Goal: Task Accomplishment & Management: Manage account settings

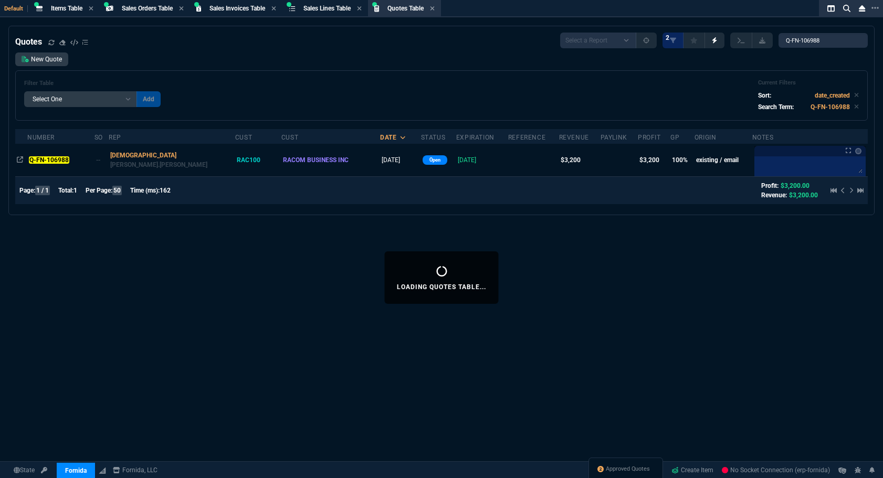
select select "4: SHAD"
select select
click at [618, 465] on span "Approved Quotes" at bounding box center [640, 469] width 44 height 8
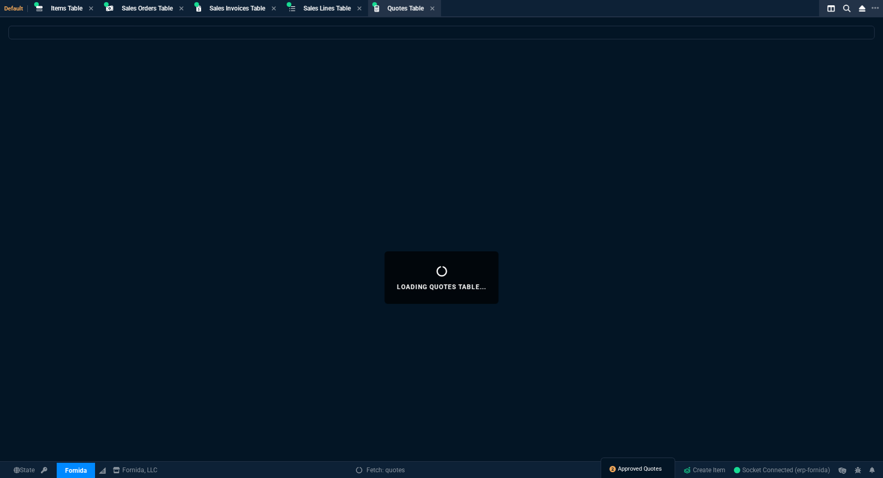
select select
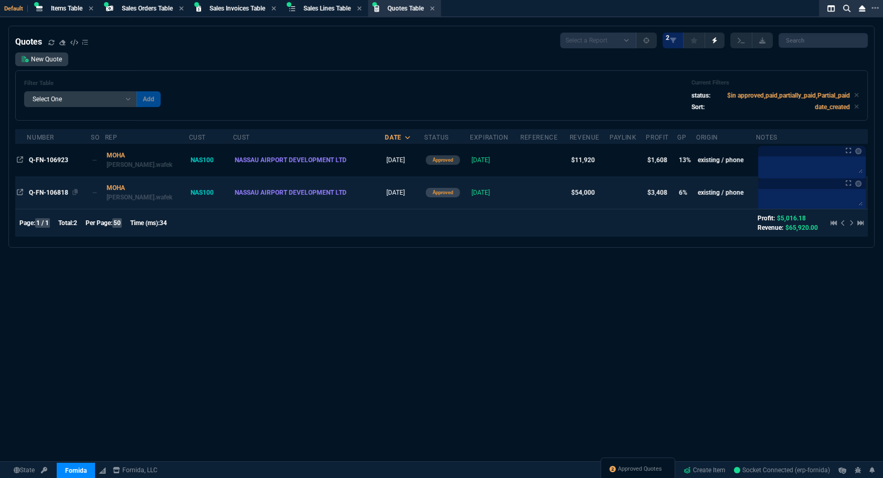
click at [46, 189] on span "Q-FN-106818" at bounding box center [48, 192] width 39 height 7
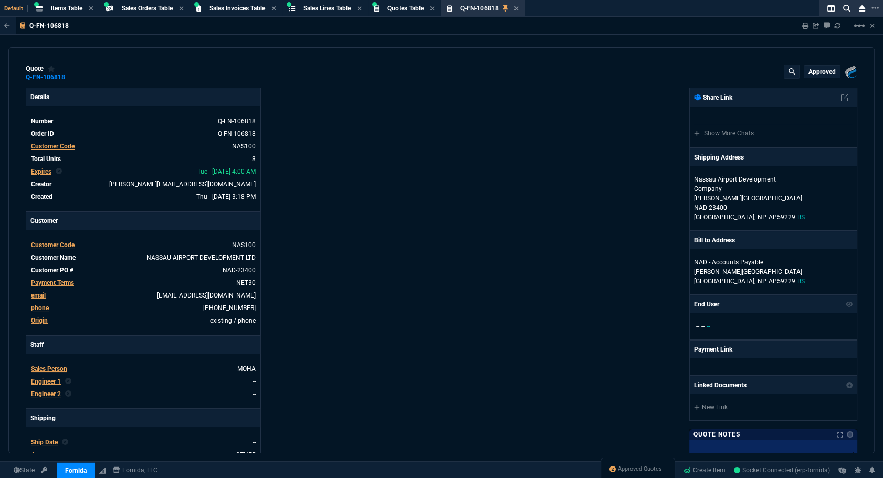
type input "11"
type input "756"
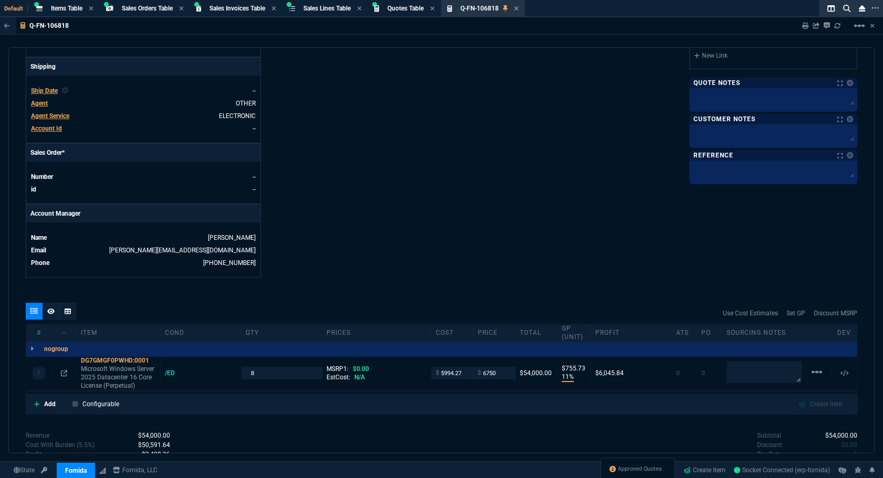
scroll to position [447, 0]
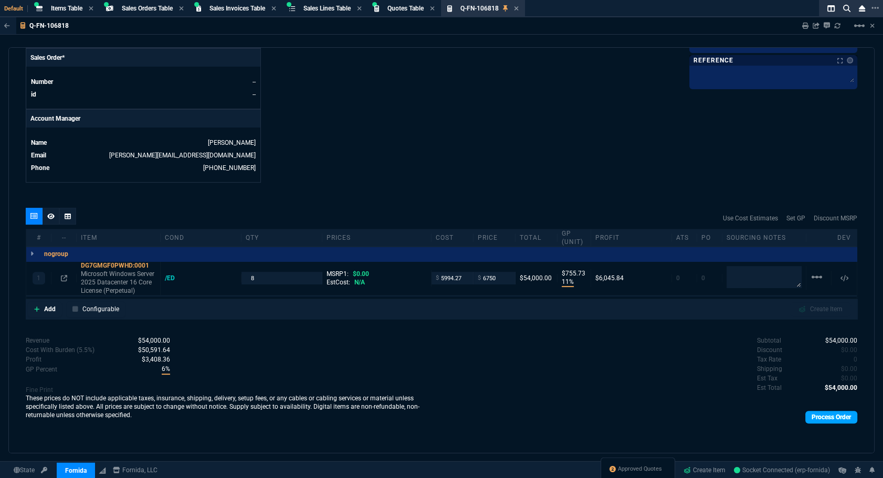
click at [822, 414] on link "Process Order" at bounding box center [831, 417] width 52 height 13
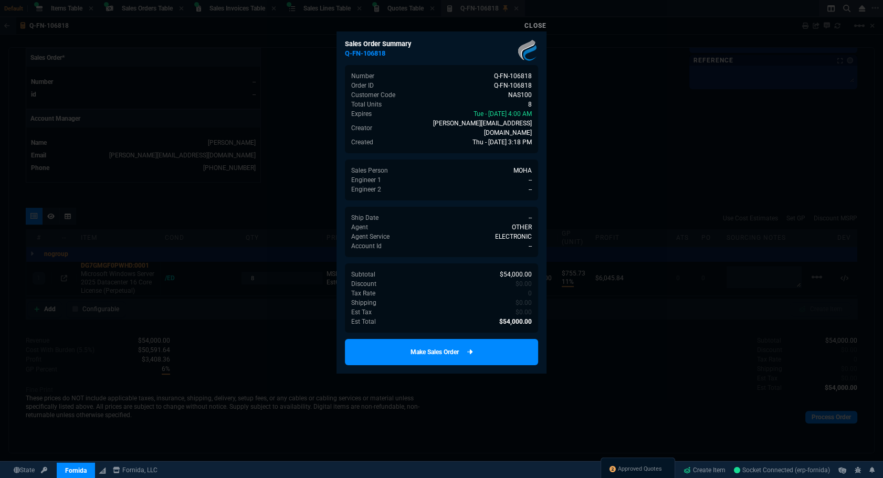
click at [463, 344] on link "Make Sales Order" at bounding box center [441, 352] width 193 height 26
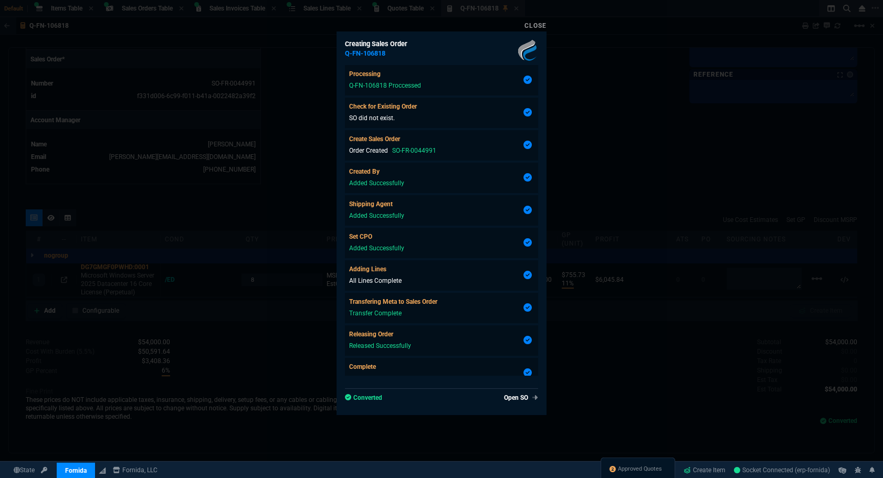
type input "11"
type input "756"
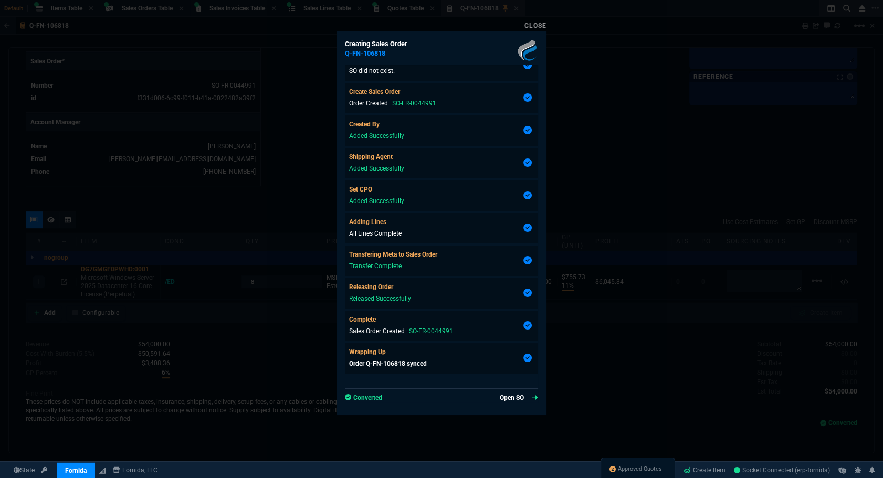
click at [508, 396] on link "Open SO" at bounding box center [519, 397] width 38 height 9
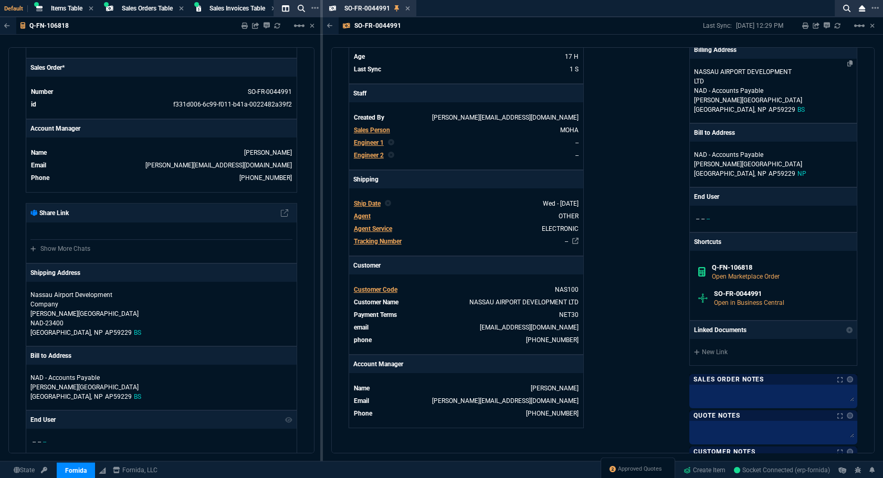
scroll to position [334, 0]
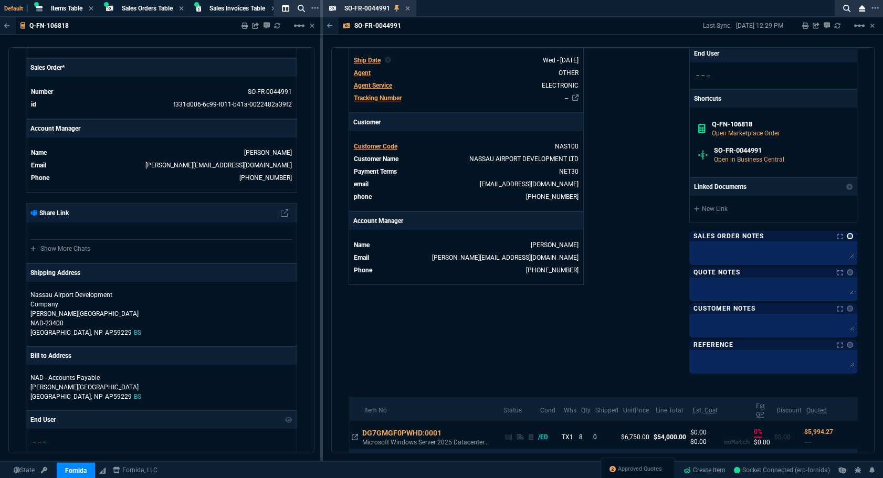
click at [846, 236] on link at bounding box center [849, 236] width 6 height 6
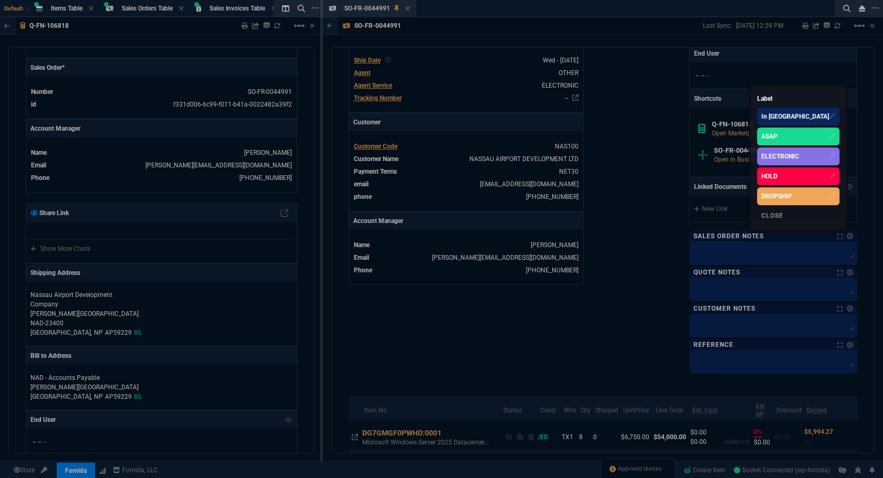
click at [799, 159] on div "ELECTRONIC" at bounding box center [780, 156] width 38 height 9
click at [656, 192] on div at bounding box center [441, 239] width 883 height 478
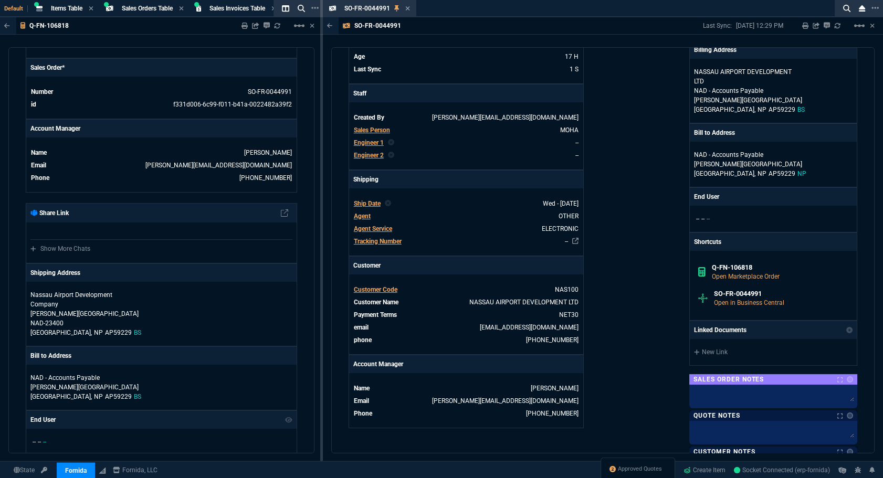
scroll to position [0, 0]
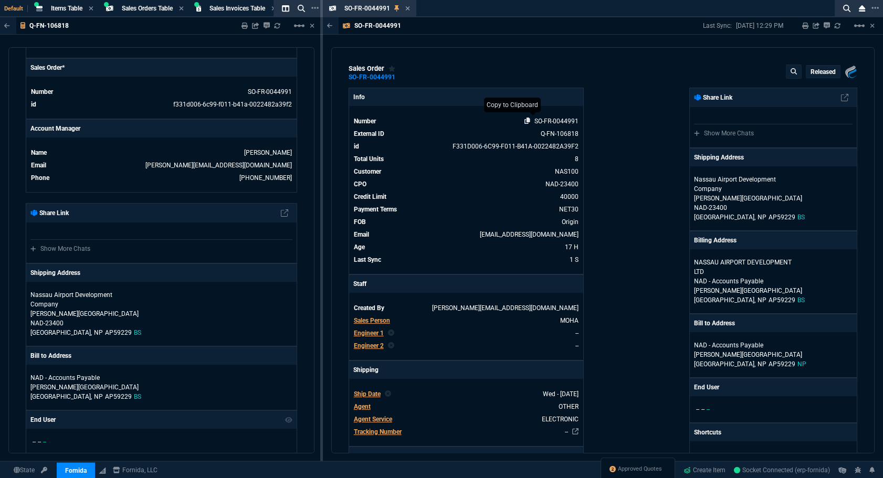
click at [524, 121] on icon at bounding box center [527, 121] width 6 height 6
click at [667, 58] on div "sales order SO-FR-0044991 Released Fornida, LLC [STREET_ADDRESS] Info Number SO…" at bounding box center [602, 250] width 543 height 406
click at [407, 6] on icon at bounding box center [407, 8] width 5 height 6
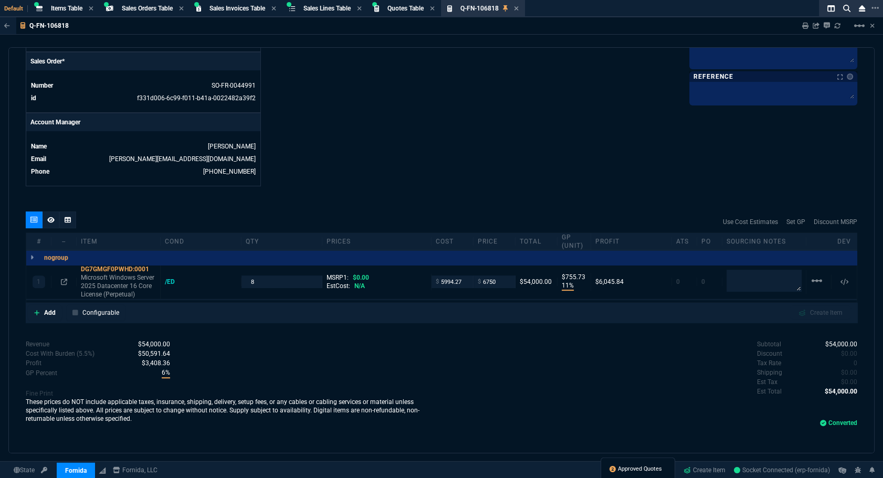
click at [649, 467] on span "Approved Quotes" at bounding box center [640, 469] width 44 height 8
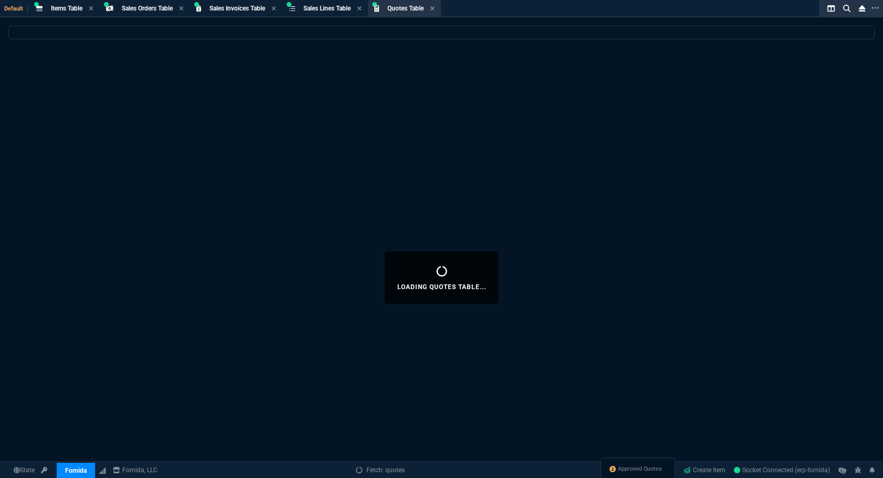
select select
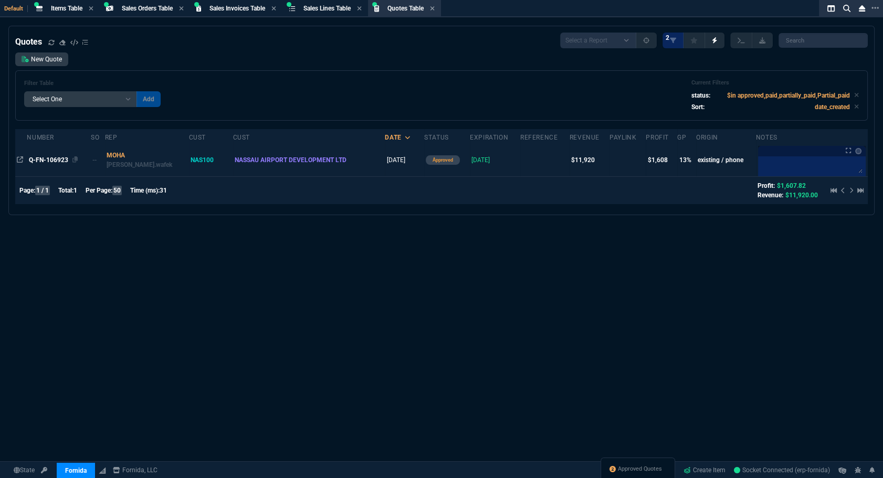
click at [50, 158] on span "Q-FN-106923" at bounding box center [48, 159] width 39 height 7
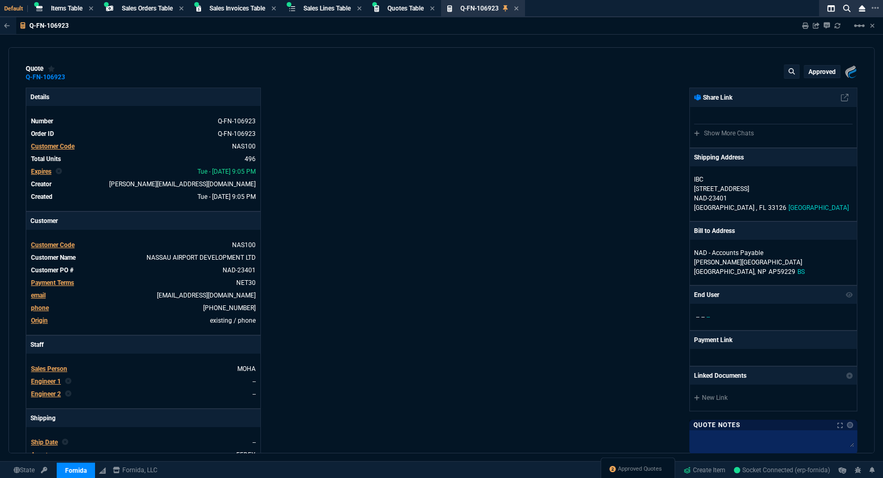
type input "16"
type input "19"
type input "60"
type input "91"
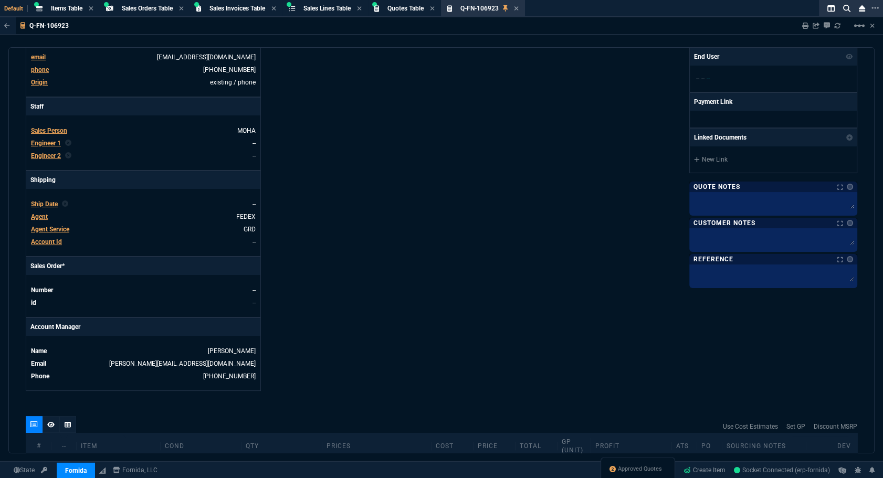
scroll to position [477, 0]
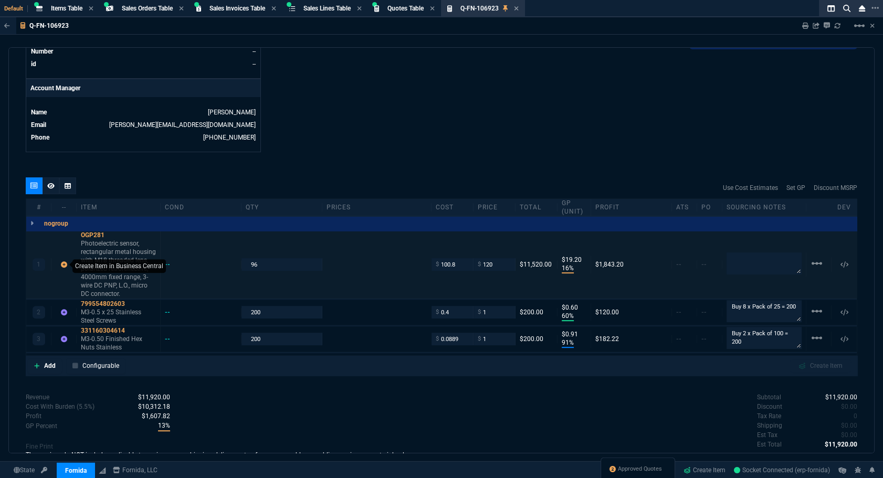
click at [64, 266] on icon at bounding box center [64, 264] width 6 height 6
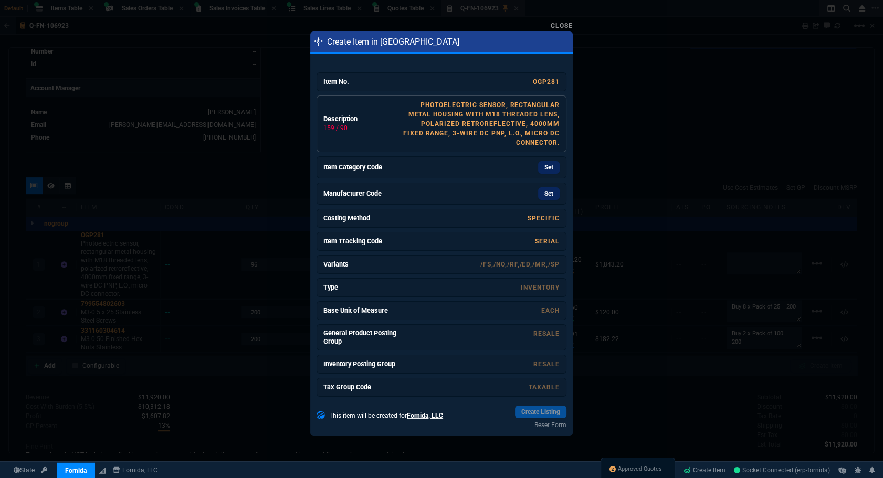
click at [490, 129] on link "Photoelectric sensor, rectangular metal housing with M18 threaded lens, polariz…" at bounding box center [481, 123] width 156 height 45
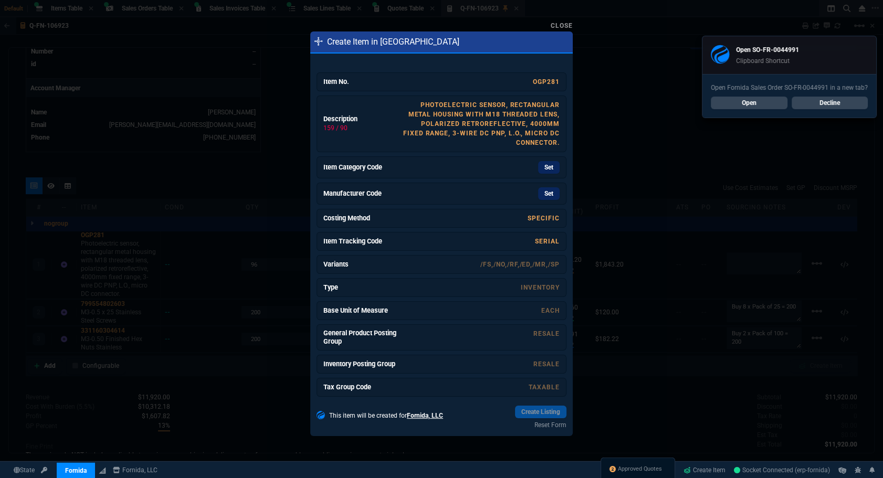
click at [516, 136] on link "Photoelectric sensor, rectangular metal housing with M18 threaded lens, polariz…" at bounding box center [481, 123] width 156 height 45
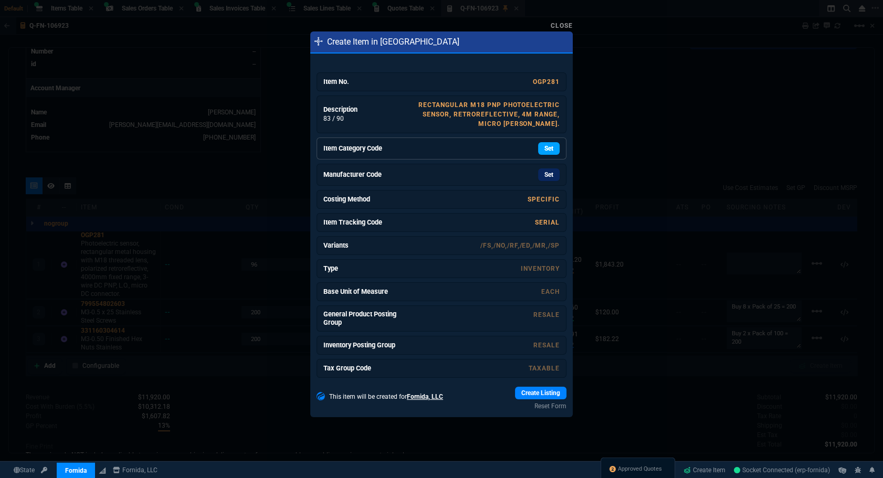
click at [549, 151] on link "Set" at bounding box center [549, 148] width 22 height 13
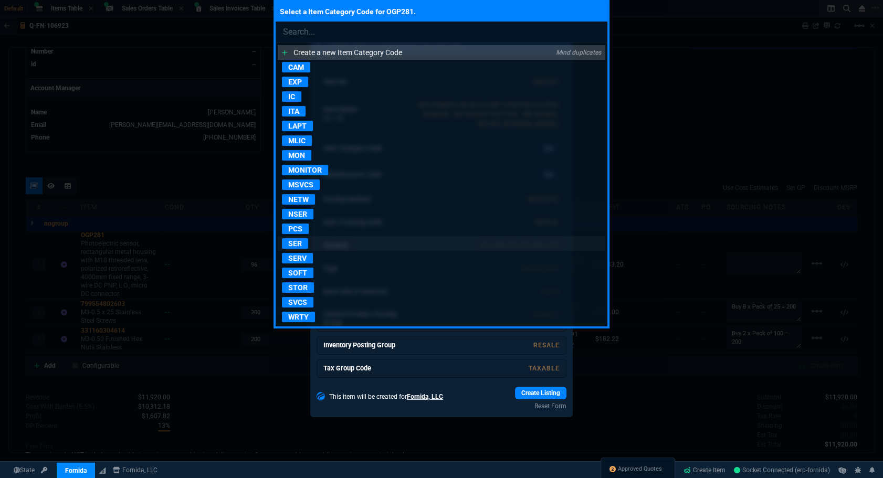
click at [299, 246] on p "SER" at bounding box center [295, 243] width 26 height 10
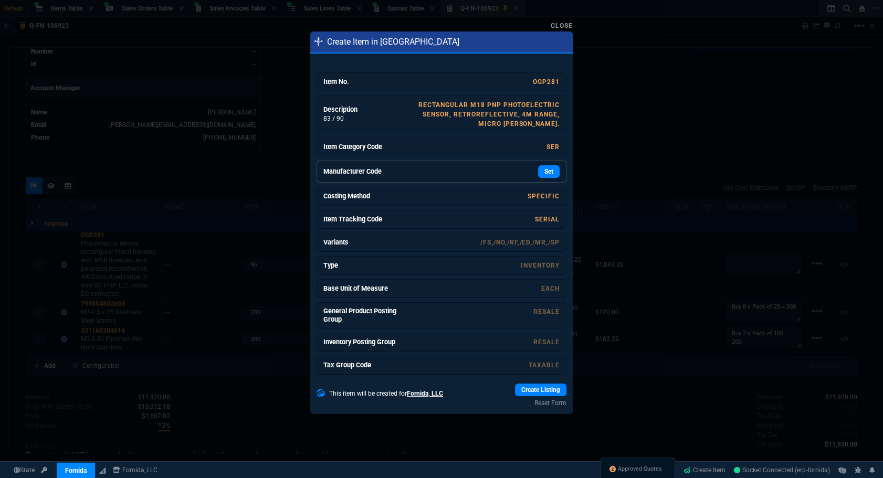
click at [542, 178] on link "Manufacturer Code Set" at bounding box center [441, 172] width 250 height 22
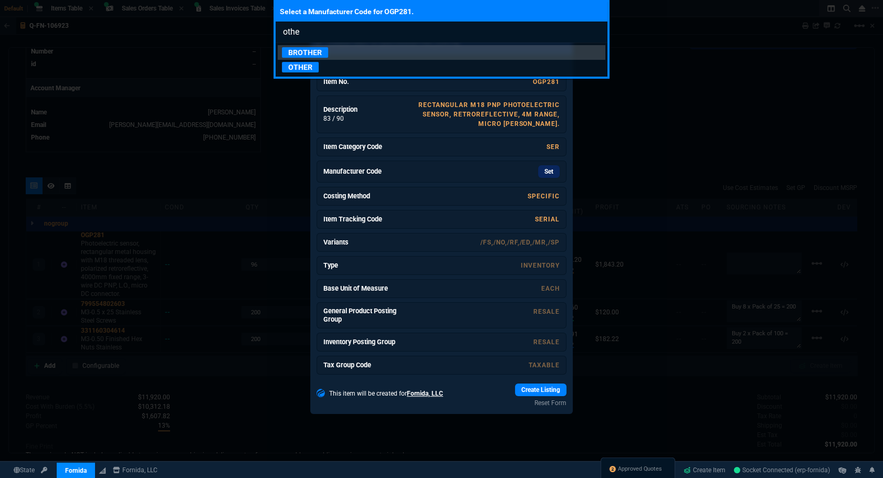
type input "other"
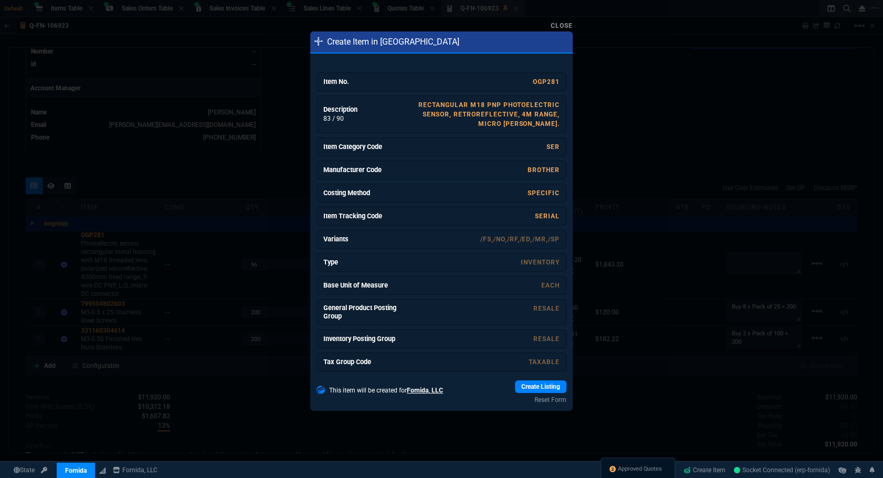
click at [542, 175] on link "Manufacturer Code BROTHER" at bounding box center [441, 170] width 250 height 19
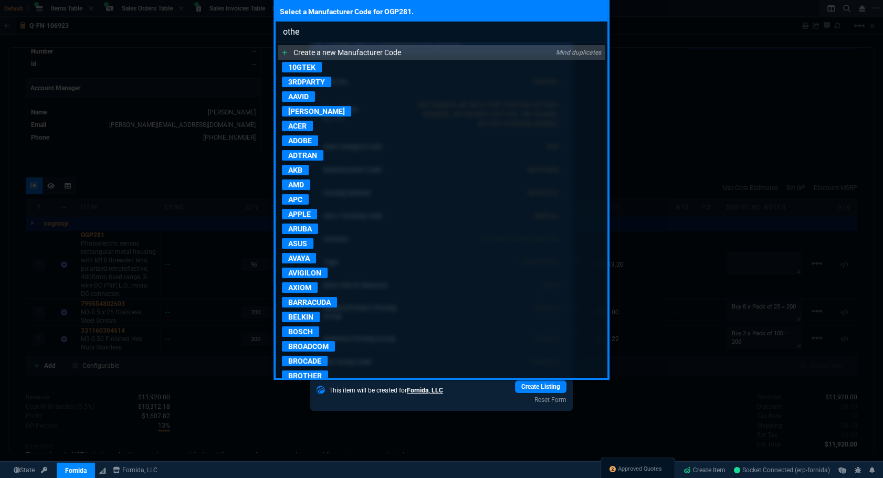
type input "other"
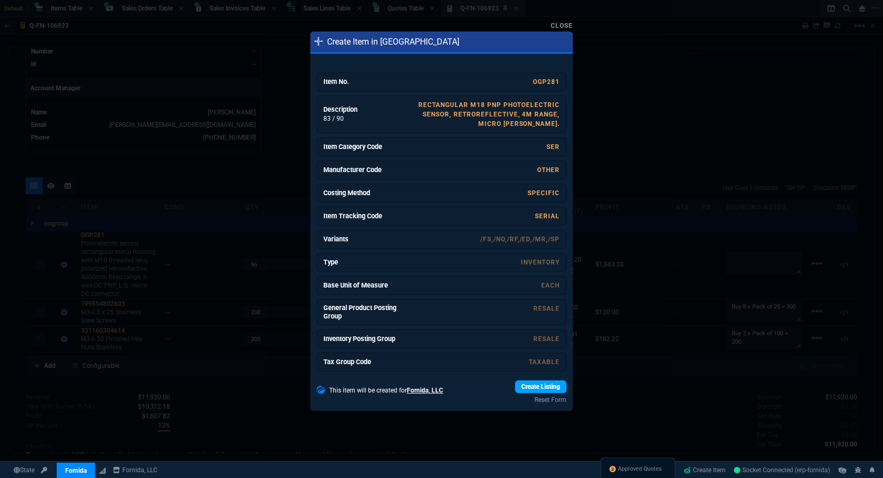
click at [523, 385] on link "Create Listing" at bounding box center [540, 386] width 51 height 13
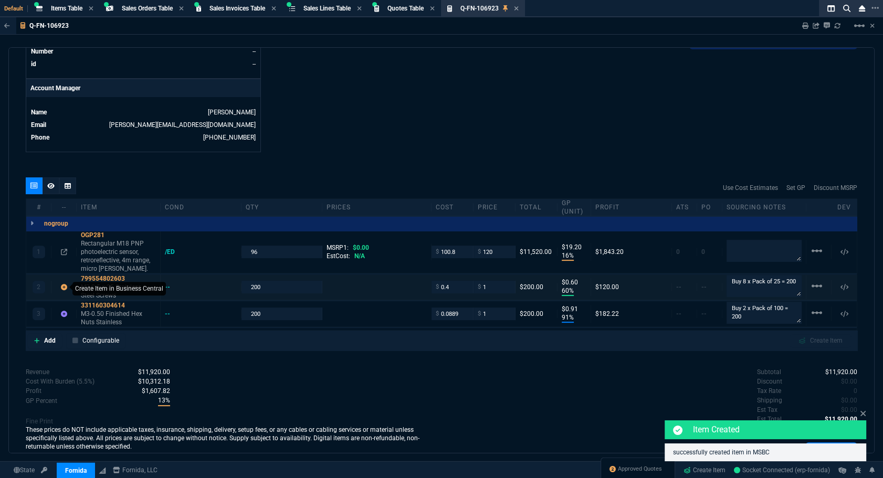
click at [66, 288] on icon at bounding box center [64, 287] width 6 height 6
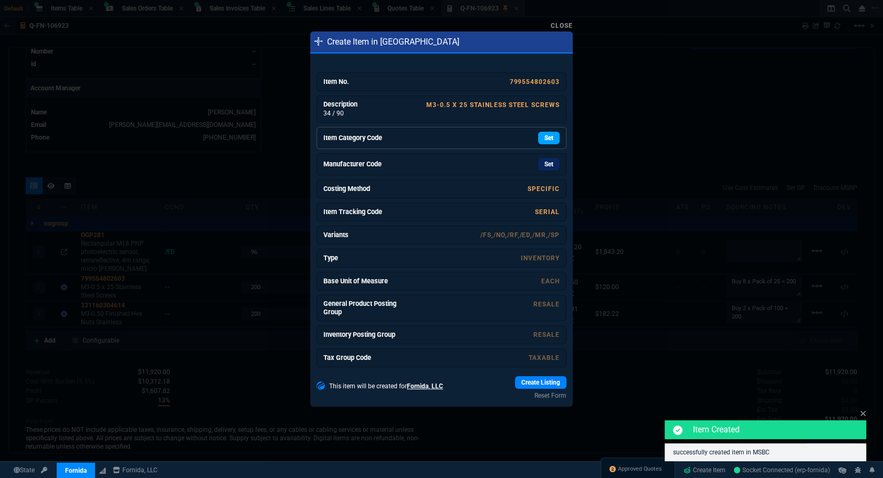
click at [542, 135] on link "Set" at bounding box center [549, 138] width 22 height 13
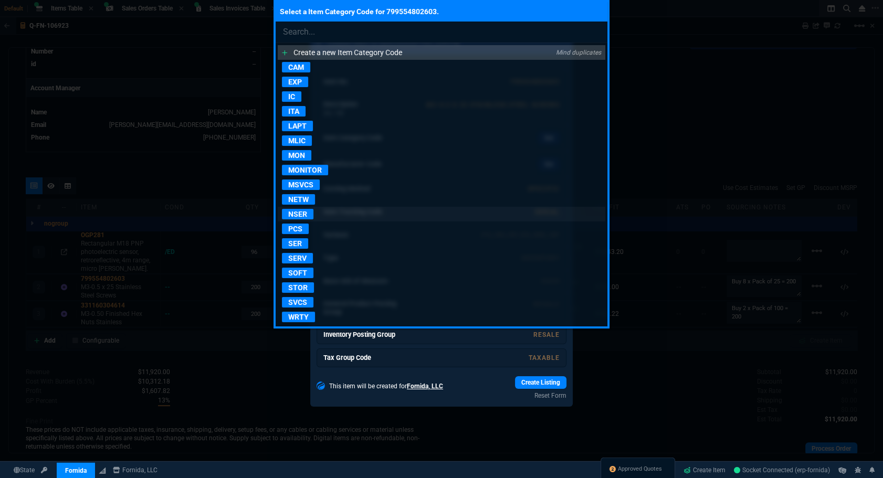
click at [292, 211] on p "NSER" at bounding box center [297, 214] width 31 height 10
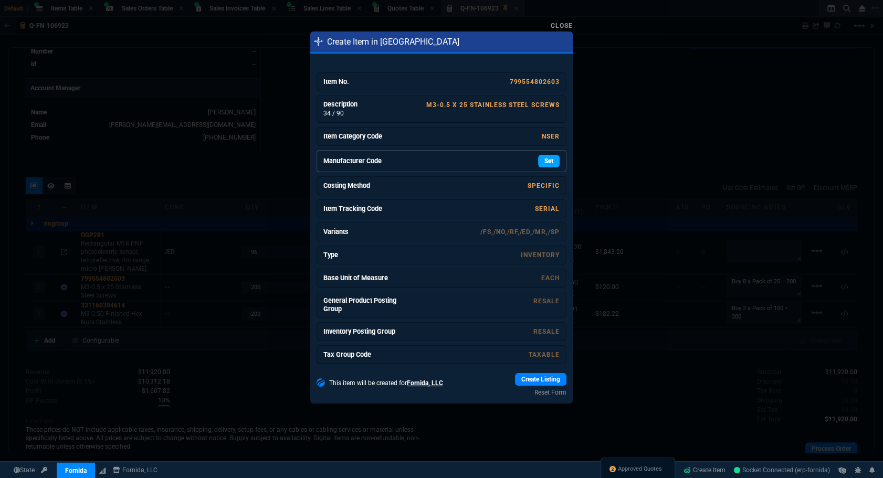
click at [539, 158] on link "Set" at bounding box center [549, 161] width 22 height 13
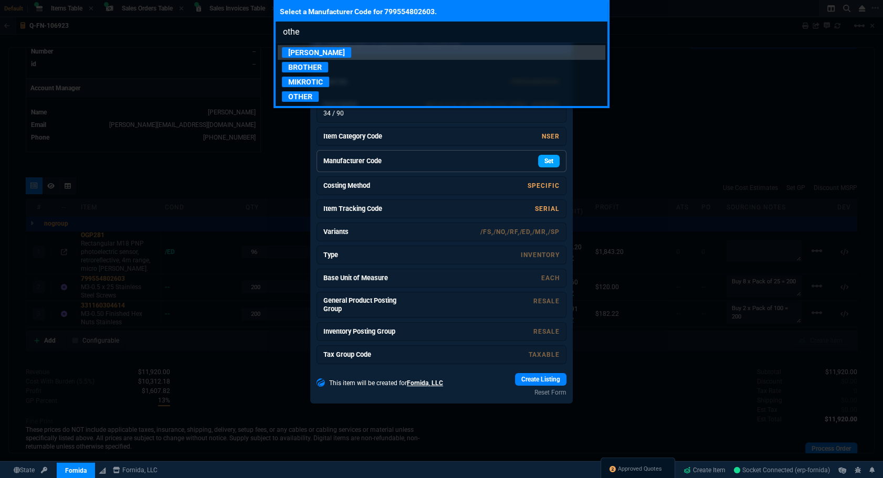
type input "other"
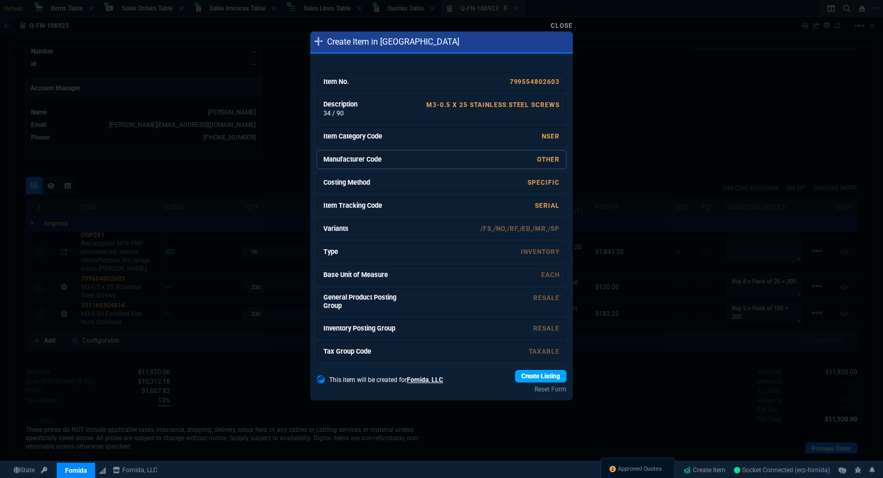
click at [515, 373] on link "Create Listing" at bounding box center [540, 376] width 51 height 13
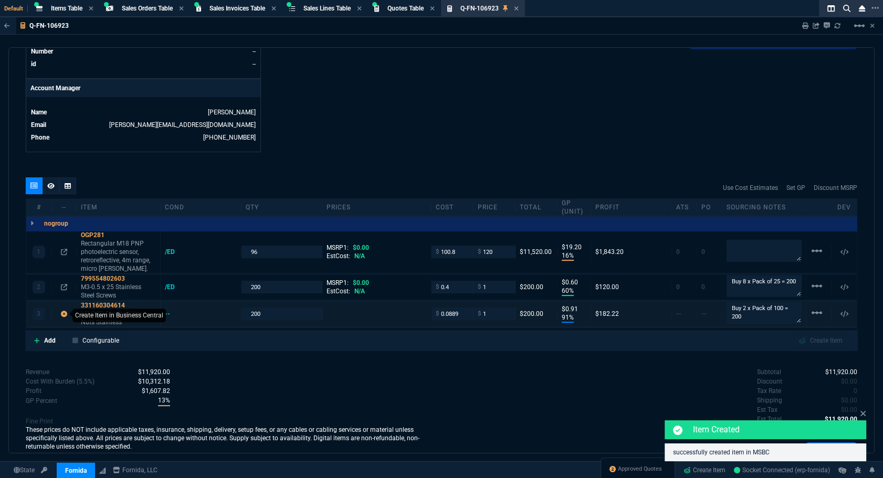
click at [64, 311] on icon at bounding box center [64, 314] width 6 height 6
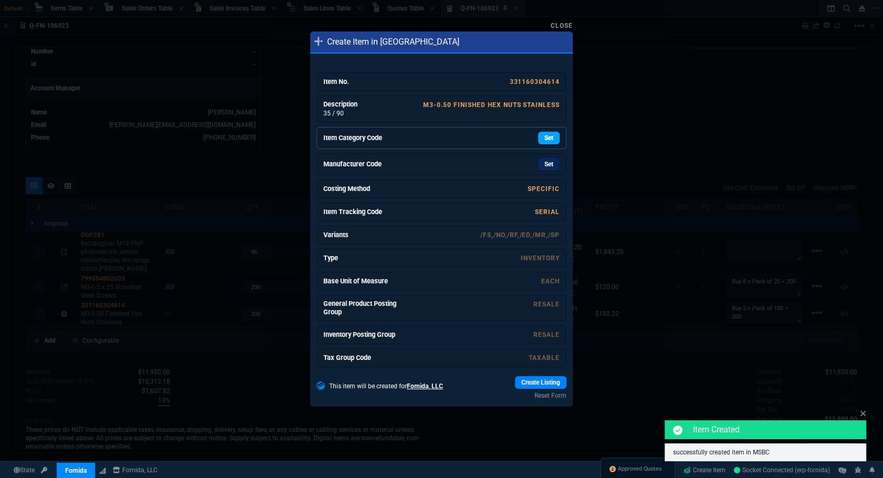
click at [549, 138] on link "Set" at bounding box center [549, 138] width 22 height 13
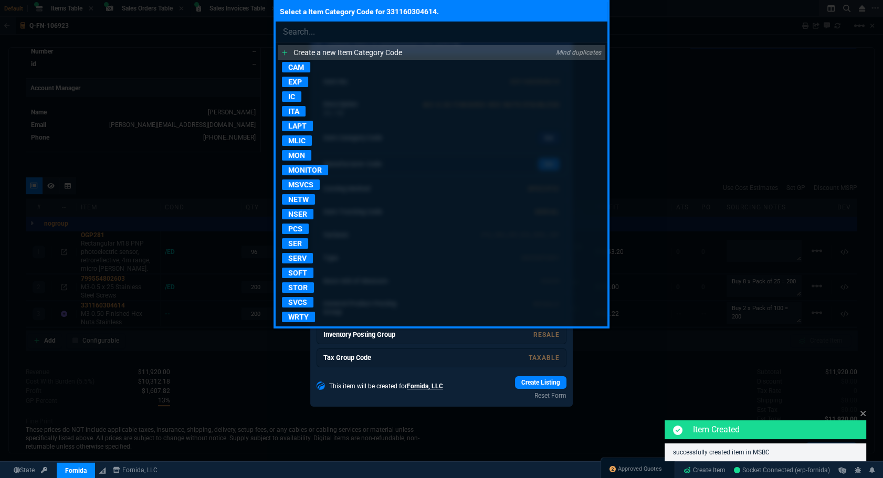
click at [305, 213] on p "NSER" at bounding box center [297, 214] width 31 height 10
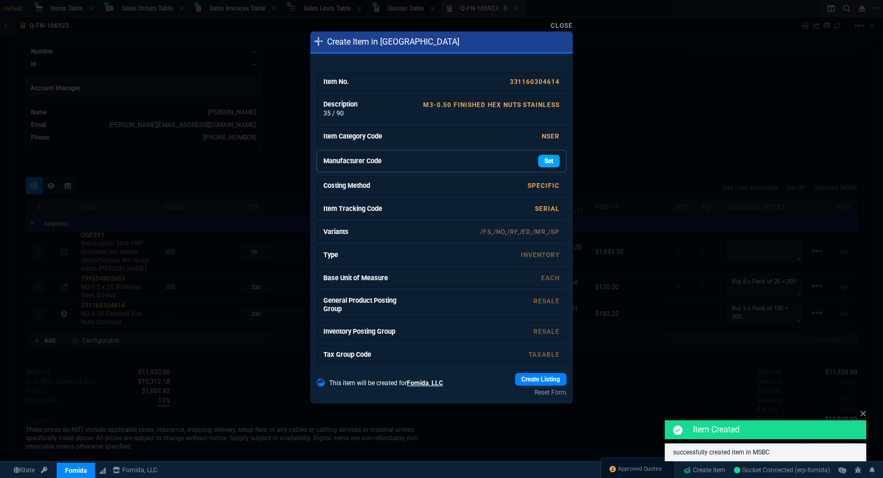
click at [538, 160] on link "Set" at bounding box center [549, 161] width 22 height 13
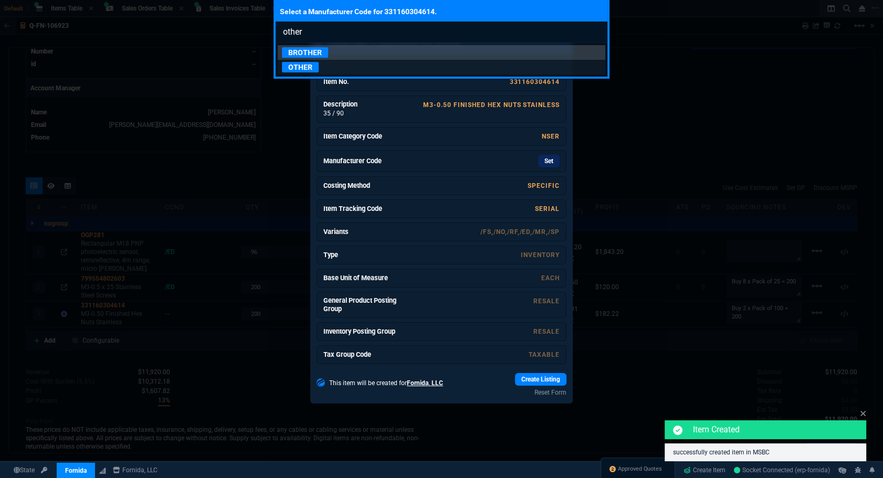
type input "other"
click at [294, 66] on p "OTHER" at bounding box center [300, 67] width 37 height 10
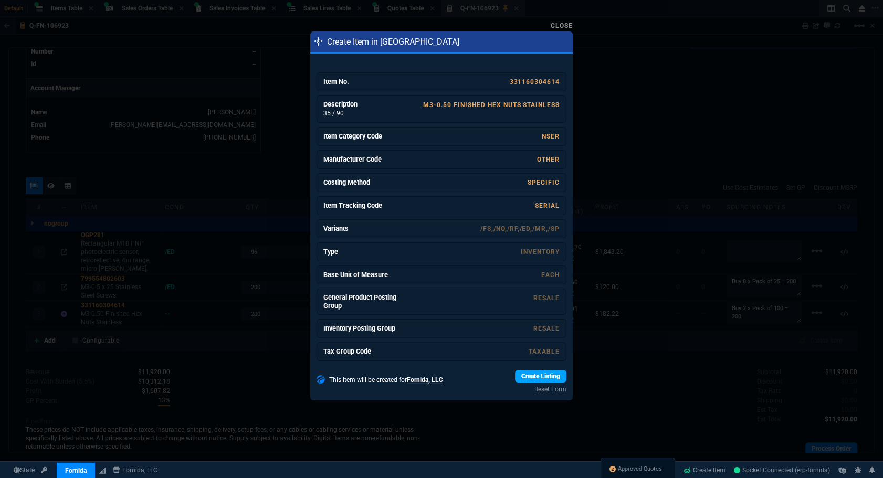
click at [525, 372] on link "Create Listing" at bounding box center [540, 376] width 51 height 13
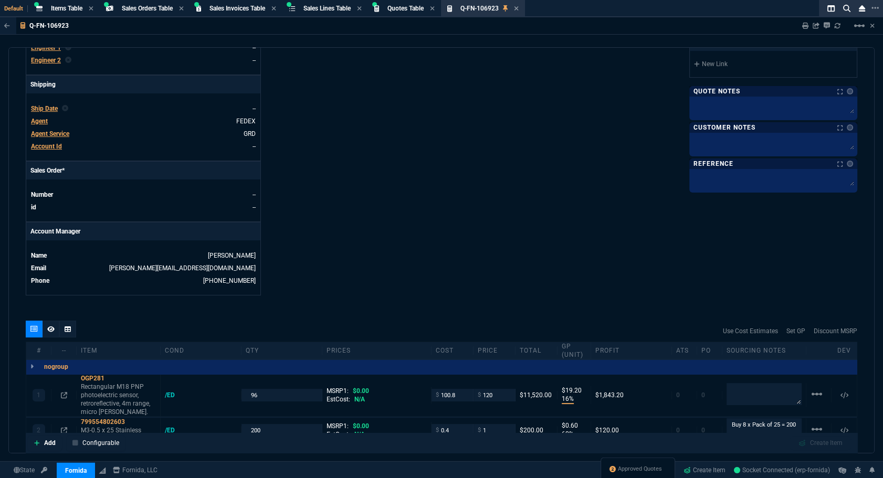
click at [54, 111] on span "Ship Date" at bounding box center [44, 108] width 27 height 7
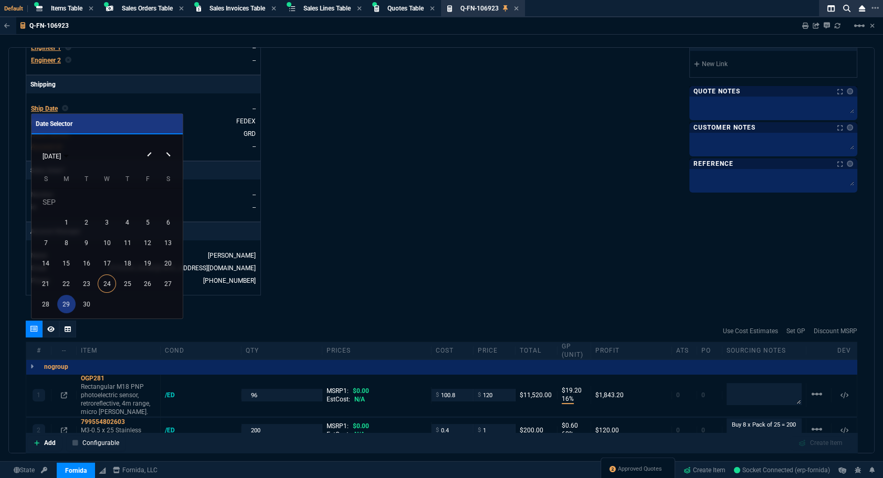
click at [64, 309] on div "29" at bounding box center [66, 304] width 18 height 18
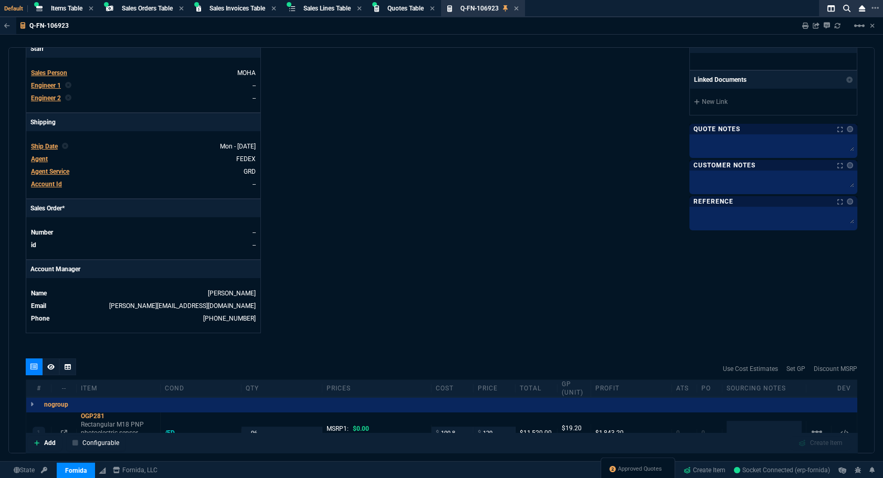
click at [415, 198] on div "Details Number Q-FN-106923 Order ID Q-FN-106923 Customer Code NAS100 Total Unit…" at bounding box center [234, 63] width 416 height 542
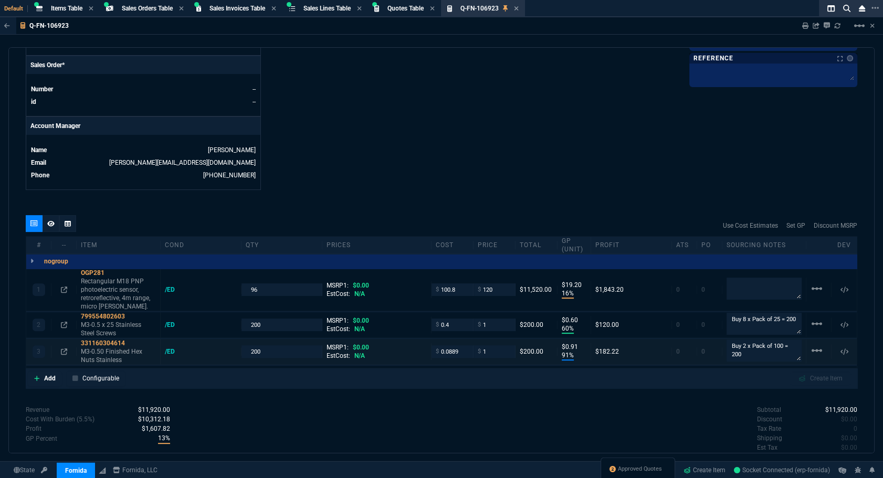
scroll to position [508, 0]
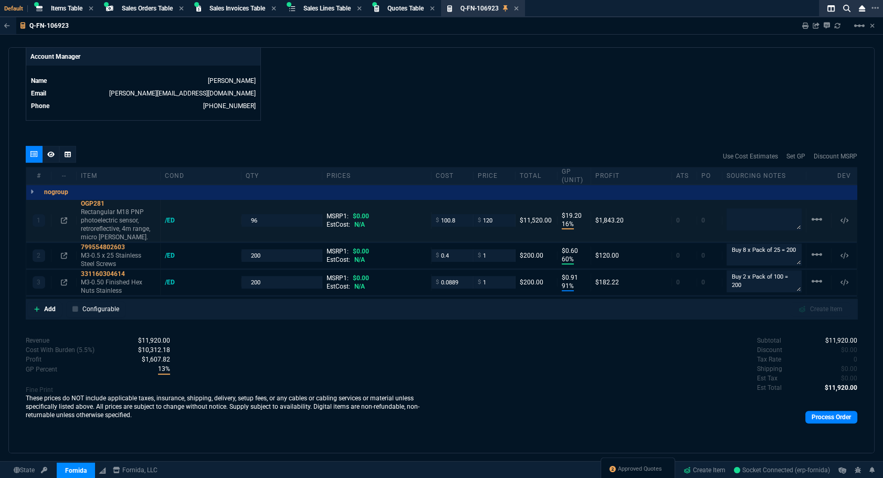
click at [170, 224] on div "1 OGP281 Rectangular M18 PNP photoelectric sensor, retroreflective, 4m range, m…" at bounding box center [441, 220] width 830 height 43
click at [170, 221] on div "/ED" at bounding box center [175, 220] width 20 height 8
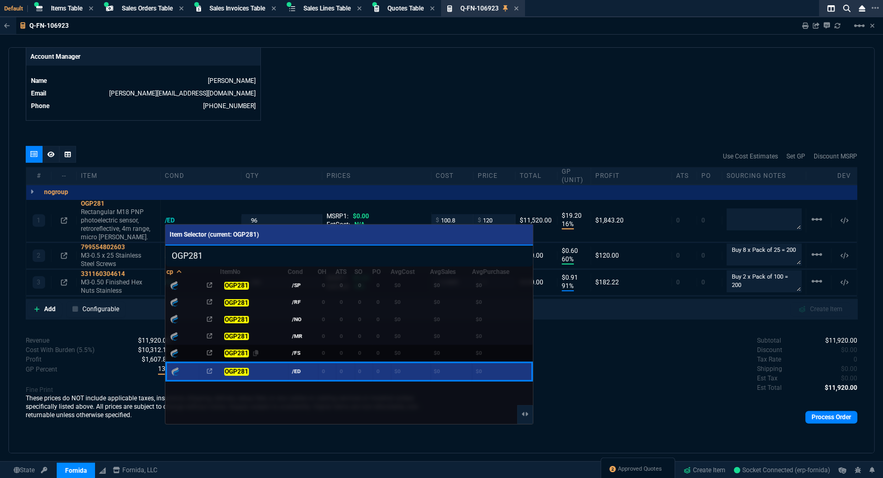
click at [234, 350] on mark "OGP281" at bounding box center [236, 352] width 24 height 7
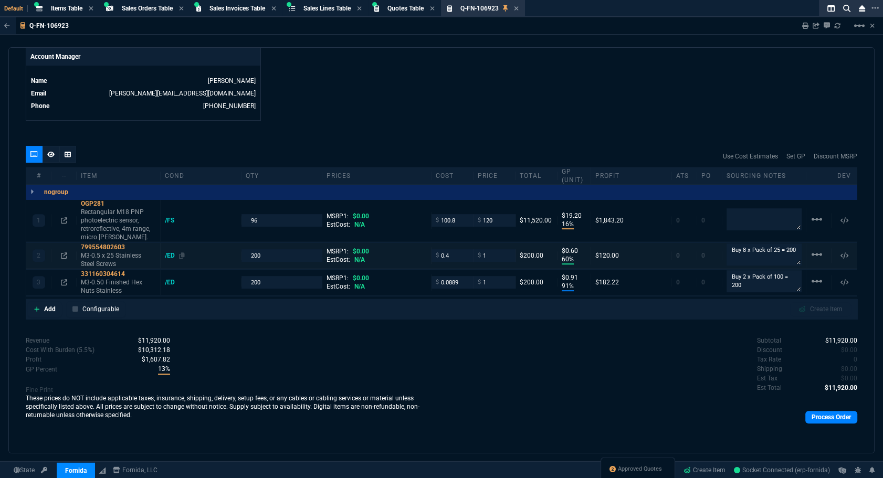
click at [171, 251] on div "/ED" at bounding box center [175, 255] width 20 height 8
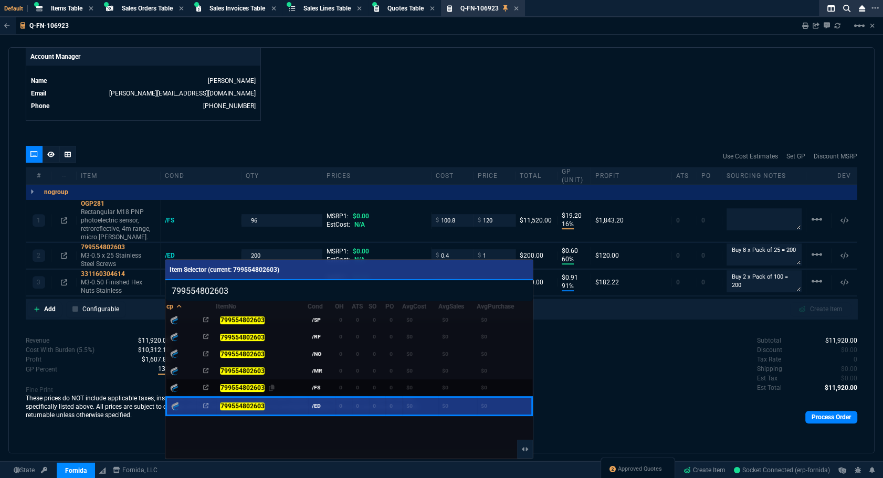
click at [233, 386] on mark "799554802603" at bounding box center [242, 387] width 45 height 7
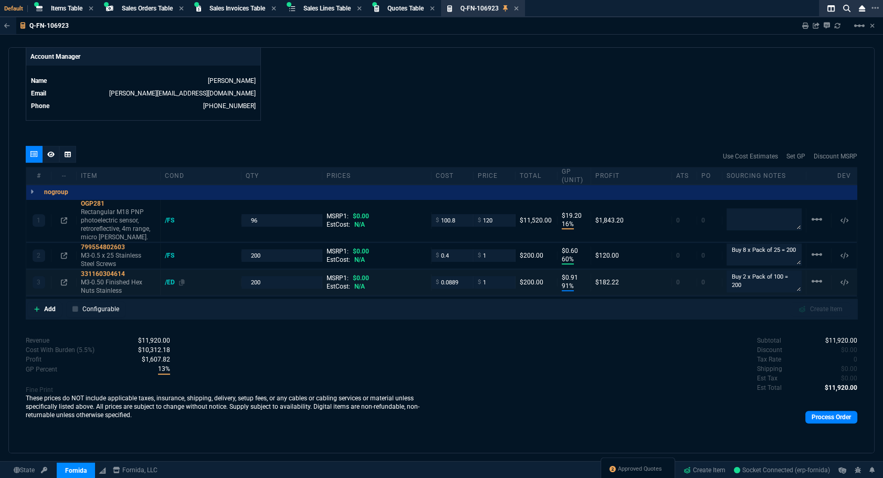
click at [166, 284] on div "/ED" at bounding box center [175, 282] width 20 height 8
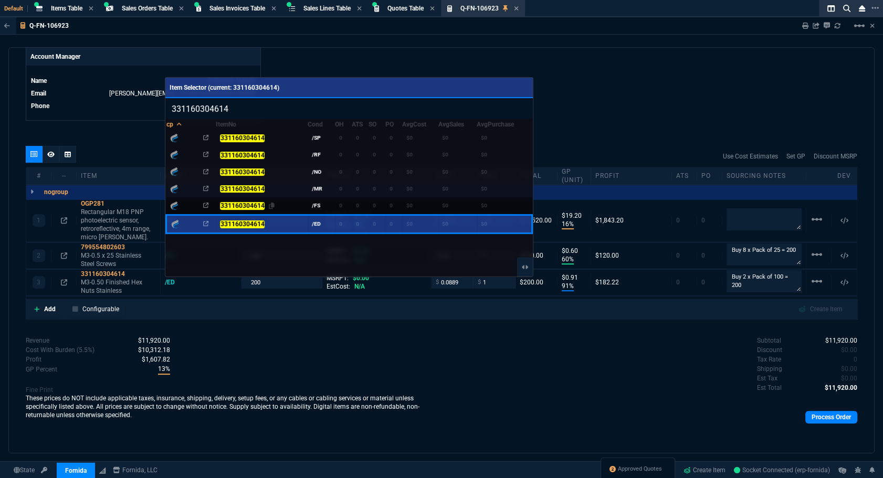
click at [235, 203] on mark "331160304614" at bounding box center [242, 206] width 45 height 7
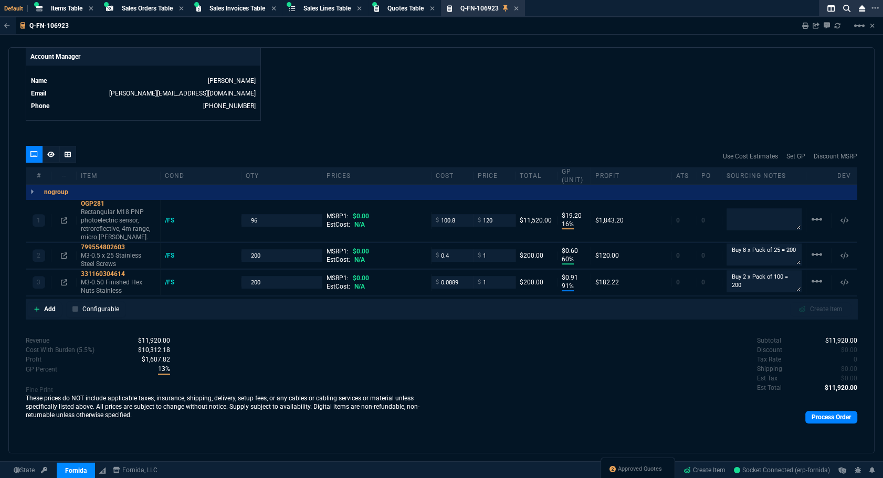
click at [820, 412] on link "Process Order" at bounding box center [831, 417] width 52 height 13
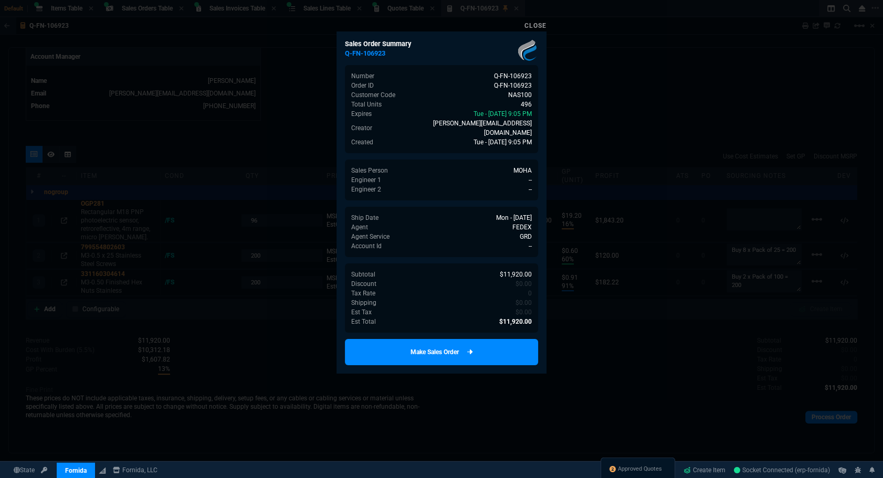
click at [442, 349] on link "Make Sales Order" at bounding box center [441, 352] width 193 height 26
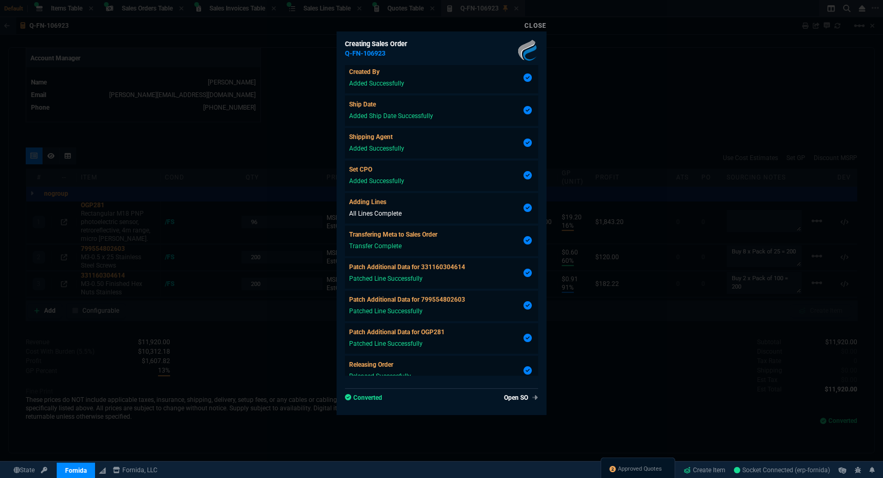
scroll to position [492, 0]
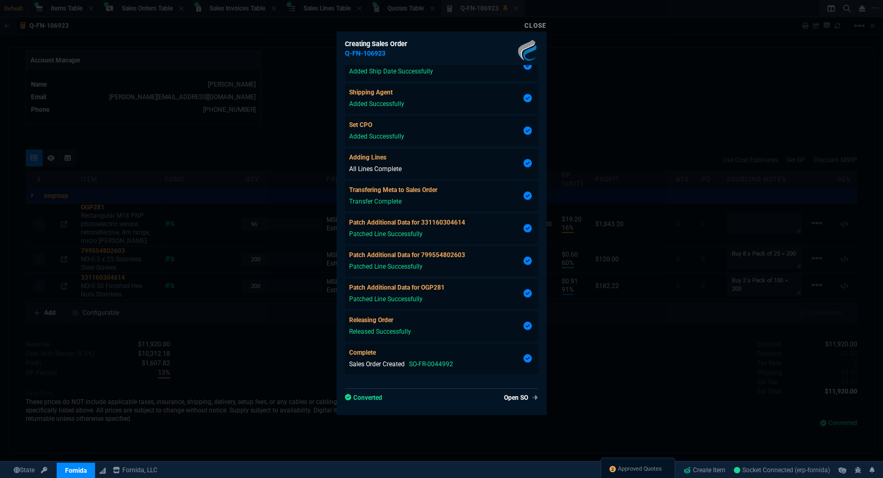
type input "16"
type input "19"
type input "60"
type input "91"
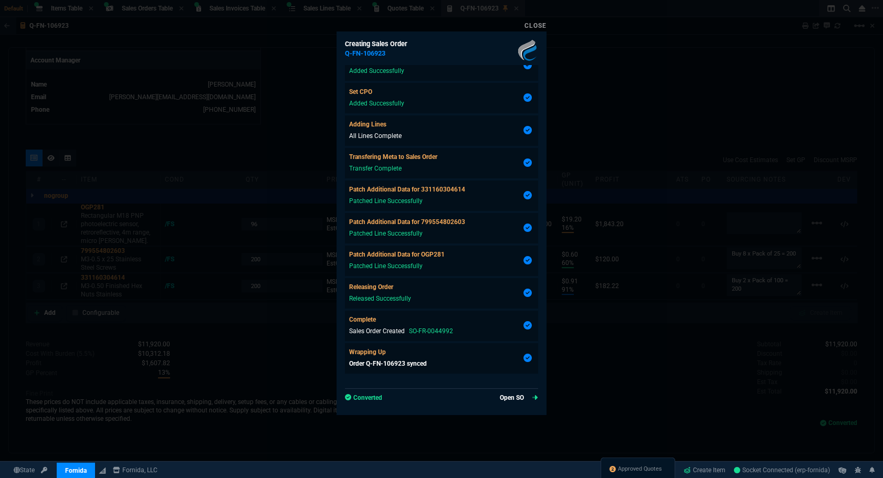
click at [504, 399] on link "Open SO" at bounding box center [519, 397] width 38 height 9
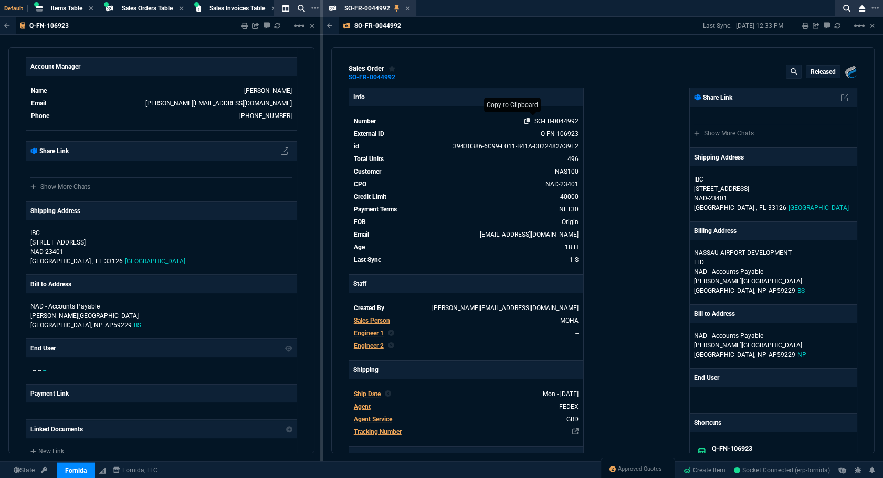
click at [524, 122] on icon at bounding box center [527, 121] width 6 height 6
click at [399, 9] on nx-icon at bounding box center [396, 9] width 5 height 8
click at [397, 8] on icon at bounding box center [398, 8] width 5 height 6
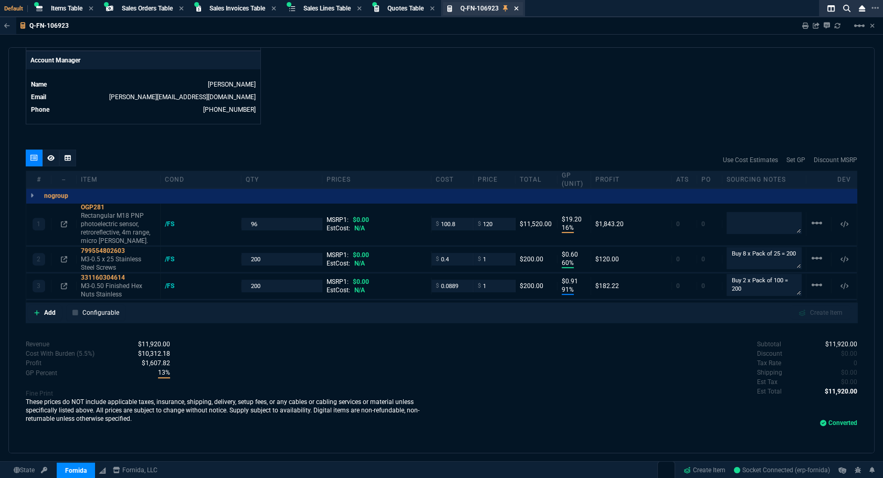
click at [518, 7] on icon at bounding box center [516, 8] width 4 height 4
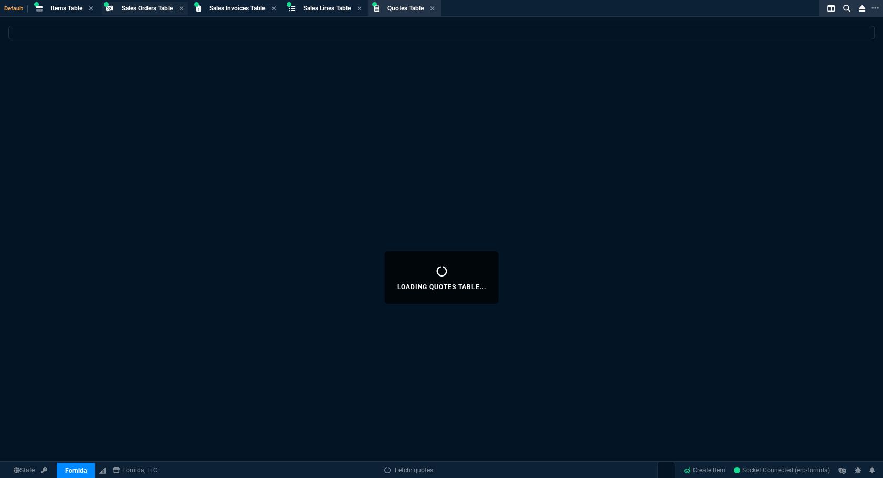
select select
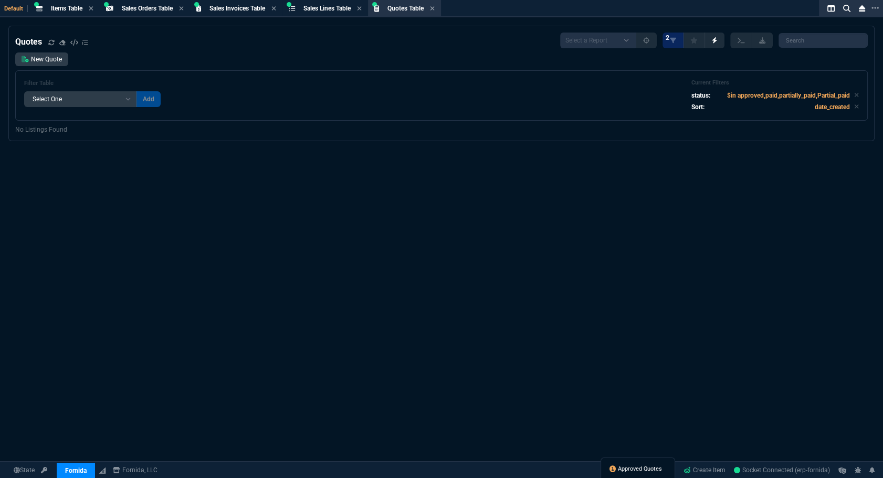
click at [644, 470] on span "Approved Quotes" at bounding box center [640, 469] width 44 height 8
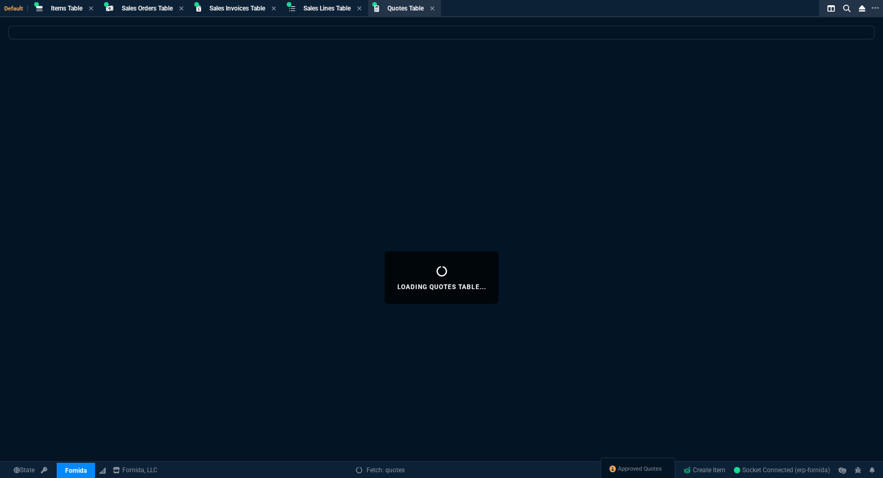
select select
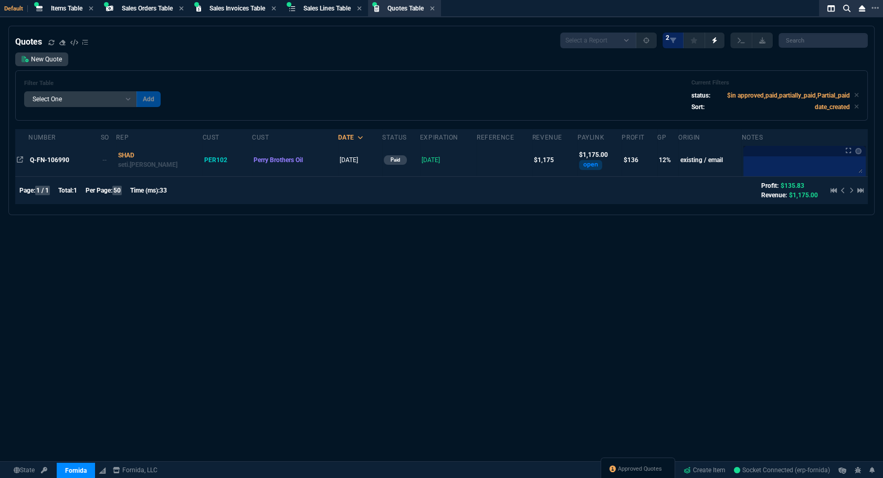
click at [45, 165] on td "Q-FN-106990" at bounding box center [64, 160] width 72 height 33
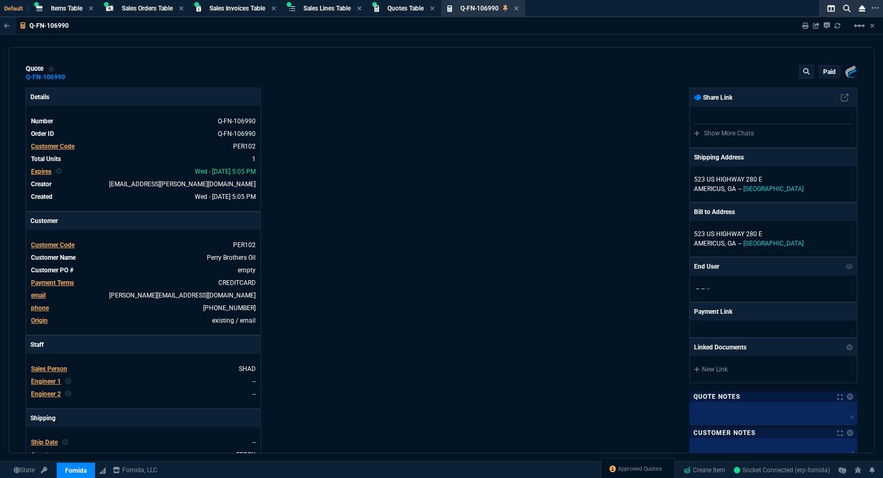
type input "16"
type input "190"
type input "8"
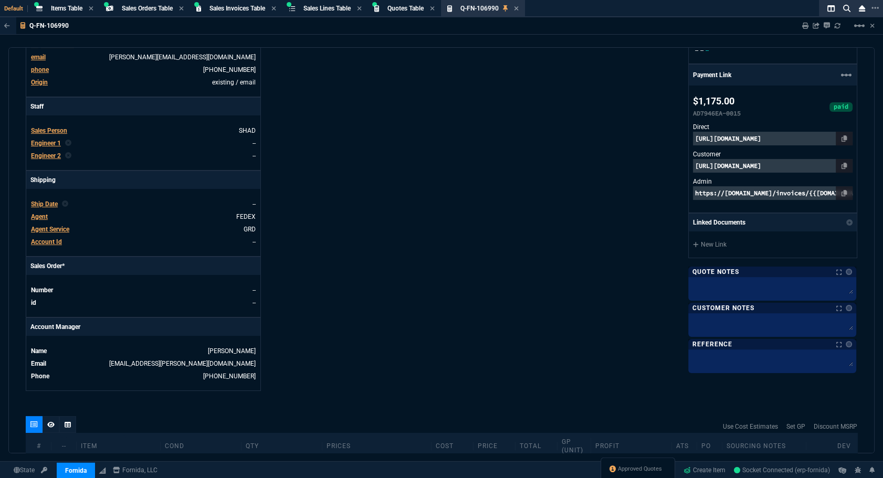
scroll to position [447, 0]
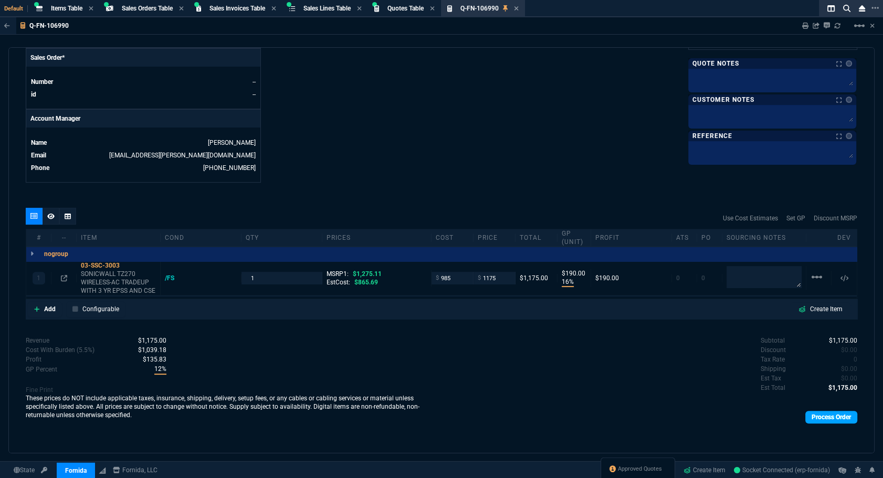
click at [805, 415] on link "Process Order" at bounding box center [831, 417] width 52 height 13
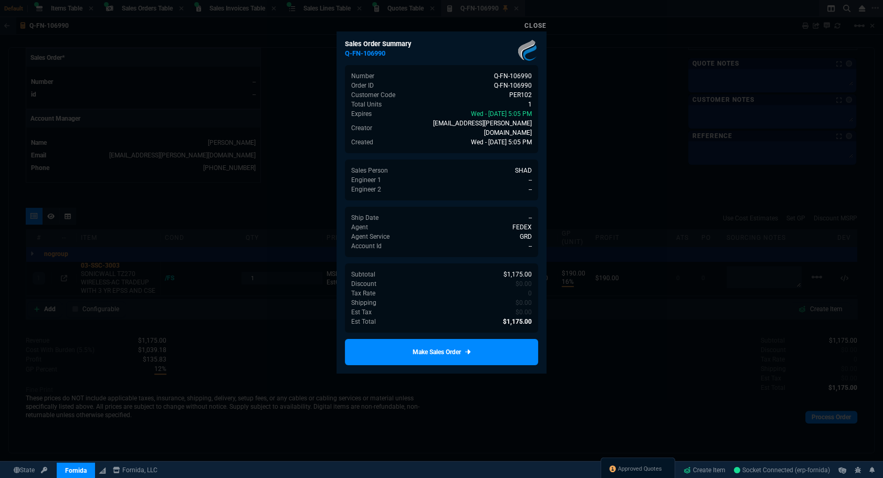
click at [555, 351] on div at bounding box center [441, 239] width 883 height 478
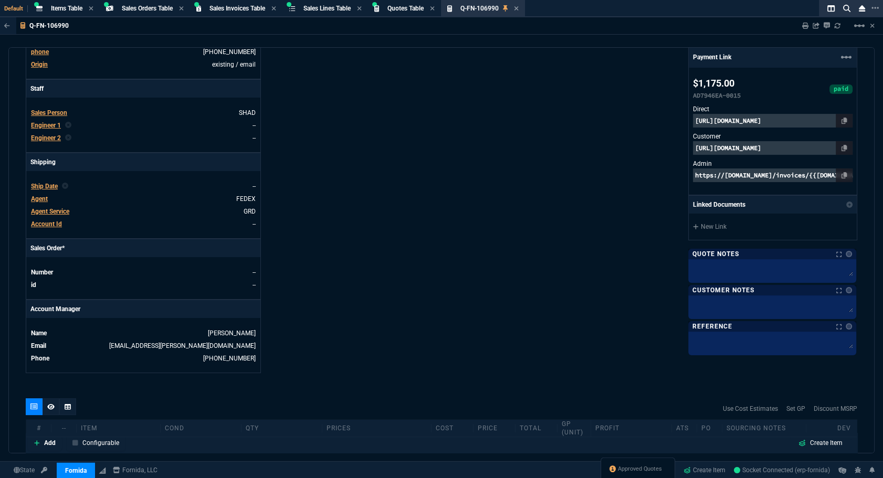
scroll to position [17, 0]
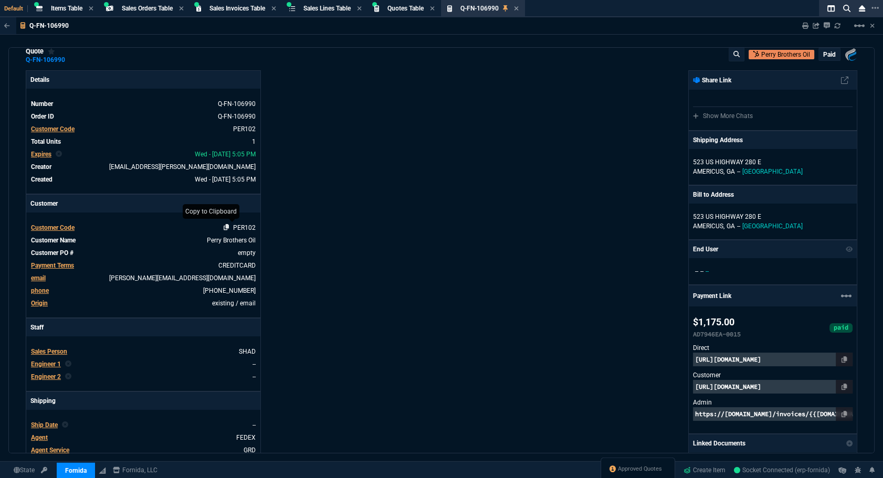
click at [224, 227] on icon at bounding box center [227, 227] width 6 height 6
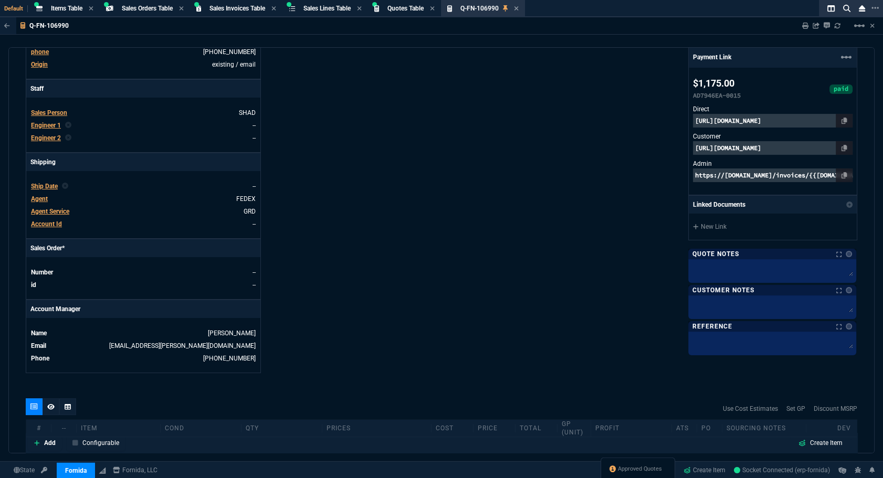
scroll to position [447, 0]
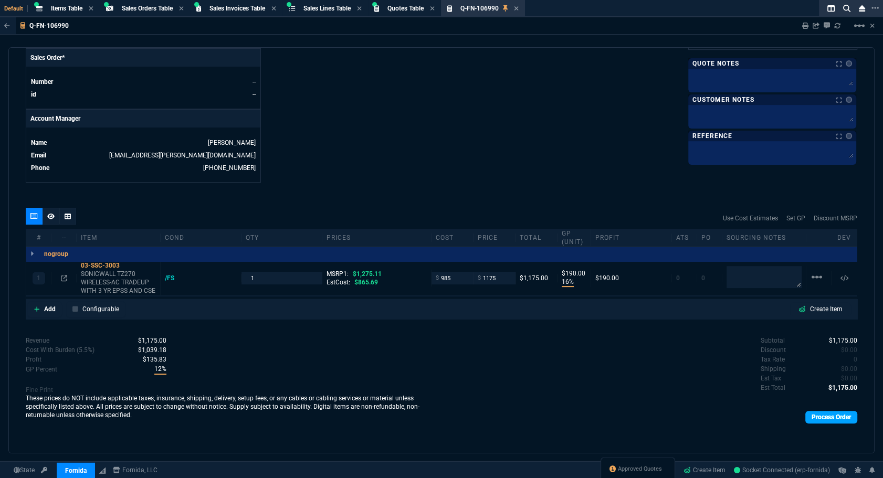
click at [810, 415] on link "Process Order" at bounding box center [831, 417] width 52 height 13
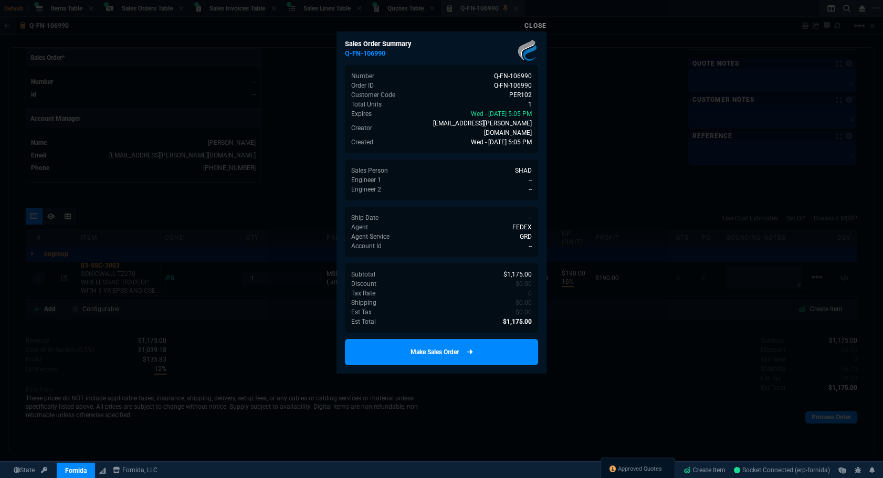
click at [381, 339] on link "Make Sales Order" at bounding box center [441, 352] width 193 height 26
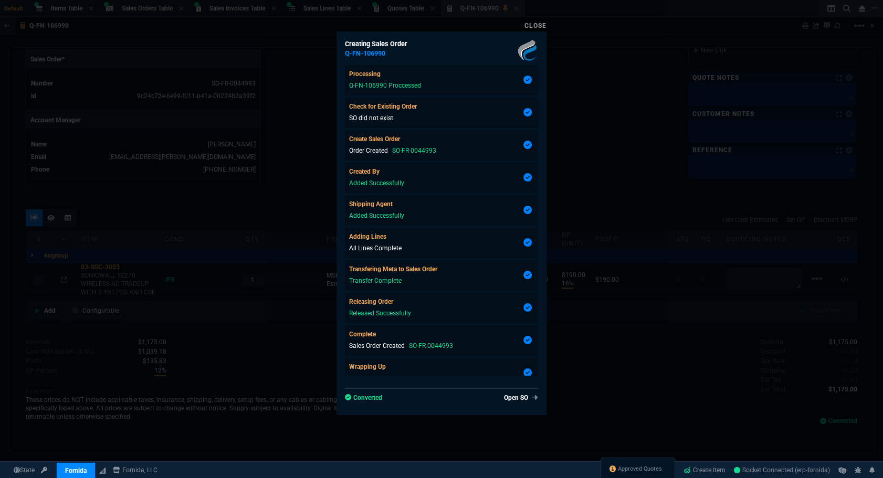
type input "16"
type input "190"
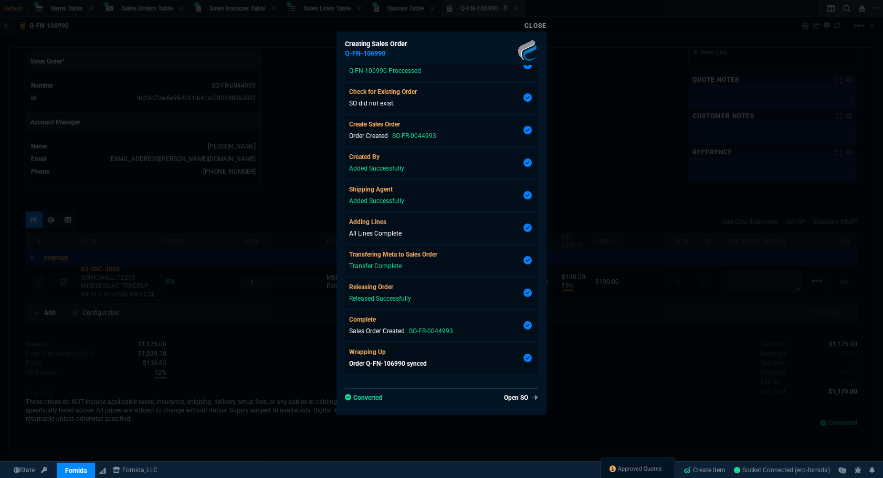
type input "8"
click at [511, 394] on link "Open SO" at bounding box center [519, 397] width 38 height 9
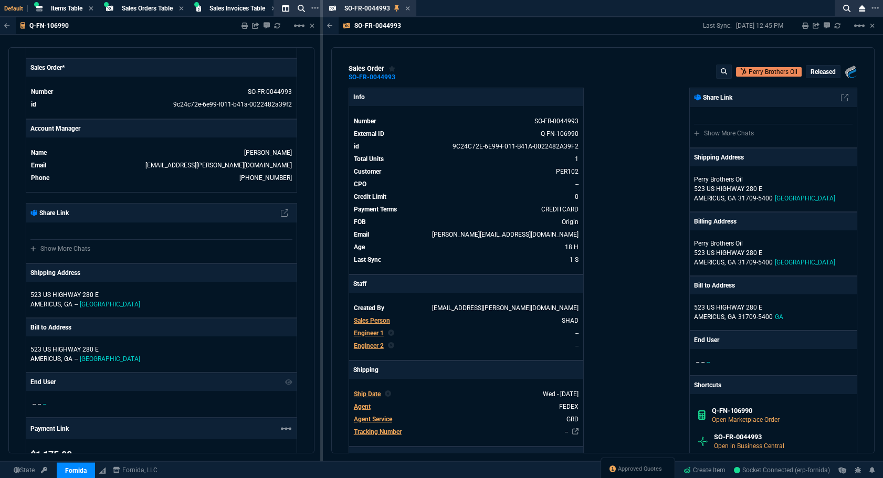
click at [625, 369] on div "Fornida, LLC [STREET_ADDRESS] Share Link Show More Chats Shipping Address Perry…" at bounding box center [729, 373] width 255 height 570
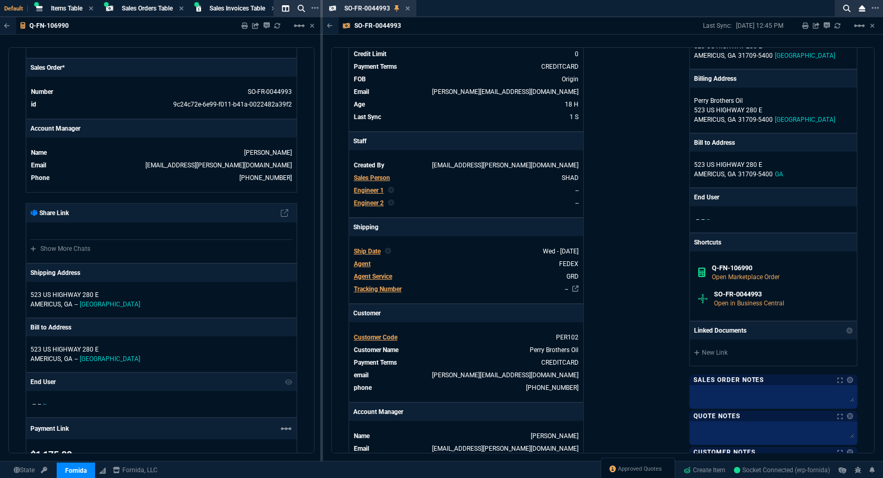
scroll to position [286, 0]
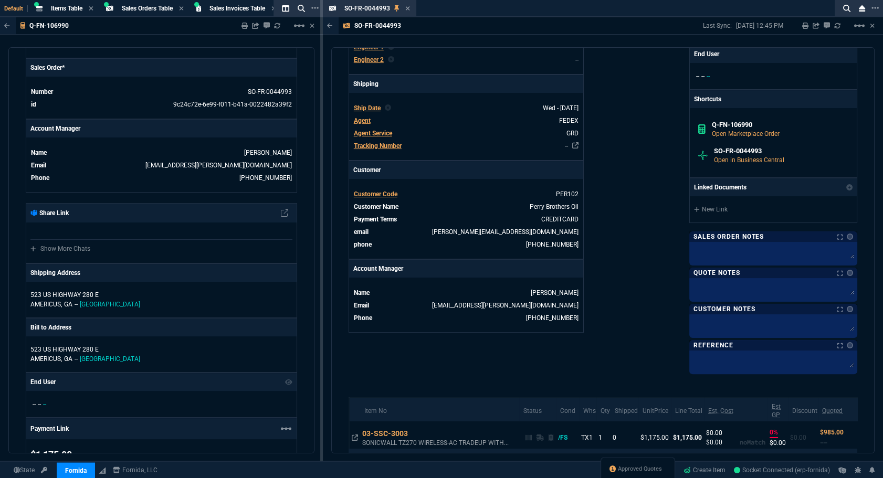
click at [843, 239] on nx-fornida-color-selector at bounding box center [847, 236] width 10 height 15
click at [646, 236] on div "Fornida, LLC [STREET_ADDRESS] Share Link Show More Chats Shipping Address Perry…" at bounding box center [729, 87] width 255 height 570
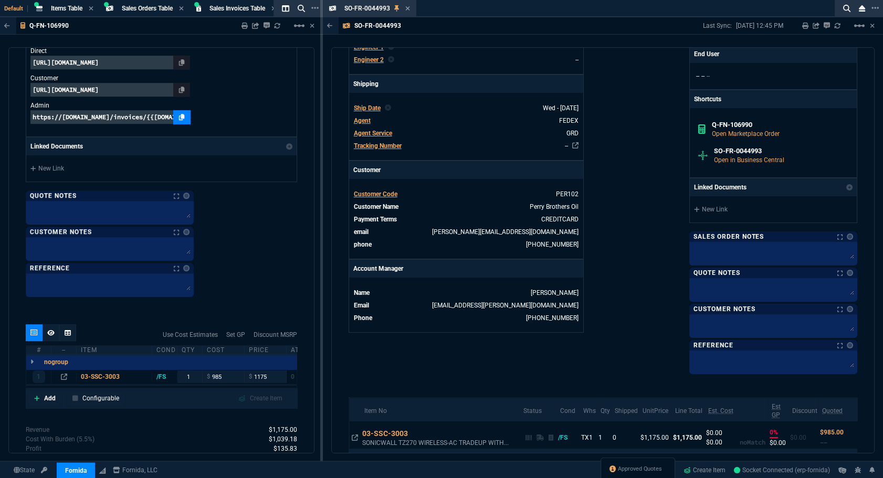
scroll to position [955, 0]
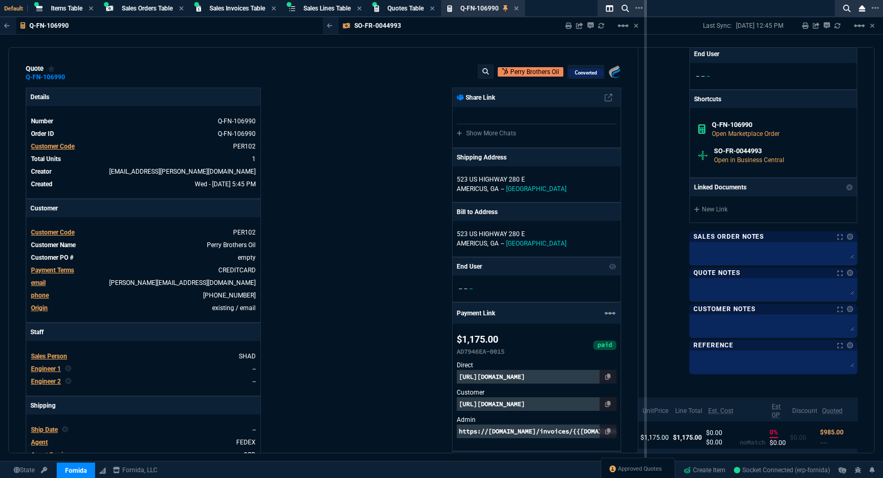
drag, startPoint x: 322, startPoint y: 272, endPoint x: 663, endPoint y: 289, distance: 341.5
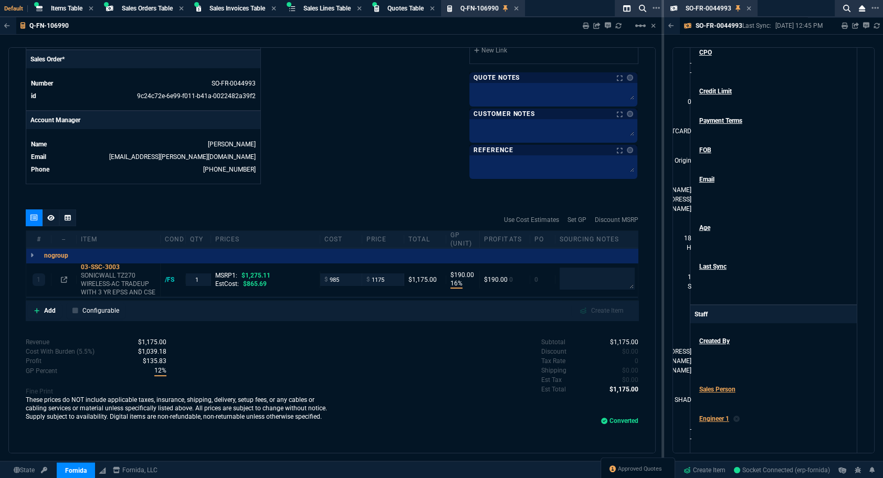
scroll to position [300, 0]
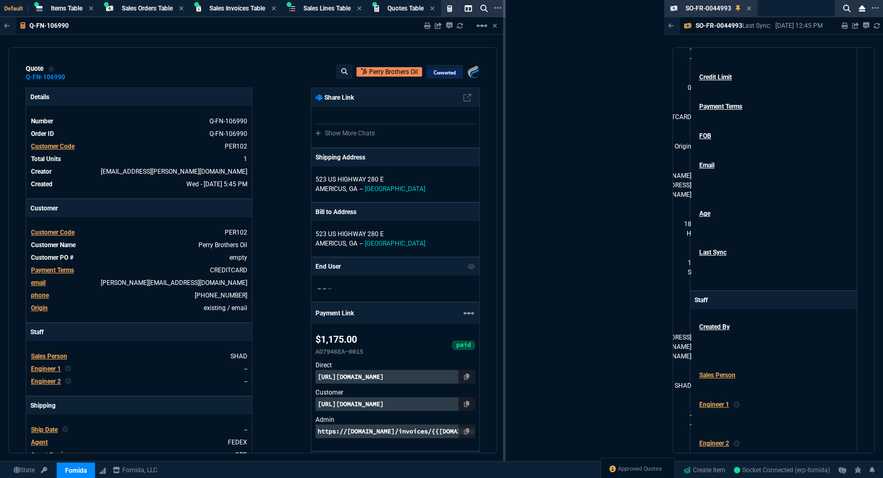
drag, startPoint x: 662, startPoint y: 249, endPoint x: 472, endPoint y: 215, distance: 192.9
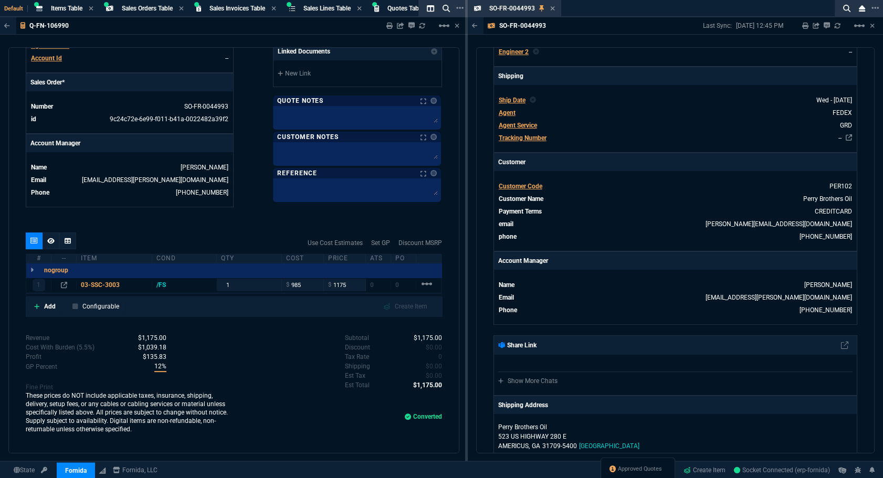
scroll to position [286, 0]
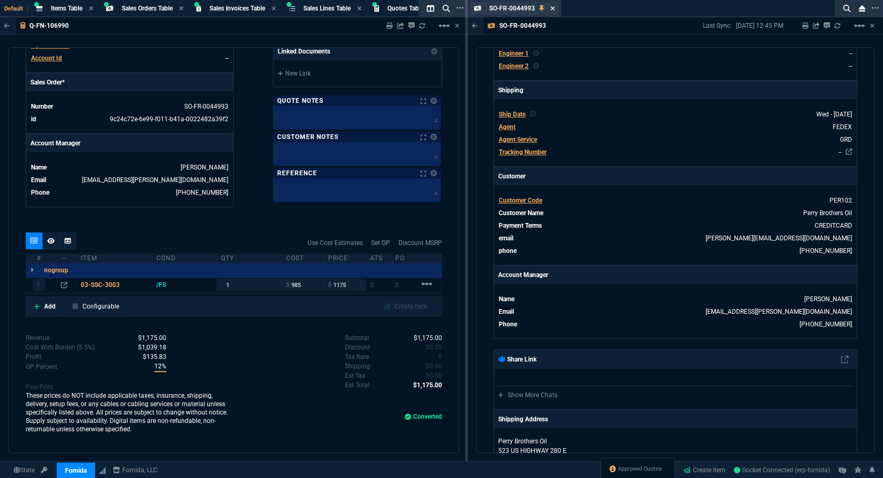
click at [553, 10] on icon at bounding box center [552, 8] width 5 height 6
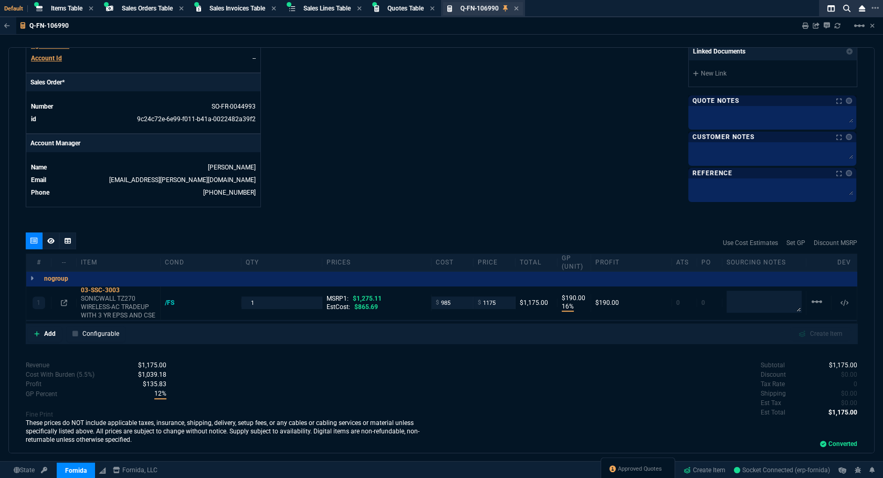
scroll to position [430, 0]
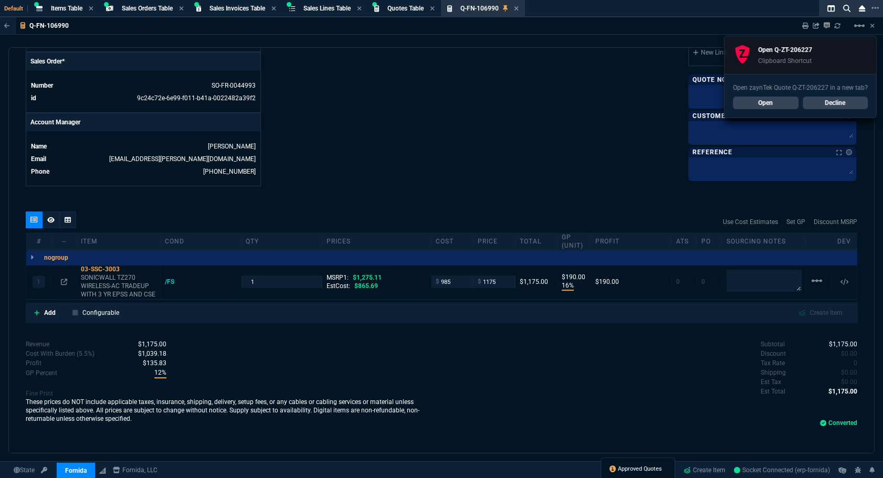
click at [623, 467] on span "Approved Quotes" at bounding box center [640, 469] width 44 height 8
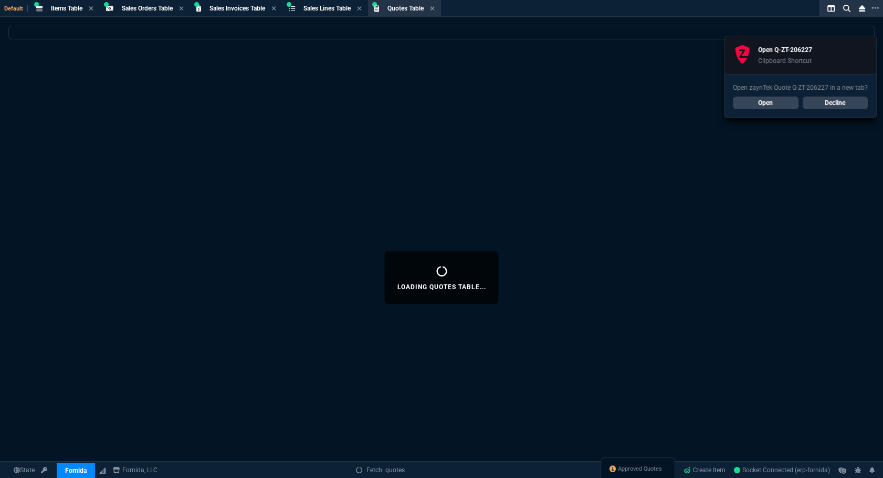
select select
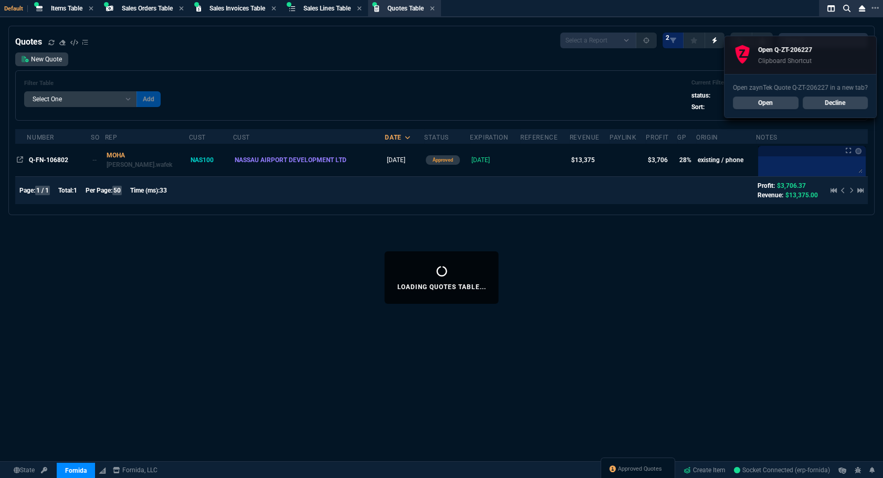
click at [829, 102] on link "Decline" at bounding box center [835, 103] width 66 height 13
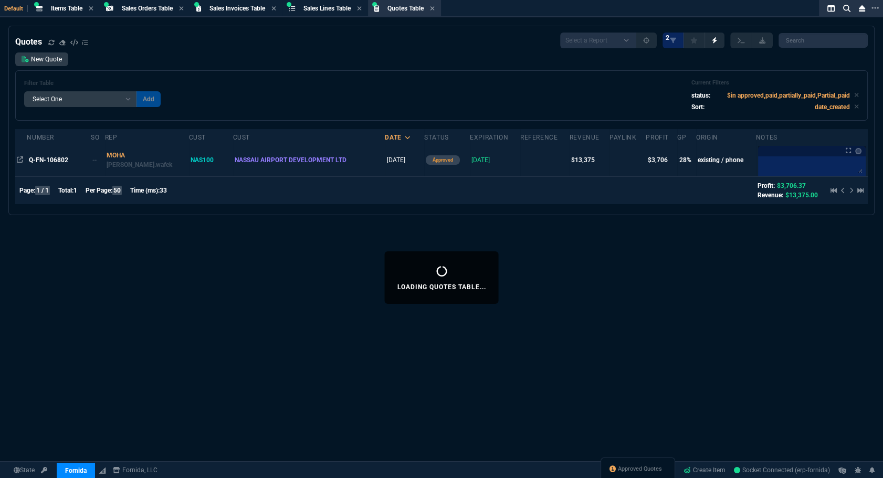
click at [64, 167] on td "Q-FN-106802" at bounding box center [59, 160] width 64 height 33
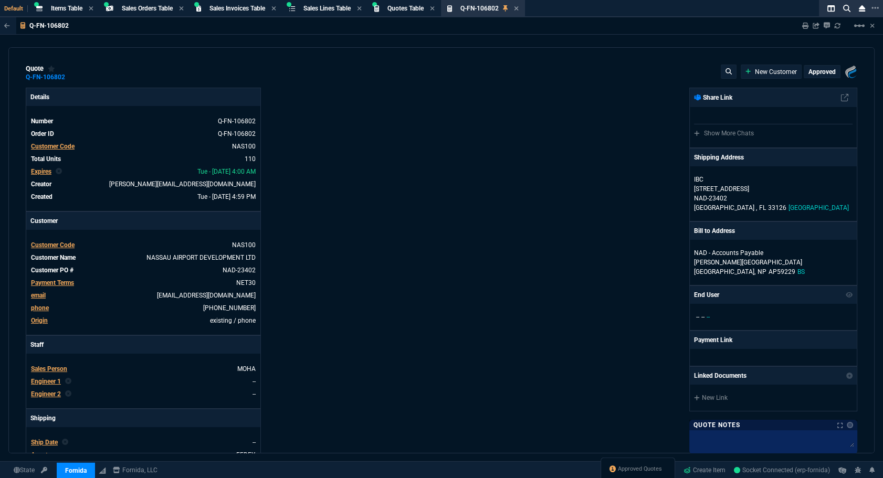
type input "51"
type input "101"
type input "18"
type input "25"
type input "26"
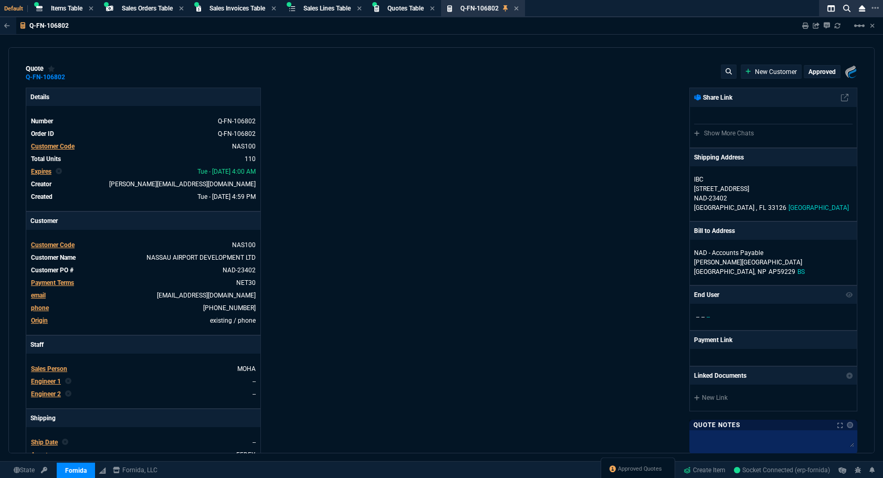
type input "12"
type input "47.25"
type input "62"
type input "46"
type input "23"
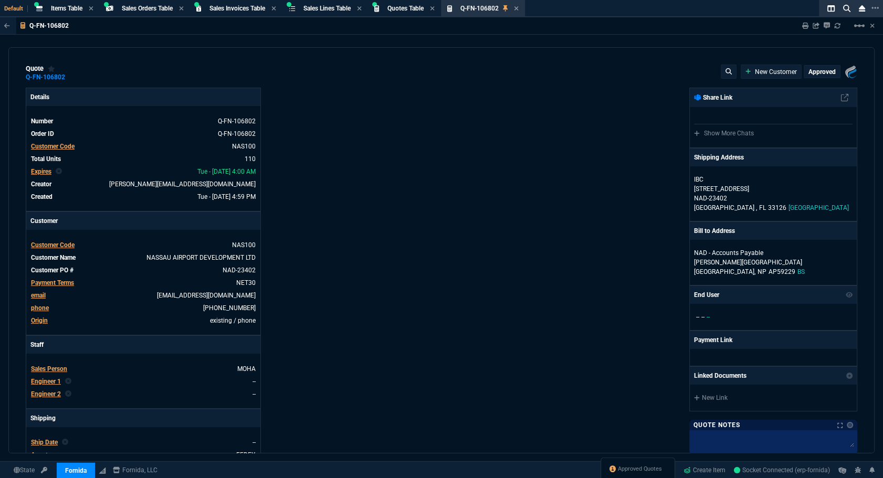
type input "84"
type input "-100"
type input "-22"
type input "22"
type input "28"
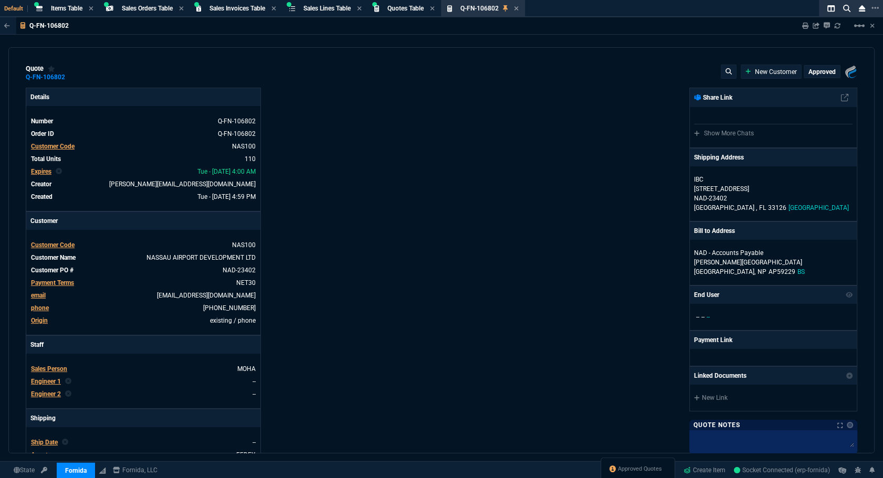
type input "22"
type input "13"
type input "63.99"
type input "5"
type input "6"
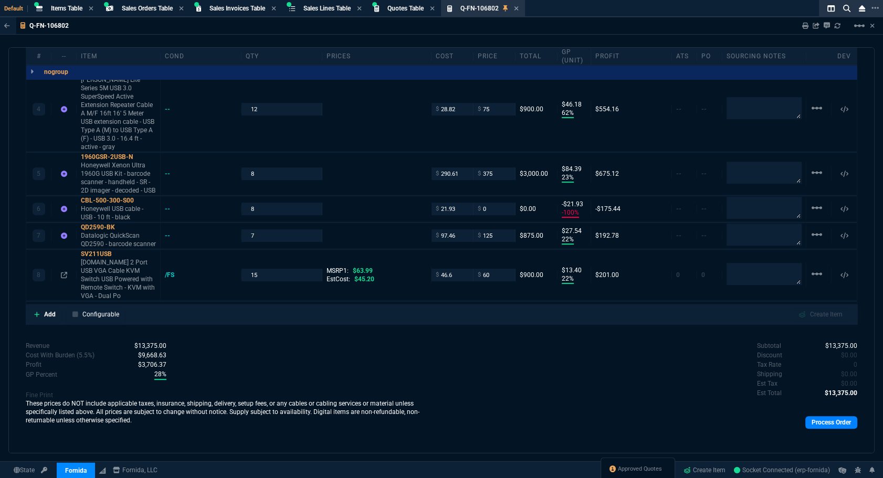
scroll to position [766, 0]
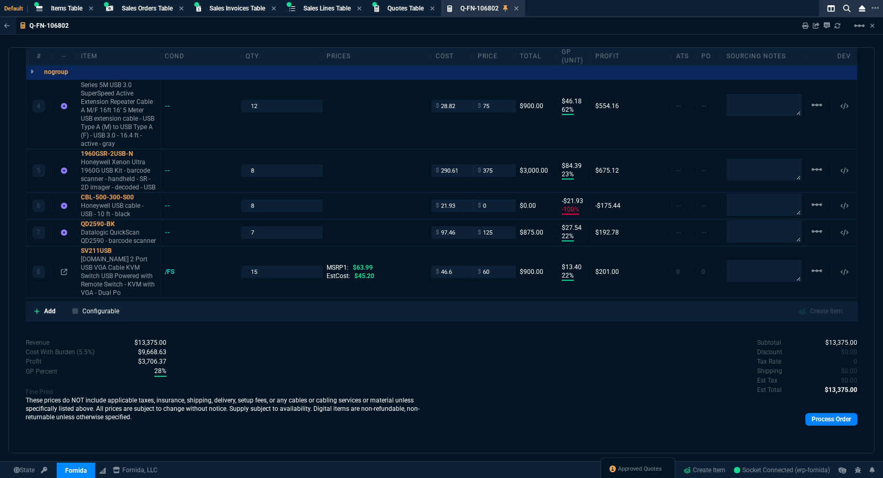
click at [580, 388] on div "Subtotal $13,375.00 Discount $0.00 Tax Rate 0 Shipping $0.00 Est Tax $0.00 Est …" at bounding box center [649, 367] width 416 height 58
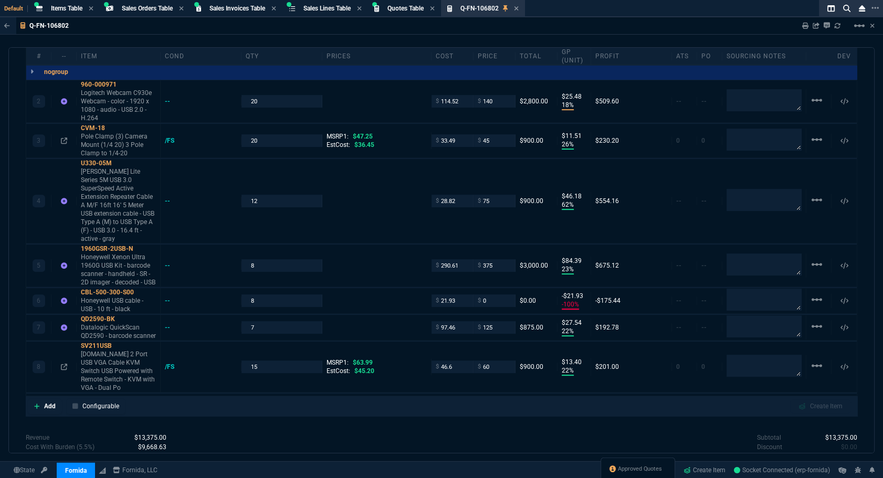
scroll to position [528, 0]
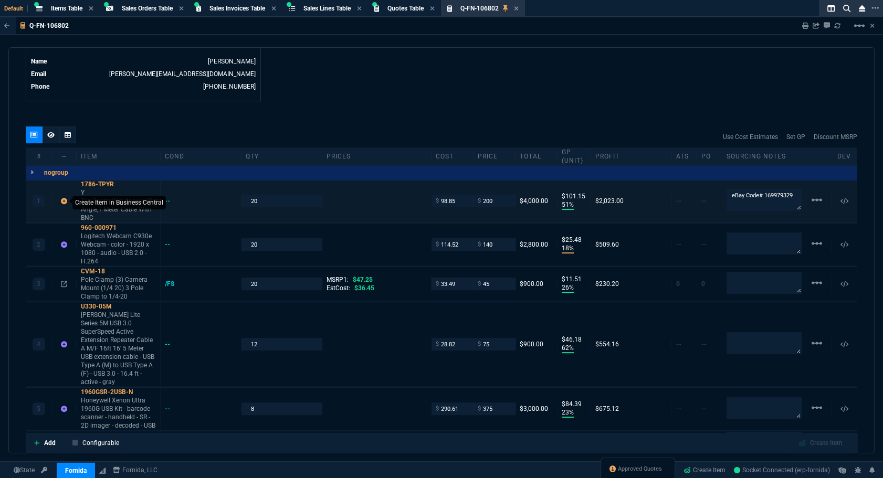
click at [66, 204] on icon at bounding box center [64, 201] width 6 height 6
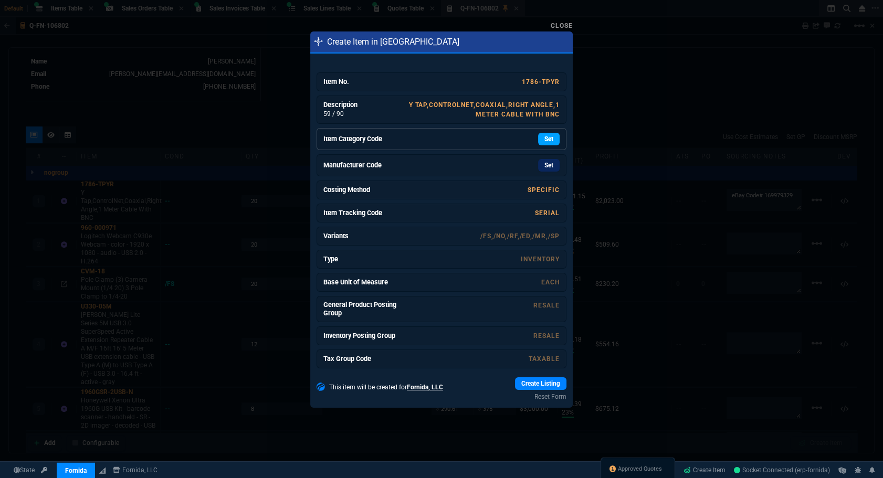
click at [543, 142] on link "Set" at bounding box center [549, 139] width 22 height 13
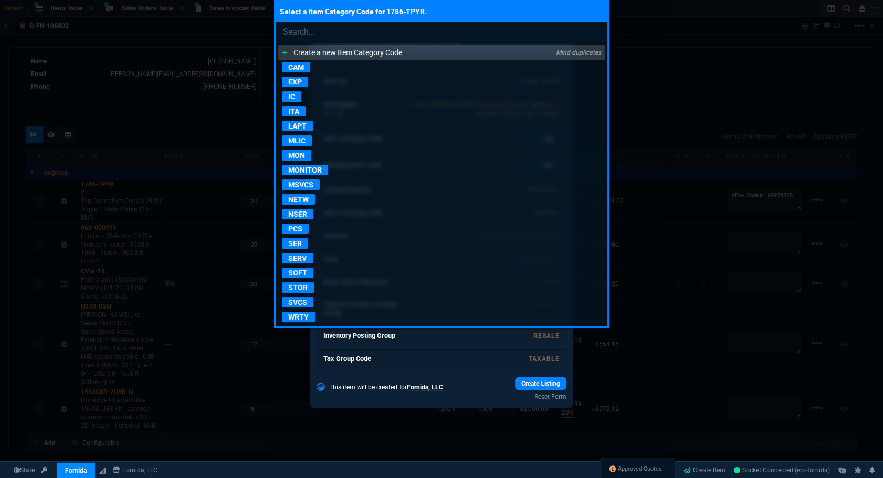
click at [303, 209] on p "NSER" at bounding box center [297, 214] width 31 height 10
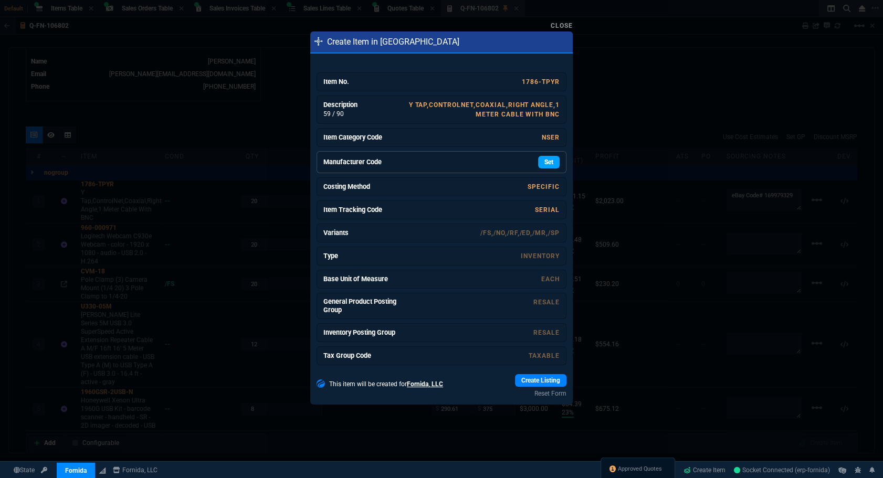
click at [540, 163] on link "Set" at bounding box center [549, 162] width 22 height 13
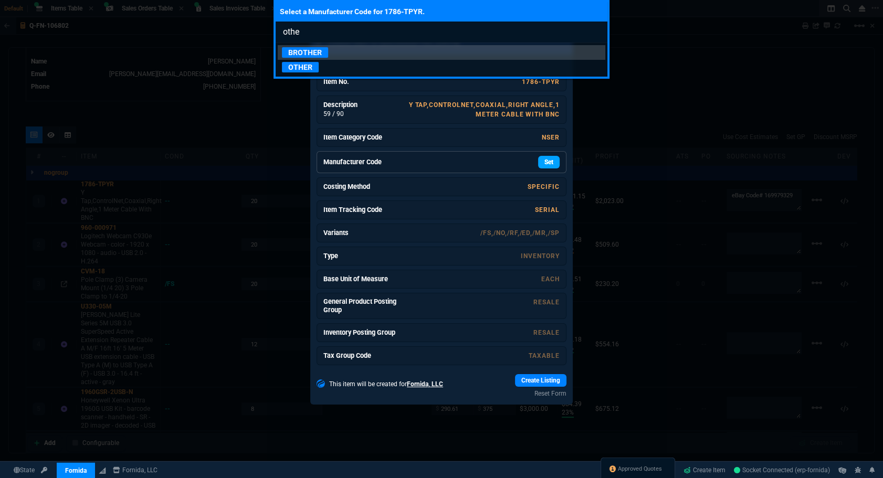
type input "other"
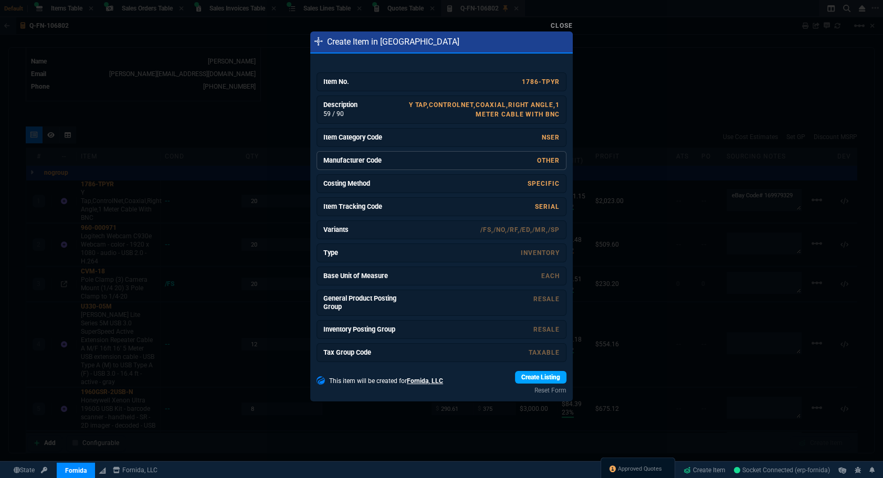
click at [515, 377] on link "Create Listing" at bounding box center [540, 377] width 51 height 13
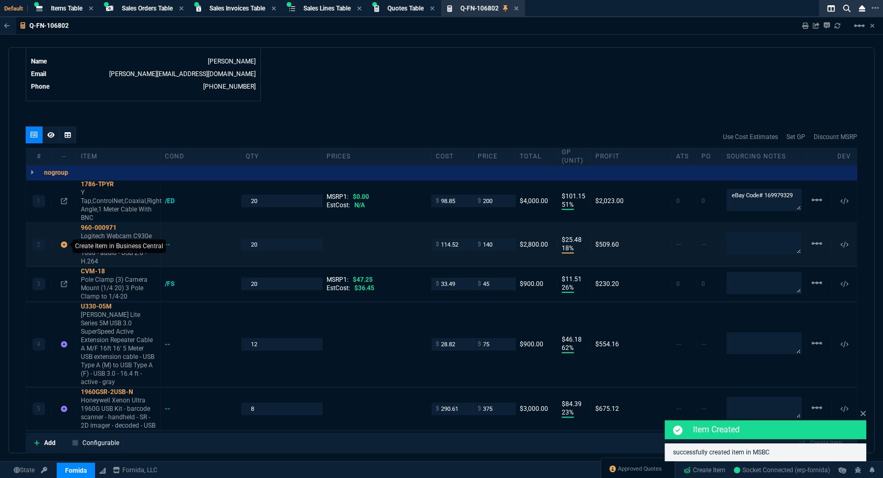
click at [64, 248] on icon at bounding box center [64, 244] width 6 height 6
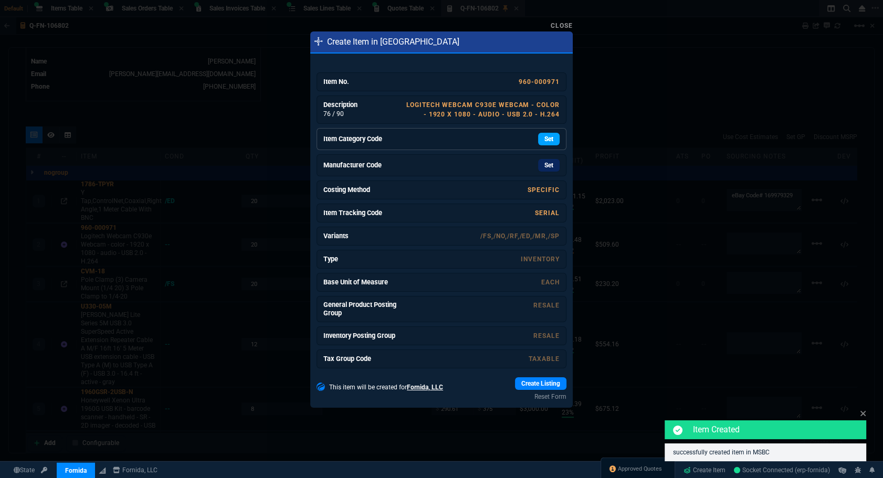
click at [538, 140] on link "Set" at bounding box center [549, 139] width 22 height 13
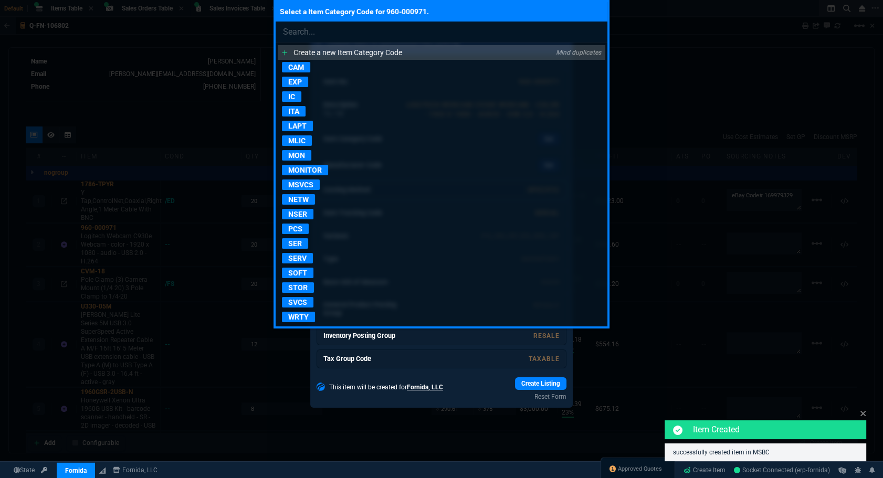
click at [293, 242] on p "SER" at bounding box center [295, 243] width 26 height 10
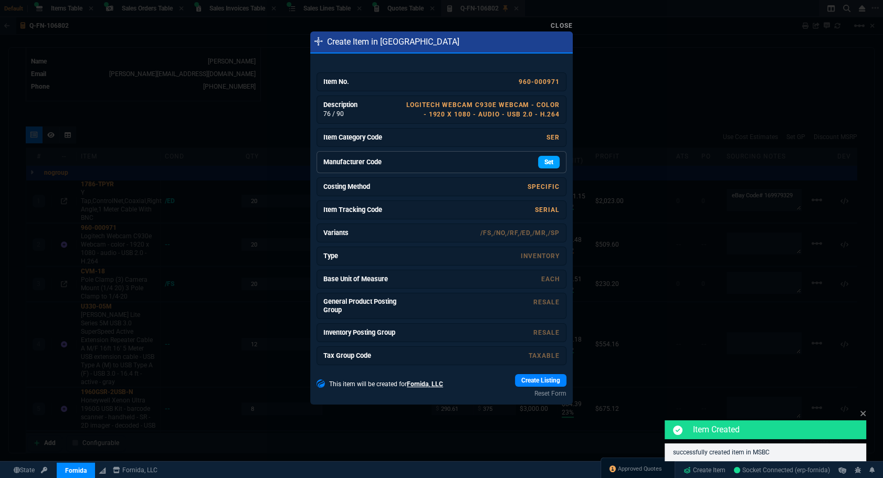
click at [542, 163] on link "Set" at bounding box center [549, 162] width 22 height 13
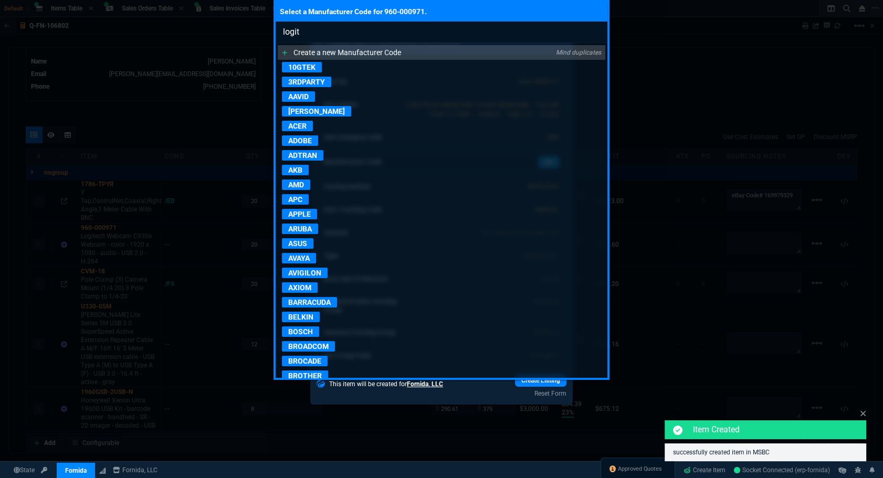
type input "logite"
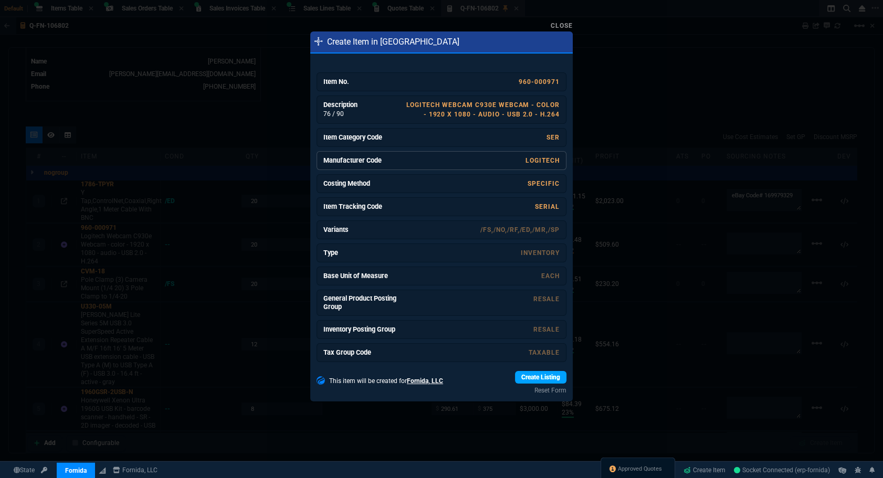
click at [515, 375] on link "Create Listing" at bounding box center [540, 377] width 51 height 13
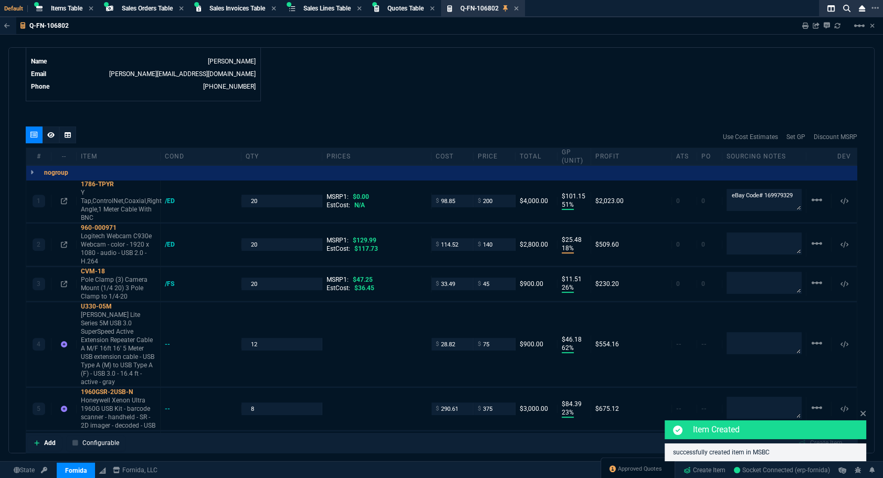
type input "129.99"
type input "-8"
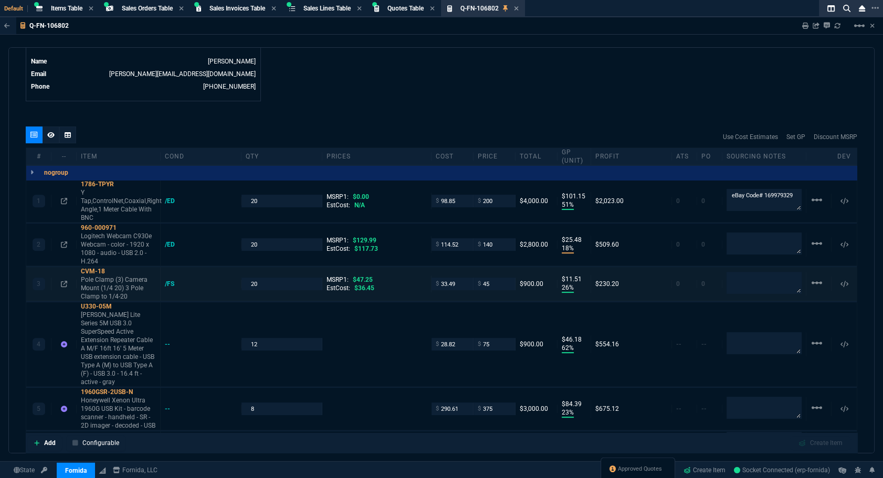
scroll to position [623, 0]
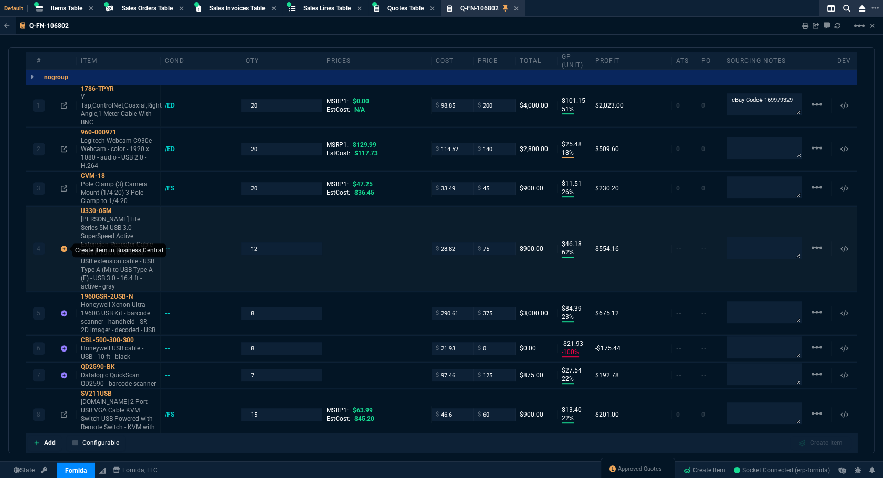
click at [61, 248] on icon at bounding box center [64, 249] width 6 height 6
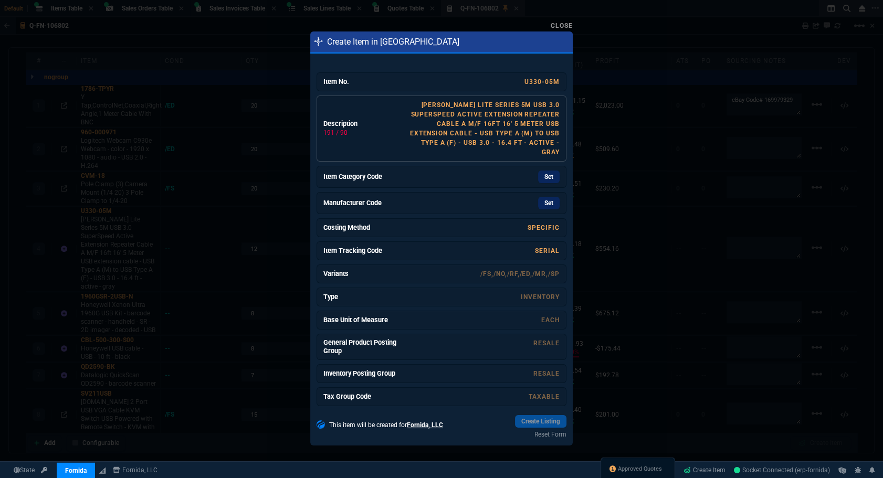
click at [501, 124] on link "[PERSON_NAME] Lite Series 5M USB 3.0 SuperSpeed Active Extension Repeater Cable…" at bounding box center [485, 128] width 150 height 55
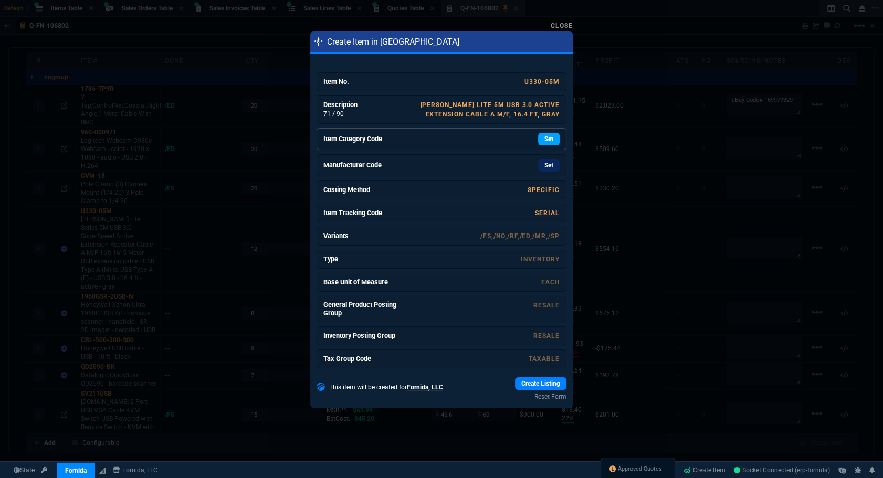
click at [540, 136] on link "Set" at bounding box center [549, 139] width 22 height 13
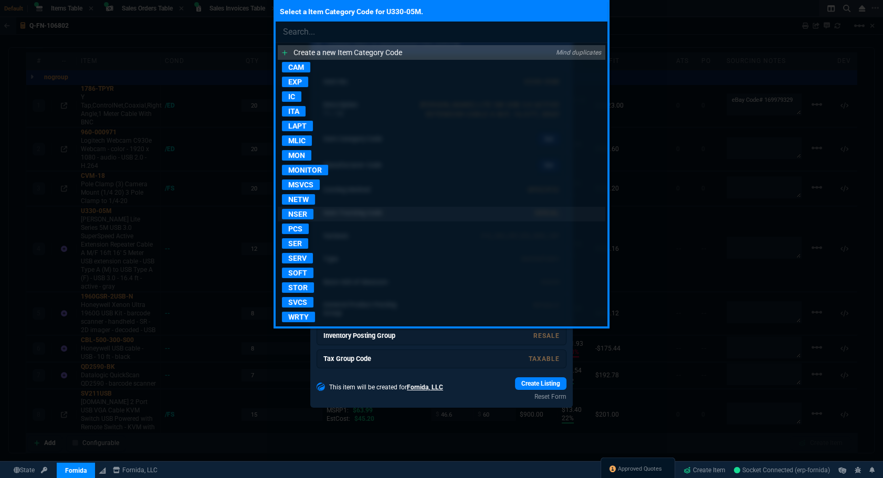
click at [288, 214] on p "NSER" at bounding box center [297, 214] width 31 height 10
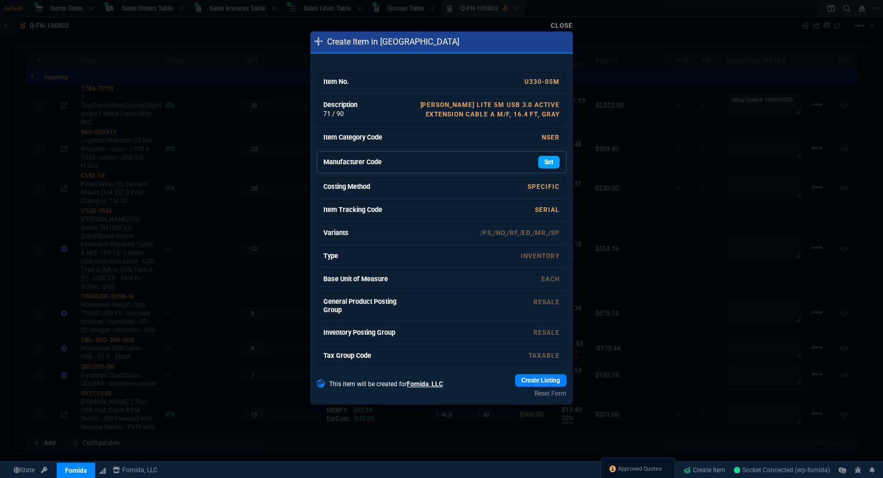
click at [539, 165] on link "Set" at bounding box center [549, 162] width 22 height 13
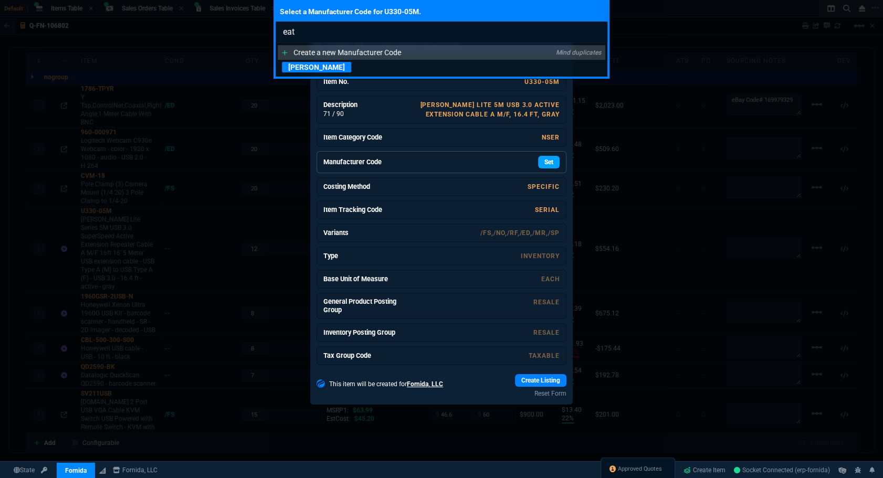
type input "eat"
click at [304, 63] on p "[PERSON_NAME]" at bounding box center [316, 67] width 69 height 10
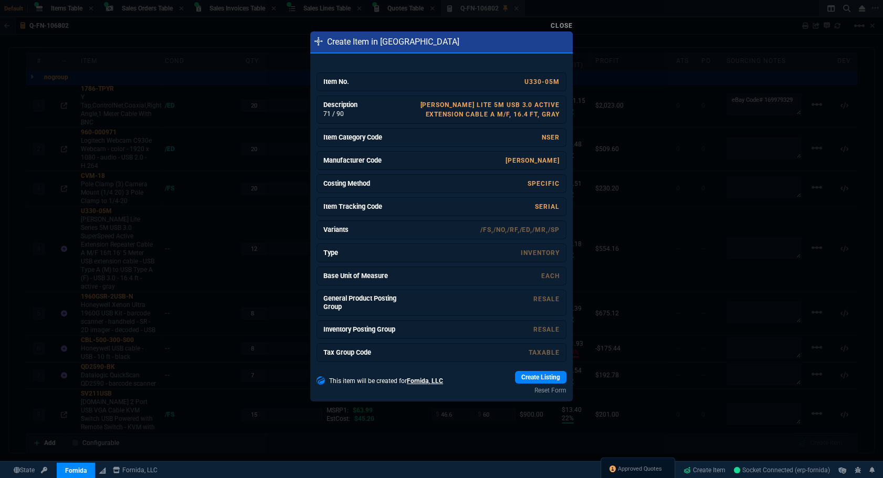
click at [524, 378] on link "Create Listing" at bounding box center [540, 377] width 51 height 13
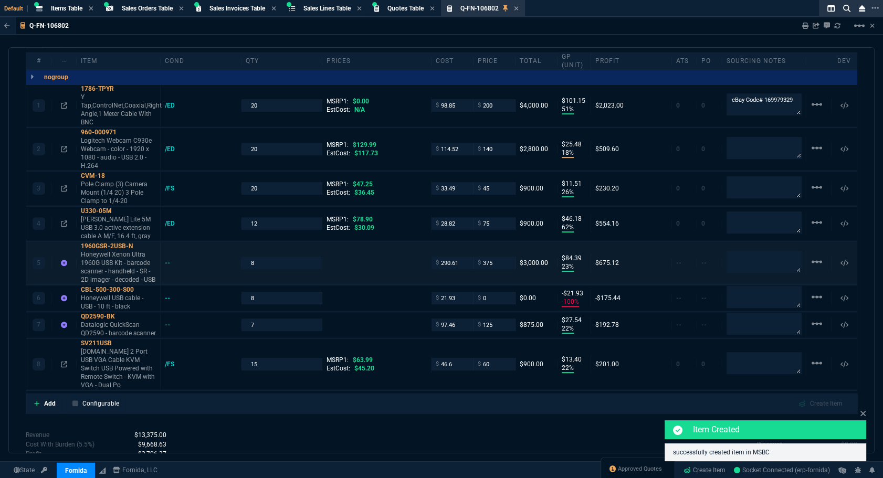
type input "78.9"
type input "5"
click at [64, 266] on icon at bounding box center [64, 263] width 6 height 6
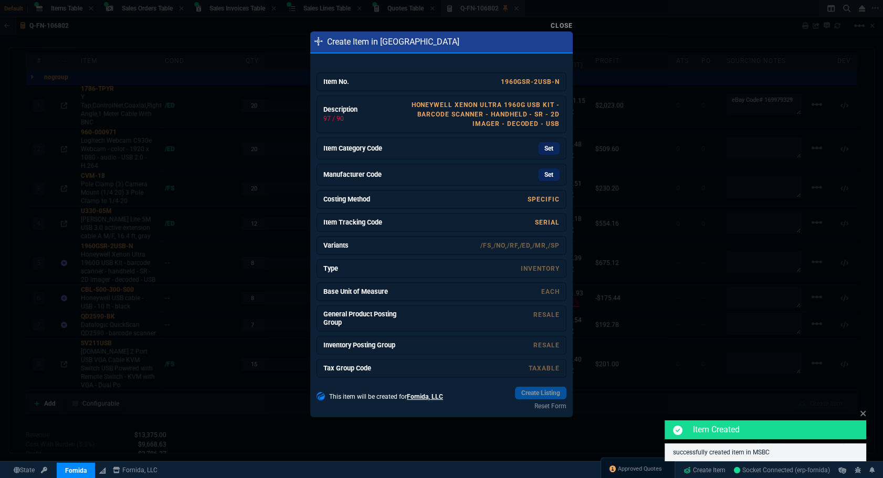
drag, startPoint x: 479, startPoint y: 110, endPoint x: 483, endPoint y: 60, distance: 50.1
click at [479, 110] on link "Honeywell Xenon Ultra 1960G USB Kit - barcode scanner - handheld - SR - 2D imag…" at bounding box center [485, 114] width 149 height 26
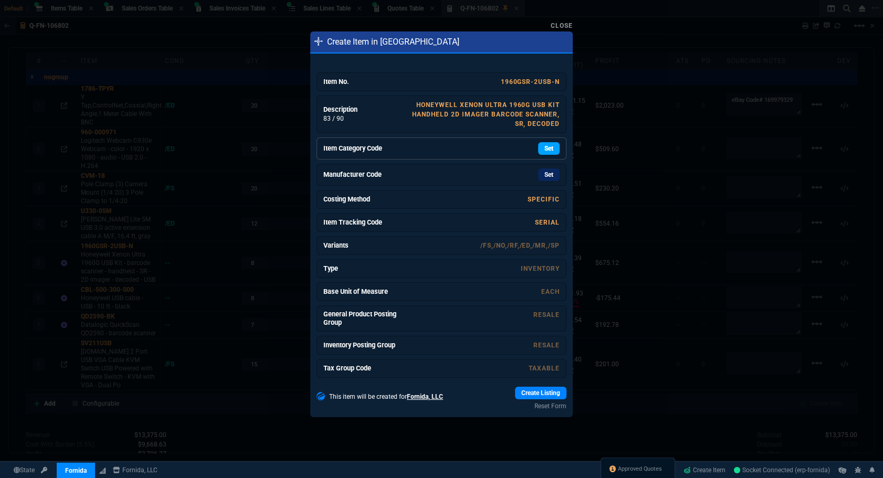
click at [544, 152] on link "Set" at bounding box center [549, 148] width 22 height 13
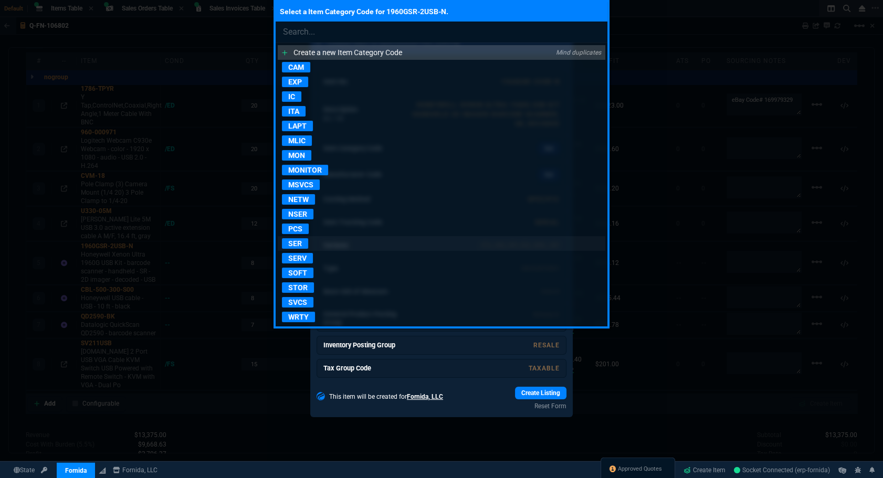
click at [299, 240] on p "SER" at bounding box center [295, 243] width 26 height 10
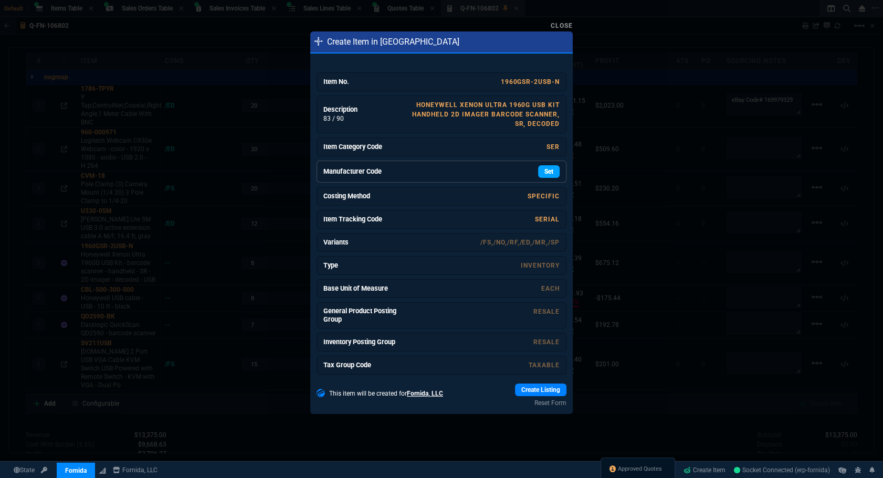
click at [538, 172] on link "Set" at bounding box center [549, 171] width 22 height 13
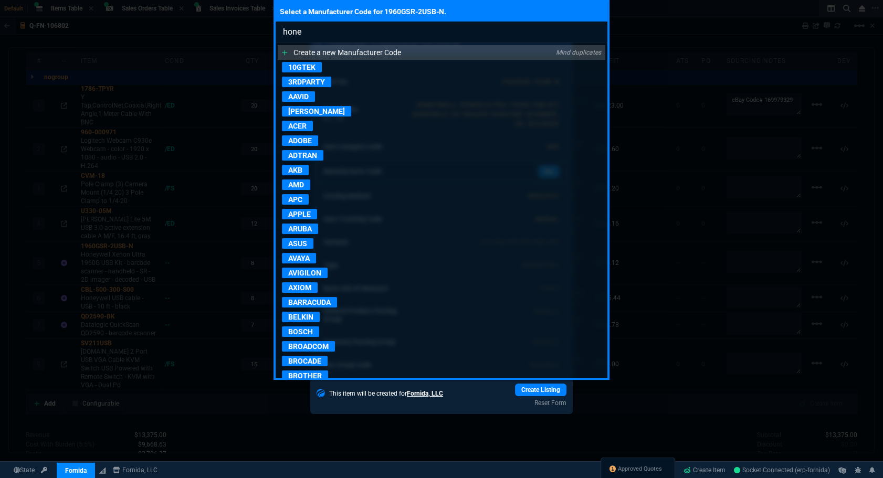
type input "honey"
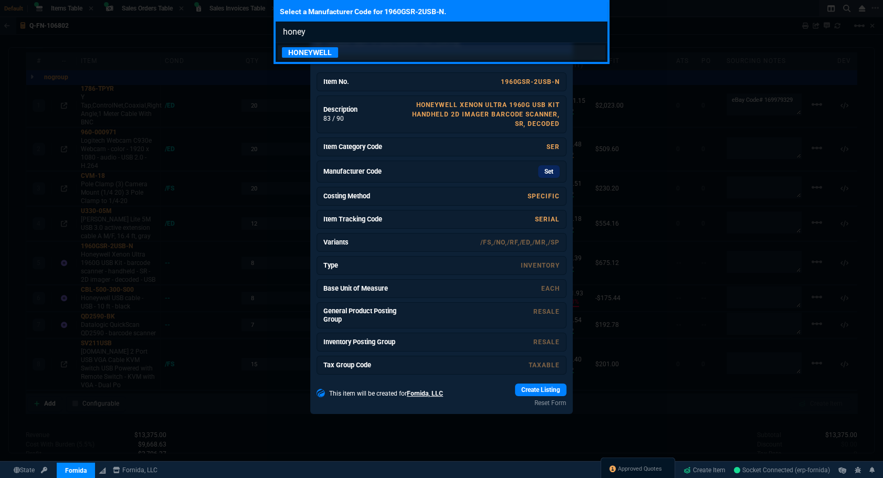
click at [315, 55] on p "HONEYWELL" at bounding box center [310, 52] width 56 height 10
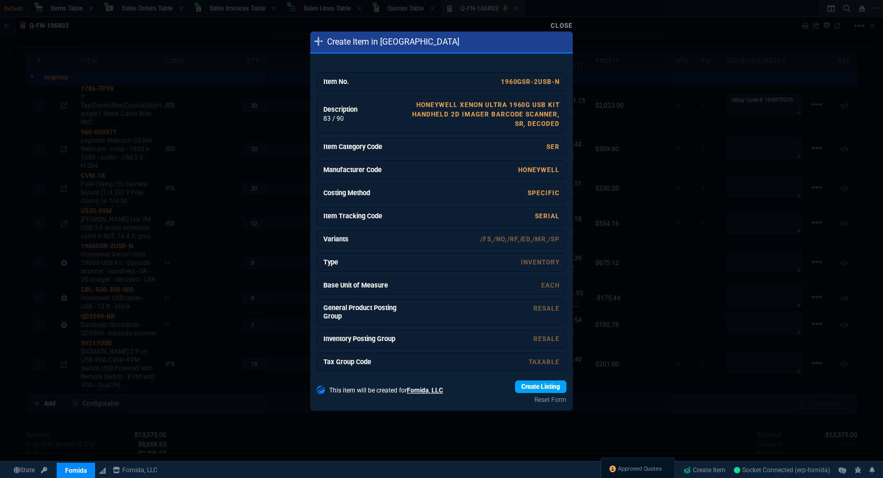
click at [526, 388] on link "Create Listing" at bounding box center [540, 386] width 51 height 13
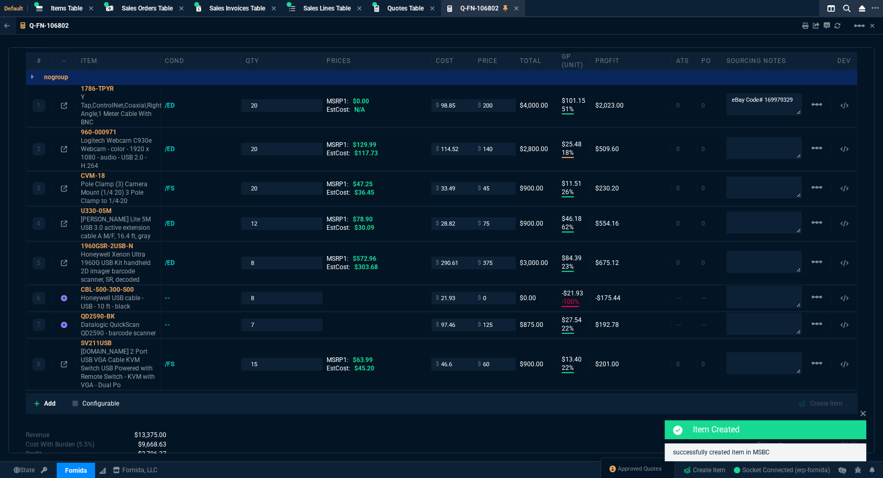
type input "572.96"
type input "35"
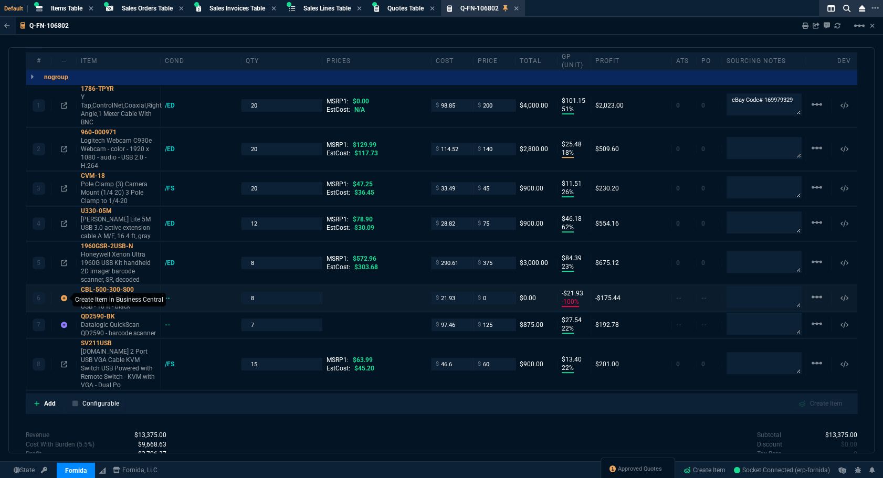
click at [62, 301] on icon at bounding box center [64, 298] width 6 height 6
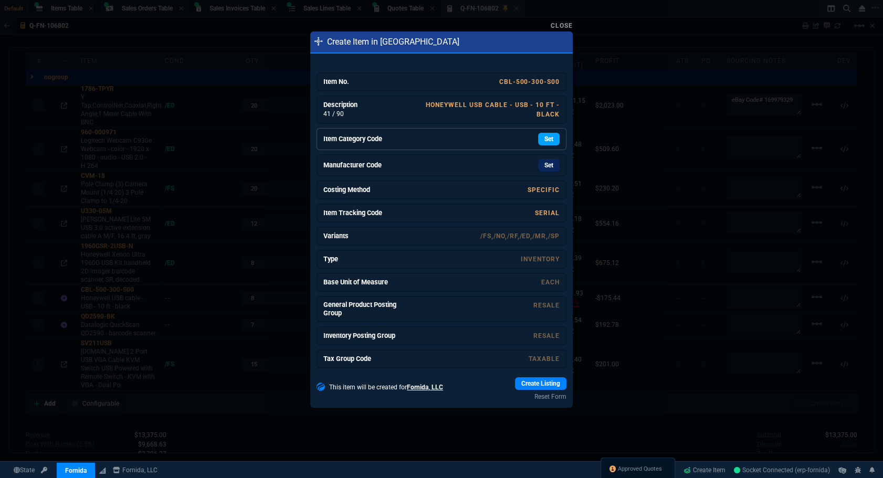
click at [546, 134] on link "Set" at bounding box center [549, 139] width 22 height 13
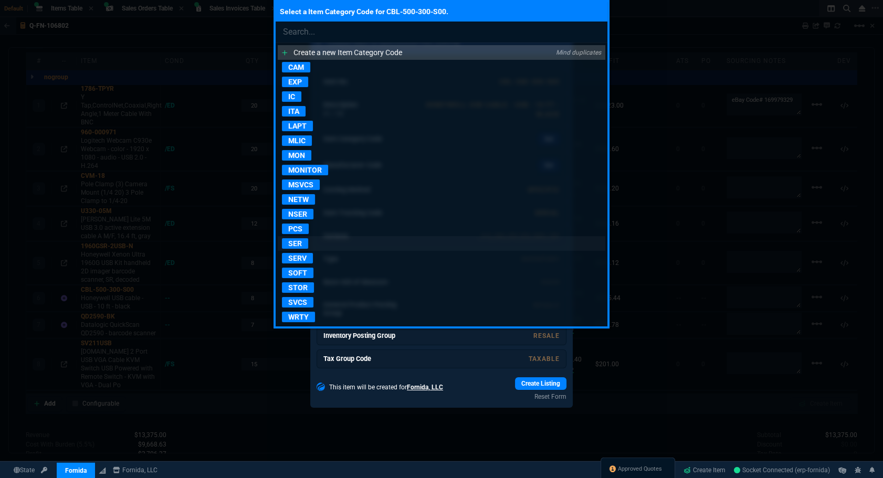
click at [295, 240] on p "SER" at bounding box center [295, 243] width 26 height 10
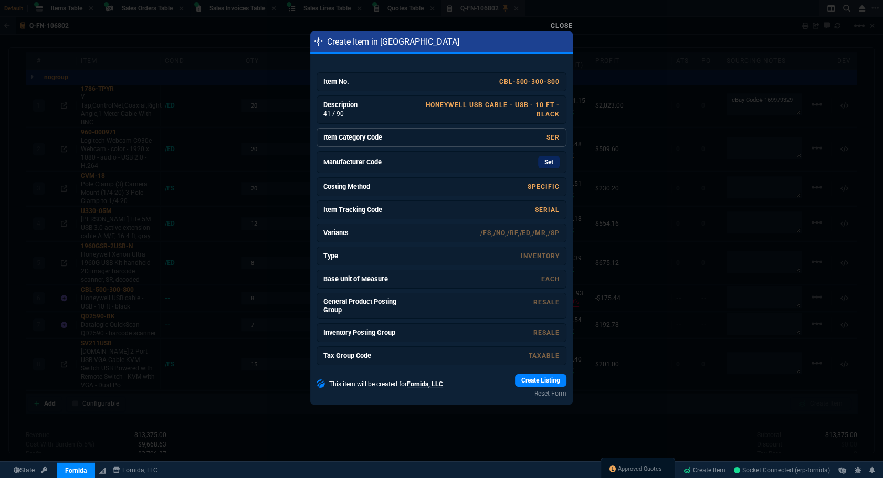
click at [539, 134] on div "SER" at bounding box center [480, 137] width 157 height 9
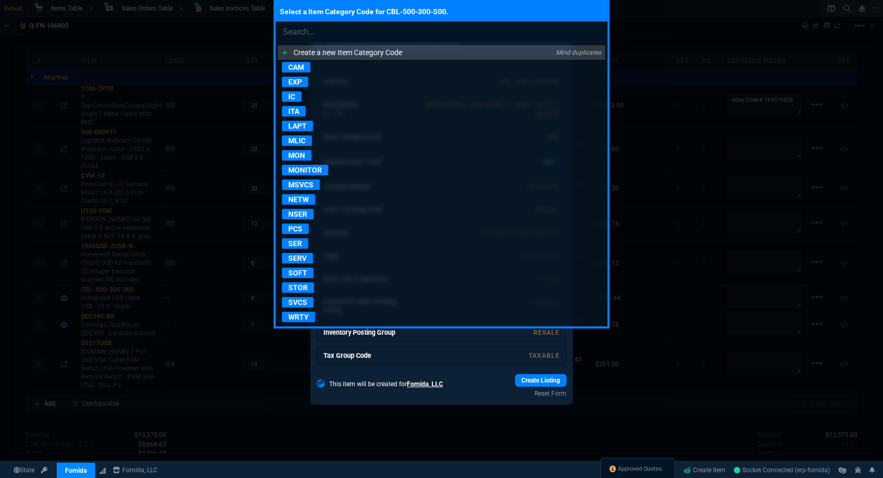
click at [294, 216] on p "NSER" at bounding box center [297, 214] width 31 height 10
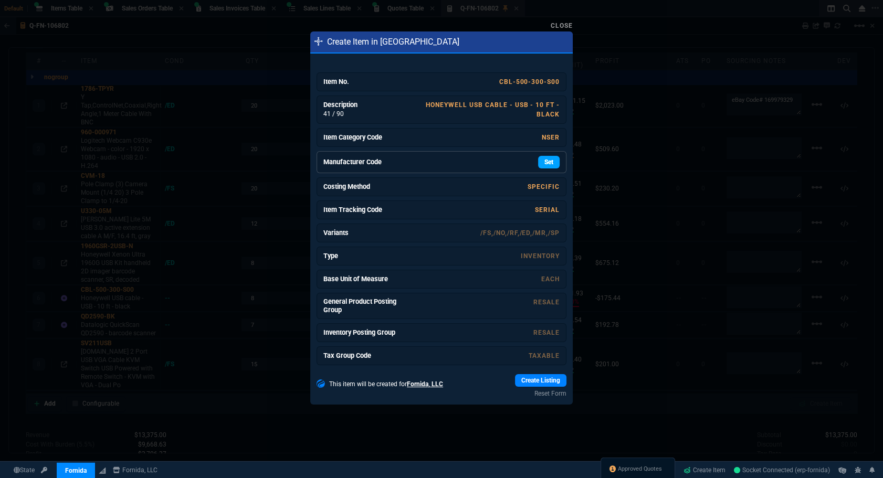
click at [545, 163] on link "Set" at bounding box center [549, 162] width 22 height 13
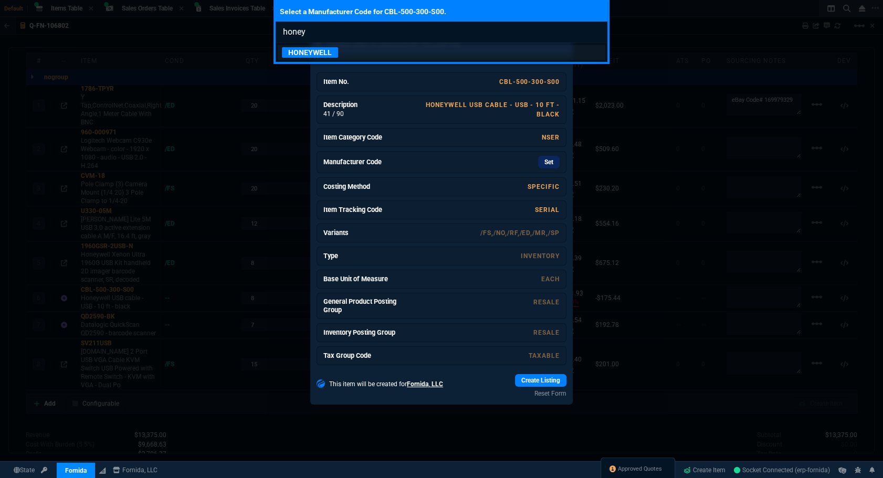
type input "honey"
click at [331, 52] on p "HONEYWELL" at bounding box center [310, 52] width 56 height 10
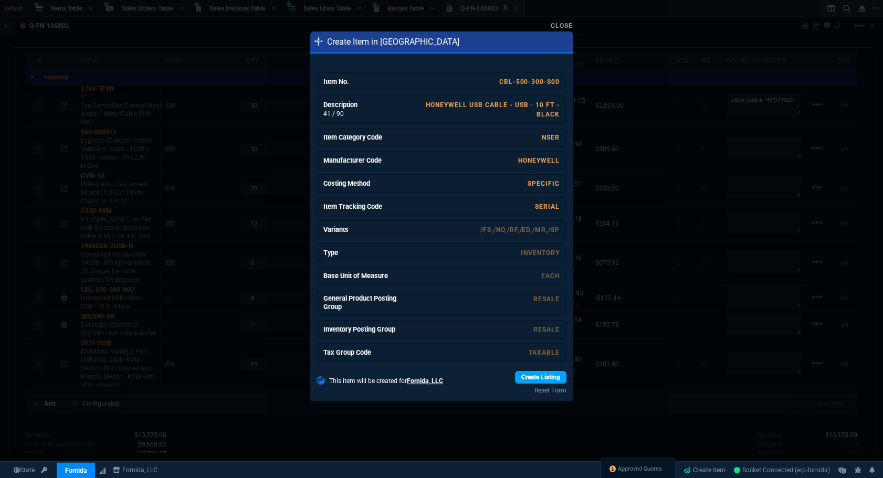
click at [516, 383] on link "Create Listing" at bounding box center [540, 377] width 51 height 13
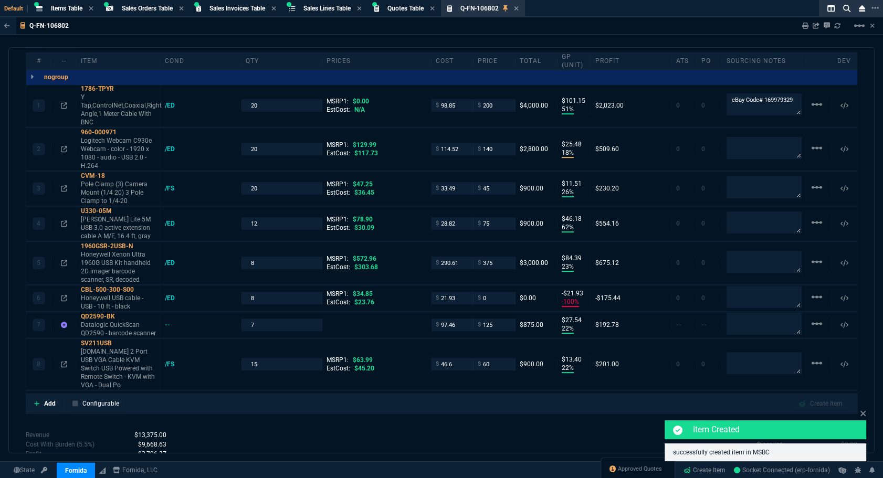
type input "34.85"
type input "100"
click at [62, 328] on icon at bounding box center [64, 325] width 6 height 6
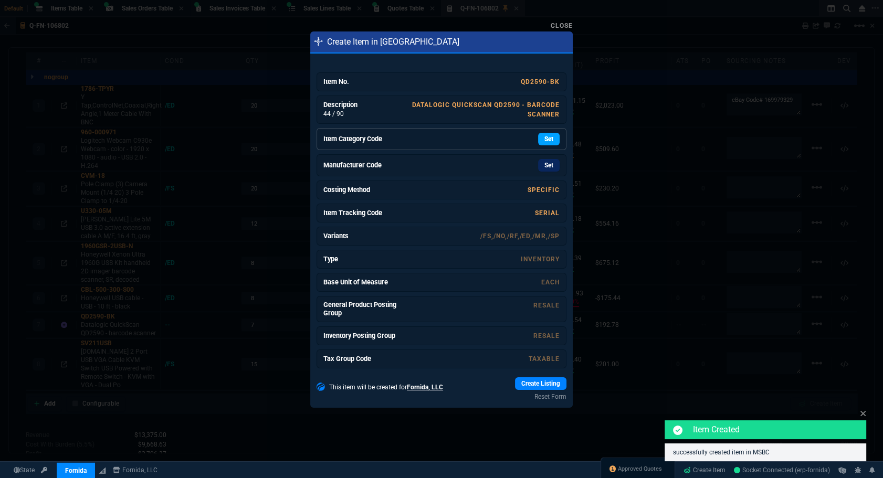
click at [547, 142] on link "Set" at bounding box center [549, 139] width 22 height 13
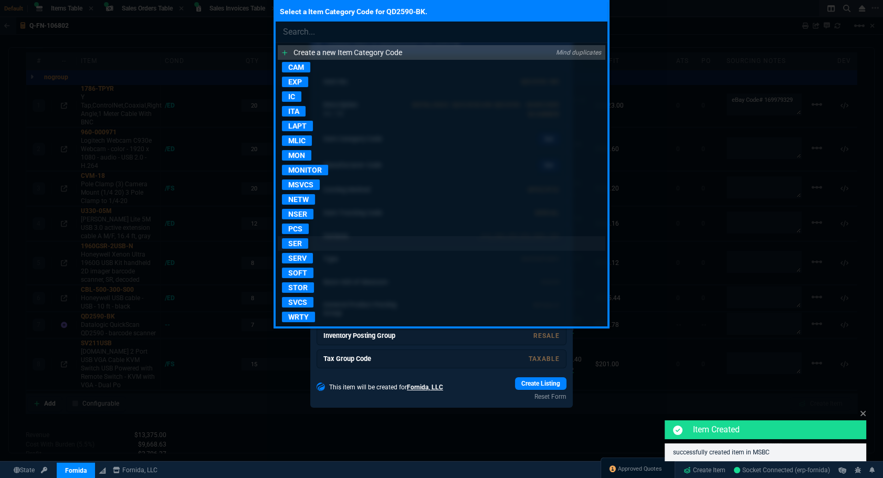
click at [283, 245] on p "SER" at bounding box center [295, 243] width 26 height 10
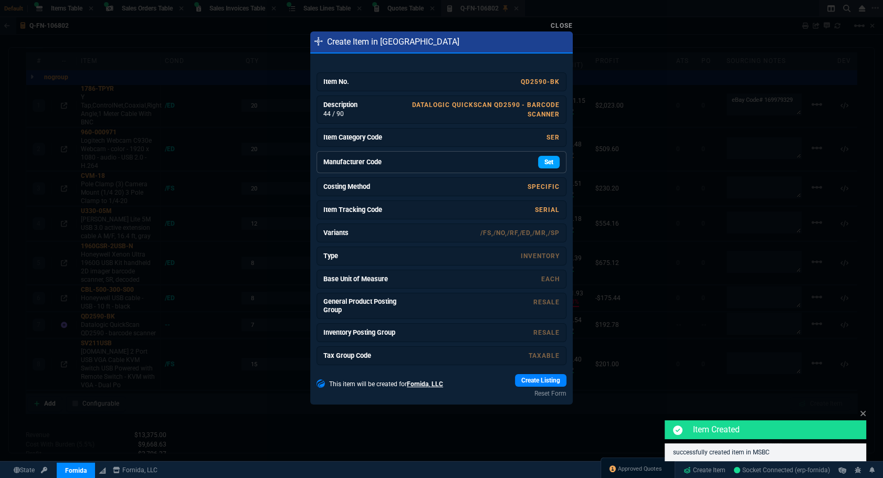
click at [545, 163] on link "Set" at bounding box center [549, 162] width 22 height 13
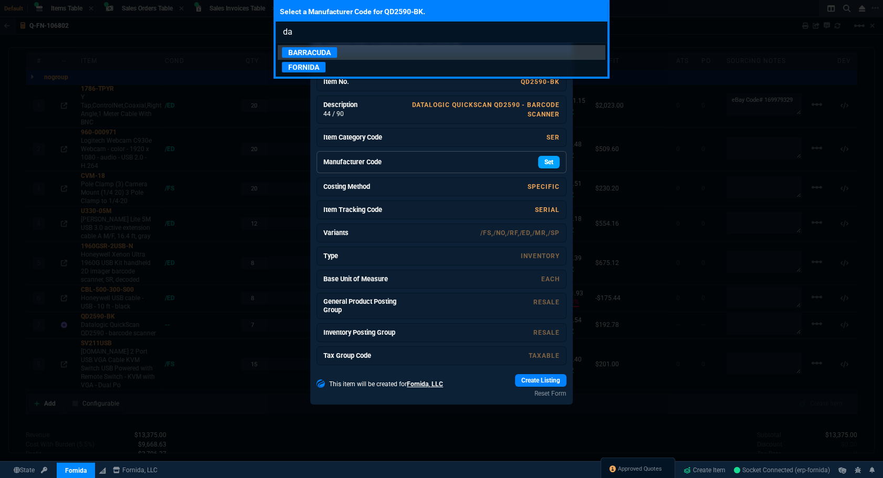
type input "d"
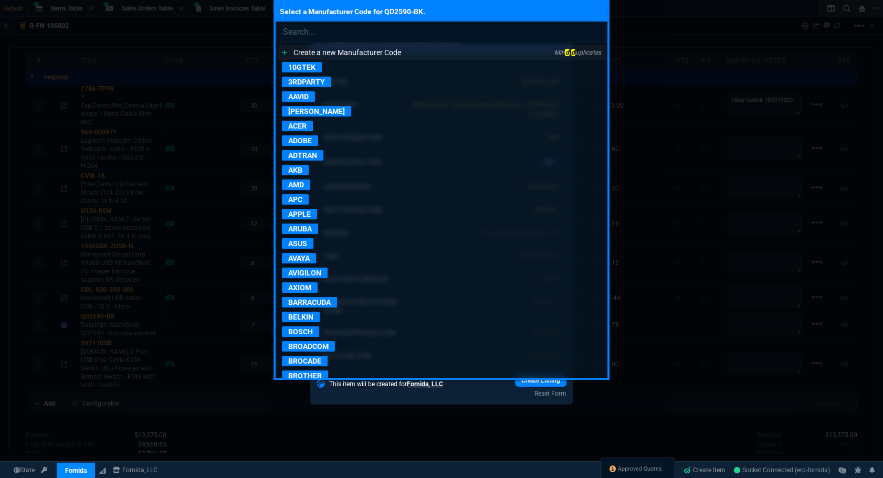
click at [397, 51] on p "Create a new Manufacturer Code" at bounding box center [347, 52] width 108 height 10
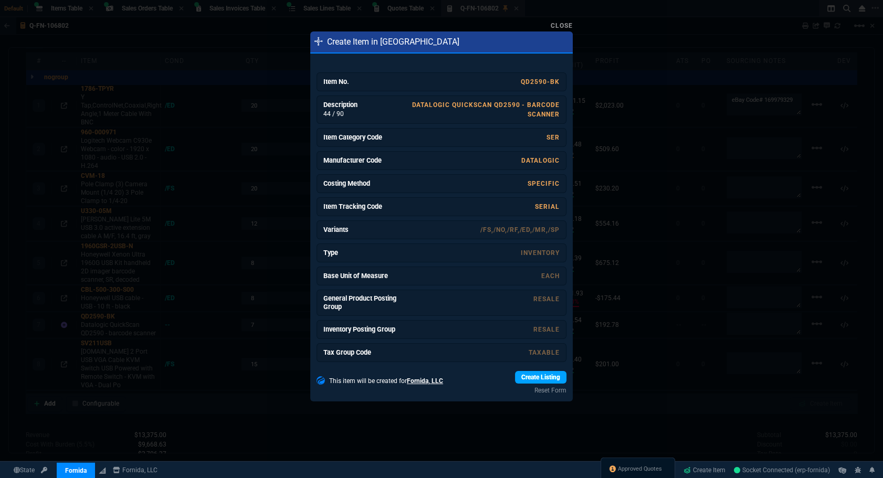
click at [524, 376] on link "Create Listing" at bounding box center [540, 377] width 51 height 13
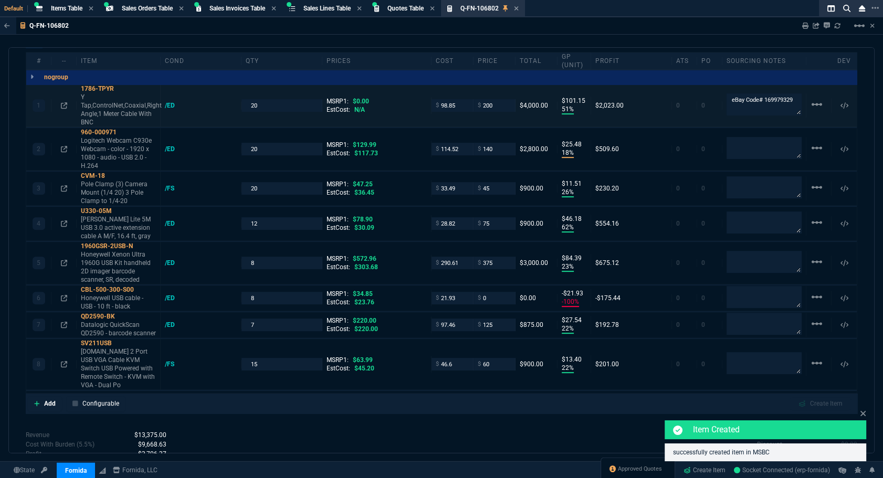
type input "220"
type input "43"
click at [172, 108] on div "/ED" at bounding box center [175, 105] width 20 height 8
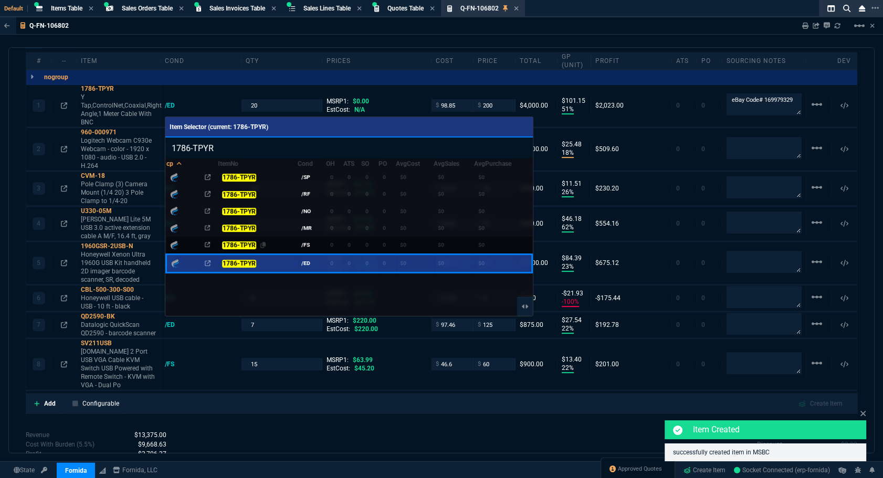
click at [247, 246] on mark "1786-TPYR" at bounding box center [239, 245] width 34 height 7
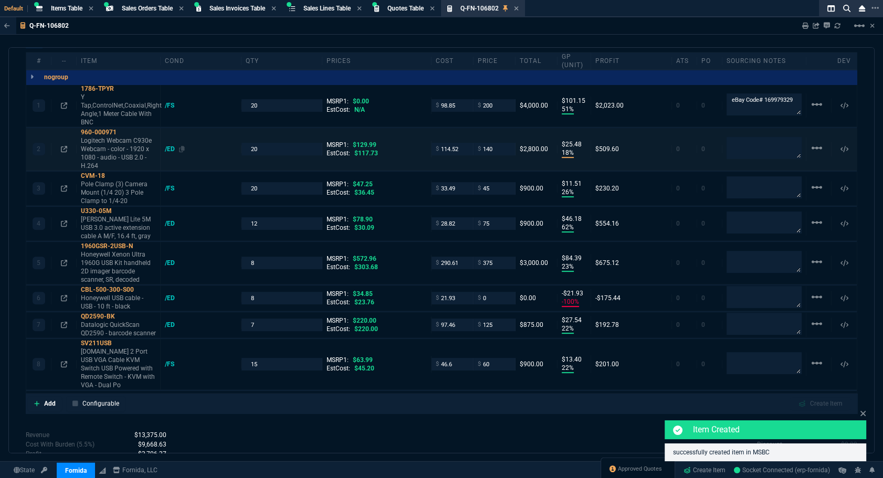
click at [166, 153] on div "/ED" at bounding box center [175, 149] width 20 height 8
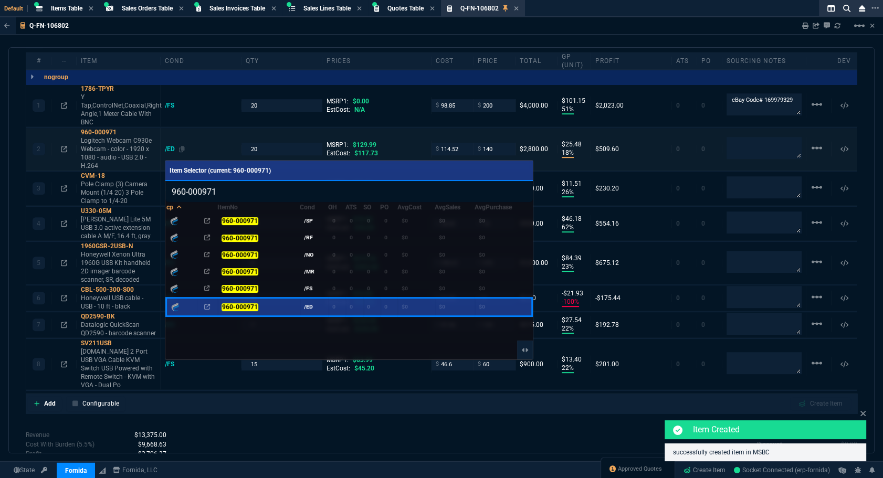
click at [243, 285] on mark "960-000971" at bounding box center [239, 288] width 36 height 7
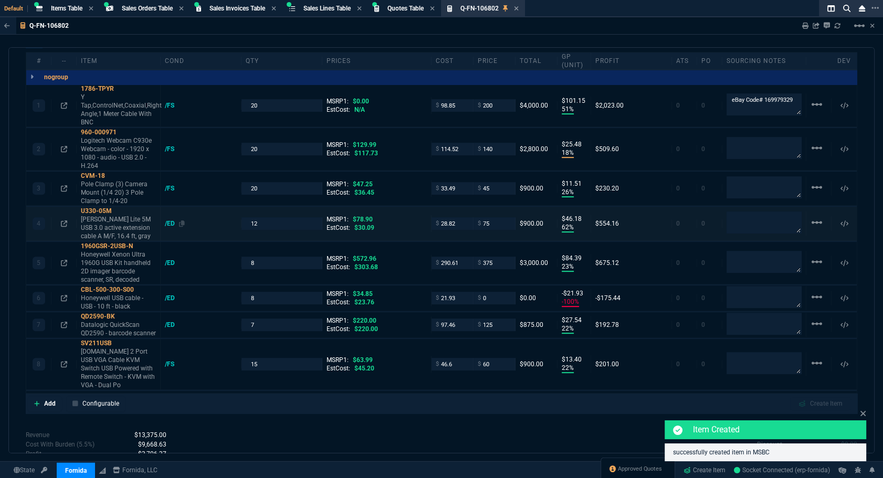
click at [171, 228] on div "/ED" at bounding box center [175, 223] width 20 height 8
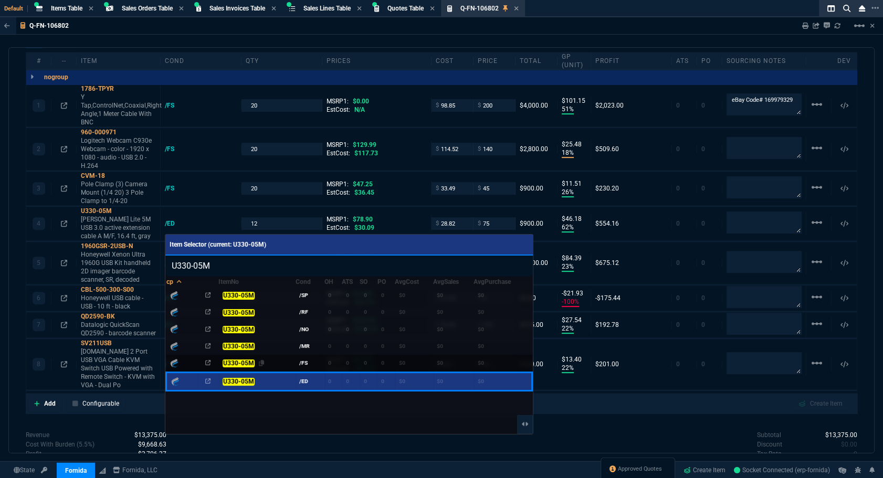
click at [238, 359] on mark "U330-05M" at bounding box center [237, 362] width 31 height 7
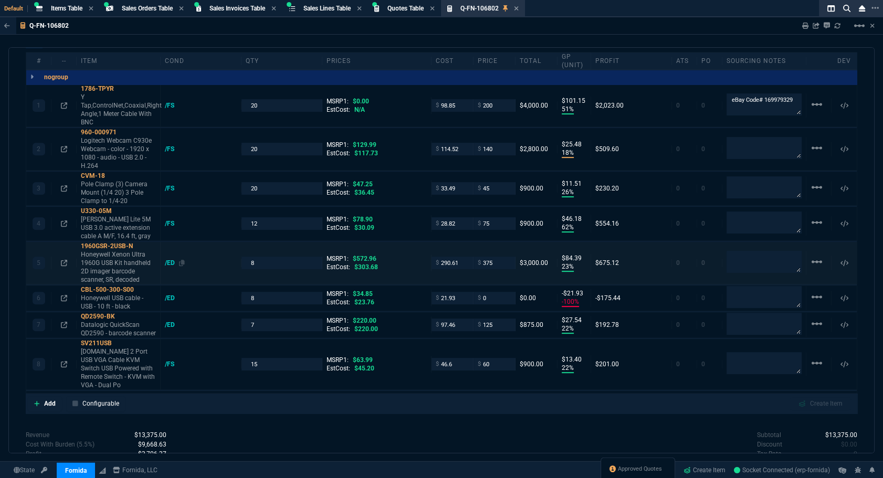
click at [168, 267] on div "/ED" at bounding box center [175, 263] width 20 height 8
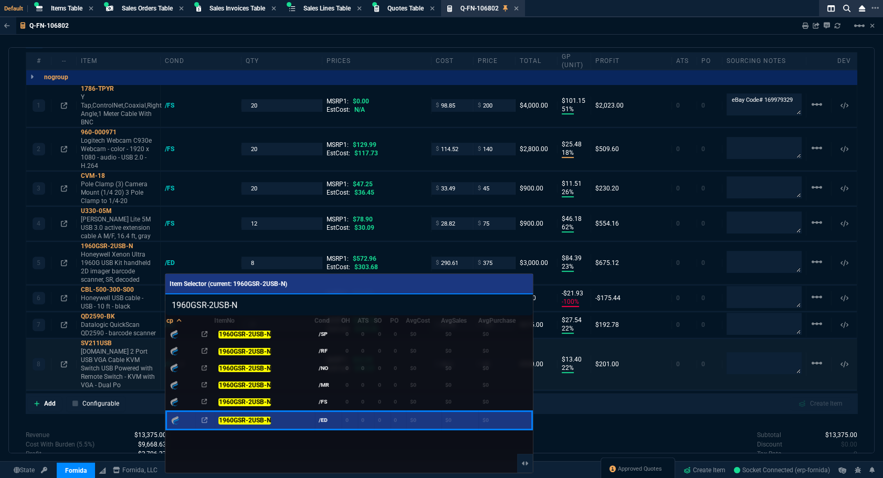
click at [242, 400] on mark "1960GSR-2USB-N" at bounding box center [244, 401] width 52 height 7
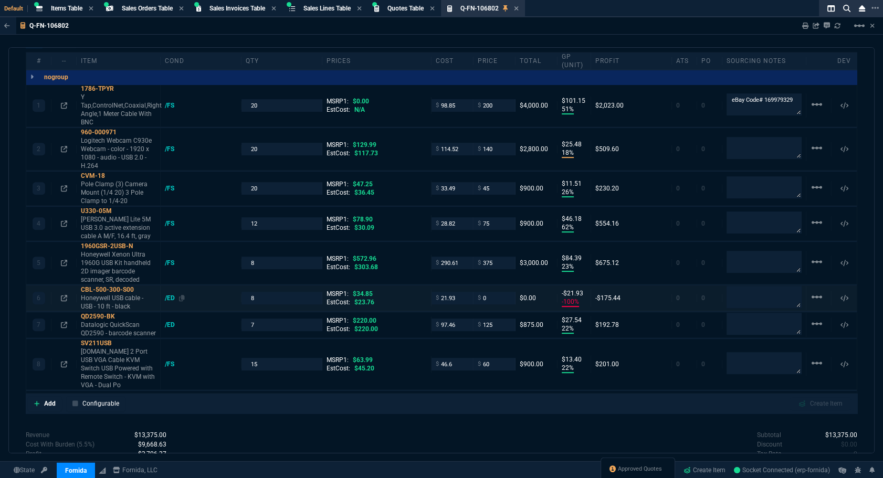
click at [167, 302] on div "/ED" at bounding box center [175, 298] width 20 height 8
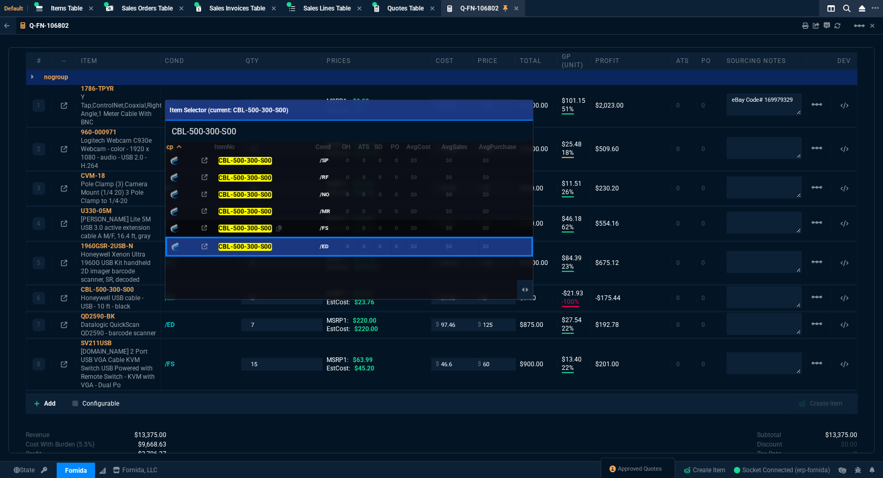
click at [229, 226] on mark "CBL-500-300-S00" at bounding box center [245, 228] width 54 height 7
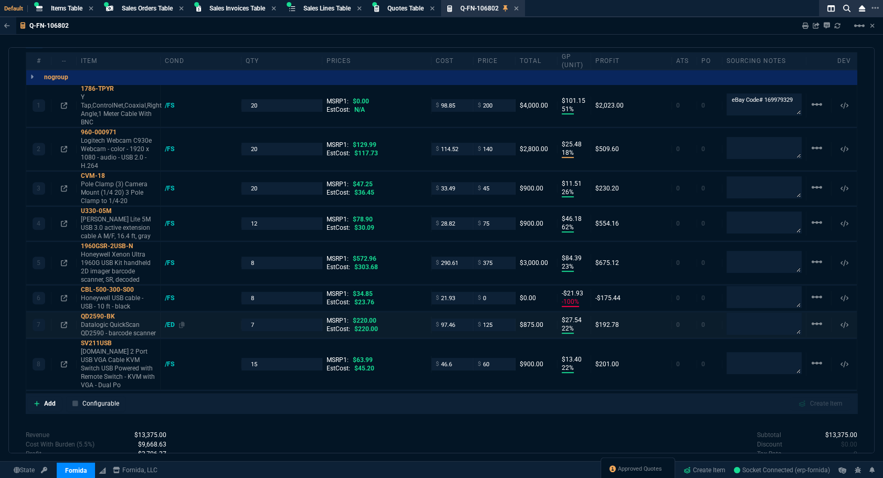
click at [168, 329] on div "/ED" at bounding box center [175, 325] width 20 height 8
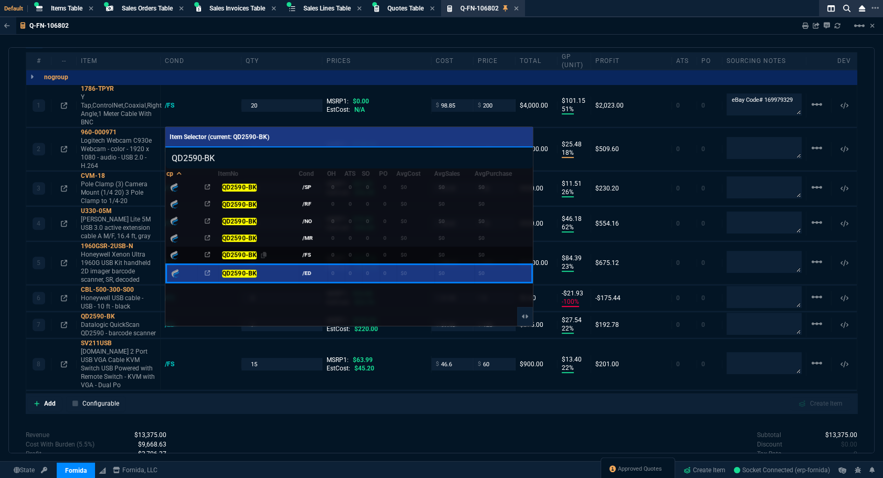
click at [234, 255] on mark "QD2590-BK" at bounding box center [239, 254] width 35 height 7
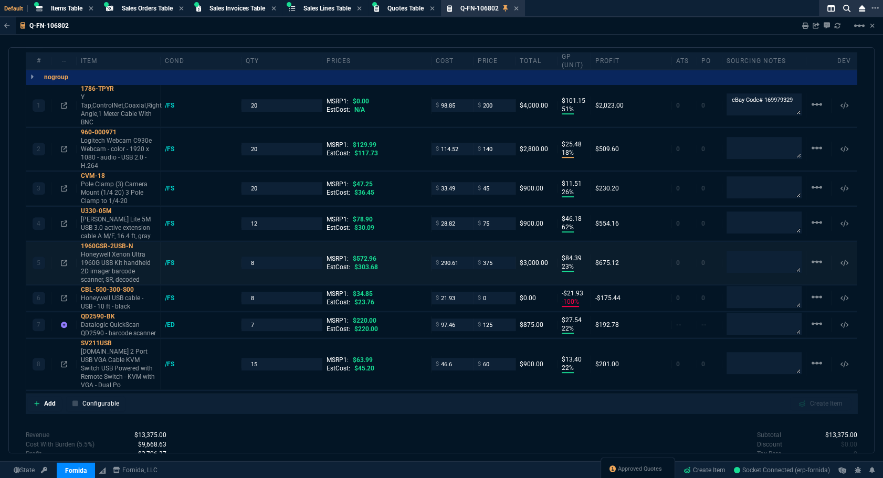
click at [233, 420] on div "quote Q-FN-106802 approved Fornida, LLC [STREET_ADDRESS] Details Number Q-FN-10…" at bounding box center [441, 250] width 866 height 406
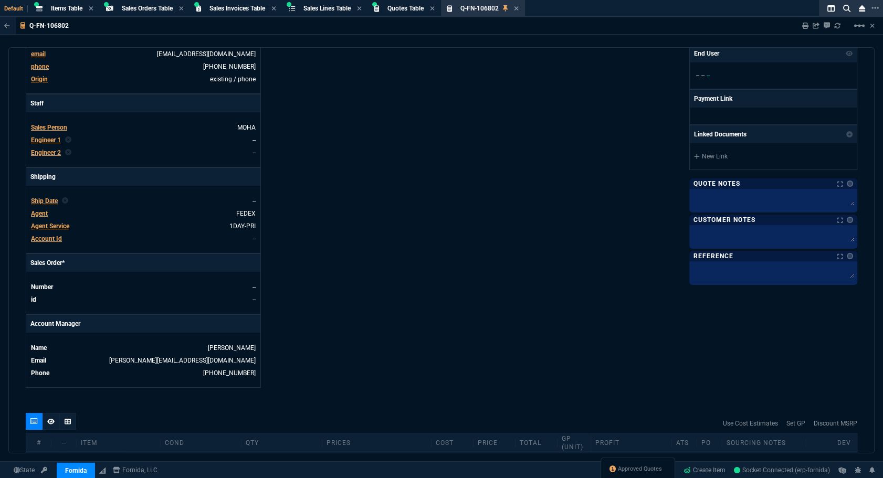
scroll to position [99, 0]
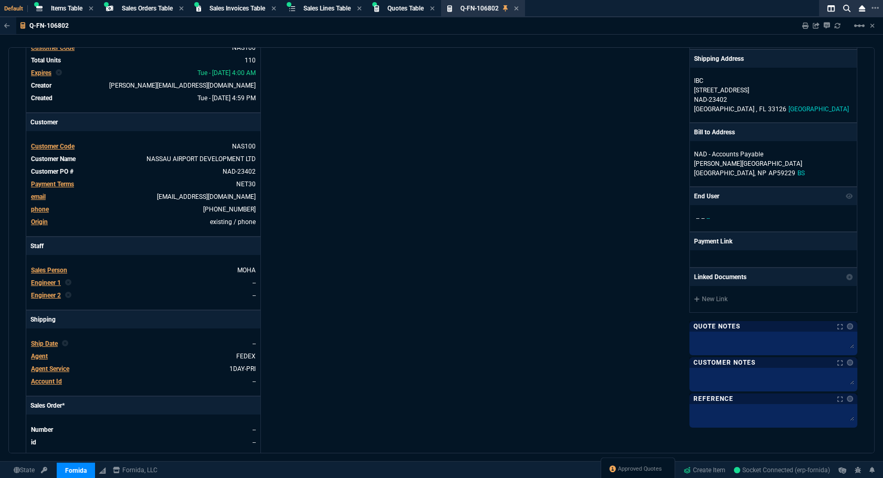
click at [44, 347] on span "Ship Date" at bounding box center [44, 343] width 27 height 7
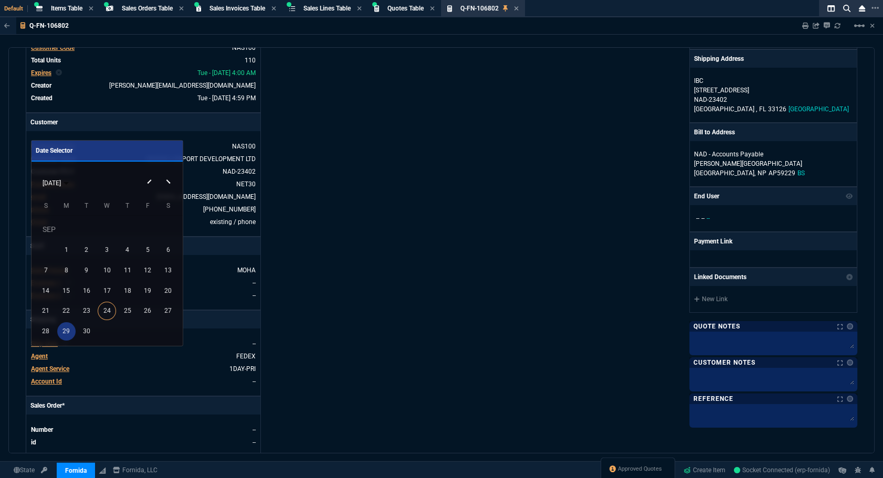
click at [62, 327] on div "29" at bounding box center [66, 331] width 18 height 18
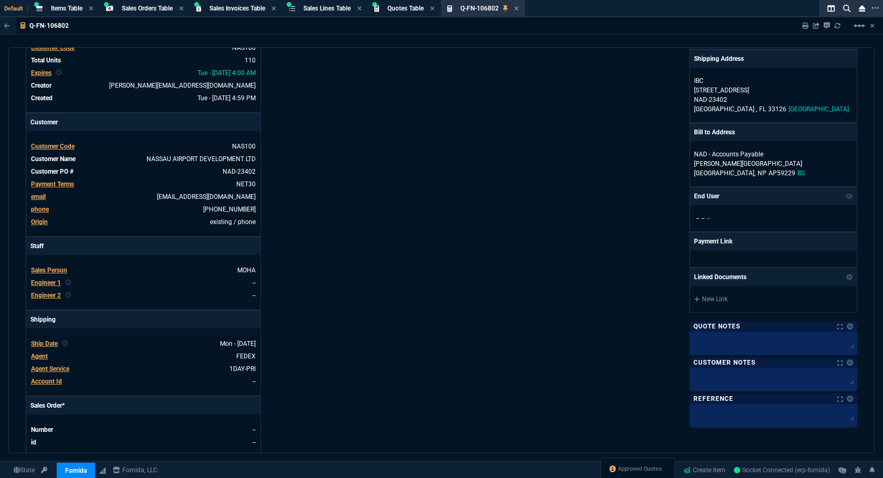
click at [392, 315] on div "Details Number Q-FN-106802 Order ID Q-FN-106802 Customer Code NAS100 Total Unit…" at bounding box center [234, 260] width 416 height 542
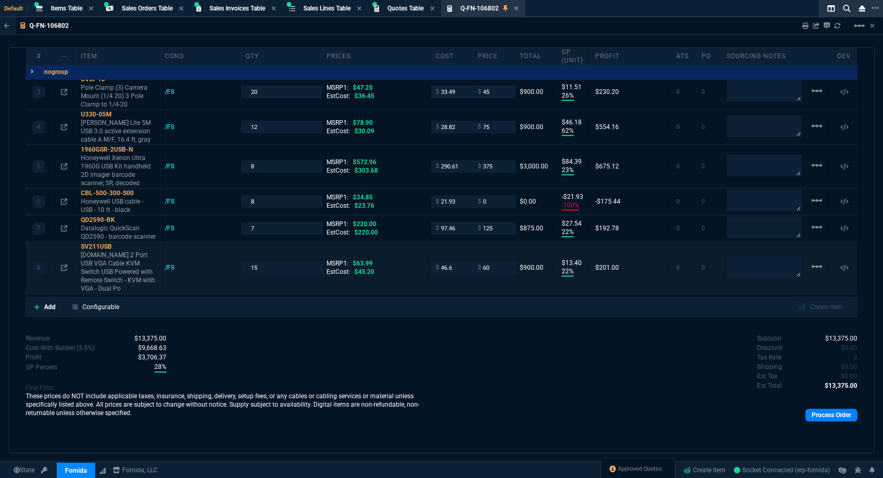
scroll to position [534, 0]
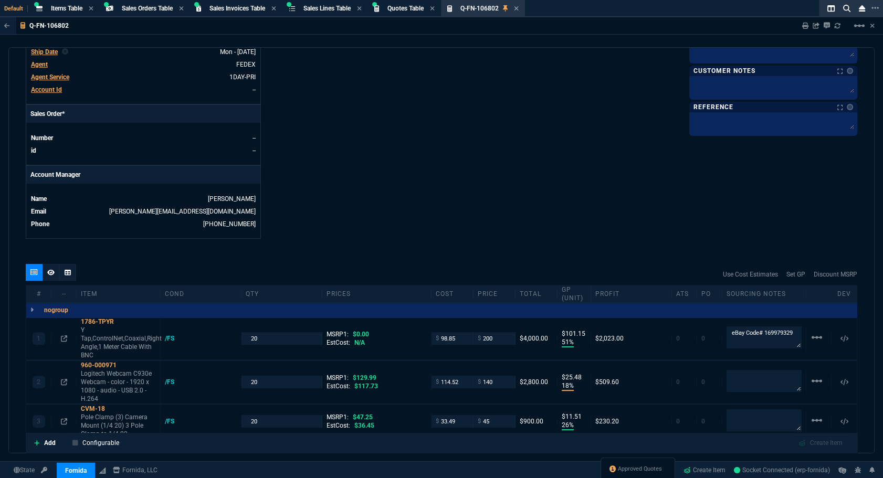
scroll to position [247, 0]
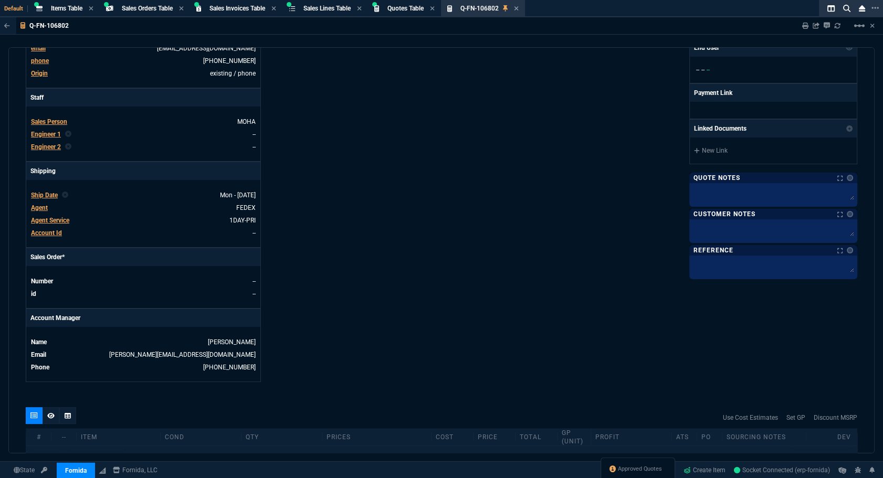
click at [61, 224] on span "Agent Service" at bounding box center [50, 220] width 38 height 7
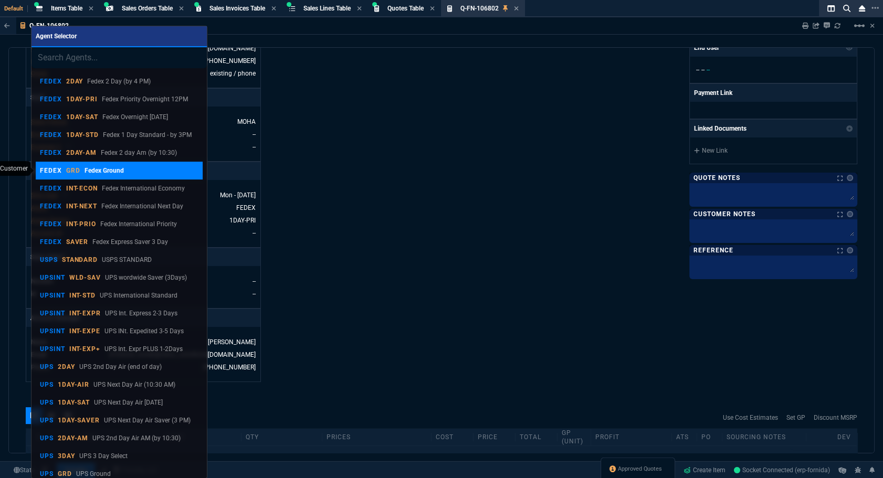
click at [90, 172] on p "Fedex Ground" at bounding box center [103, 170] width 39 height 9
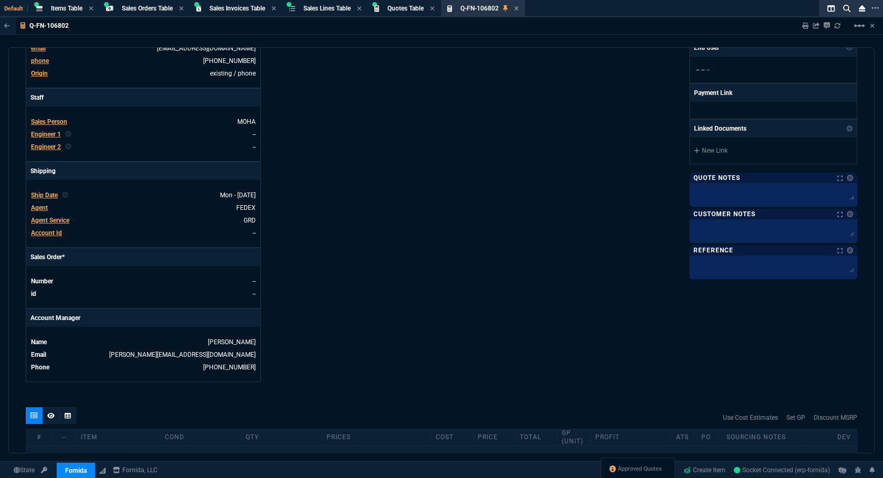
click at [356, 198] on div "Details Number Q-FN-106802 Order ID Q-FN-106802 Customer Code NAS100 Total Unit…" at bounding box center [234, 111] width 416 height 542
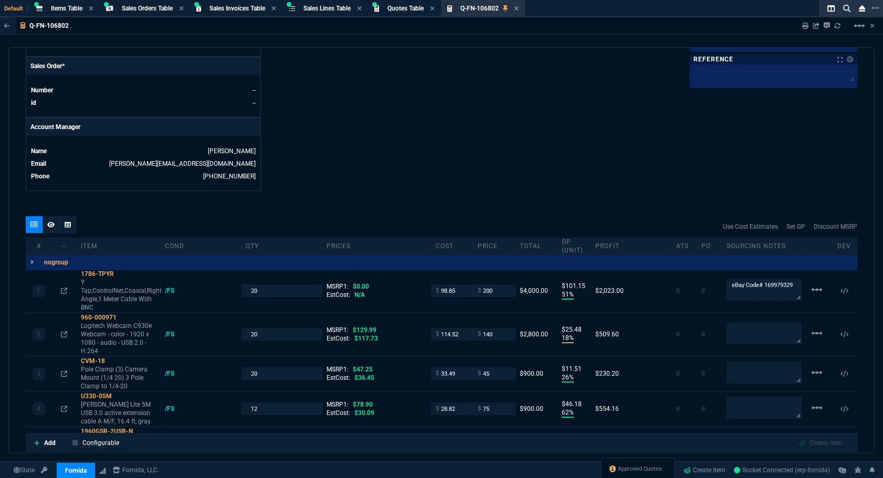
scroll to position [724, 0]
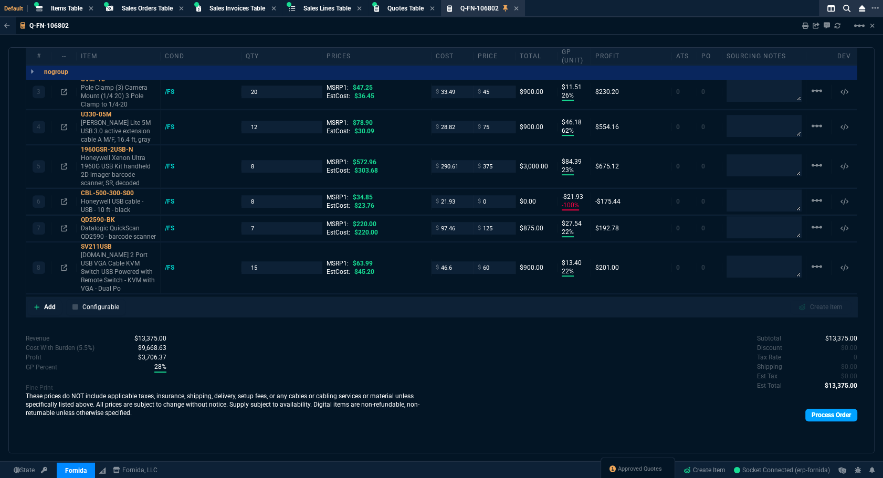
click at [830, 415] on link "Process Order" at bounding box center [831, 415] width 52 height 13
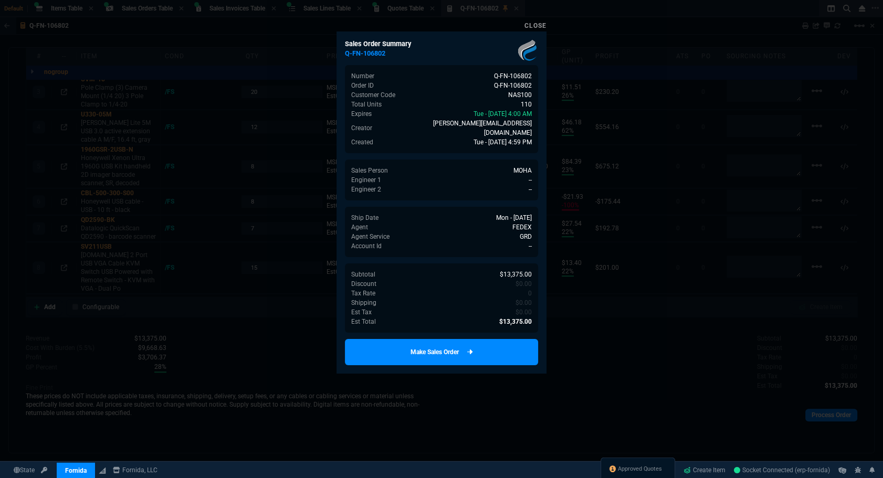
click at [473, 344] on link "Make Sales Order" at bounding box center [441, 352] width 193 height 26
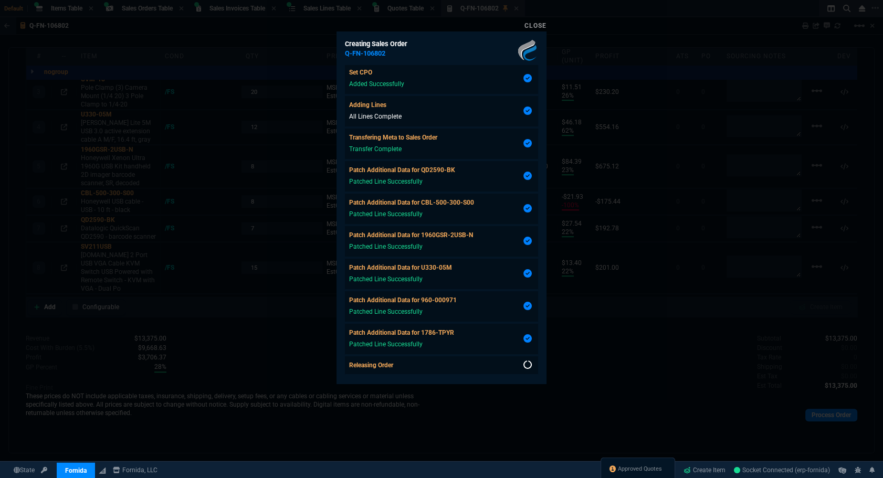
scroll to position [242, 0]
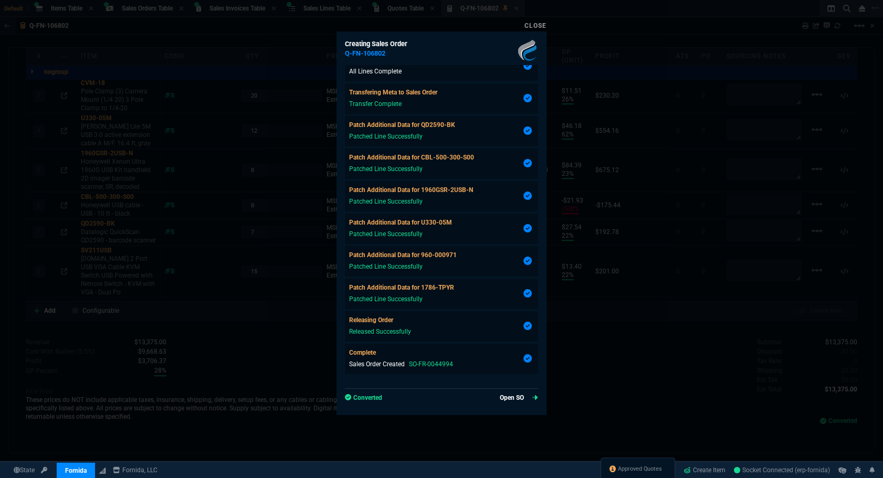
click at [513, 396] on link "Open SO" at bounding box center [519, 397] width 38 height 9
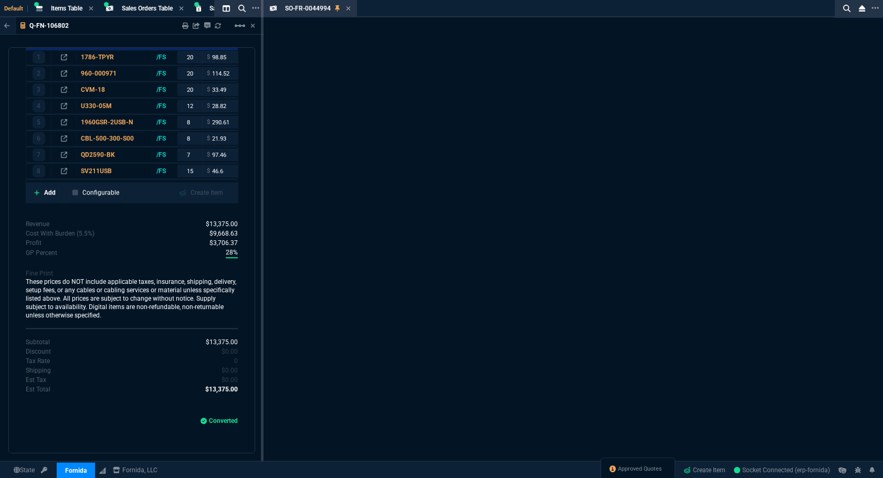
type input "51"
type input "101"
type input "18"
type input "25"
type input "26"
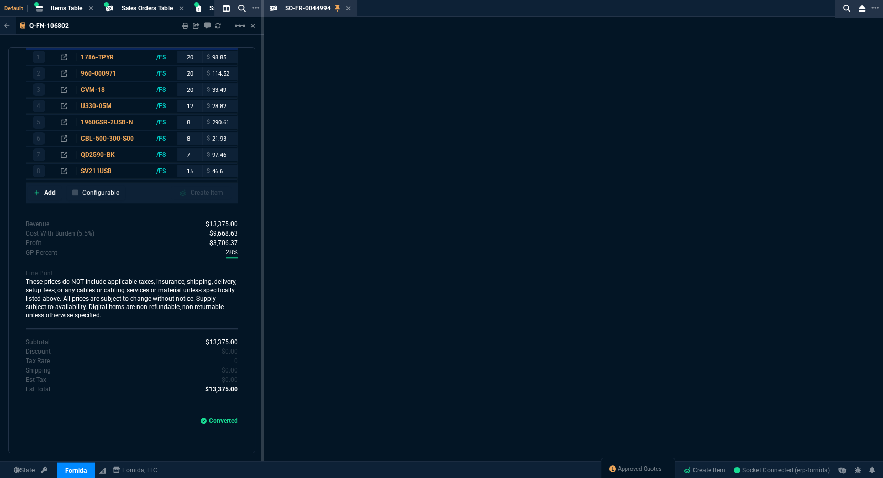
type input "12"
type input "47.25"
type input "62"
type input "46"
type input "23"
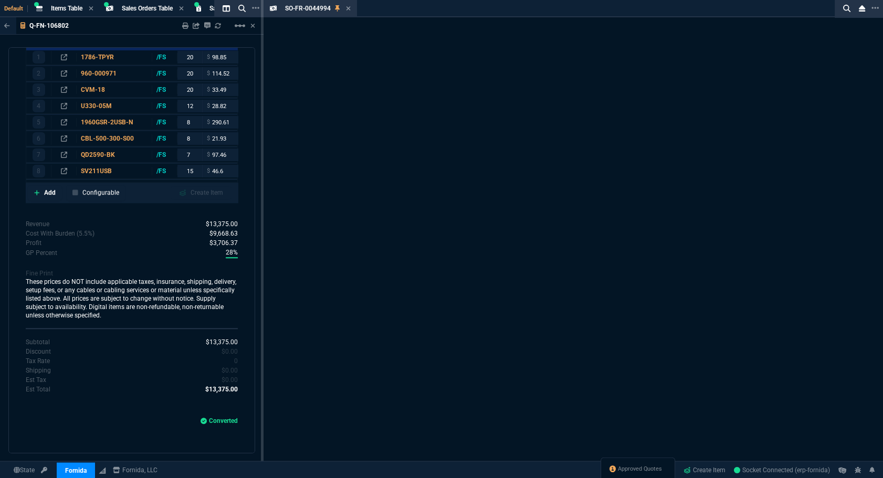
type input "84"
type input "-100"
type input "-22"
type input "22"
type input "28"
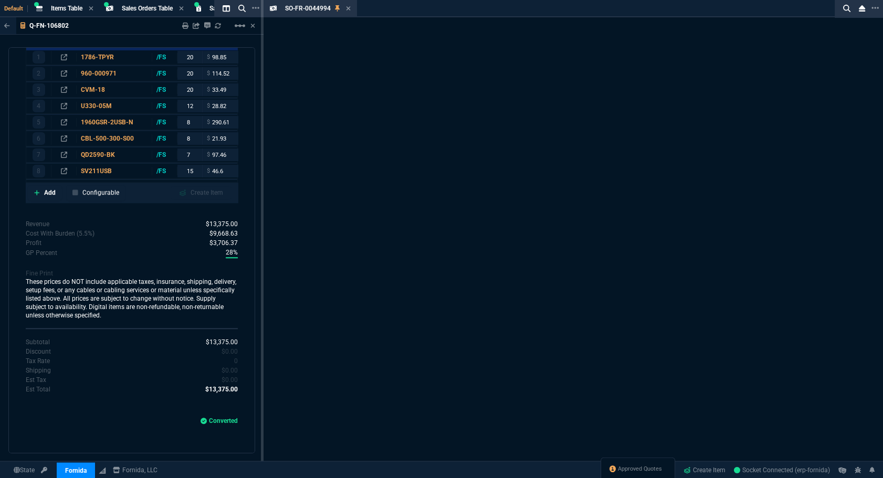
type input "220"
type input "22"
type input "13"
type input "63.99"
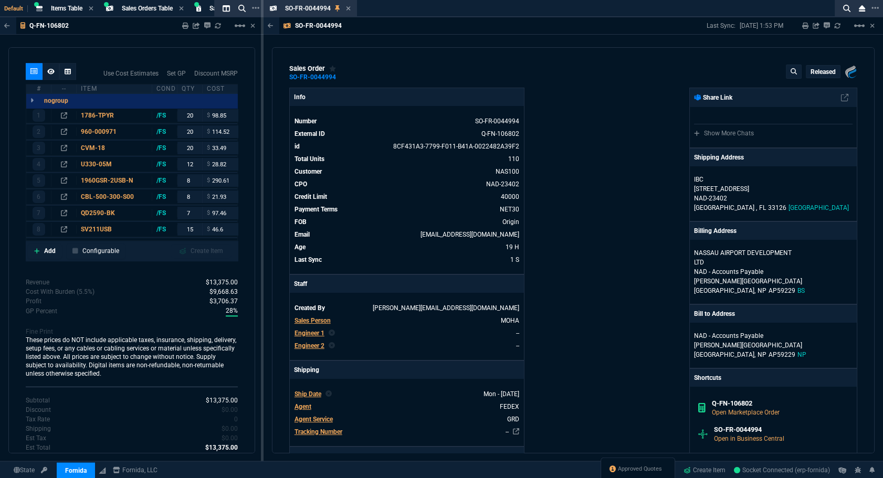
type input "-8"
type input "5"
type input "35"
type input "100"
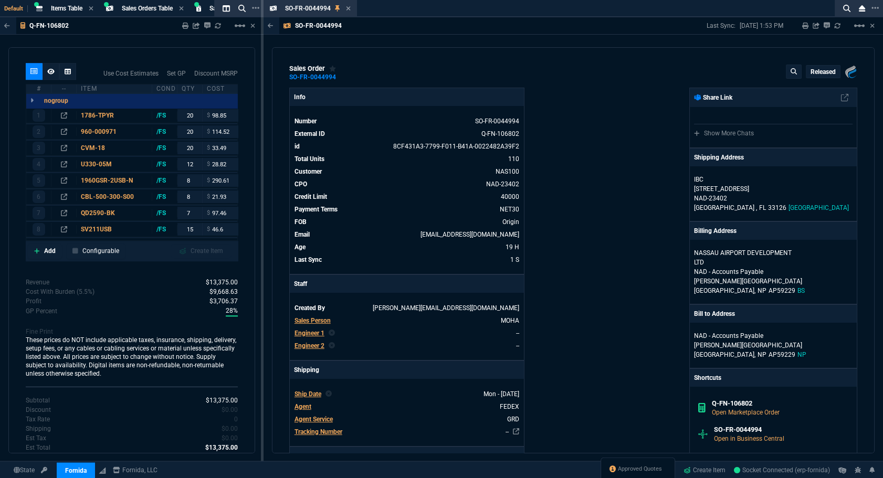
type input "43"
type input "6"
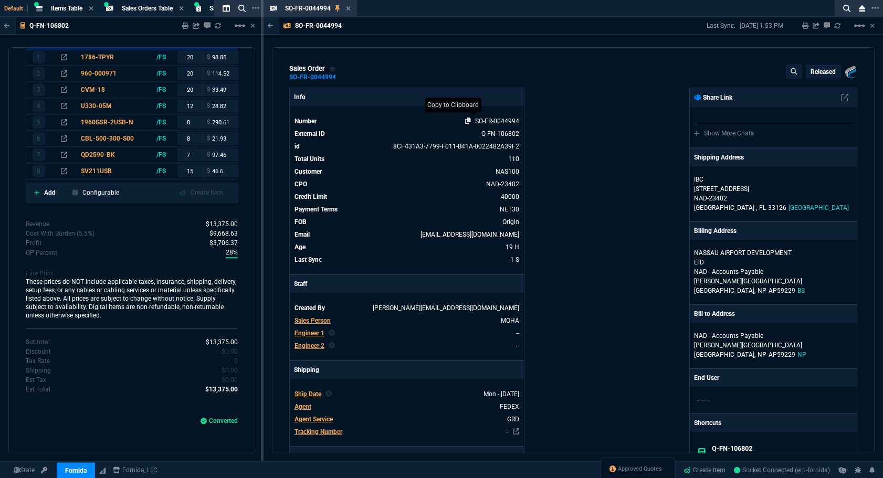
click at [465, 122] on icon at bounding box center [468, 121] width 6 height 6
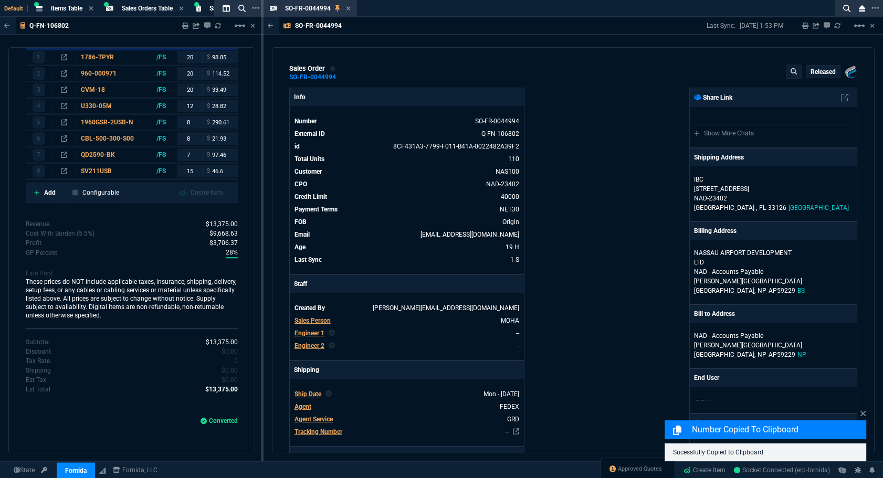
click at [346, 10] on icon at bounding box center [348, 8] width 5 height 6
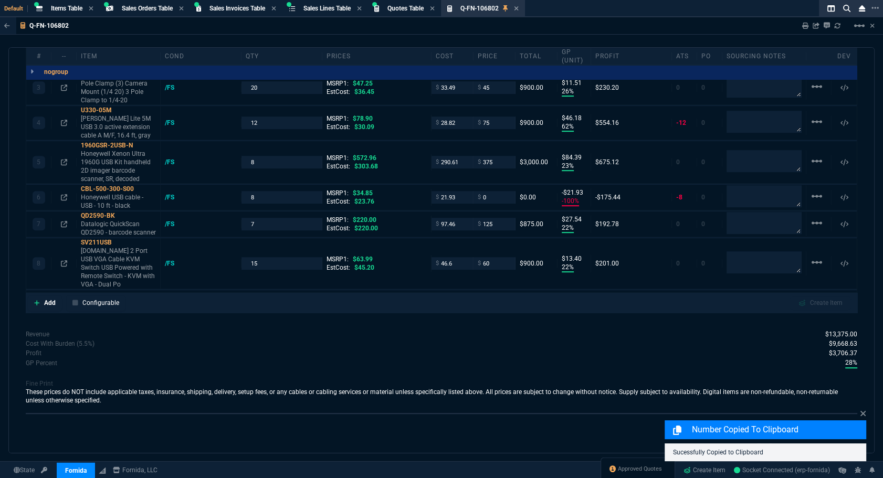
scroll to position [708, 0]
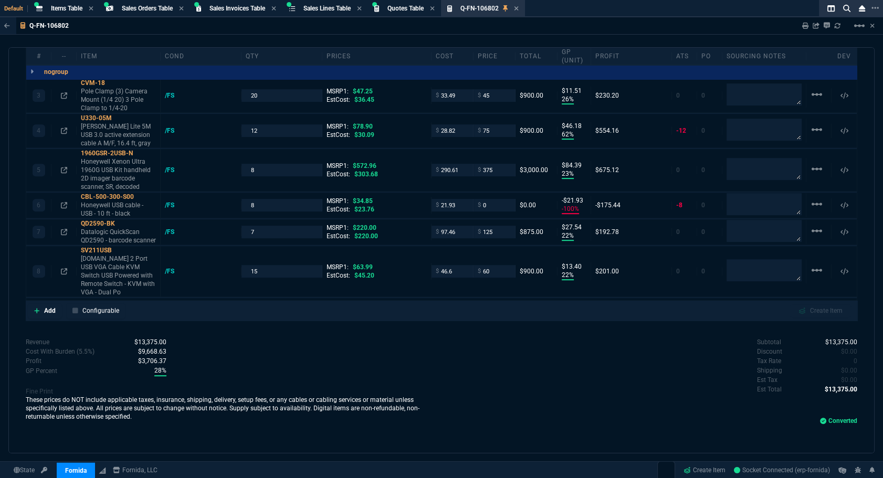
click at [724, 40] on div "Q-FN-106802 Sharing Q-FN-106802 Link Dev Link Share on Teams linear_scale quote…" at bounding box center [441, 260] width 883 height 486
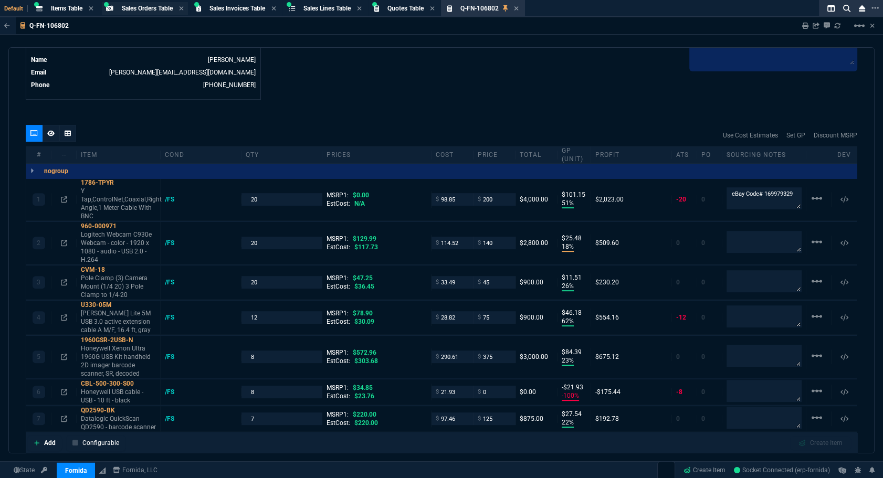
click at [179, 6] on div "Sales Orders Table Sales Order" at bounding box center [153, 8] width 62 height 9
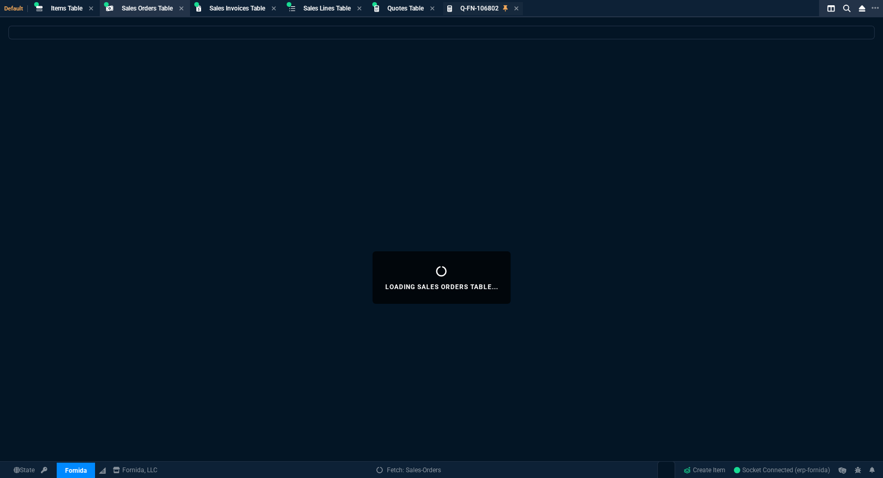
select select
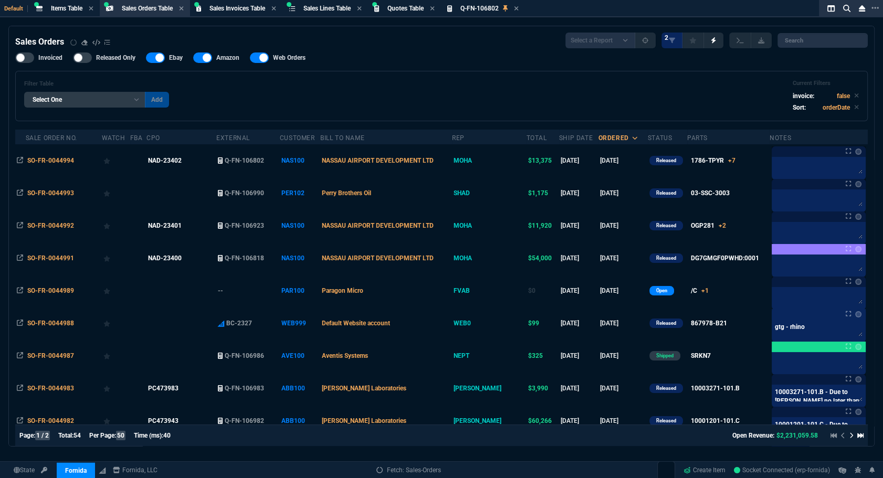
click at [518, 8] on icon at bounding box center [516, 8] width 4 height 4
click at [49, 325] on span "SO-FR-0044988" at bounding box center [50, 323] width 47 height 7
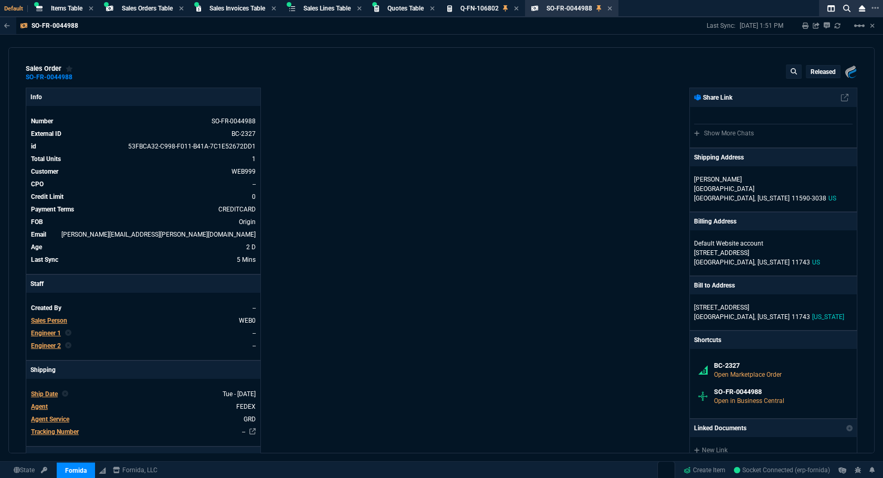
click at [814, 73] on p "Released" at bounding box center [822, 72] width 25 height 8
click at [767, 116] on button "radio_button_unchecked Open" at bounding box center [757, 116] width 146 height 25
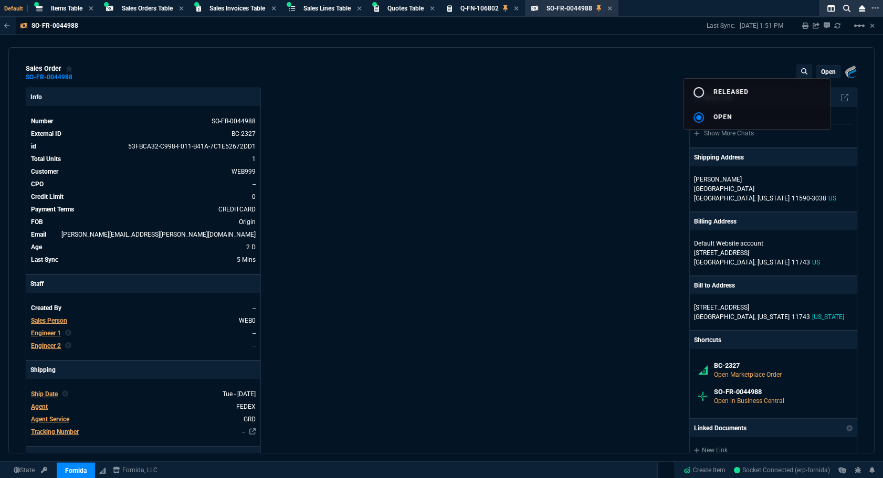
click at [535, 133] on div at bounding box center [441, 239] width 883 height 478
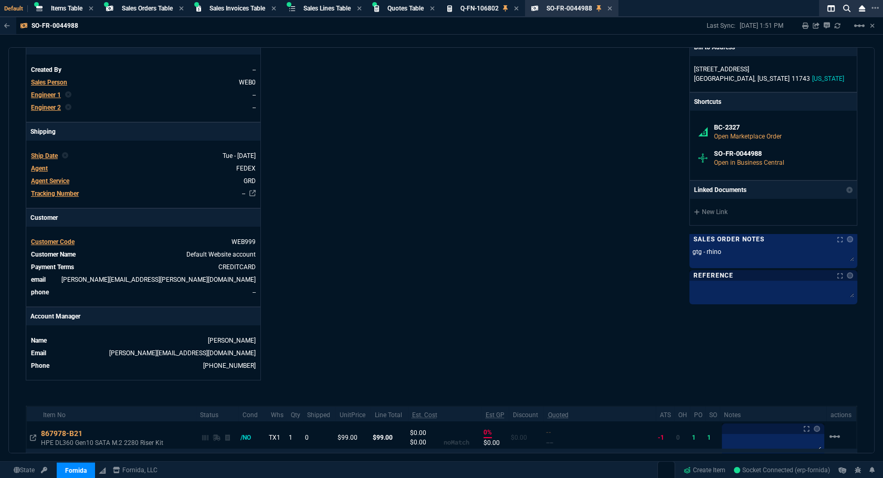
scroll to position [341, 0]
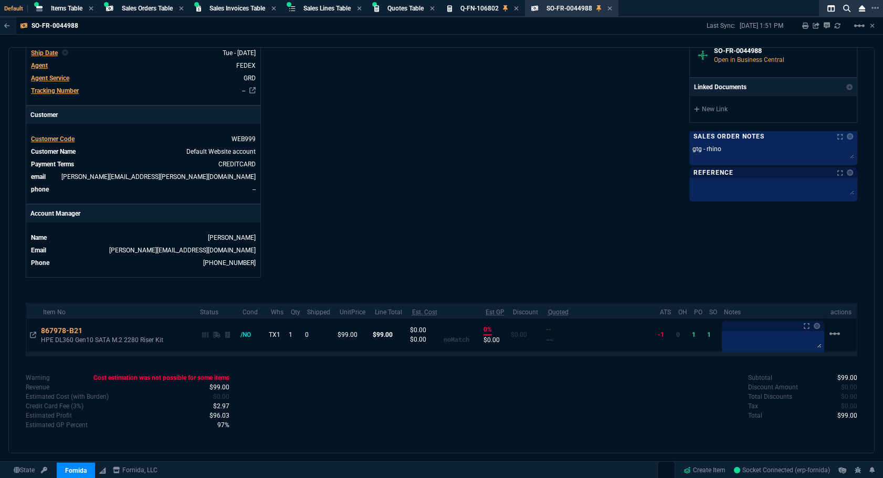
click at [846, 134] on link at bounding box center [849, 136] width 6 height 6
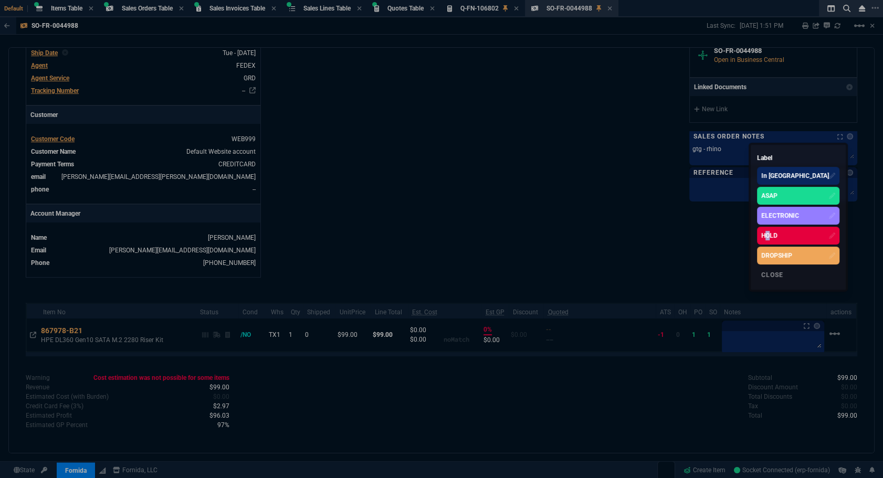
click at [793, 230] on div "HOLD" at bounding box center [798, 236] width 82 height 18
drag, startPoint x: 793, startPoint y: 230, endPoint x: 740, endPoint y: 159, distance: 88.2
click at [740, 159] on div at bounding box center [441, 239] width 883 height 478
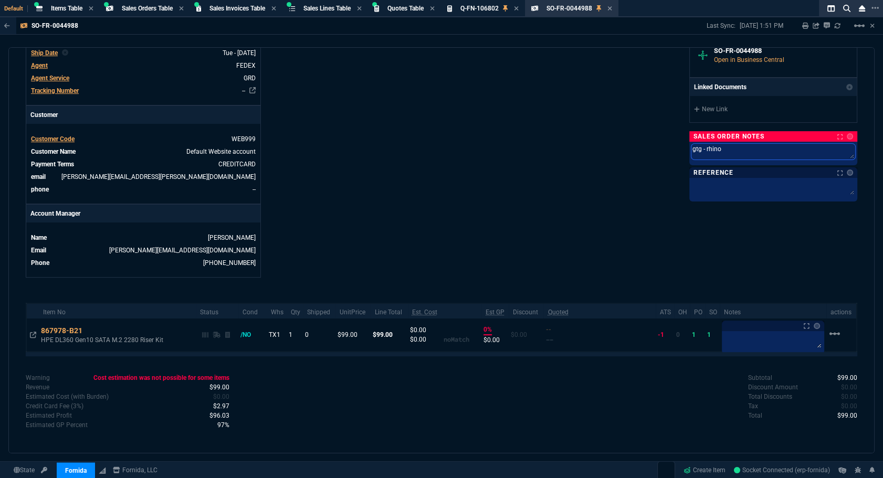
click at [729, 147] on textarea "gtg - rhino" at bounding box center [773, 152] width 164 height 16
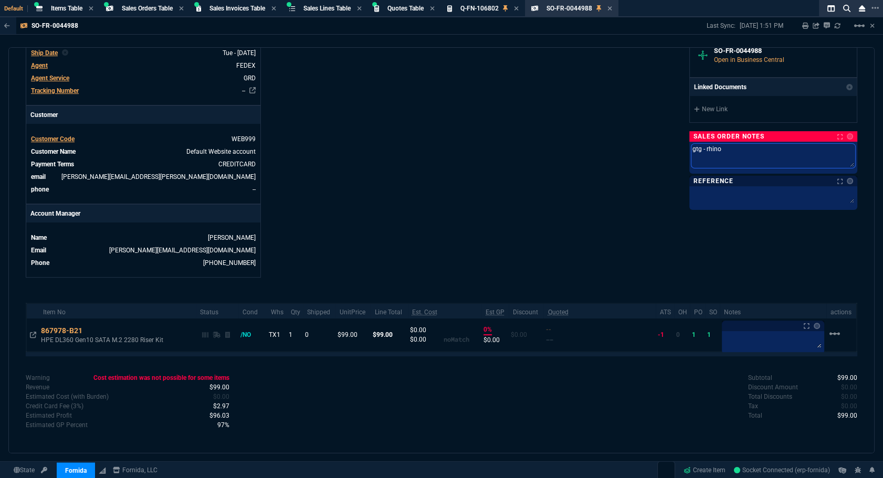
drag, startPoint x: 719, startPoint y: 149, endPoint x: 663, endPoint y: 145, distance: 55.7
click at [663, 145] on div "Fornida, LLC [STREET_ADDRESS] Share Link Show More Chats Shipping Address [PERS…" at bounding box center [649, 12] width 416 height 531
type textarea "C"
type textarea "CA"
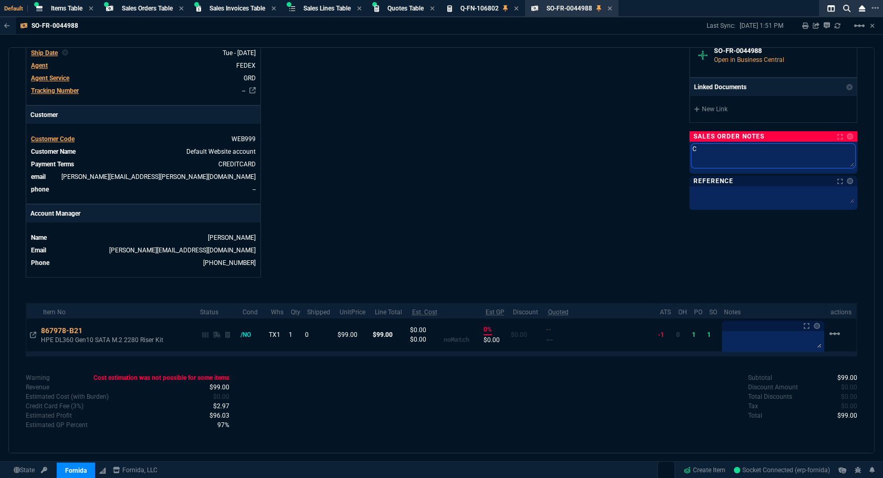
type textarea "CA"
type textarea "CAN"
type textarea "CANC"
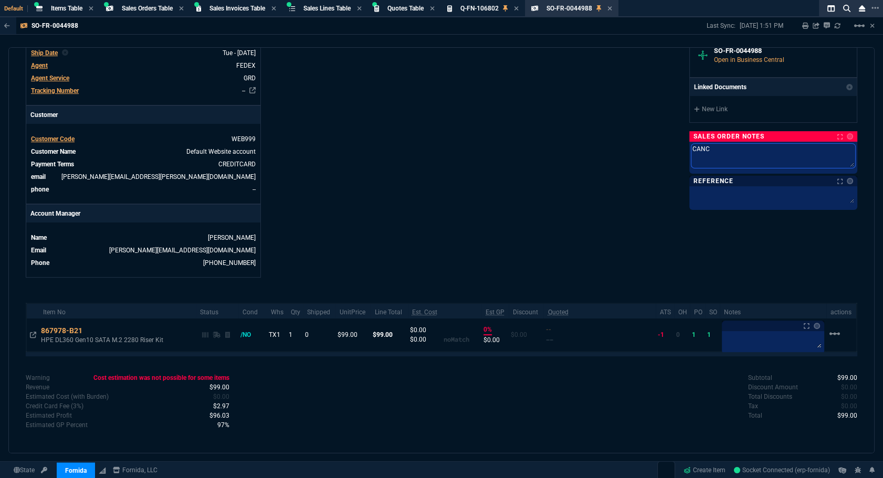
type textarea "CANCE"
type textarea "CANCEL"
type textarea "CANCELL"
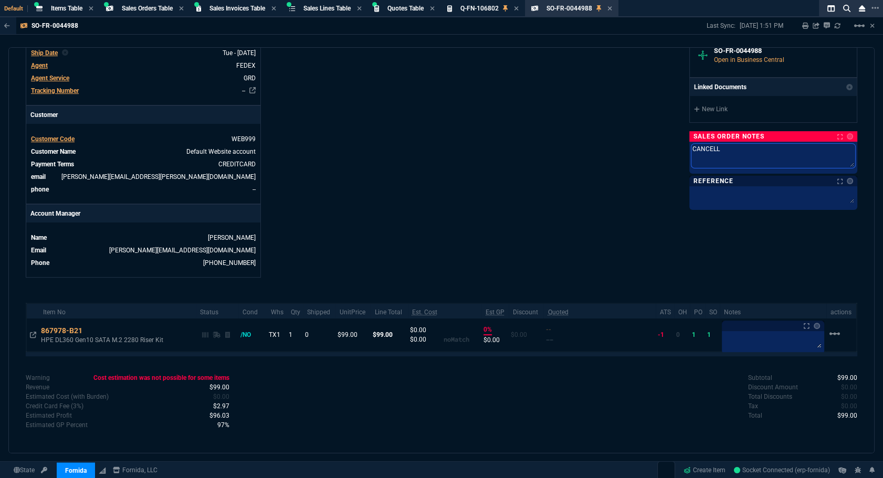
type textarea "CANCELLI"
type textarea "CANCELLIN"
type textarea "CANCELLING"
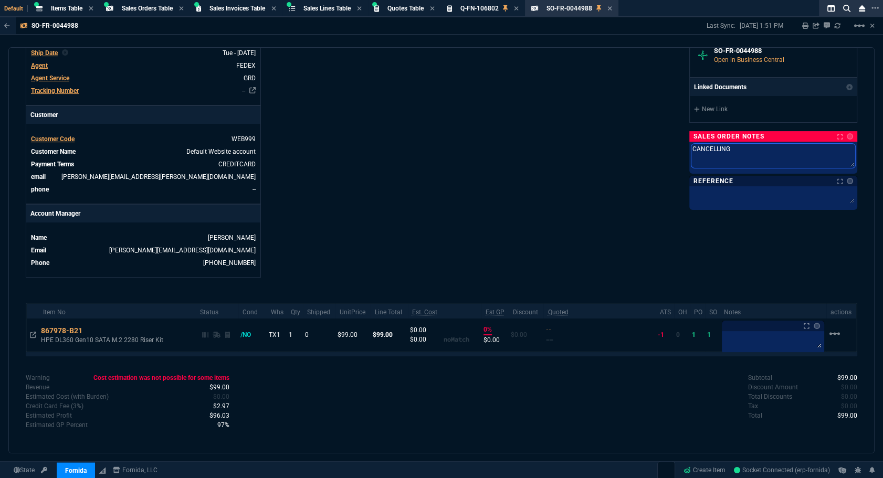
type textarea "CANCELLING"
type textarea "CANCELLING -"
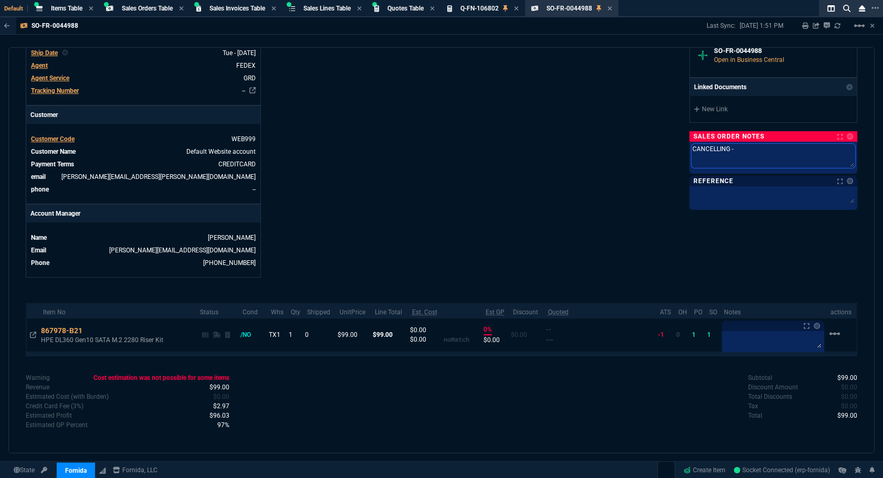
type textarea "CANCELLING -"
type textarea "CANCELLING - S"
type textarea "CANCELLING - S M"
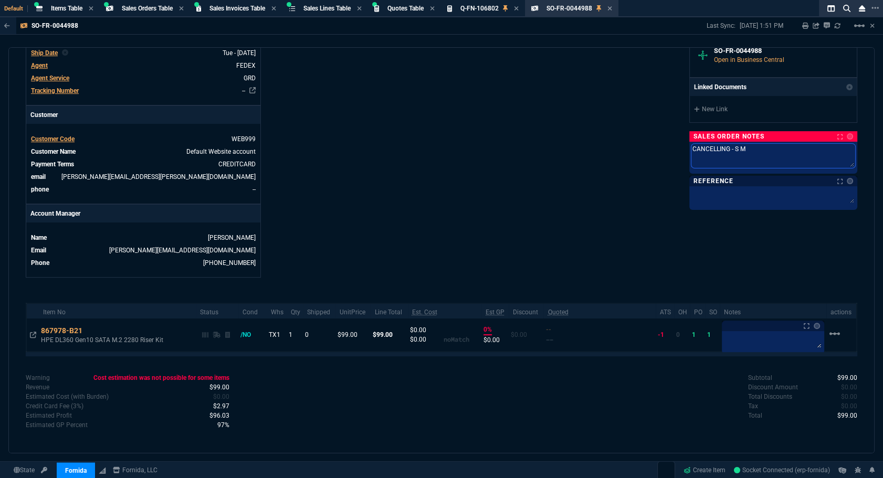
type textarea "CANCELLING - S ME"
type textarea "CANCELLING - S M"
type textarea "CANCELLING - S"
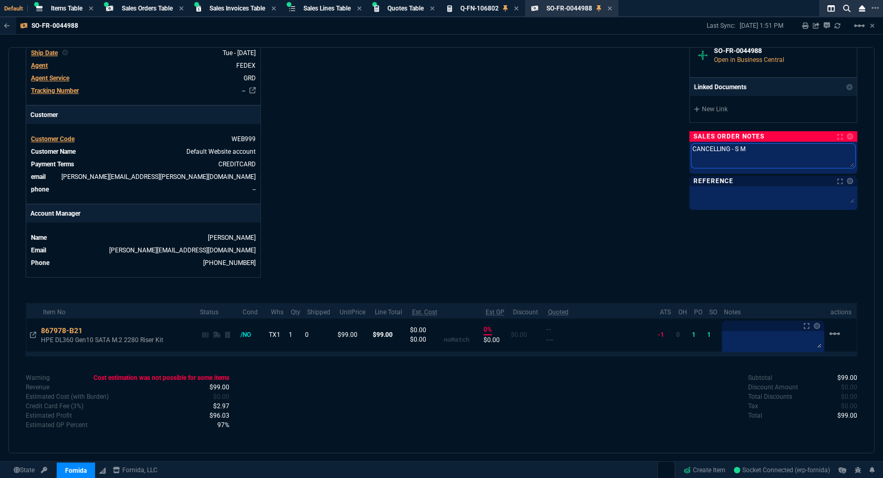
type textarea "CANCELLING - S"
type textarea "CANCELLING - S N"
type textarea "CANCELLING - S NE"
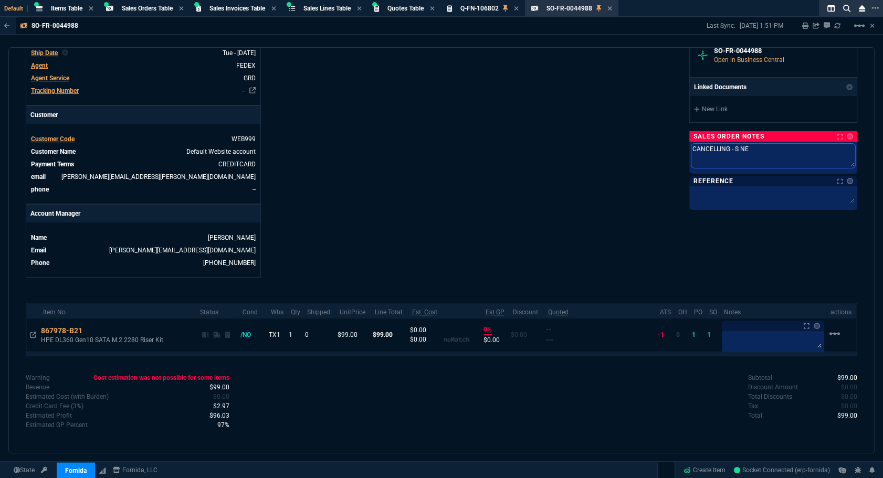
type textarea "CANCELLING - S NEE"
type textarea "CANCELLING - S NEED"
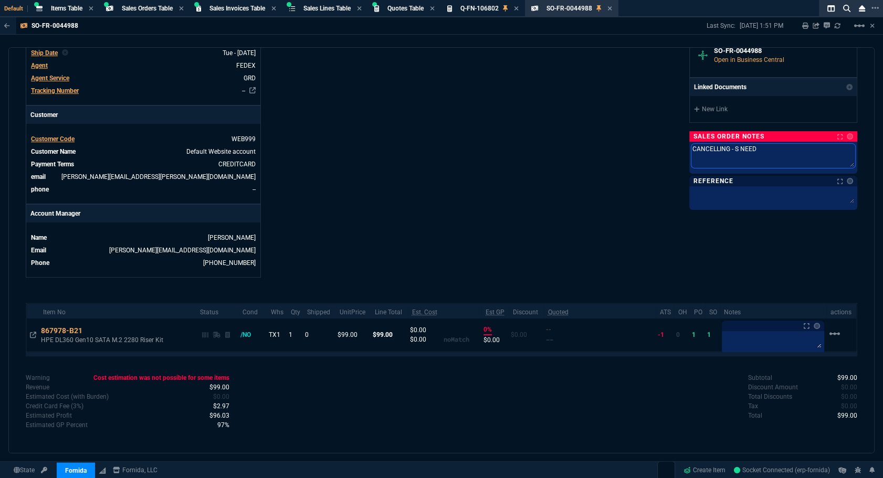
type textarea "CANCELLING - S NEED"
type textarea "CANCELLING - S NEED T"
type textarea "CANCELLING - S NEED TO"
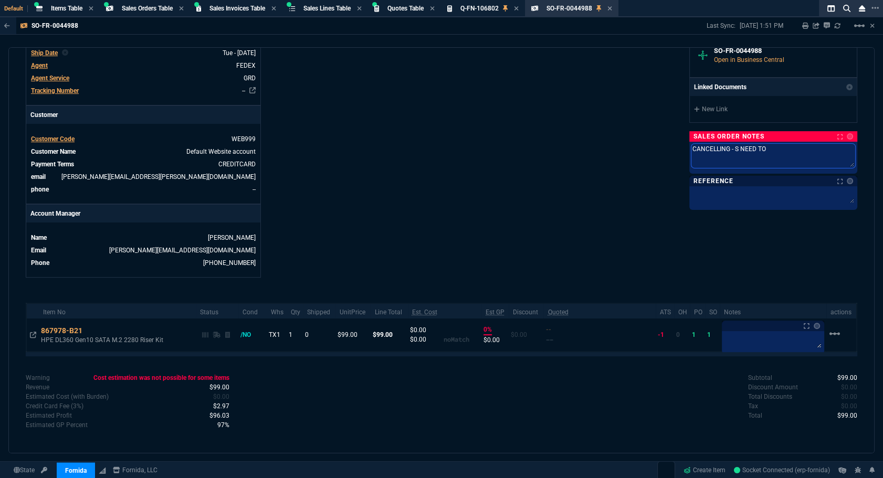
type textarea "CANCELLING - S NEED TO"
type textarea "CANCELLING - S NEED TO R"
type textarea "CANCELLING - S NEED TO RE"
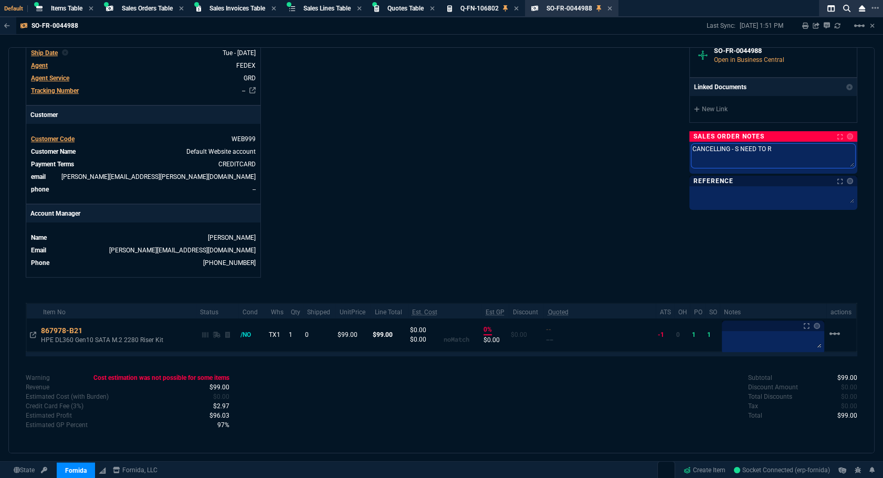
type textarea "CANCELLING - S NEED TO RE"
type textarea "CANCELLING - S NEED TO REF"
type textarea "CANCELLING - S NEED TO REFU"
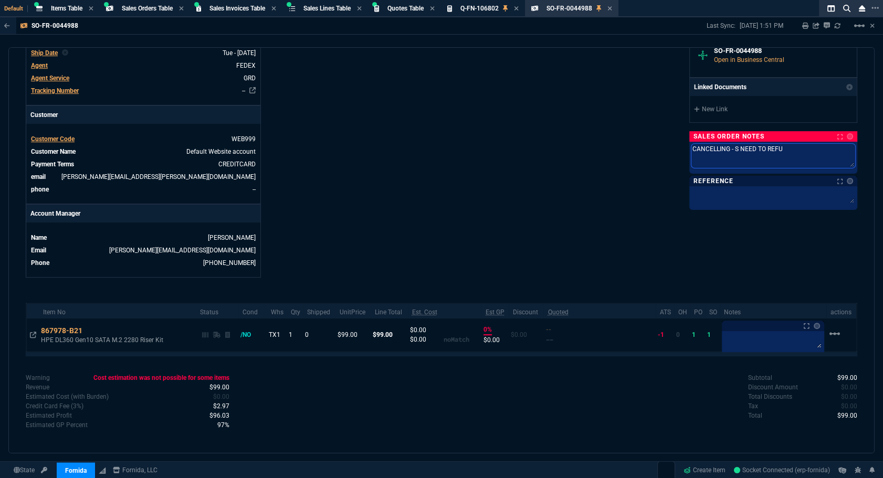
type textarea "CANCELLING - S NEED TO REFUN"
type textarea "CANCELLING - S NEED TO REFUND"
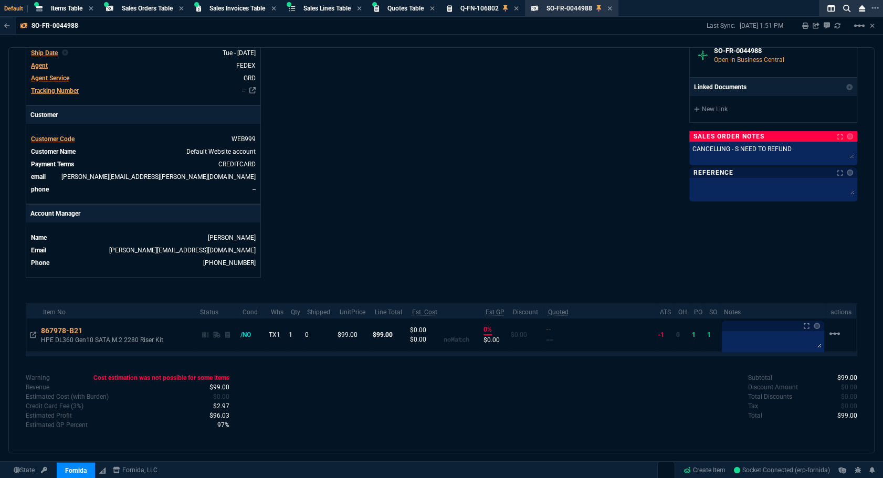
click at [663, 145] on div "Fornida, LLC [STREET_ADDRESS] Share Link Show More Chats Shipping Address [PERS…" at bounding box center [649, 12] width 416 height 531
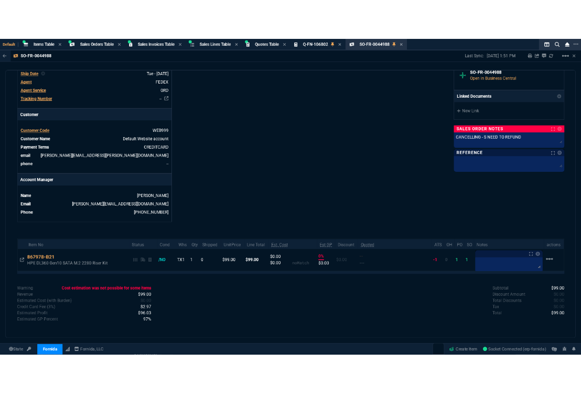
scroll to position [198, 0]
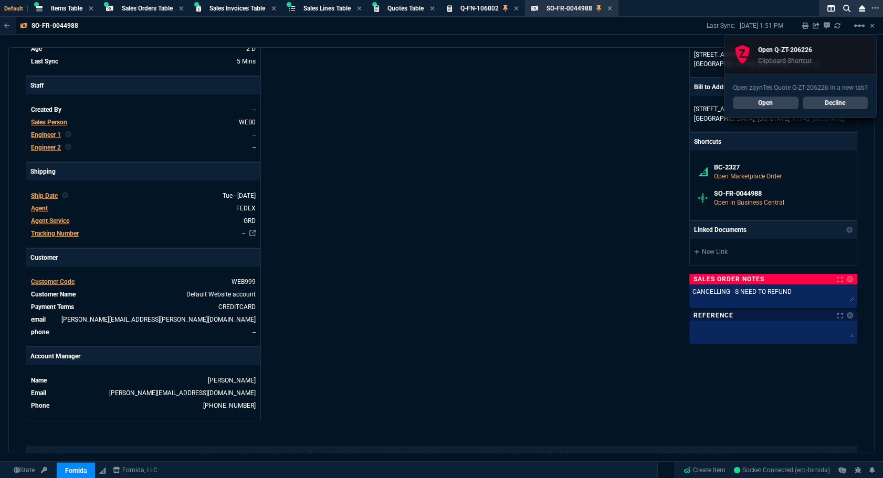
click at [672, 33] on div "SO-FR-0044988 Last Sync: [DATE] 1:51 PM Sharing SO-FR-0044988 Link Dev Link Sha…" at bounding box center [441, 25] width 883 height 17
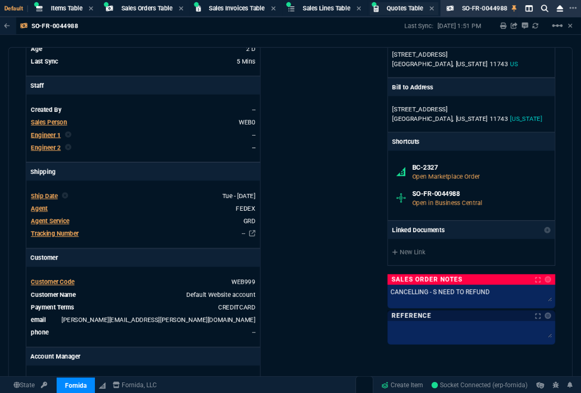
click at [418, 9] on span "Quotes Table" at bounding box center [405, 8] width 36 height 7
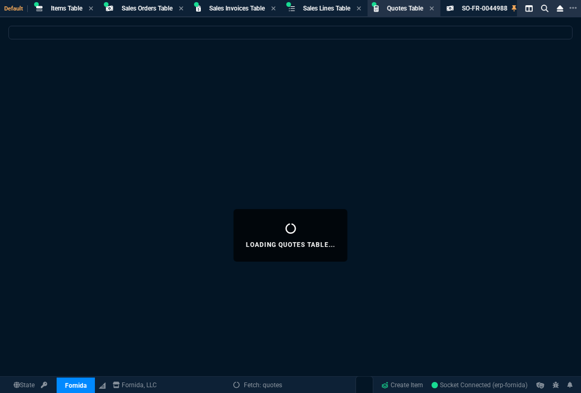
select select
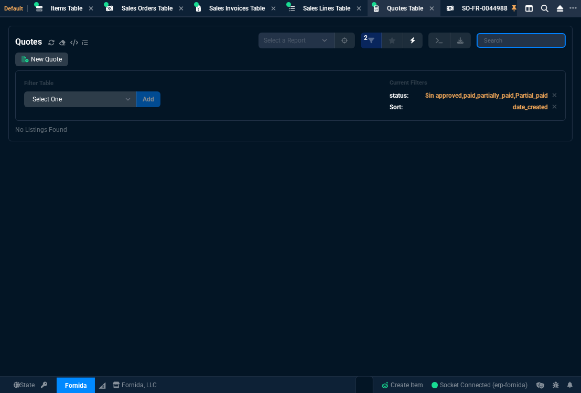
click at [511, 42] on input "search" at bounding box center [521, 40] width 89 height 15
paste input "106847"
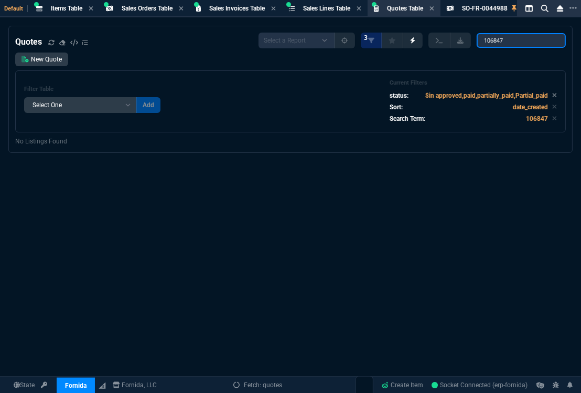
type input "106847"
click at [546, 96] on p "$in approved,paid,partially_paid,Partial_paid" at bounding box center [492, 95] width 132 height 9
click at [553, 94] on icon at bounding box center [555, 95] width 4 height 4
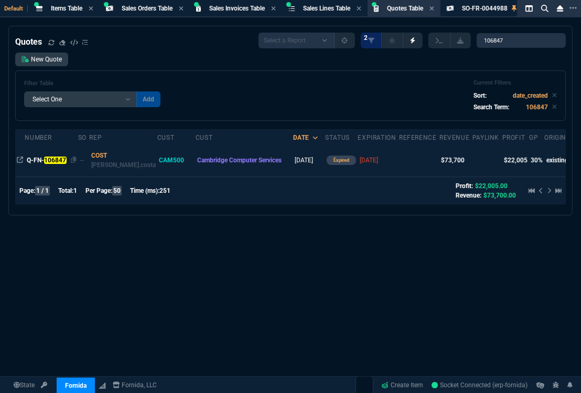
click at [48, 161] on mark "106847" at bounding box center [55, 159] width 23 height 7
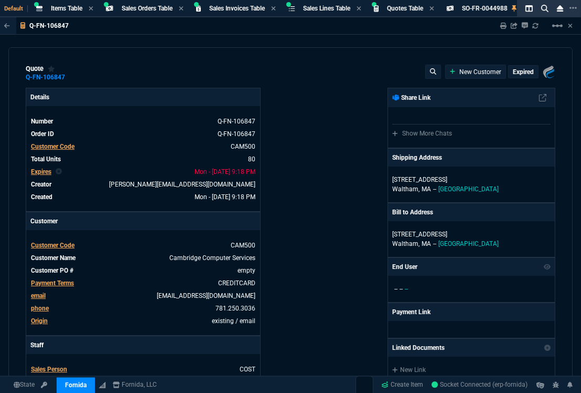
type input "28"
type input "210"
type input "28"
type input "545"
type input "30"
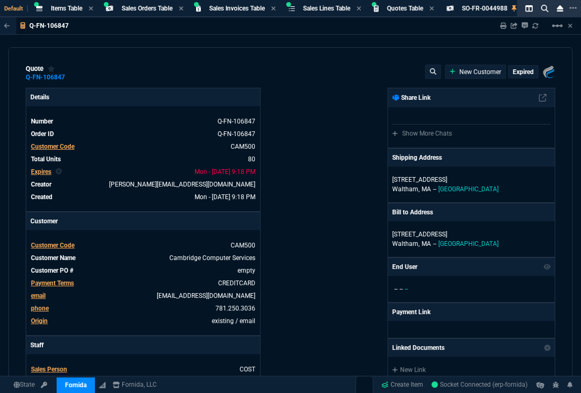
type input "128"
type input "63"
type input "345"
type input "81"
type input "68"
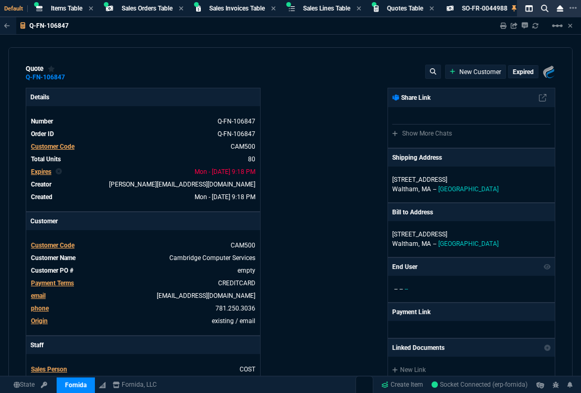
type input "89"
type input "91"
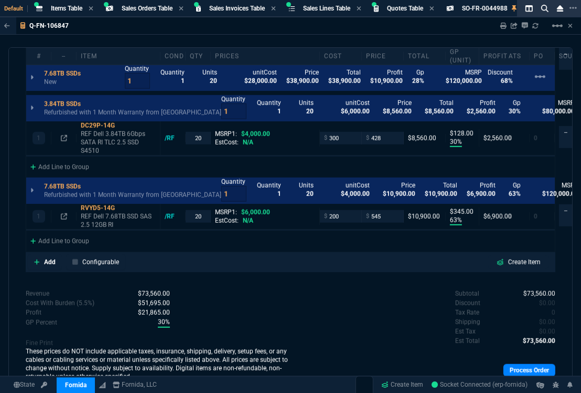
scroll to position [620, 0]
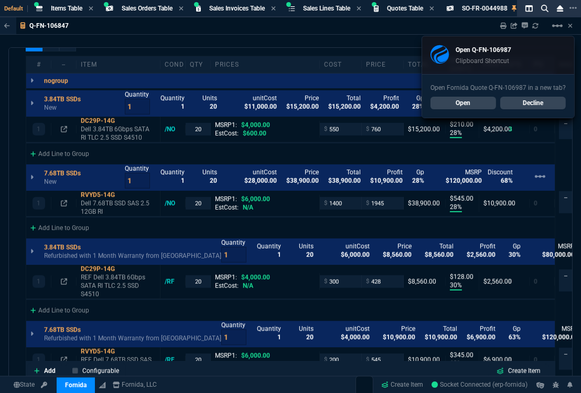
click at [467, 98] on link "Open" at bounding box center [464, 103] width 66 height 13
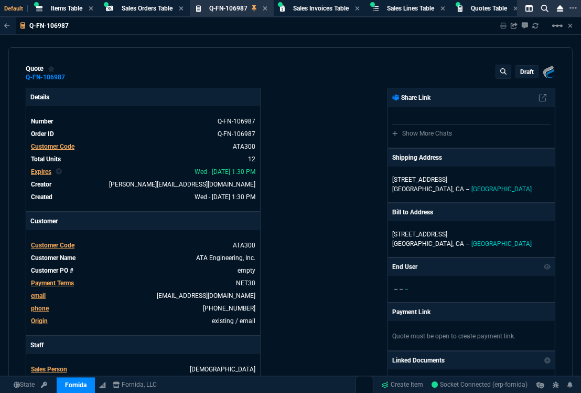
type input "6"
type input "89"
type input "6"
type input "20"
type input "6"
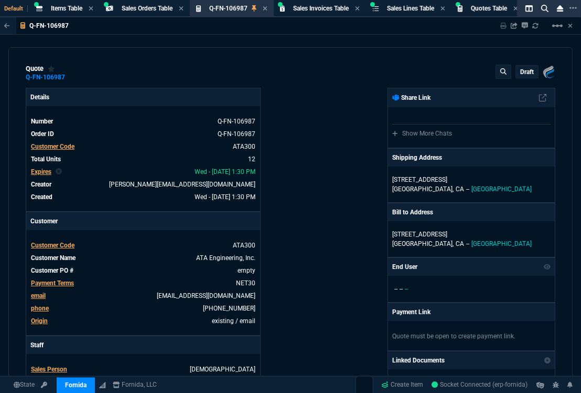
type input "33"
type input "6"
type input "14"
type input "6"
type input "17"
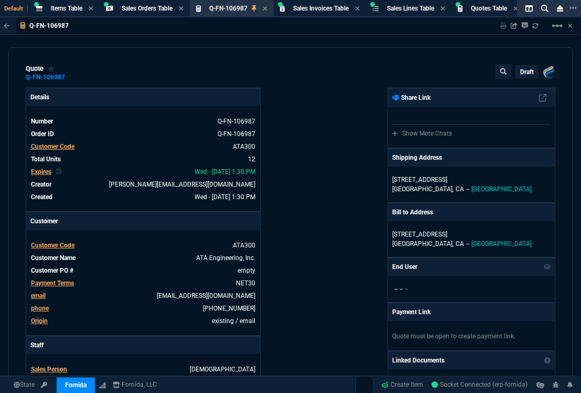
type input "6"
type input "0"
type input "-1"
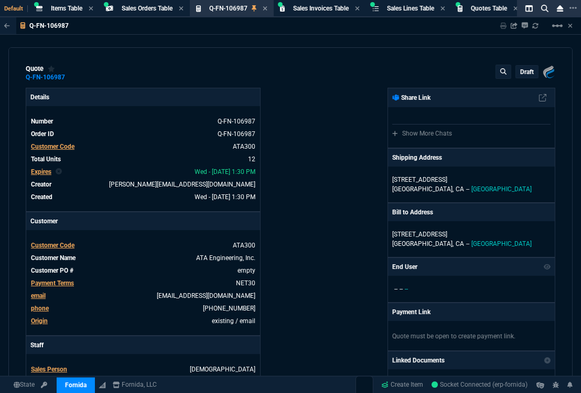
type input "-2"
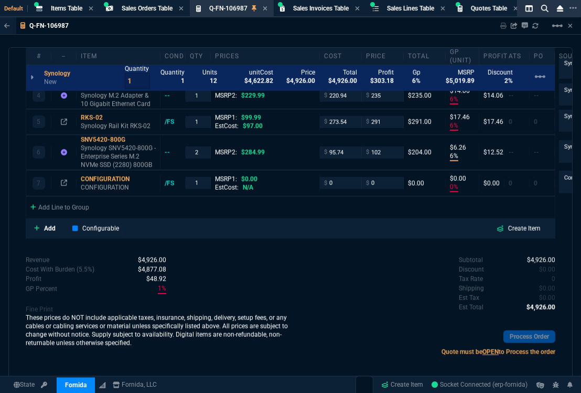
scroll to position [512, 0]
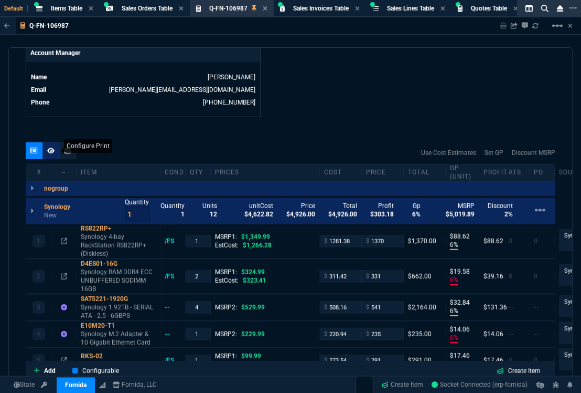
click at [55, 153] on div at bounding box center [51, 150] width 17 height 17
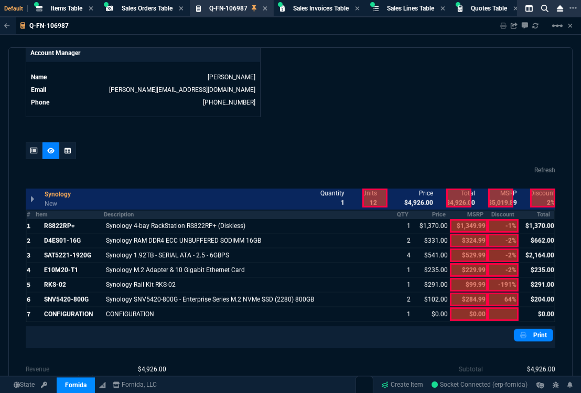
click at [63, 214] on th "Item" at bounding box center [70, 214] width 68 height 9
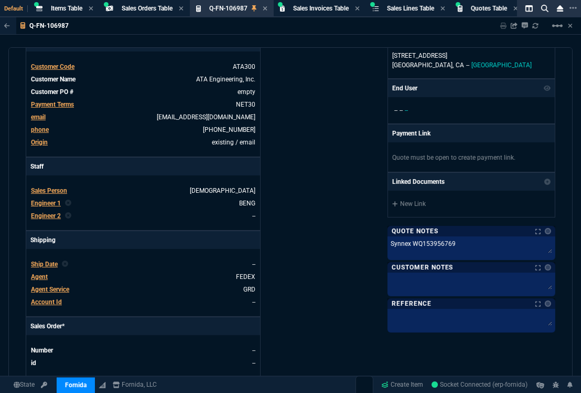
scroll to position [0, 0]
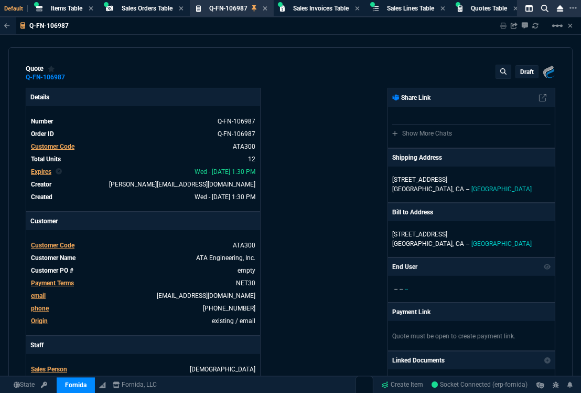
click at [521, 71] on p "draft" at bounding box center [528, 72] width 14 height 8
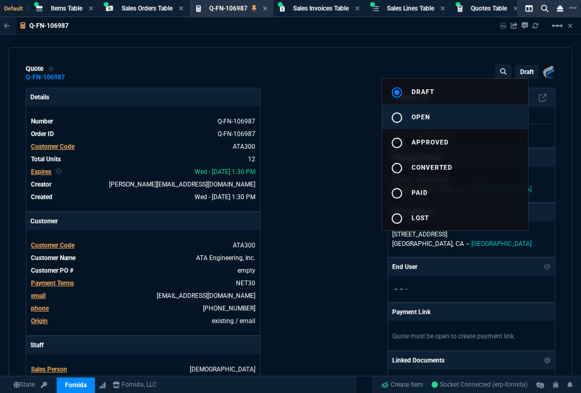
click at [481, 121] on button "radio_button_unchecked open" at bounding box center [456, 116] width 146 height 25
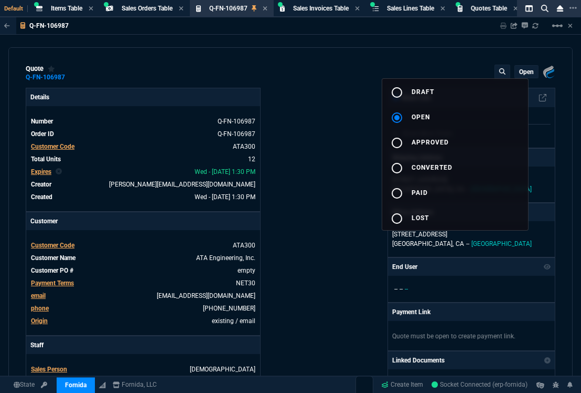
click at [347, 126] on div at bounding box center [290, 196] width 581 height 393
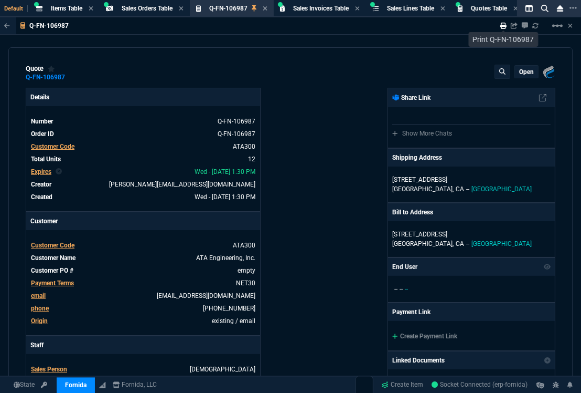
click at [502, 27] on icon at bounding box center [504, 26] width 6 height 6
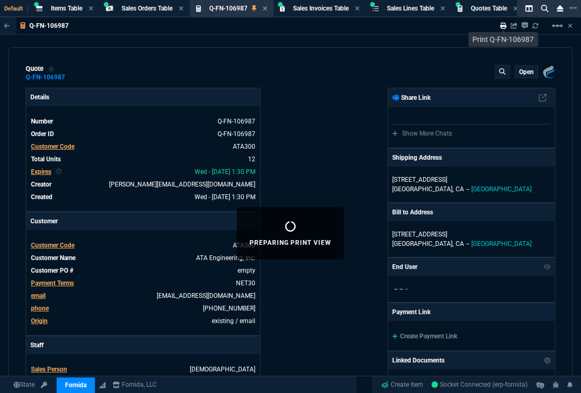
click at [503, 27] on icon at bounding box center [504, 26] width 6 height 6
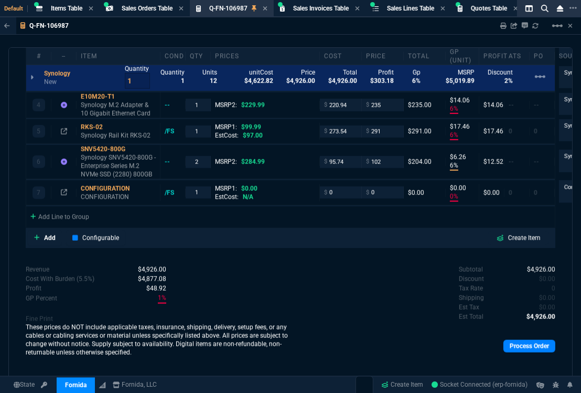
scroll to position [598, 0]
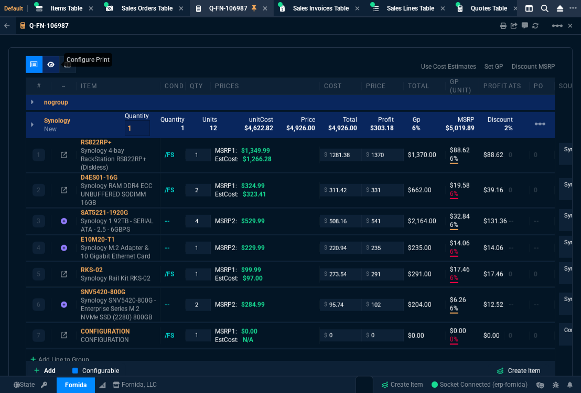
click at [50, 69] on div at bounding box center [51, 64] width 17 height 17
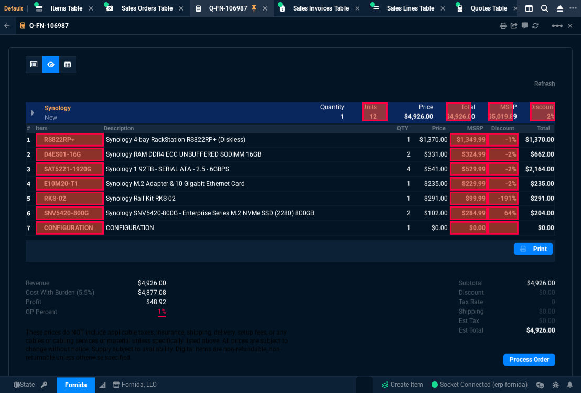
click at [62, 126] on th "Item" at bounding box center [70, 128] width 68 height 9
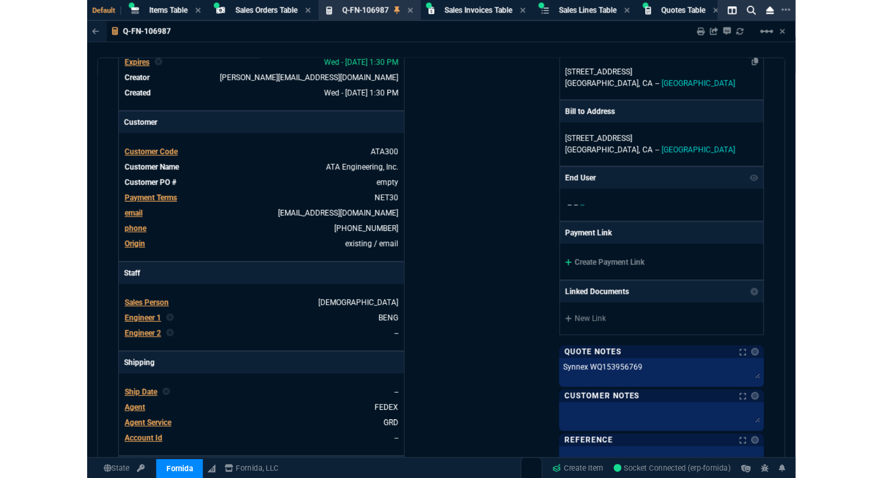
scroll to position [0, 0]
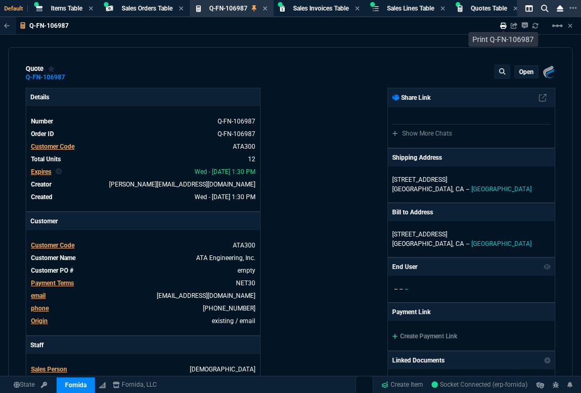
click at [501, 28] on icon at bounding box center [504, 26] width 6 height 6
click at [267, 9] on icon at bounding box center [265, 8] width 4 height 4
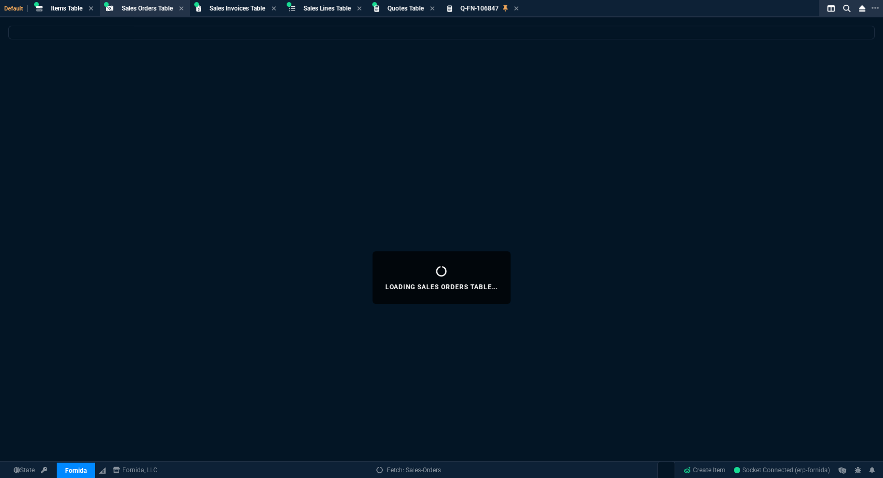
click at [518, 9] on icon at bounding box center [516, 8] width 4 height 4
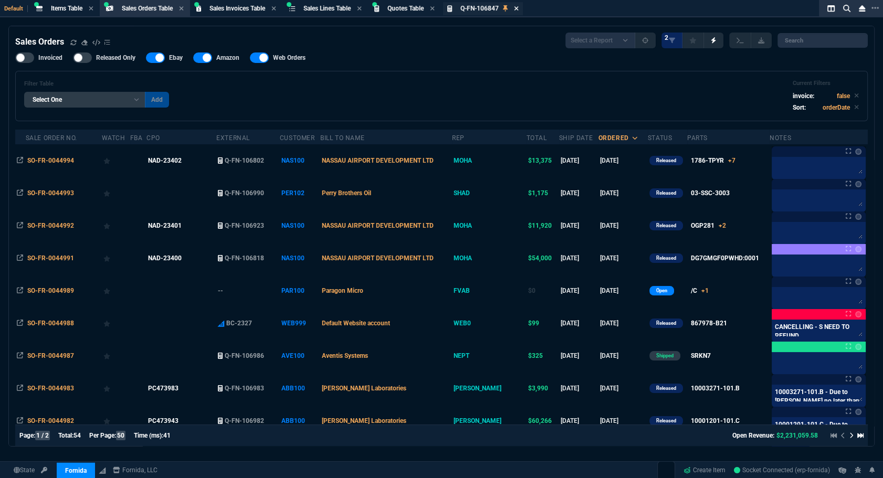
click at [518, 10] on icon at bounding box center [516, 8] width 5 height 6
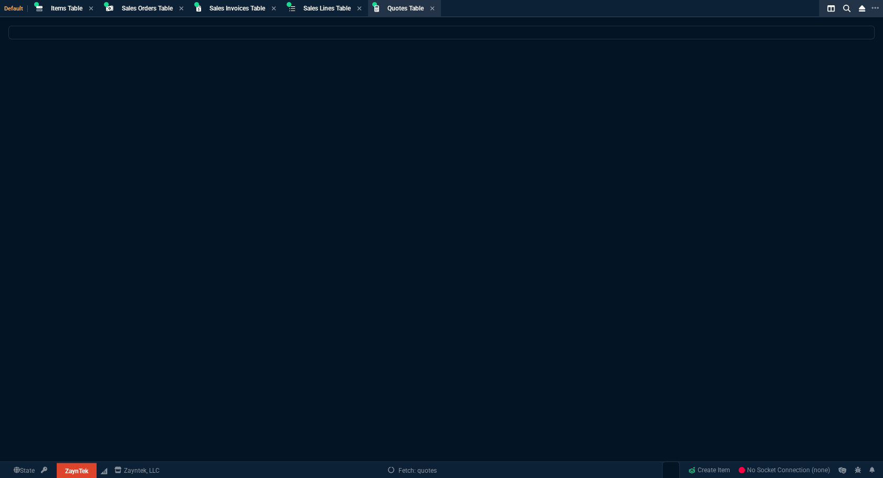
select select
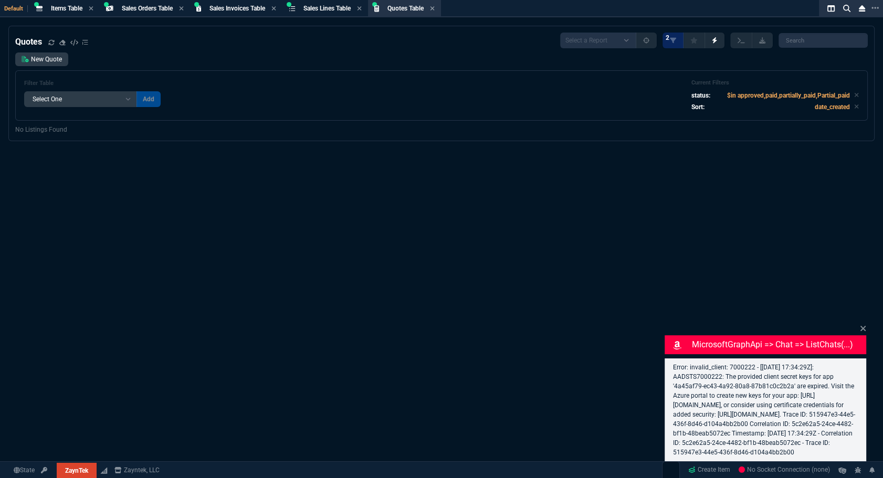
select select "4: SHAD"
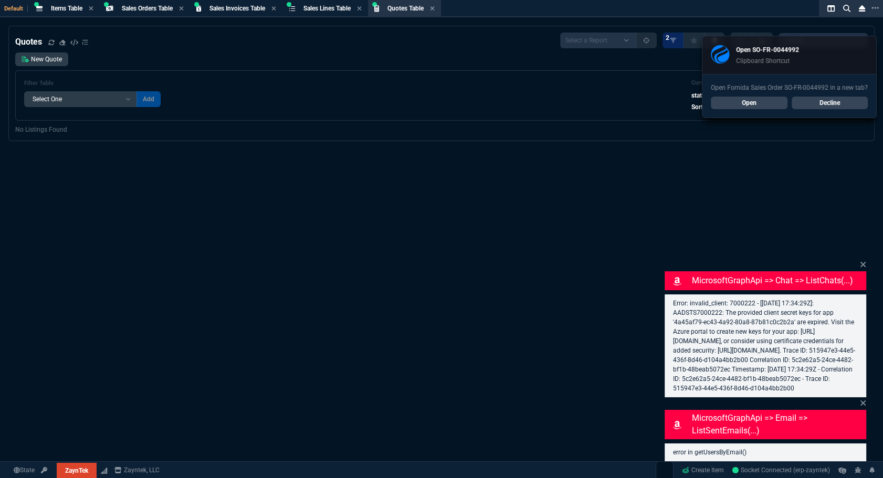
click at [861, 262] on icon at bounding box center [862, 264] width 5 height 5
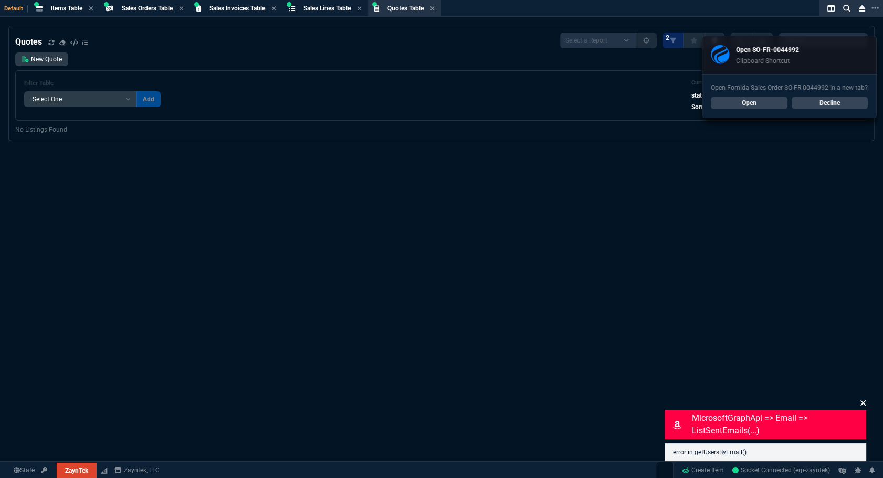
click at [861, 400] on icon at bounding box center [863, 403] width 6 height 8
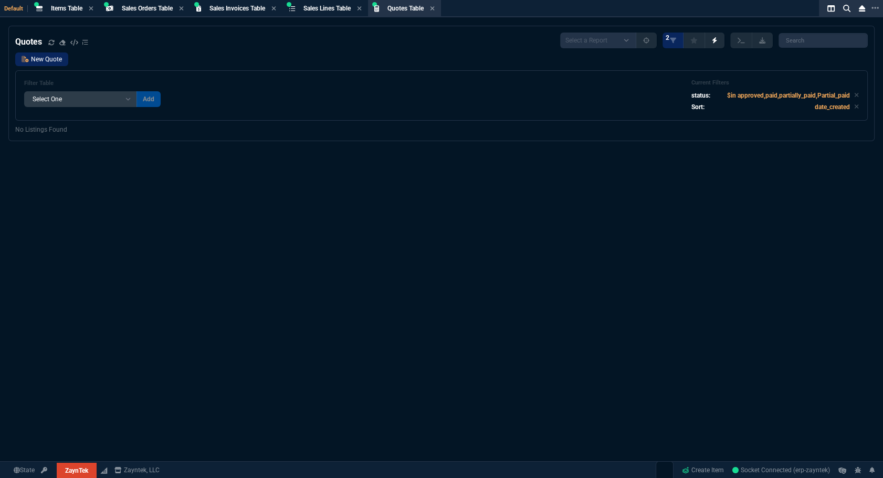
click at [48, 58] on link "New Quote" at bounding box center [41, 59] width 53 height 14
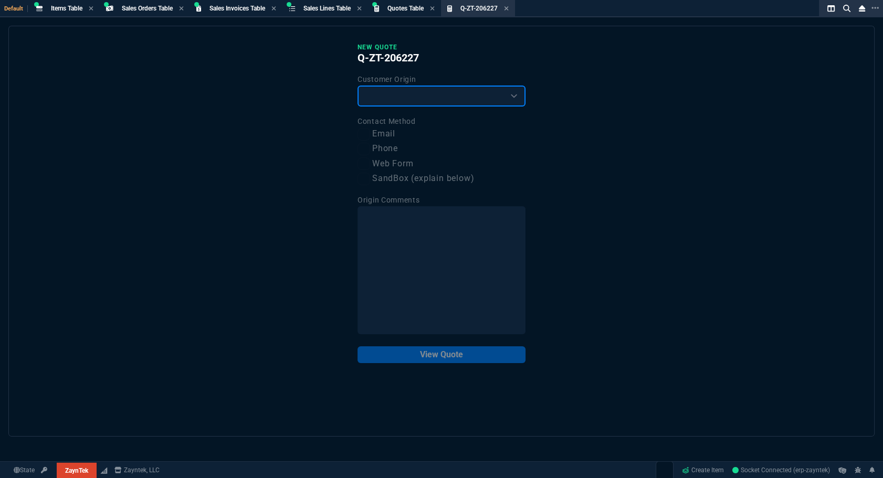
click at [401, 100] on select "Existing Customer Amazon Lead (first order) Website Lead (first order) Called (…" at bounding box center [441, 96] width 168 height 21
select select "existing"
click at [357, 86] on select "Existing Customer Amazon Lead (first order) Website Lead (first order) Called (…" at bounding box center [441, 96] width 168 height 21
click at [386, 131] on label "Email" at bounding box center [441, 134] width 168 height 13
click at [370, 131] on input "Email" at bounding box center [363, 134] width 13 height 13
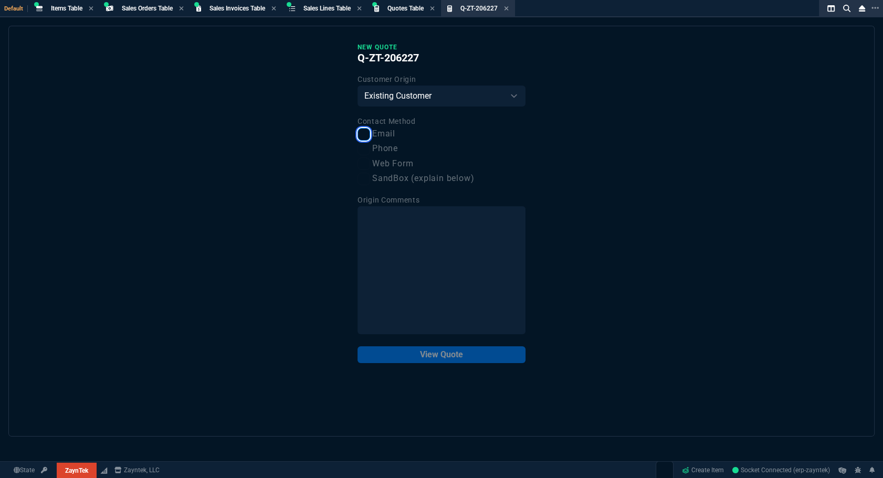
checkbox input "true"
click at [438, 354] on button "View Quote" at bounding box center [441, 354] width 168 height 17
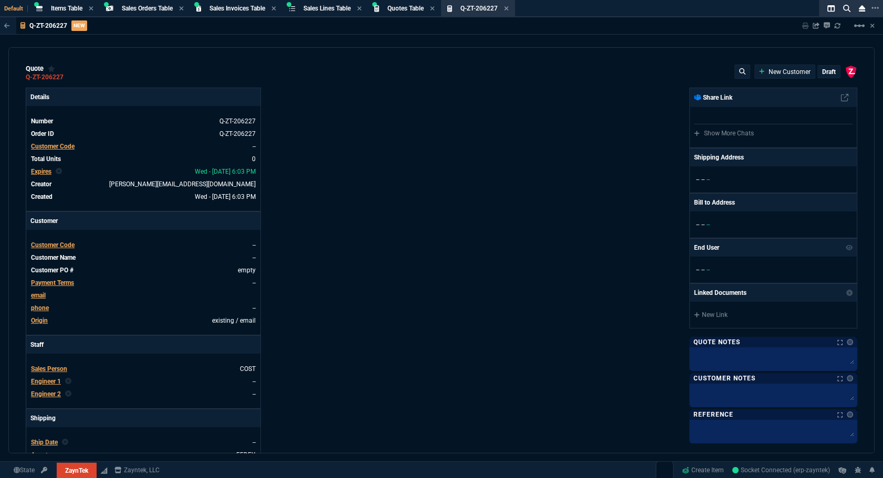
click at [48, 146] on span "Customer Code" at bounding box center [53, 146] width 44 height 7
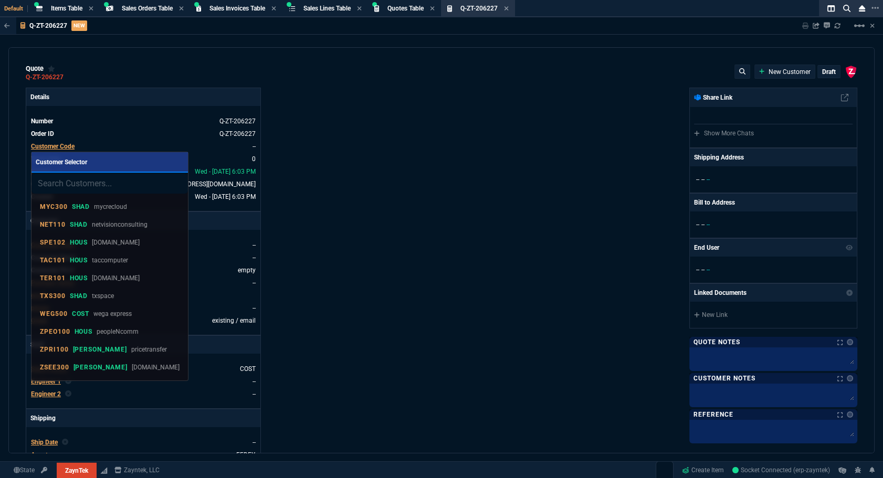
type input "ZFAL500"
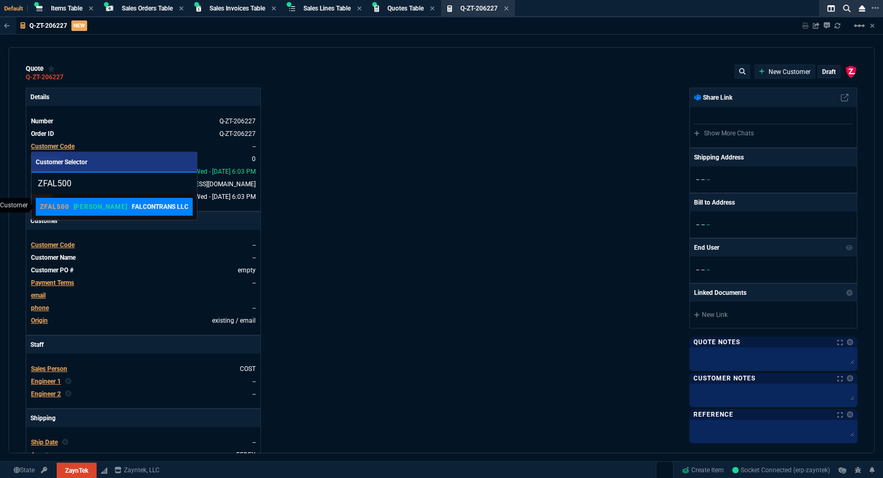
click at [80, 205] on p "[PERSON_NAME]" at bounding box center [100, 207] width 54 height 8
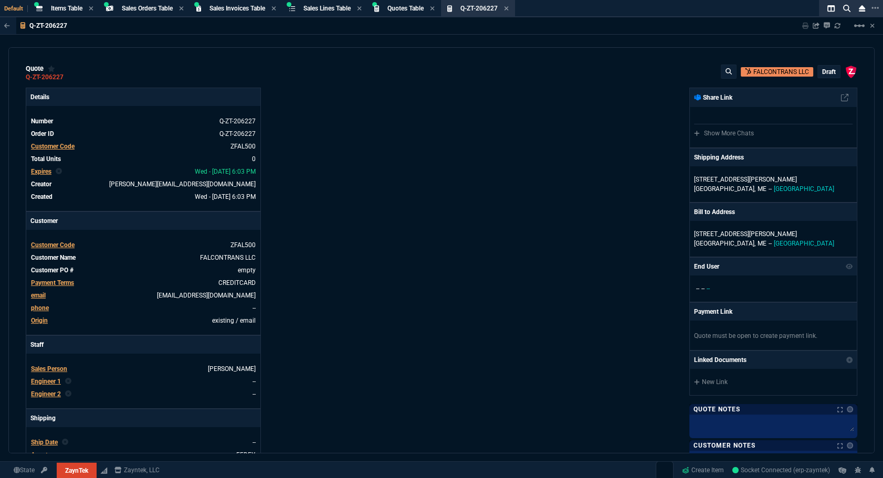
scroll to position [143, 0]
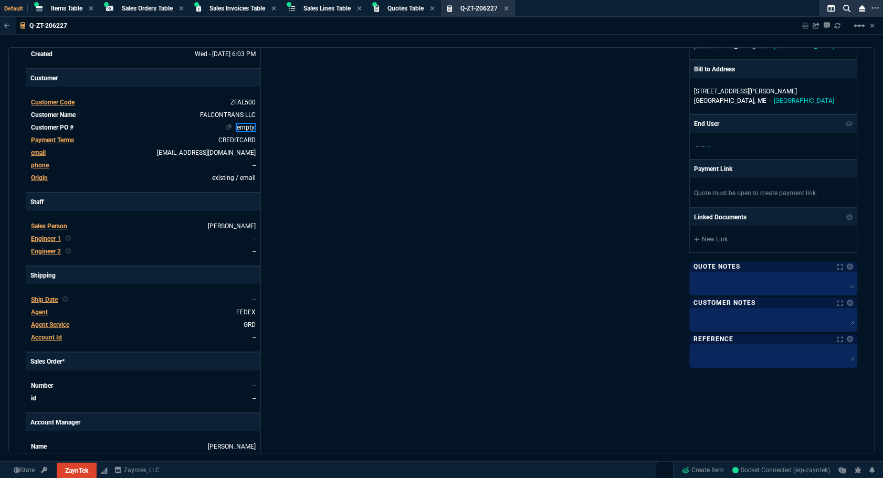
click at [243, 128] on link "empty" at bounding box center [246, 127] width 20 height 9
click at [381, 141] on div "Details Number Q-ZT-206227 Order ID Q-ZT-206227 Customer Code ZFAL500 Total Uni…" at bounding box center [234, 216] width 416 height 542
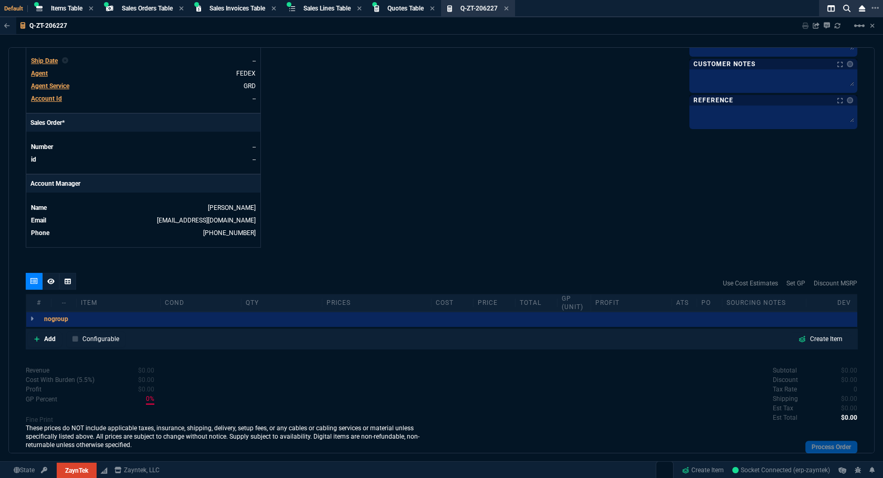
scroll to position [421, 0]
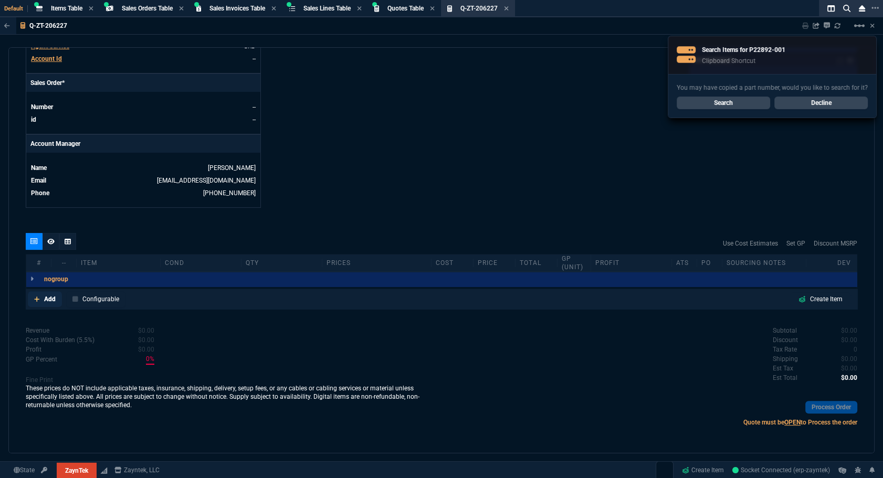
click at [51, 296] on p "Add" at bounding box center [50, 298] width 12 height 9
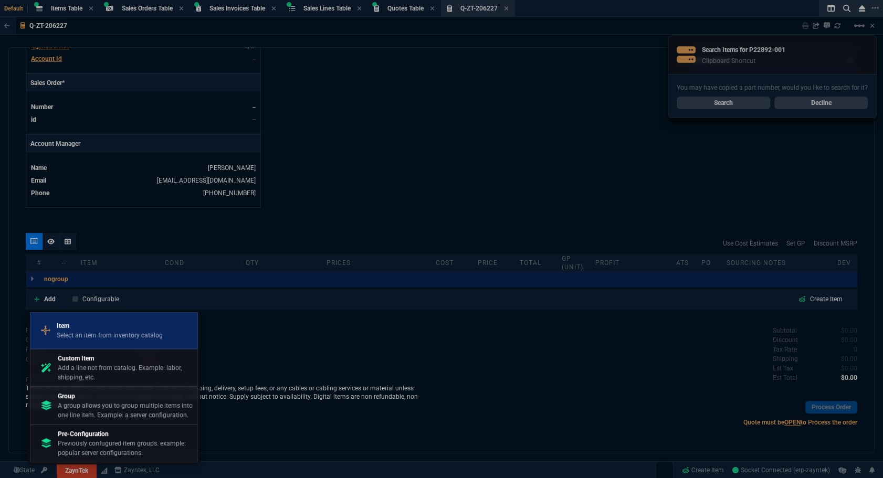
click at [100, 336] on p "Select an item from inventory catalog" at bounding box center [110, 335] width 106 height 9
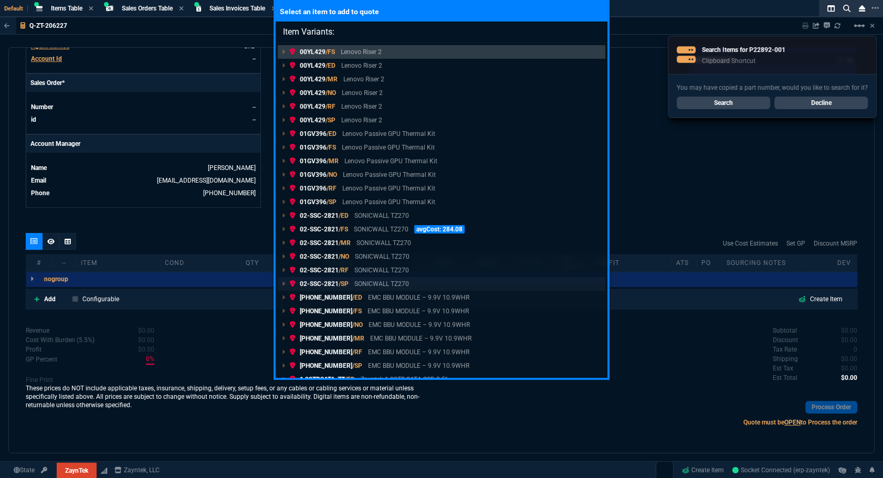
type input "Item Variants: P22892-001"
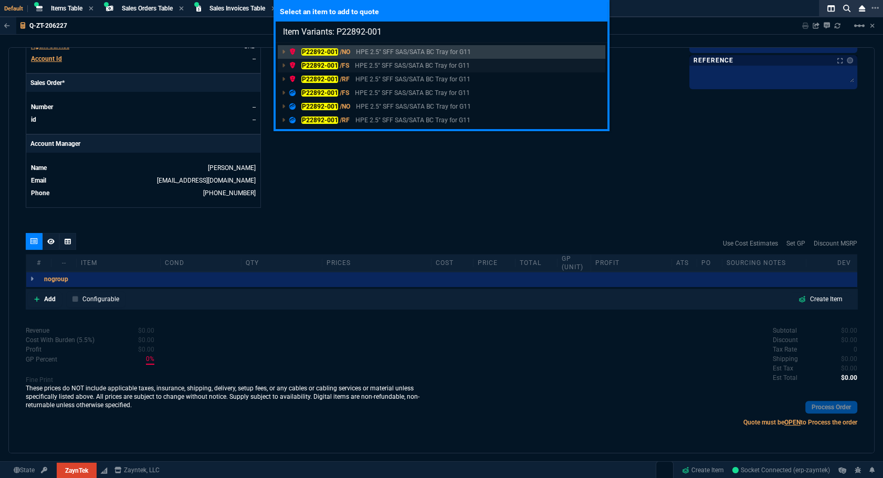
click at [326, 66] on mark "P22892-001" at bounding box center [319, 65] width 37 height 7
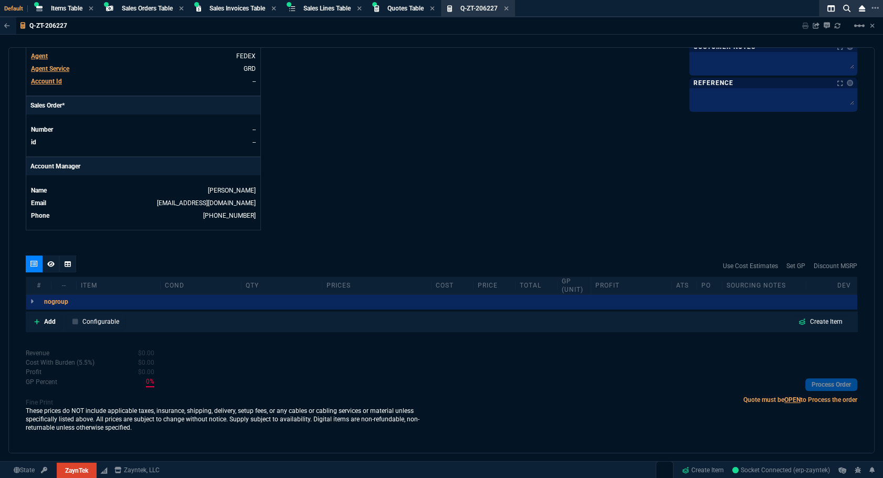
scroll to position [397, 0]
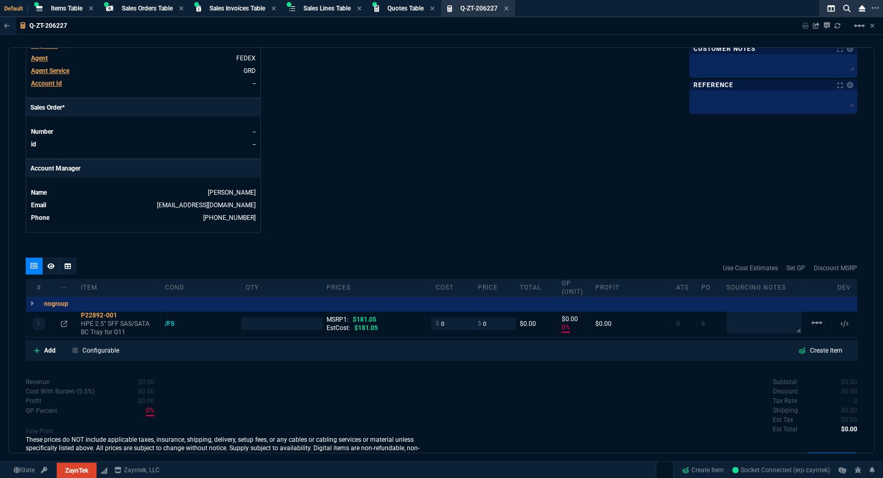
type input "0"
type input "100"
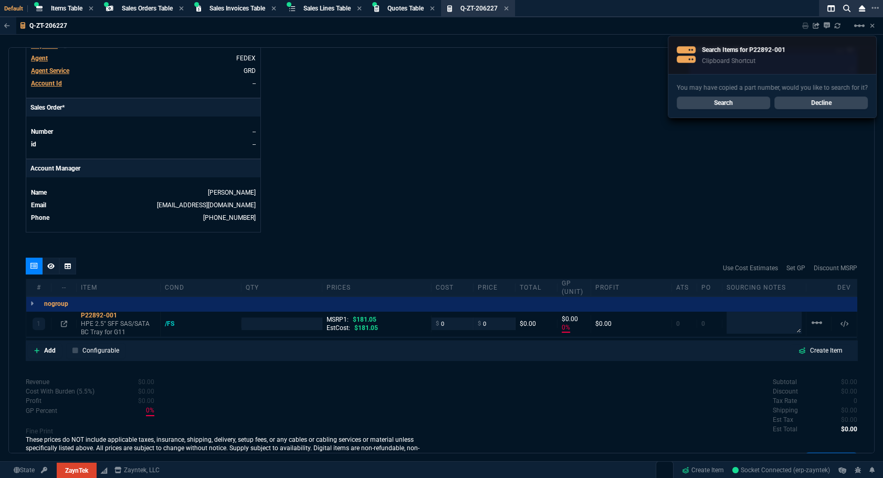
click at [295, 323] on input "number" at bounding box center [282, 323] width 72 height 12
type input "8"
click at [61, 321] on icon at bounding box center [64, 324] width 6 height 6
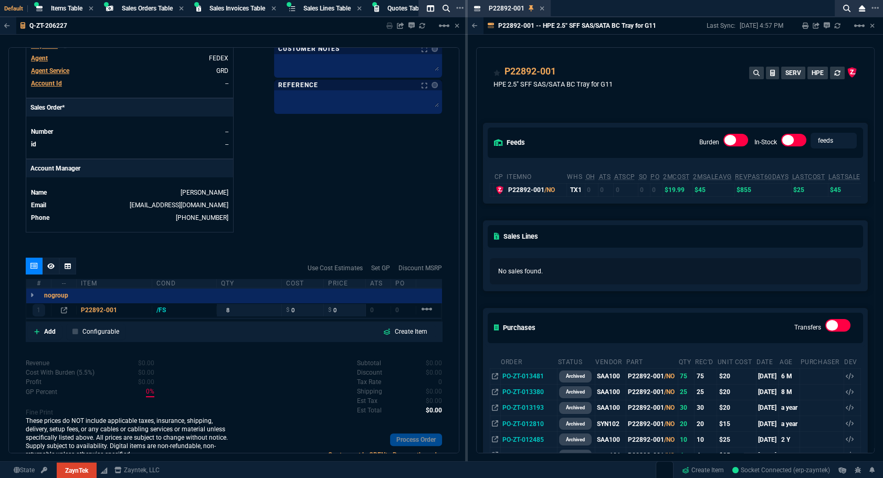
scroll to position [143, 0]
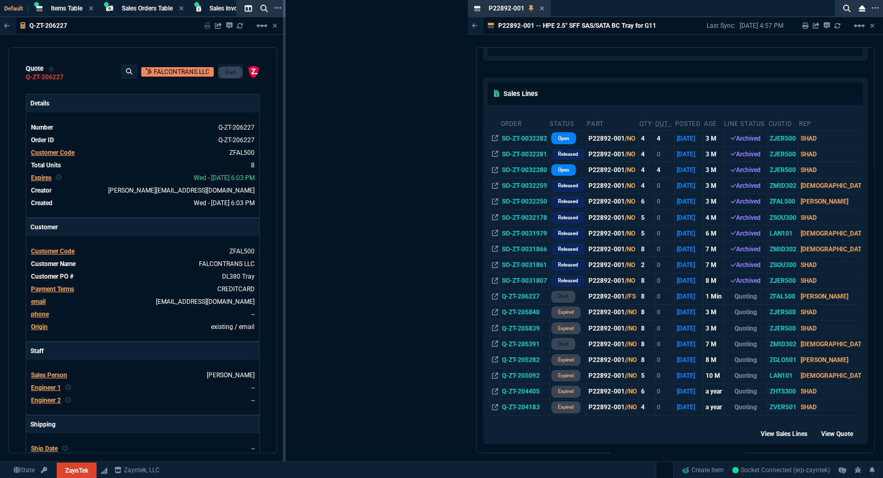
drag, startPoint x: 465, startPoint y: 275, endPoint x: 283, endPoint y: 274, distance: 182.1
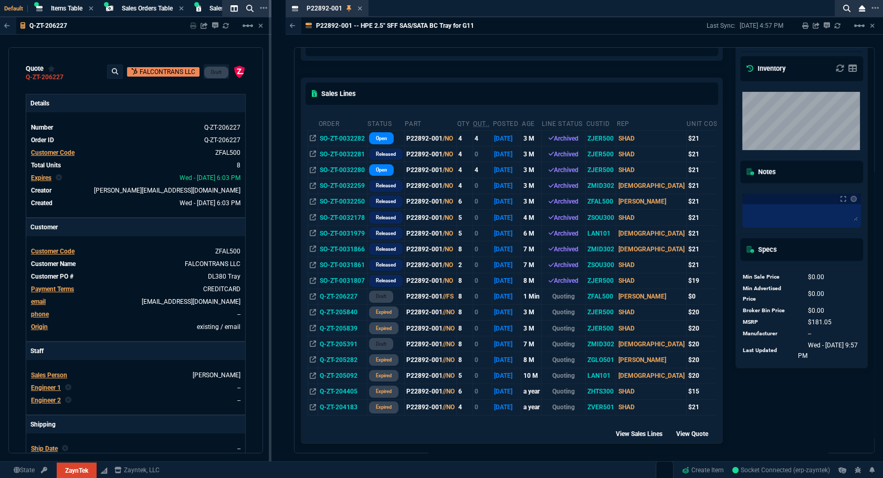
drag, startPoint x: 283, startPoint y: 305, endPoint x: 261, endPoint y: 313, distance: 23.7
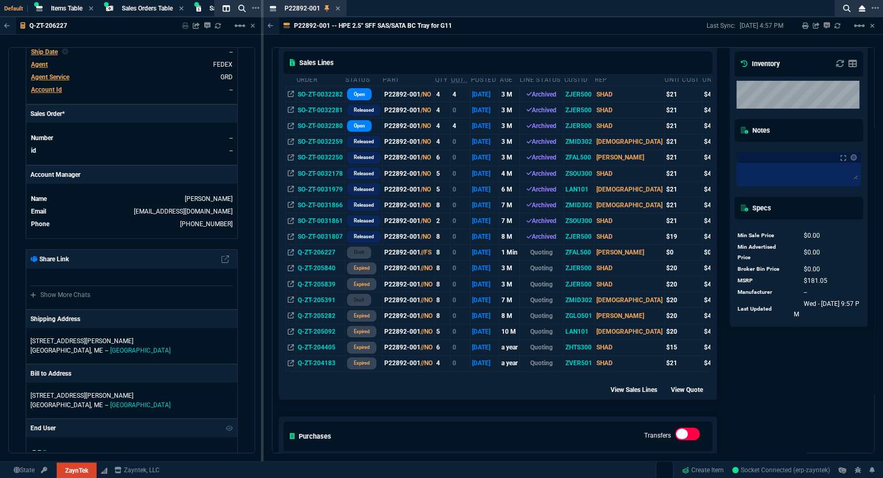
scroll to position [0, 0]
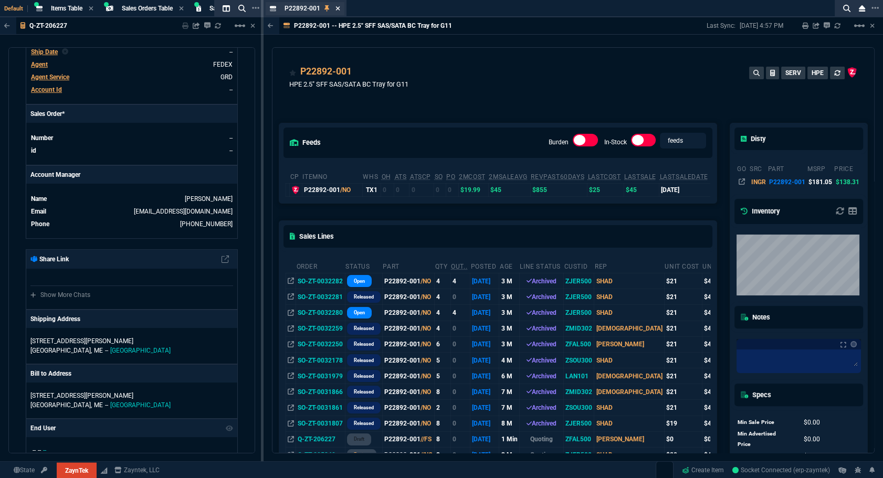
click at [337, 9] on icon at bounding box center [337, 8] width 5 height 6
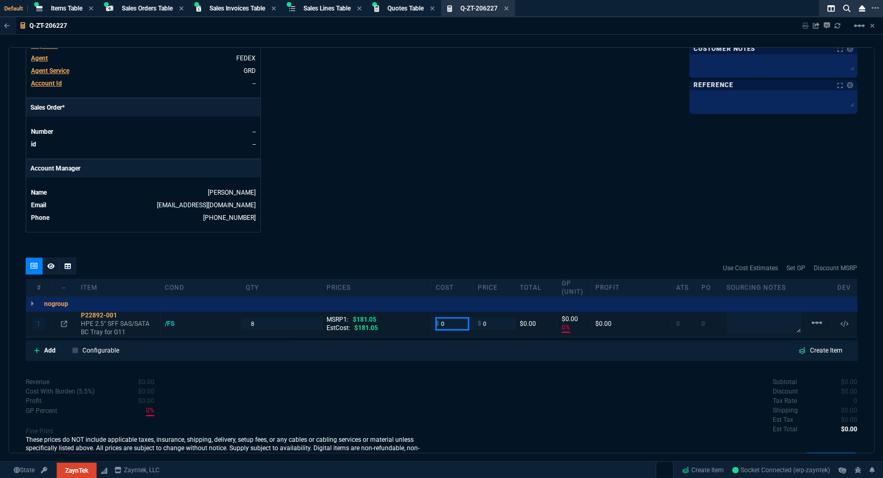
click at [464, 320] on input "0" at bounding box center [452, 323] width 33 height 12
type input "21"
type input "-100"
type input "-21"
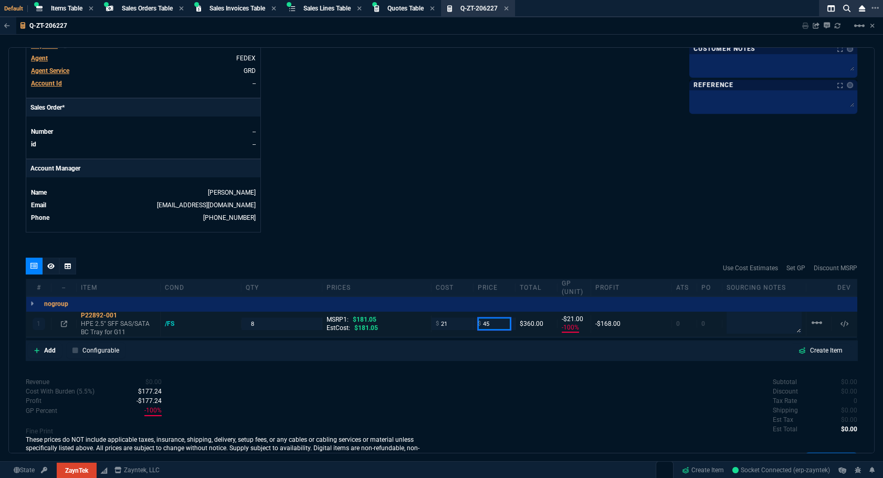
type input "45"
type input "53"
type input "24"
type input "75"
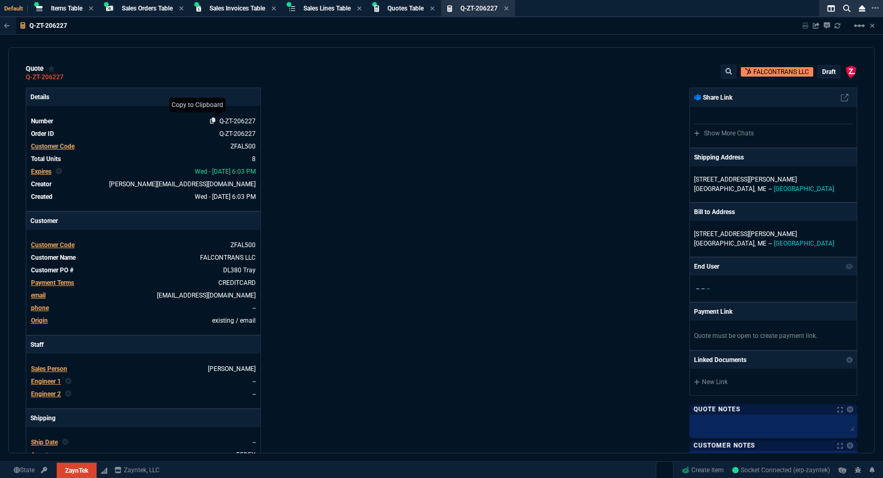
click at [210, 120] on icon at bounding box center [213, 121] width 6 height 6
click at [552, 408] on div "ZaynTek, LLC 2609 Technology Dr Suite 200 Plano, TX 75074 Share Link Show More …" at bounding box center [649, 359] width 416 height 542
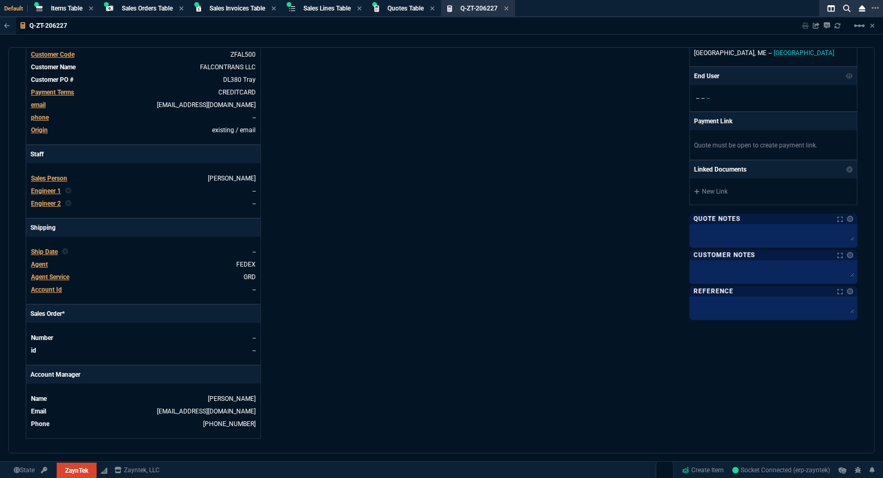
scroll to position [381, 0]
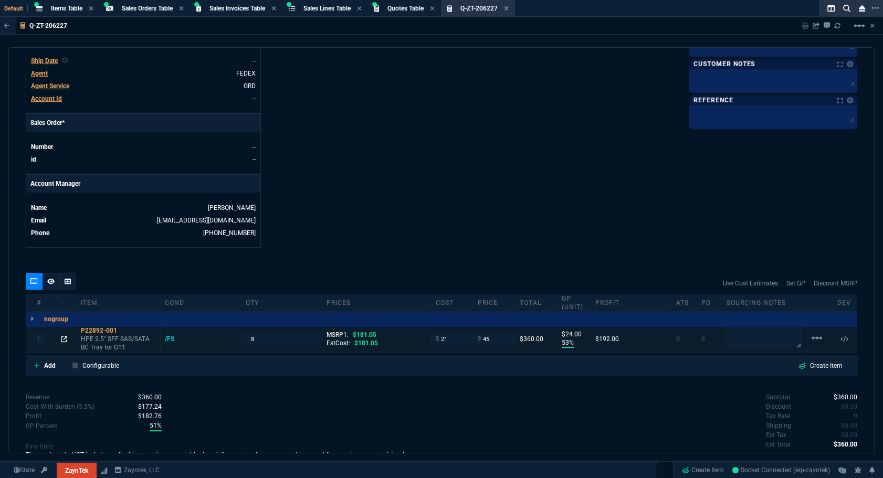
click at [61, 335] on nx-icon at bounding box center [64, 338] width 6 height 7
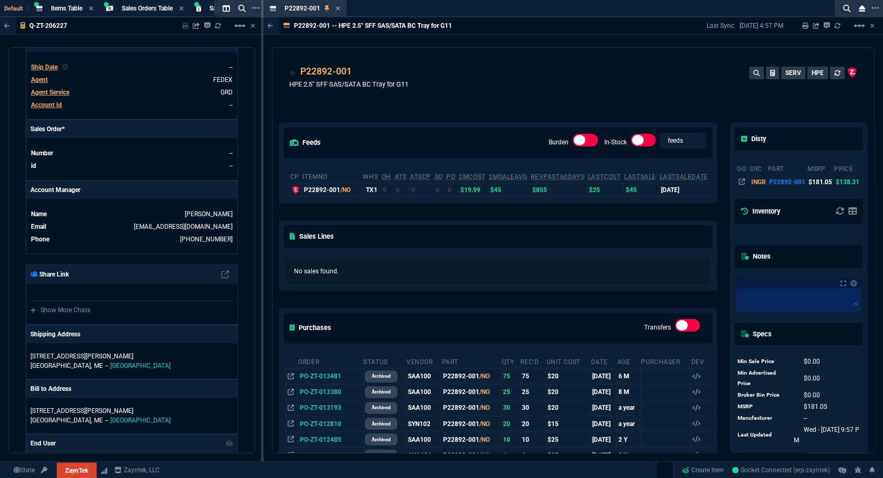
scroll to position [143, 0]
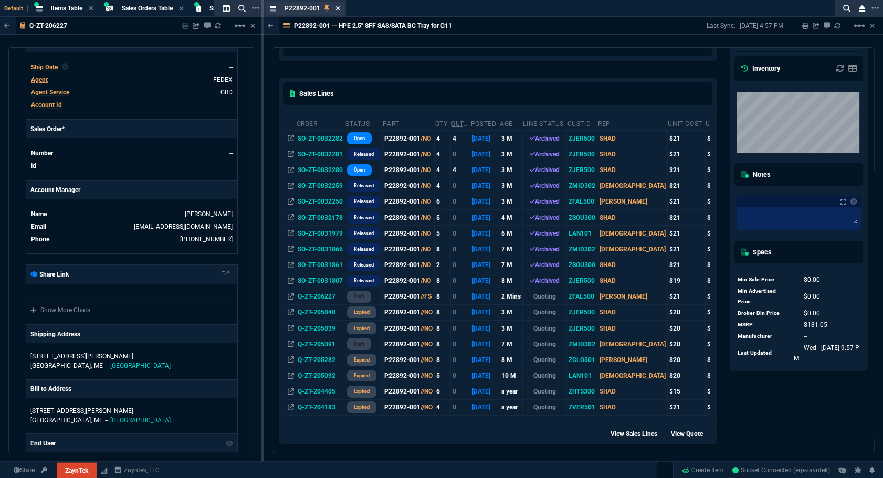
click at [335, 10] on icon at bounding box center [337, 8] width 5 height 6
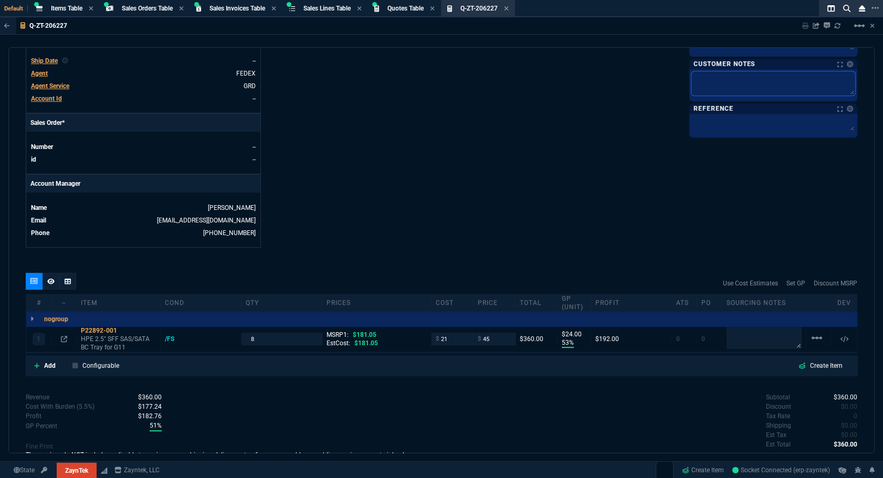
click at [724, 79] on textarea at bounding box center [773, 83] width 164 height 24
type textarea "L"
type textarea "Le"
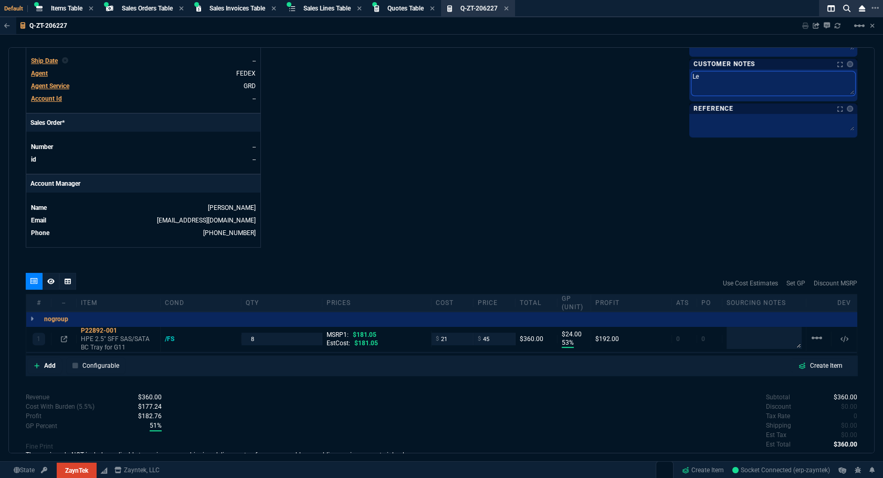
type textarea "Lea"
type textarea "Lead"
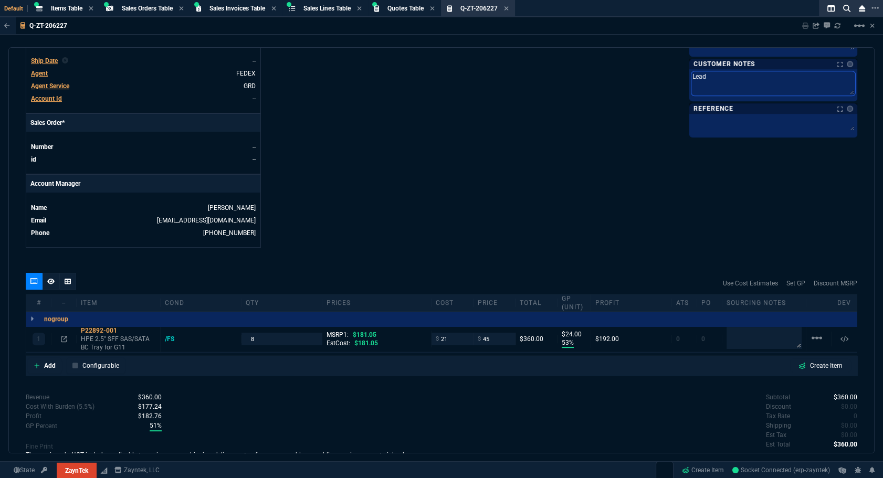
type textarea "Lead"
type textarea "Lead t"
type textarea "Lead ti"
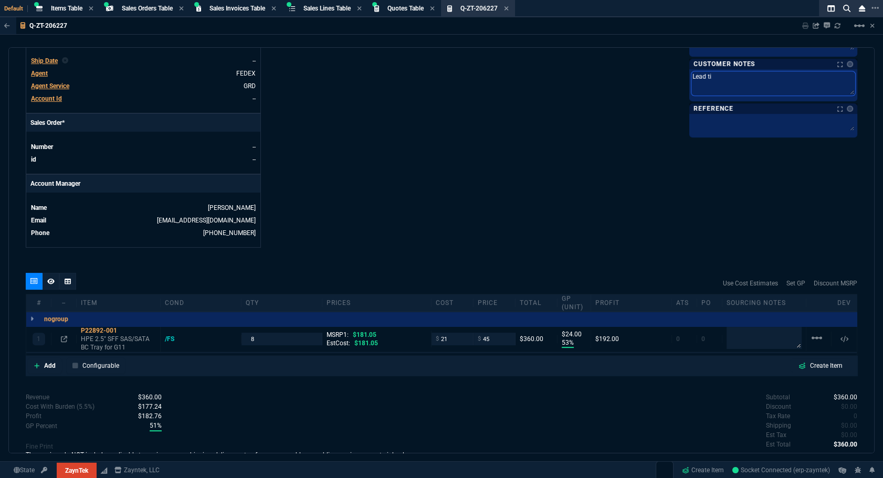
type textarea "Lead t"
type textarea "Lead"
type textarea "Lead Ti"
type textarea "Lead Tim"
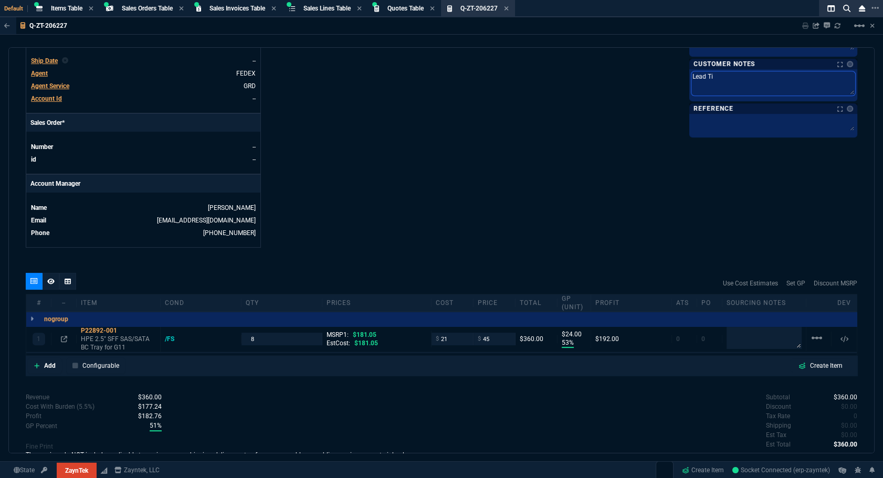
type textarea "Lead Tim"
type textarea "Lead Time"
type textarea "Lead Time:"
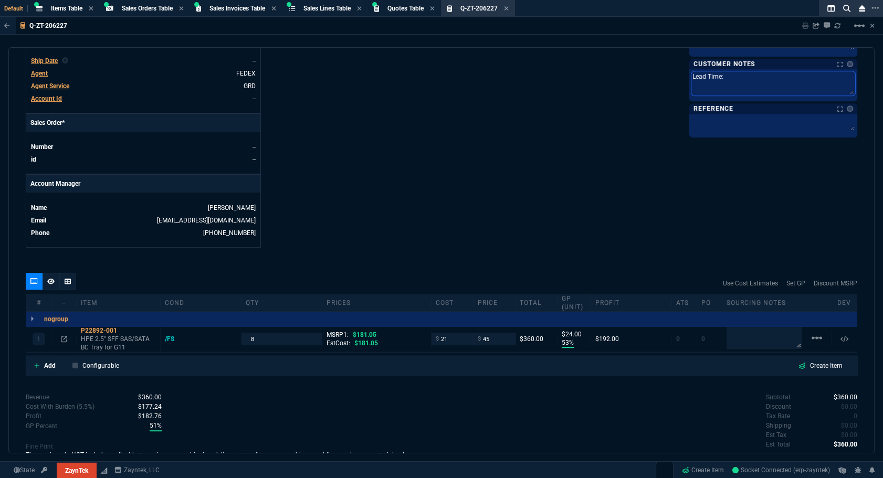
type textarea "Lead Time: 2"
type textarea "Lead Time: 2-"
type textarea "Lead Time: 2-3"
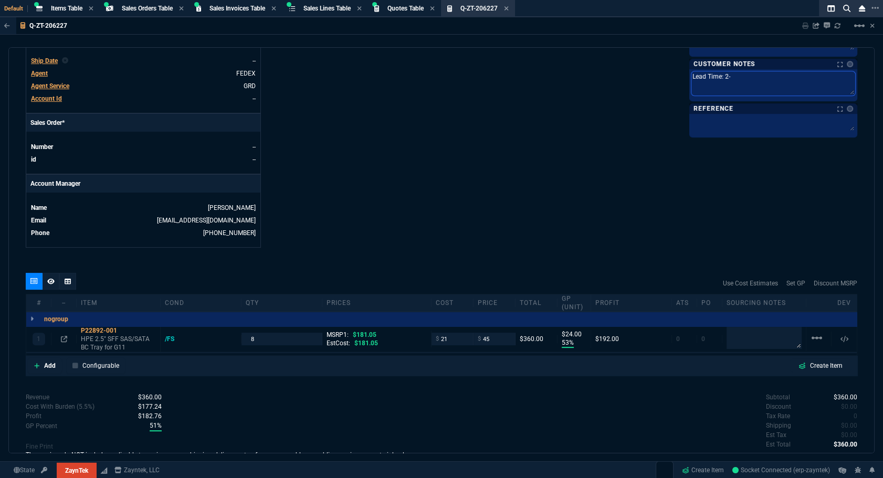
type textarea "Lead Time: 2-3"
type textarea "Lead Time: 2-3 b"
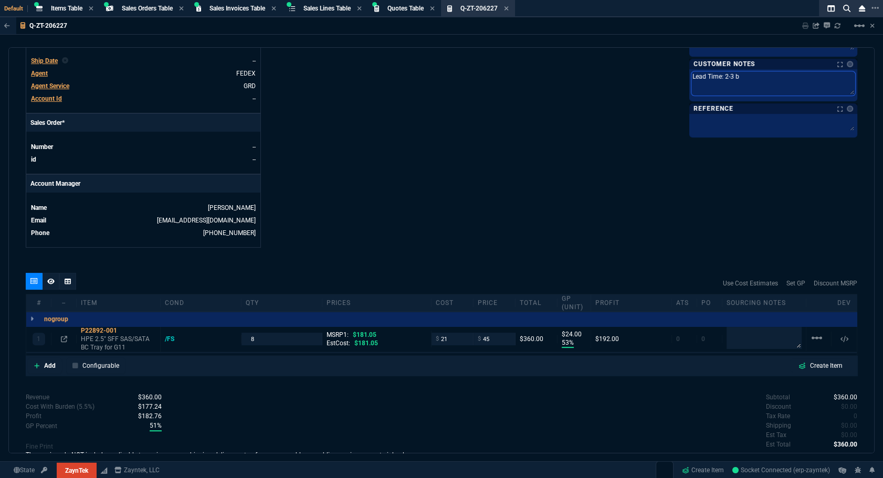
type textarea "Lead Time: 2-3 bu"
type textarea "Lead Time: 2-3 bus"
type textarea "Lead Time: 2-3 busi"
type textarea "Lead Time: 2-3 busin"
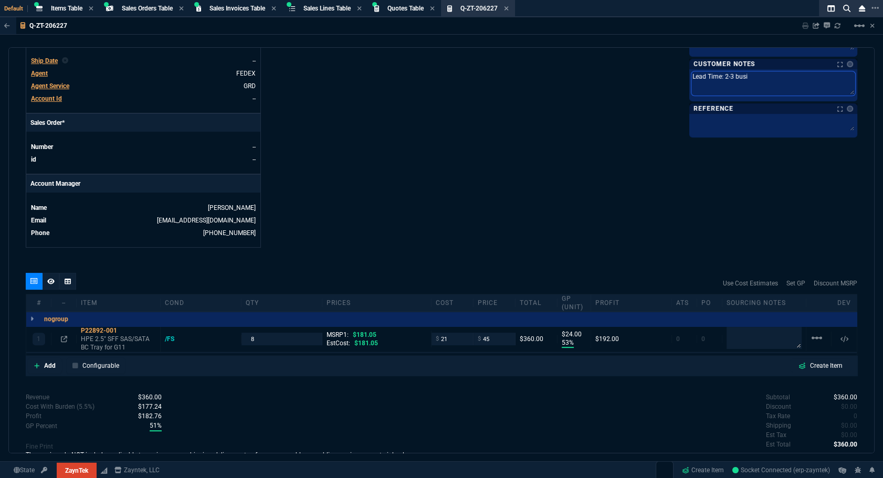
type textarea "Lead Time: 2-3 busin"
type textarea "Lead Time: 2-3 busine"
type textarea "Lead Time: 2-3 busines"
type textarea "Lead Time: 2-3 business"
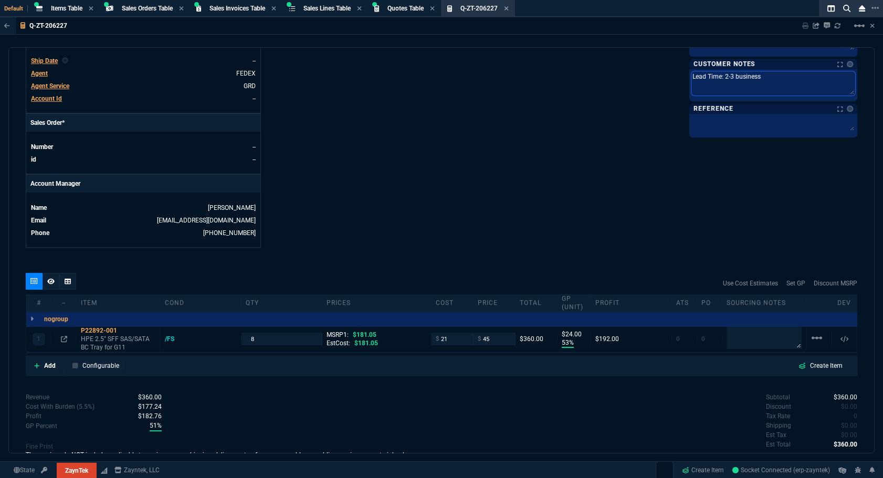
type textarea "Lead Time: 2-3 business"
type textarea "Lead Time: 2-3 business d"
type textarea "Lead Time: 2-3 business da"
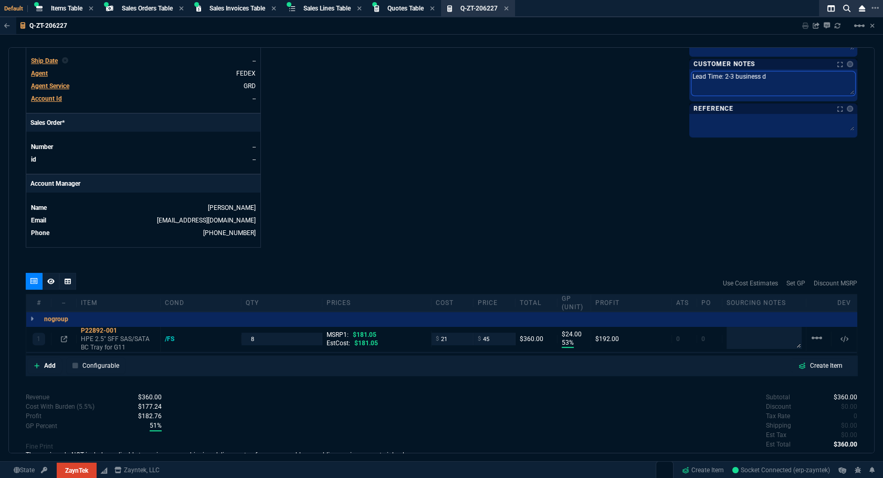
type textarea "Lead Time: 2-3 business da"
type textarea "Lead Time: 2-3 business day"
type textarea "Lead Time: 2-3 business days"
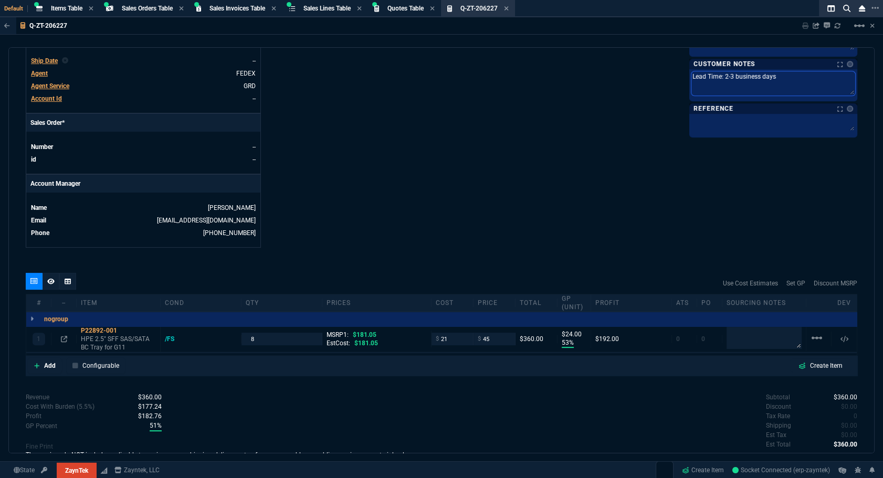
type textarea "Lead Time: 2-3 business days"
type textarea "Lead Time: 2-3 business days t"
type textarea "Lead Time: 2-3 business days to"
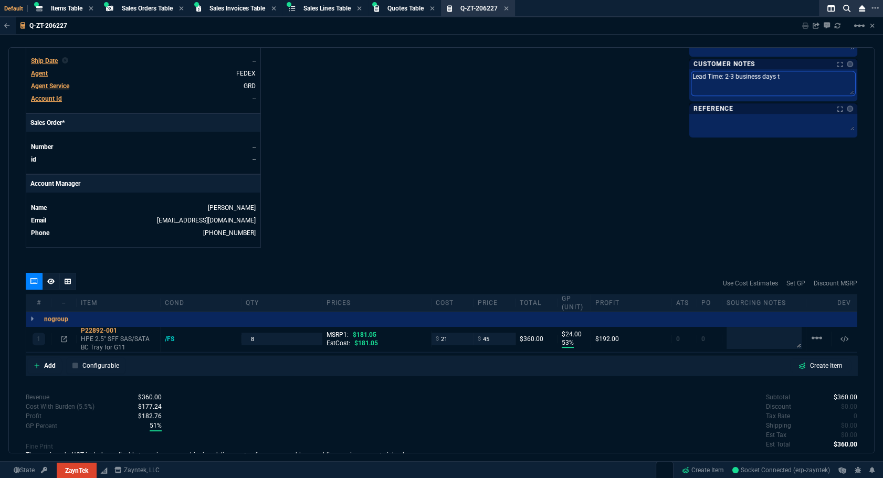
type textarea "Lead Time: 2-3 business days to"
type textarea "Lead Time: 2-3 business days to sh"
type textarea "Lead Time: 2-3 business days to shi"
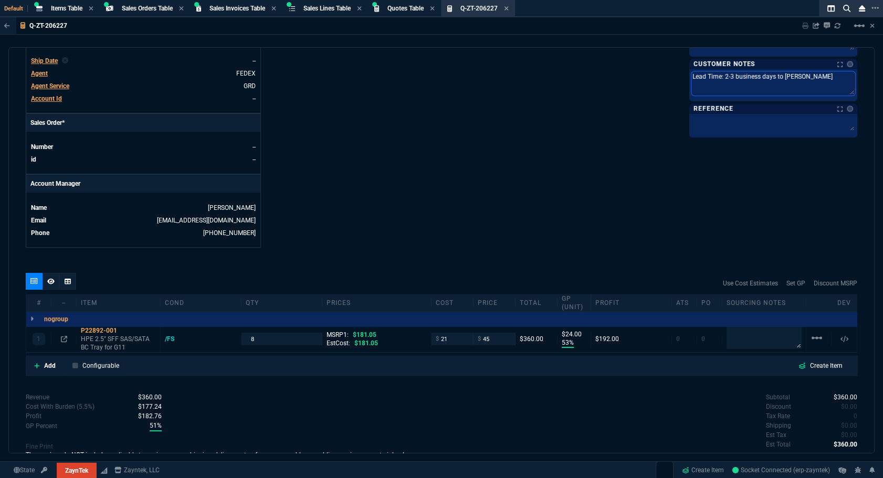
type textarea "Lead Time: 2-3 business days to ship"
click at [489, 335] on input "45" at bounding box center [494, 339] width 33 height 12
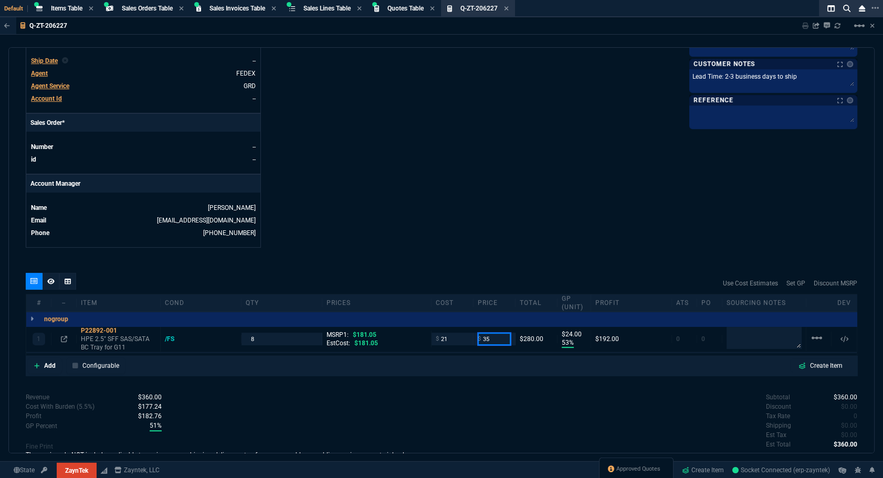
type input "35"
click at [596, 215] on div "quote Q-ZT-206227 FALCONTRANS LLC draft ZaynTek, LLC 2609 Technology Dr Suite 2…" at bounding box center [441, 250] width 866 height 406
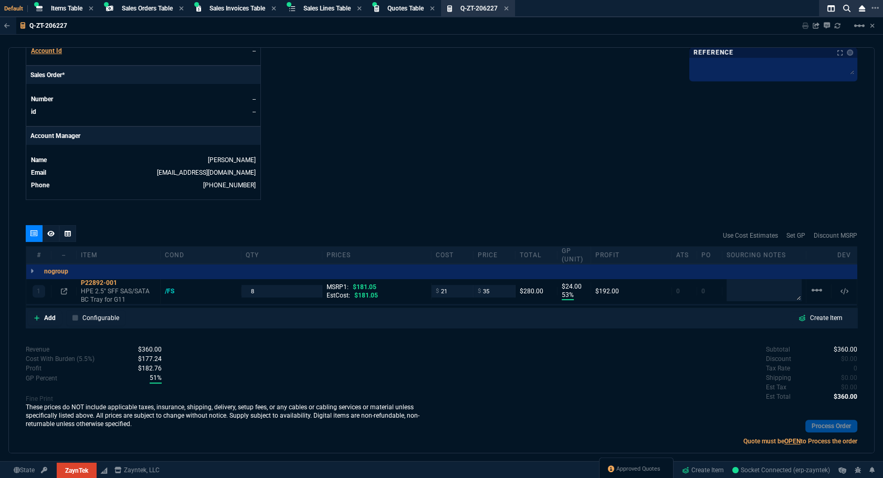
type input "35"
type input "40"
type input "14"
type input "81"
drag, startPoint x: 764, startPoint y: 177, endPoint x: 583, endPoint y: 217, distance: 185.5
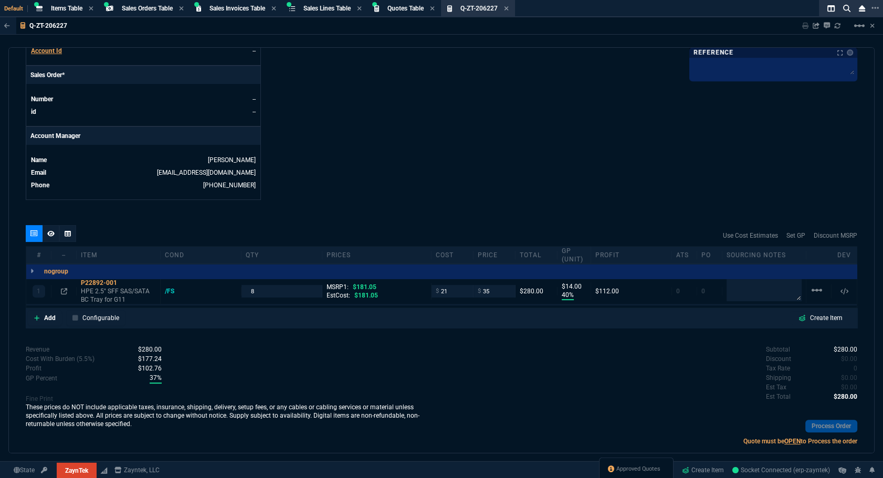
click at [442, 291] on input "21" at bounding box center [452, 291] width 33 height 12
type input "13"
click at [448, 208] on div "quote Q-ZT-206227 FALCONTRANS LLC draft ZaynTek, LLC 2609 Technology Dr Suite 2…" at bounding box center [441, 250] width 866 height 406
type input "13"
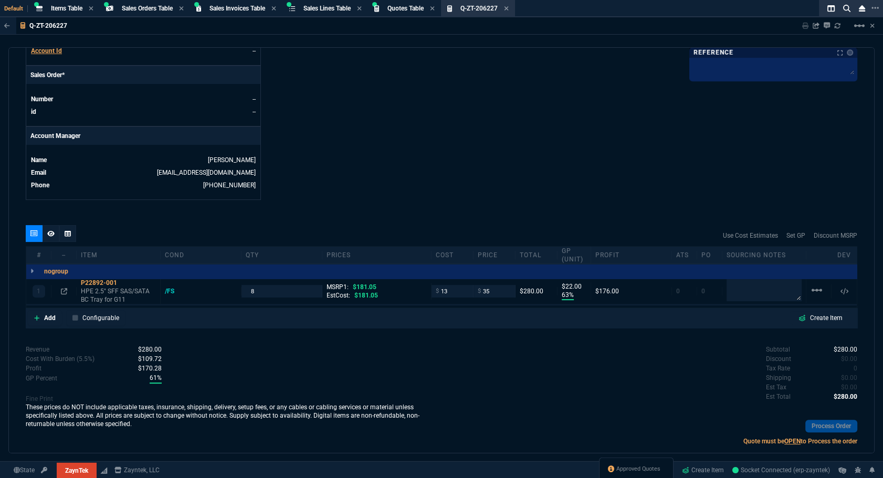
type input "63"
type input "22"
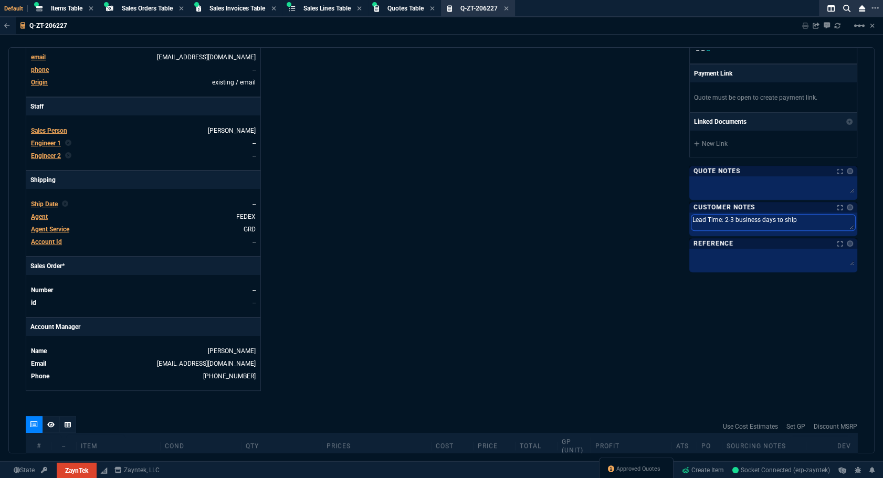
click at [732, 222] on textarea "Lead Time: 2-3 business days to ship" at bounding box center [773, 223] width 164 height 16
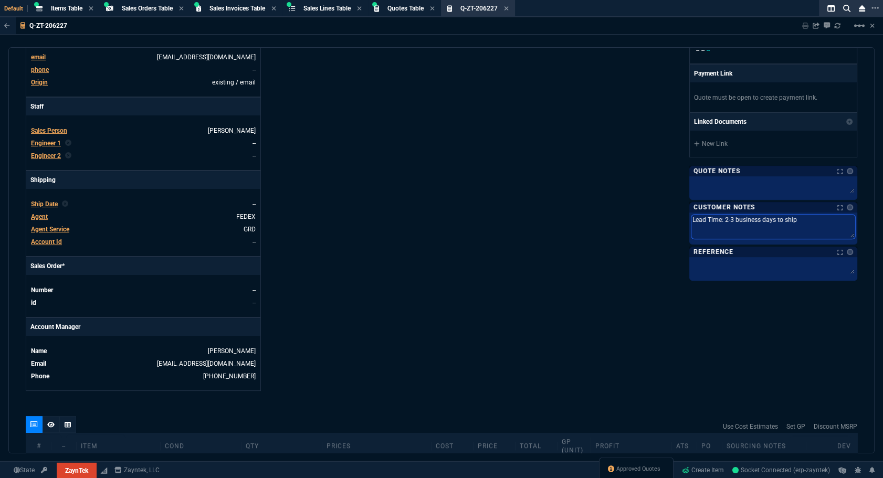
click at [732, 222] on textarea "Lead Time: 2-3 business days to ship" at bounding box center [773, 227] width 164 height 24
type textarea "Lead Time: 2-3 business days to ship"
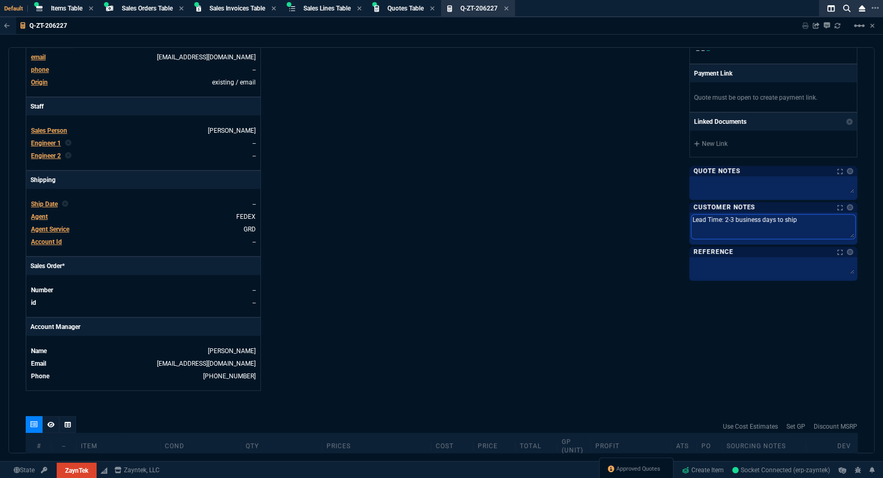
type textarea "Lead Time: 2-3 business days to shi"
type textarea "Lead Time: 2-3 business days to sh"
type textarea "Lead Time: 2-3 business days to s"
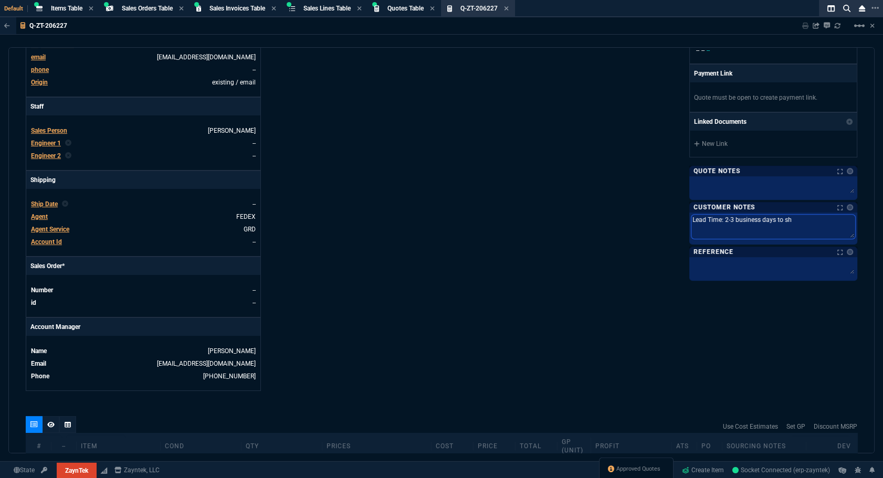
type textarea "Lead Time: 2-3 business days to s"
type textarea "Lead Time: 2-3 business days to"
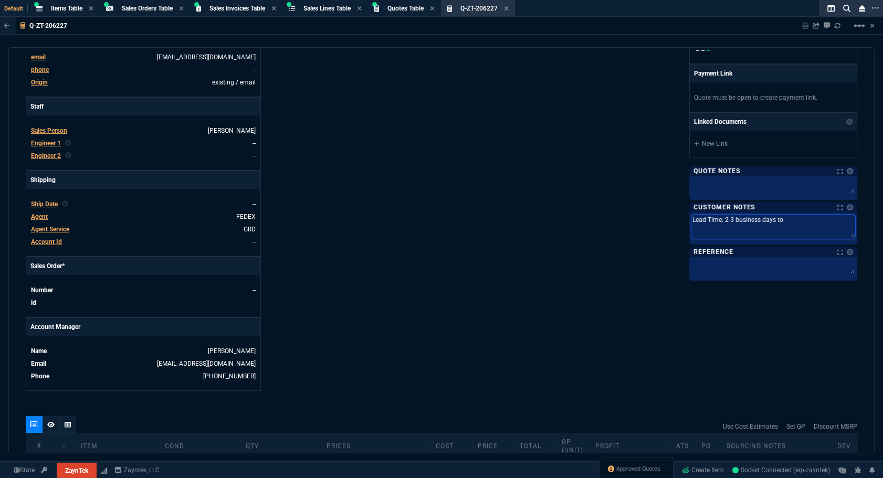
type textarea "Lead Time: 2-3 business days t"
type textarea "Lead Time: 2-3 business days"
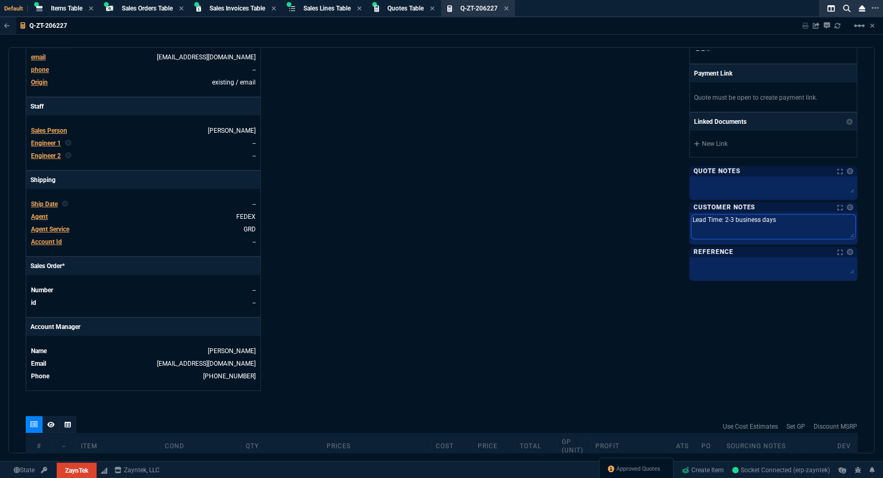
type textarea "Lead Time: 2-3 business days"
type textarea "Lead Time: 2-3 business day"
type textarea "Lead Time: 2-3 business da"
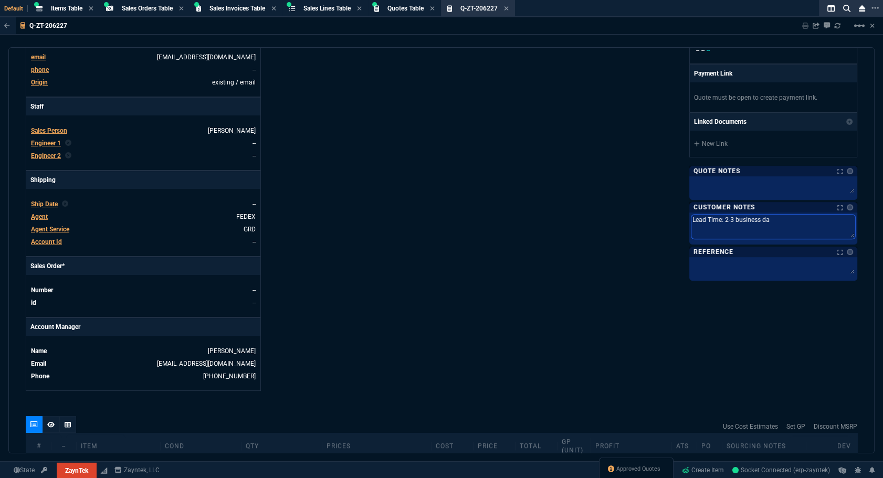
type textarea "Lead Time: 2-3 business d"
type textarea "Lead Time: 2-3 business"
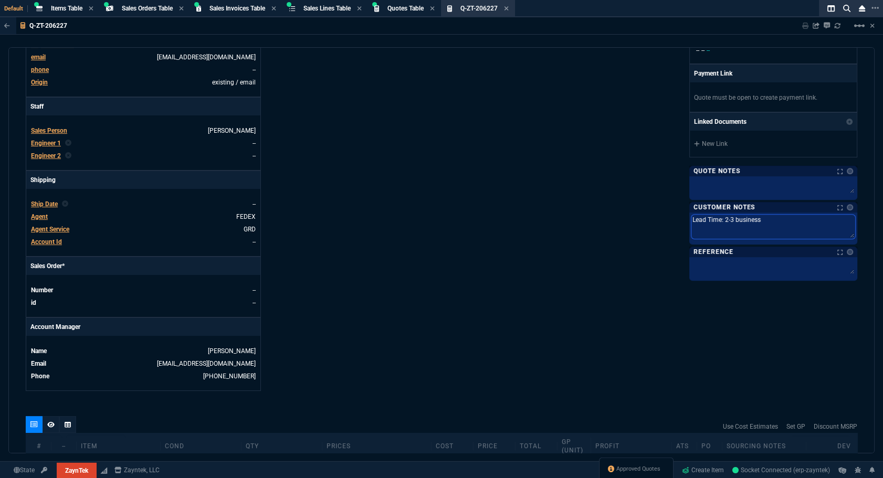
type textarea "Lead Time: 2-3 business"
type textarea "Lead Time: 2-3 busines"
type textarea "Lead Time: 2-3 busine"
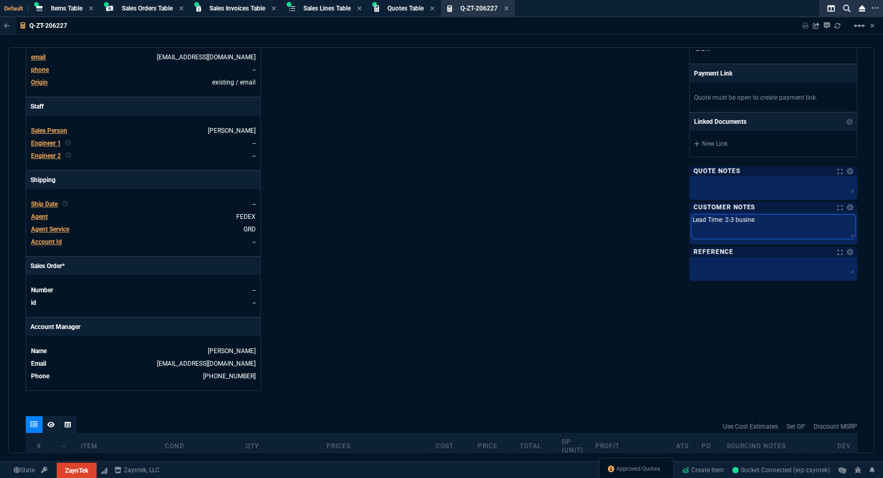
type textarea "Lead Time: 2-3 busin"
type textarea "Lead Time: 2-3 busi"
type textarea "Lead Time: 2-3 bus"
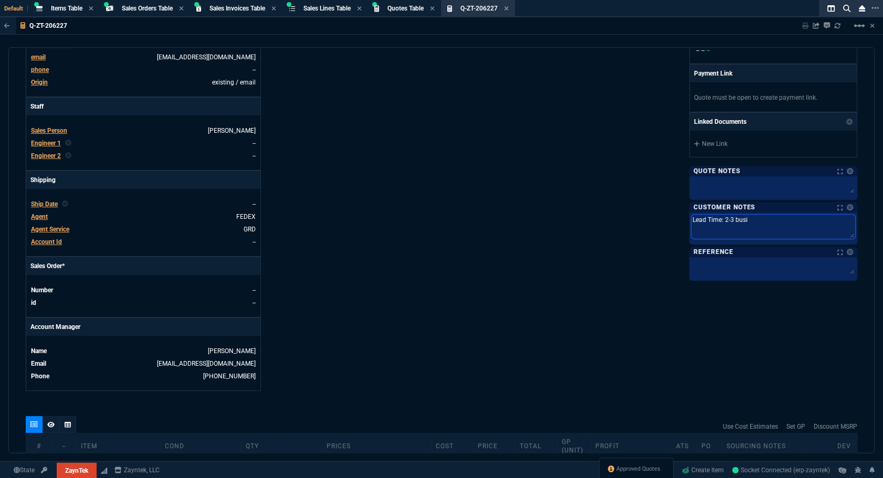
type textarea "Lead Time: 2-3 bus"
type textarea "Lead Time: 2-3 bu"
type textarea "Lead Time: 2-3 b"
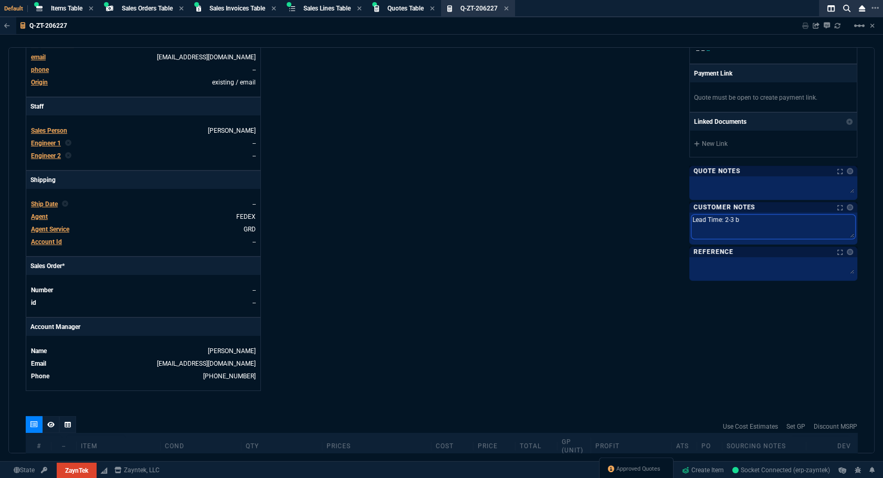
type textarea "Lead Time: 2-3"
type textarea "Lead Time: 2-"
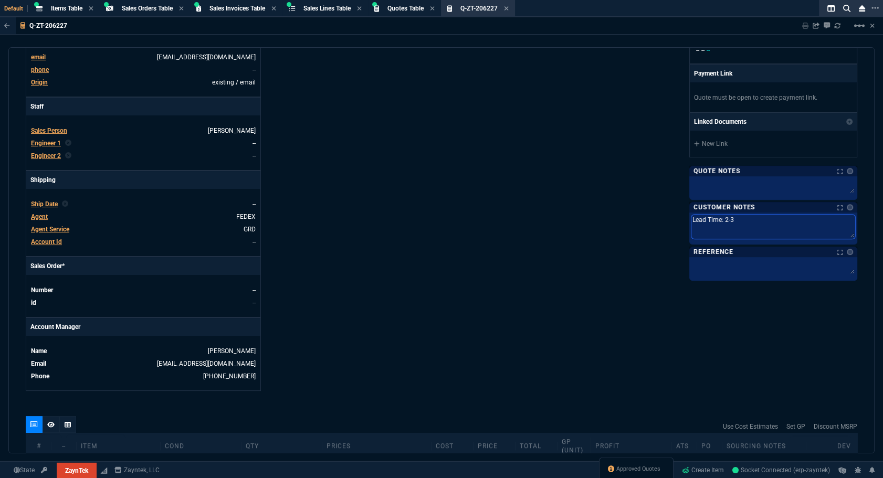
type textarea "Lead Time: 2-"
type textarea "Lead Time: 2"
type textarea "Lead Time:"
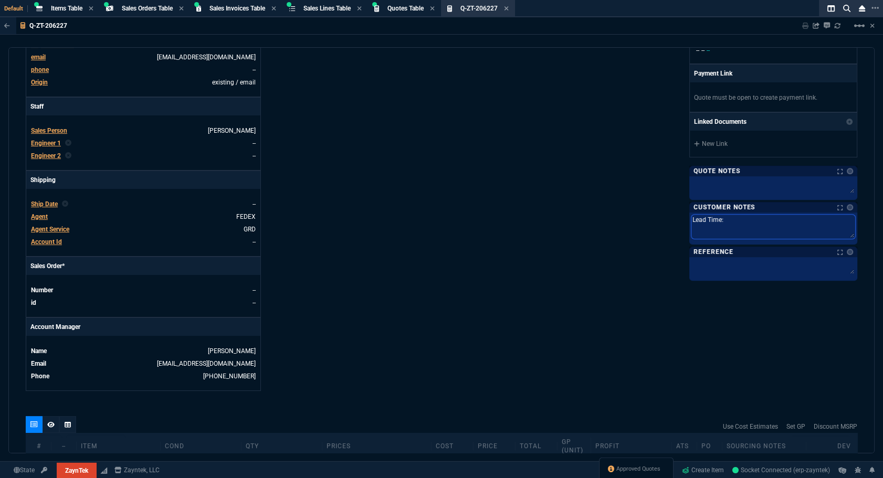
type textarea "Lead Time:"
type textarea "Lead Time"
type textarea "Lead Tim"
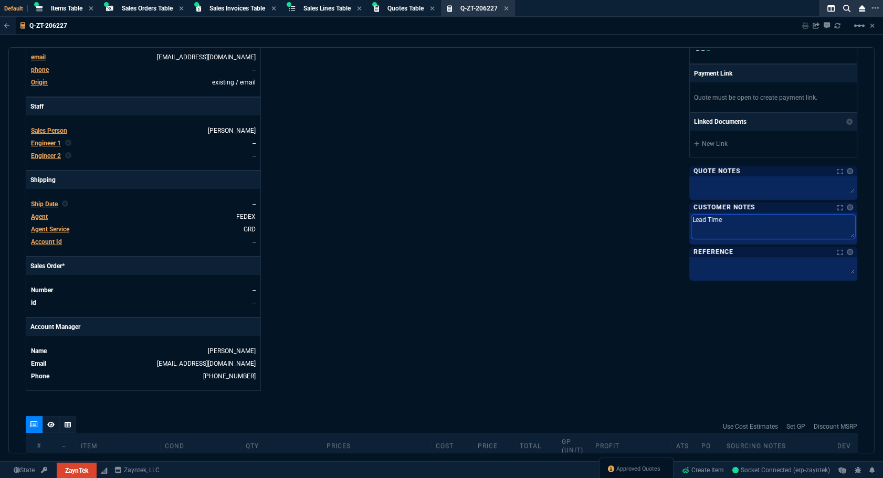
type textarea "Lead Tim"
type textarea "Lead Ti"
type textarea "Lead T"
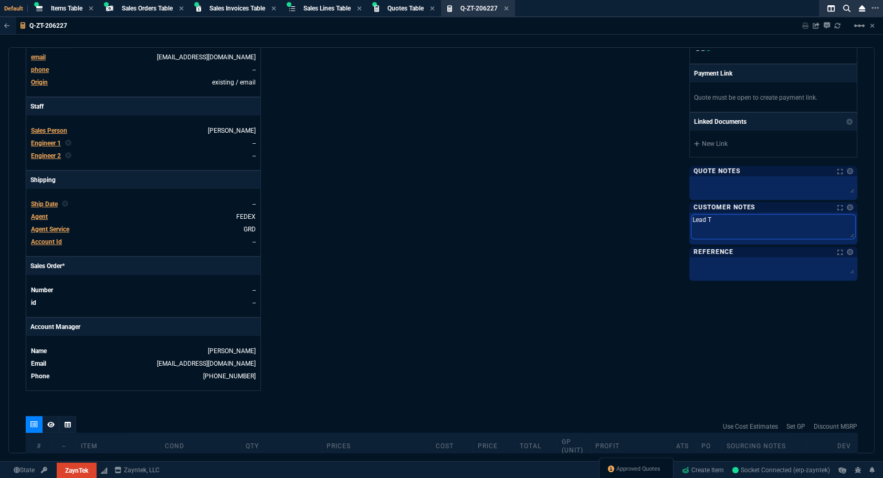
type textarea "Lead"
type textarea "Lea"
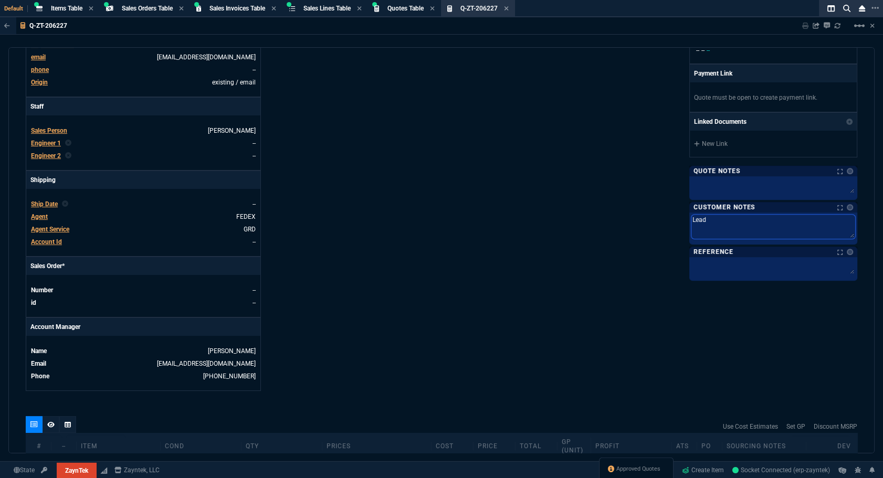
type textarea "Lea"
type textarea "Le"
type textarea "L"
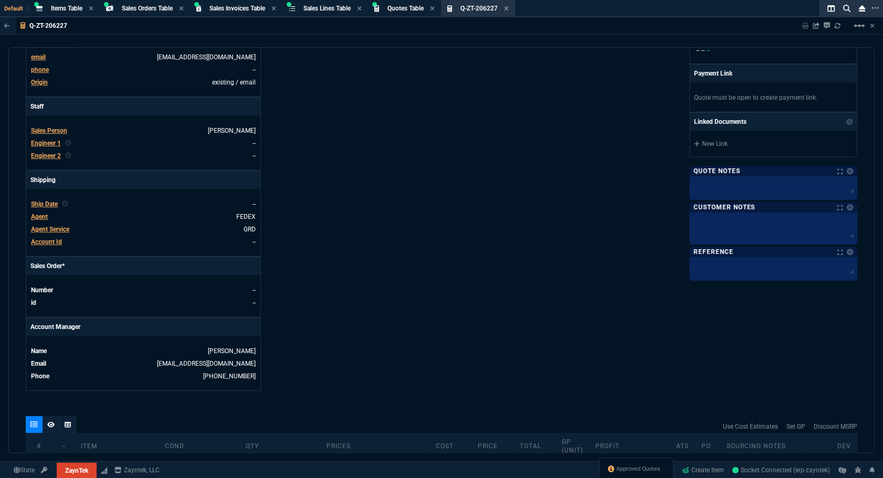
click at [411, 237] on div "Details Number Q-ZT-206227 Order ID Q-ZT-206227 Customer Code ZFAL500 Total Uni…" at bounding box center [234, 120] width 416 height 542
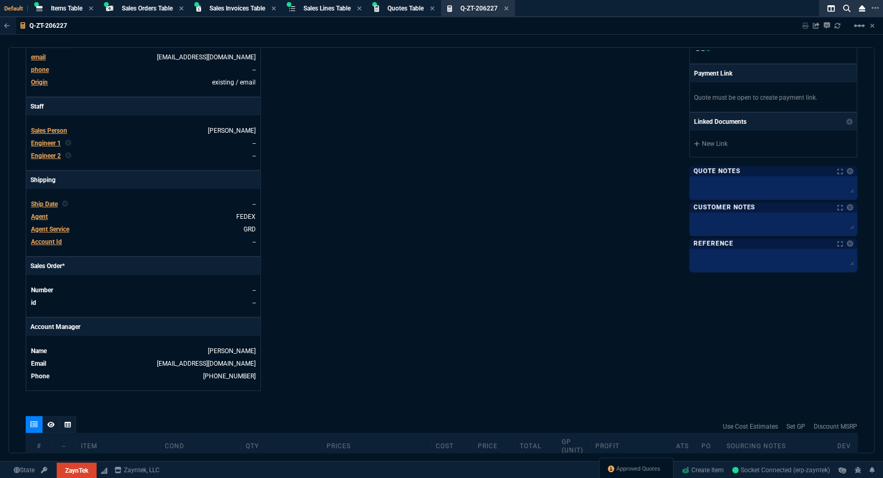
scroll to position [381, 0]
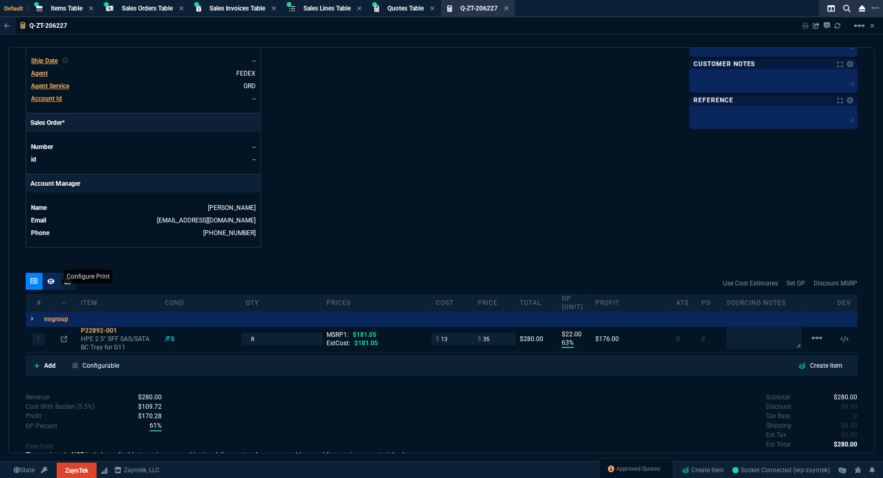
click at [50, 280] on icon at bounding box center [50, 281] width 7 height 6
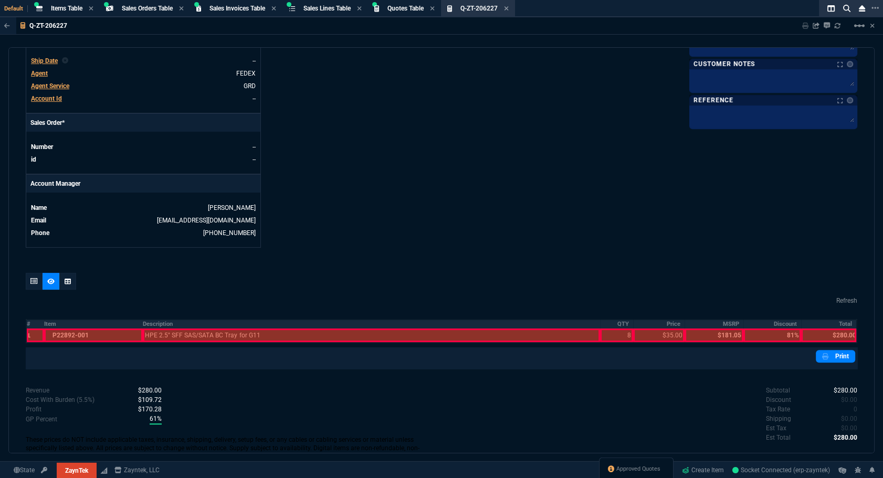
click at [29, 325] on th "#" at bounding box center [35, 324] width 18 height 9
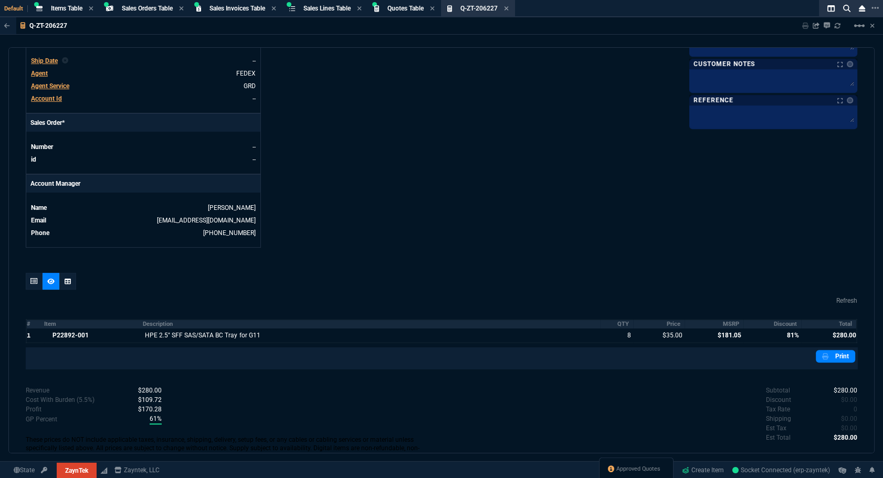
click at [73, 321] on th "Item" at bounding box center [93, 324] width 99 height 9
click at [722, 323] on th "MSRP" at bounding box center [713, 324] width 59 height 9
click at [771, 323] on th "Discount" at bounding box center [772, 324] width 58 height 9
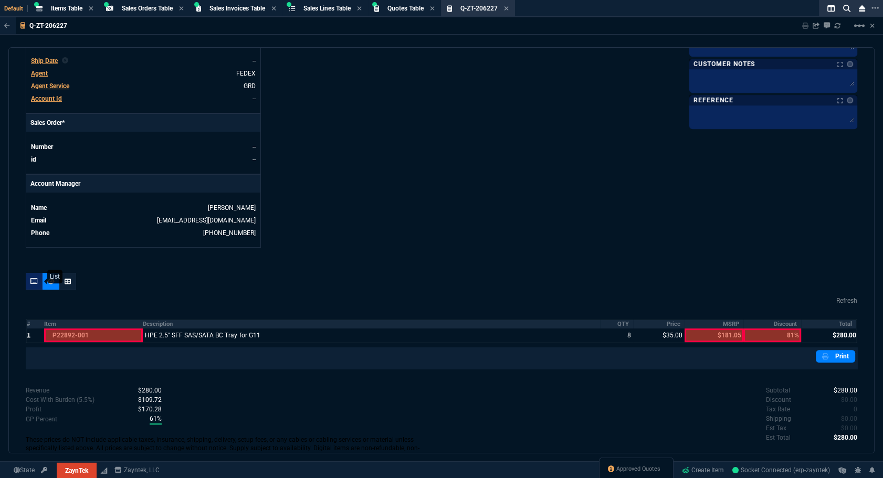
click at [28, 285] on div at bounding box center [34, 281] width 17 height 17
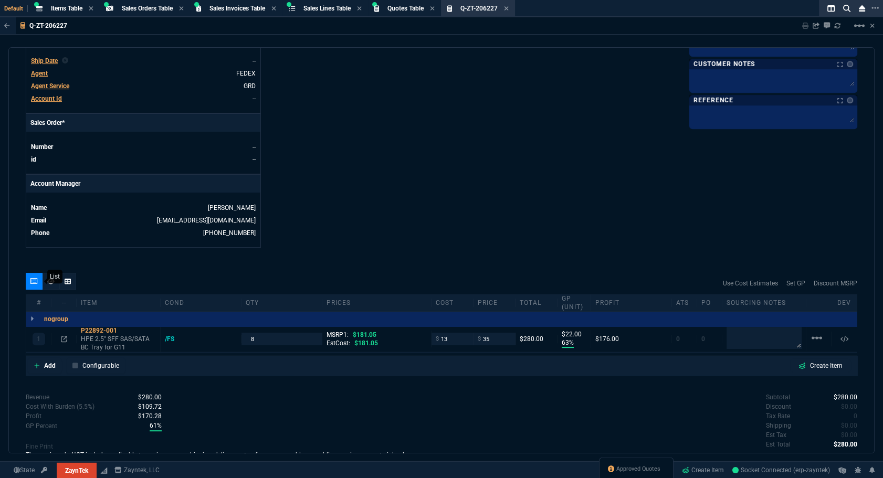
type input "63"
type input "22"
type input "81"
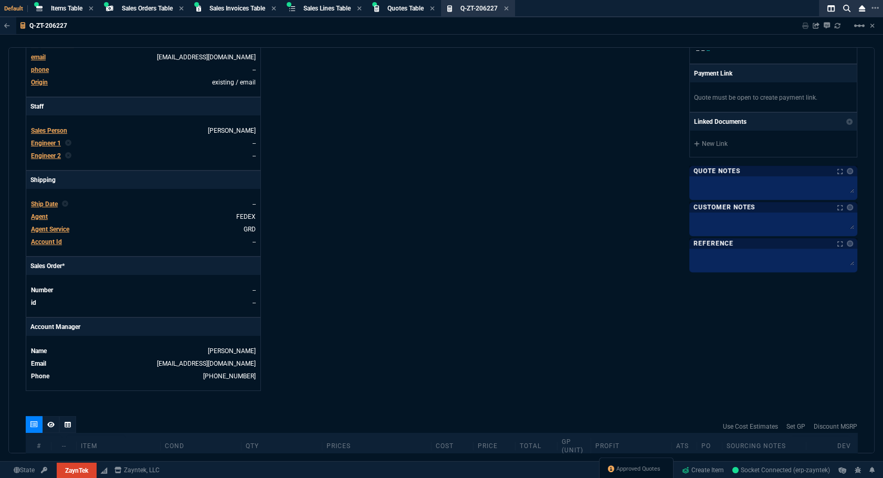
scroll to position [0, 0]
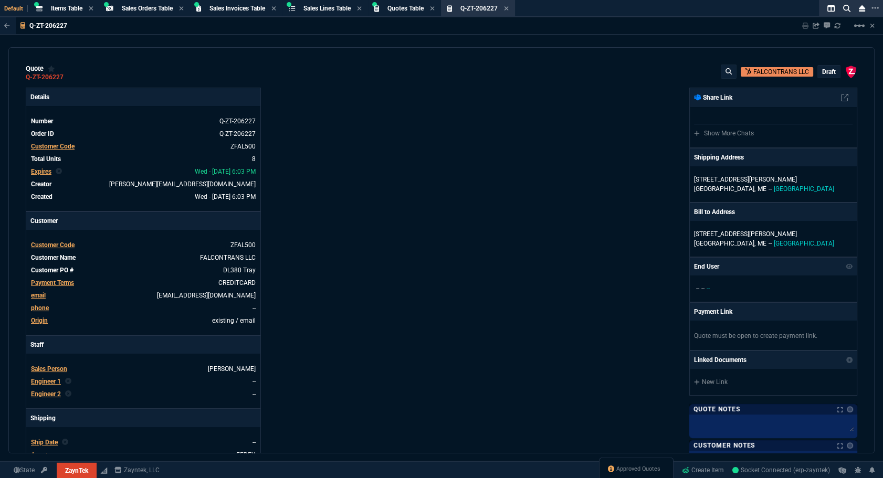
click at [524, 409] on div "ZaynTek, LLC 2609 Technology Dr Suite 200 Plano, TX 75074 Share Link Show More …" at bounding box center [649, 359] width 416 height 542
click at [828, 72] on p "draft" at bounding box center [829, 72] width 14 height 8
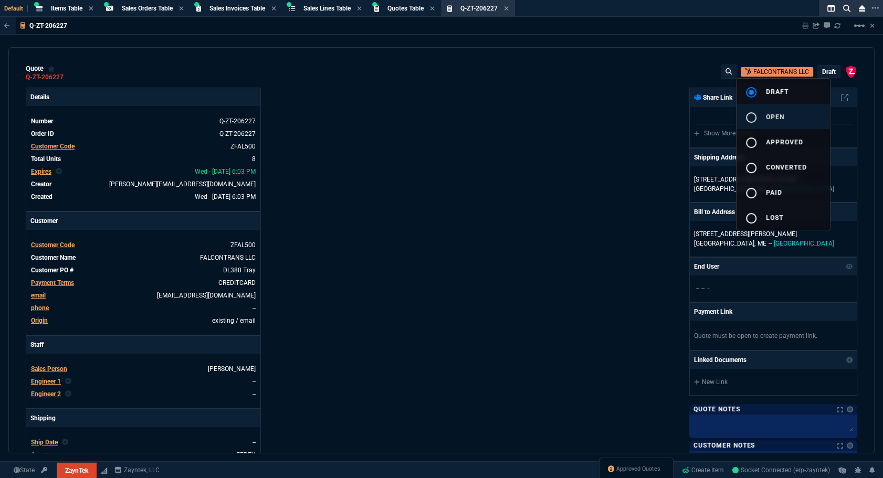
click at [761, 112] on div "radio_button_unchecked" at bounding box center [755, 117] width 21 height 13
click at [598, 126] on div at bounding box center [441, 239] width 883 height 478
type input "63"
type input "22"
type input "81"
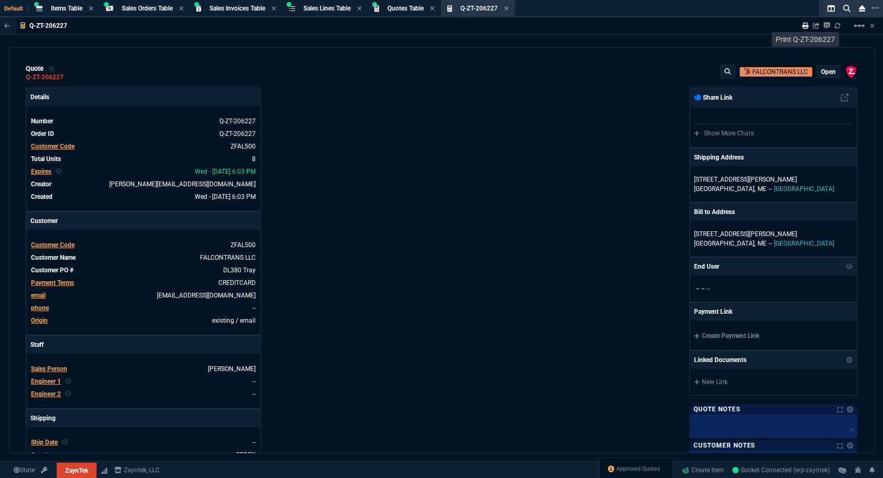
click at [807, 28] on icon at bounding box center [805, 26] width 6 height 6
type input "63"
type input "22"
type input "81"
click at [441, 425] on div "ZaynTek, LLC 2609 Technology Dr Suite 200 Plano, TX 75074 Share Link Show More …" at bounding box center [649, 359] width 416 height 542
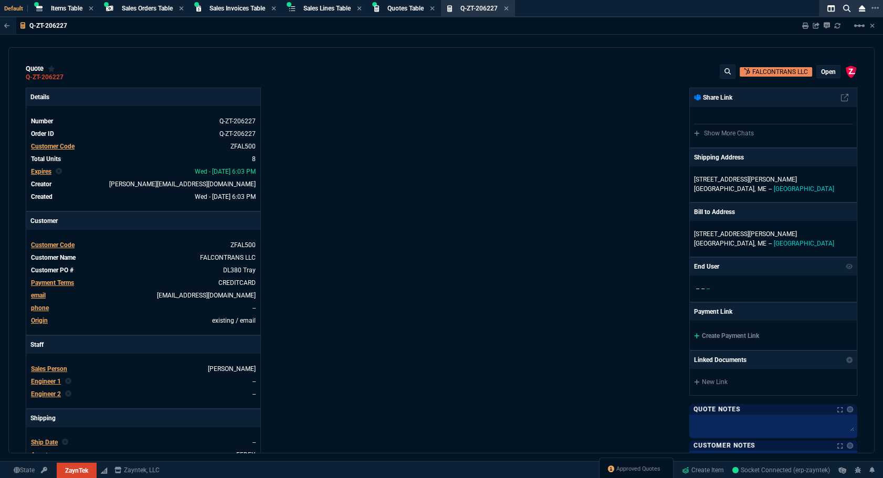
scroll to position [190, 0]
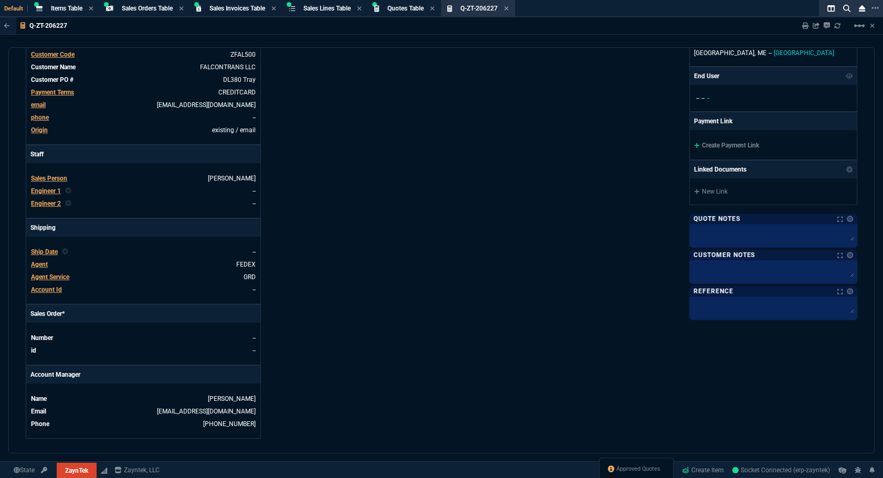
click at [709, 140] on div "Create Payment Link" at bounding box center [773, 144] width 167 height 29
click at [720, 147] on link "Create Payment Link" at bounding box center [726, 145] width 65 height 7
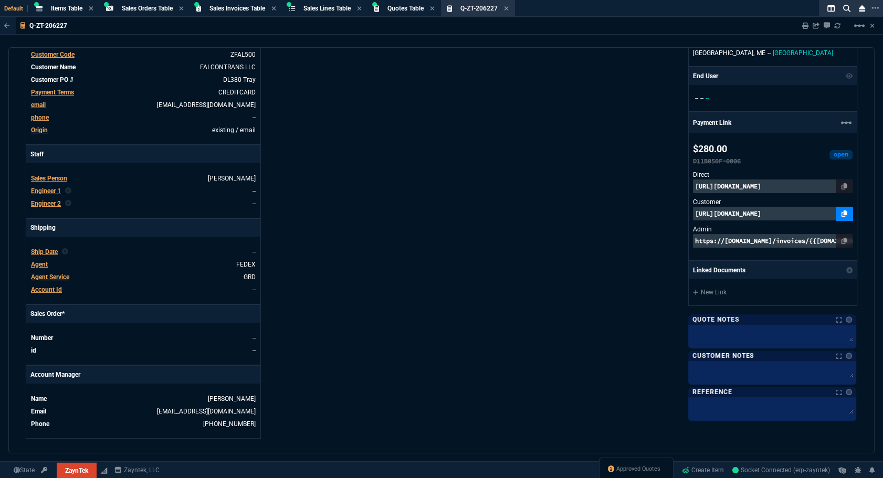
click at [842, 214] on link at bounding box center [843, 214] width 17 height 14
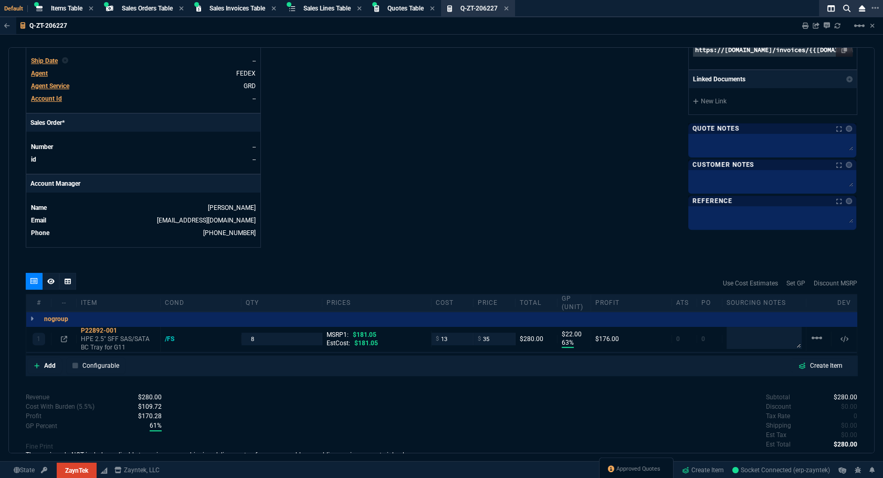
scroll to position [439, 0]
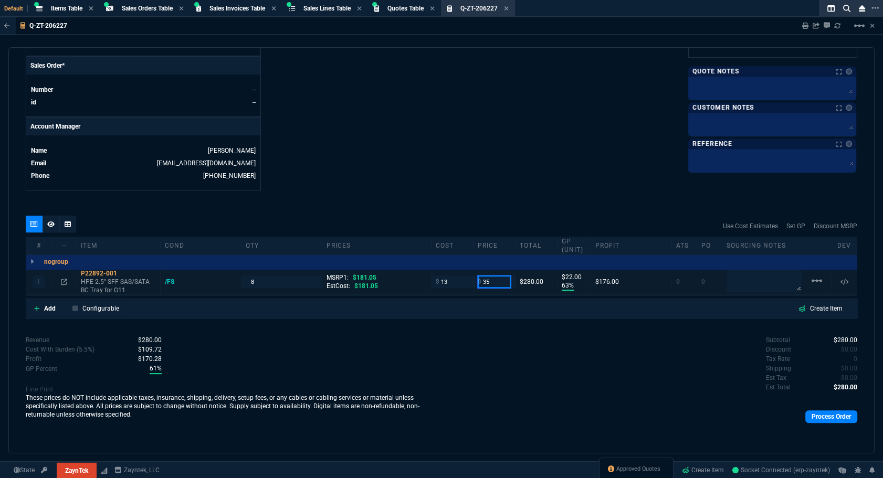
click at [499, 283] on input "35" at bounding box center [494, 281] width 33 height 12
type input "40"
click at [506, 201] on div "quote Q-ZT-206227 FALCONTRANS LLC open ZaynTek, LLC 2609 Technology Dr Suite 20…" at bounding box center [441, 250] width 866 height 406
type input "40"
type input "68"
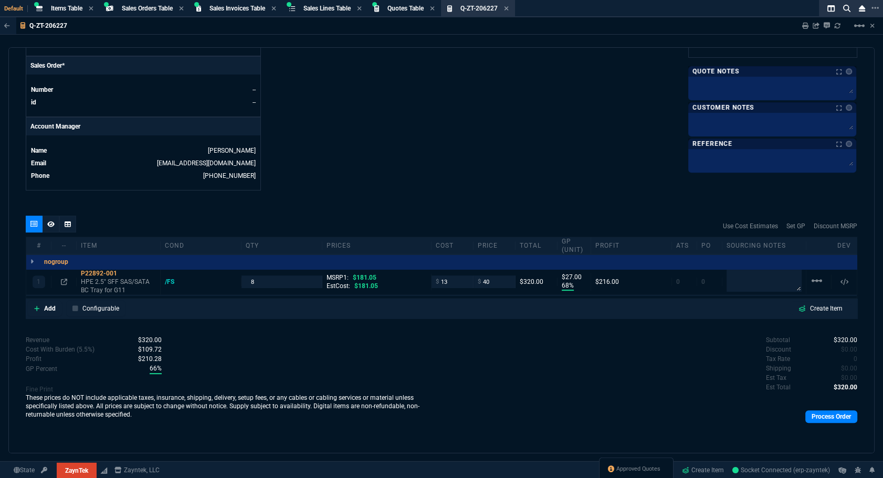
type input "27"
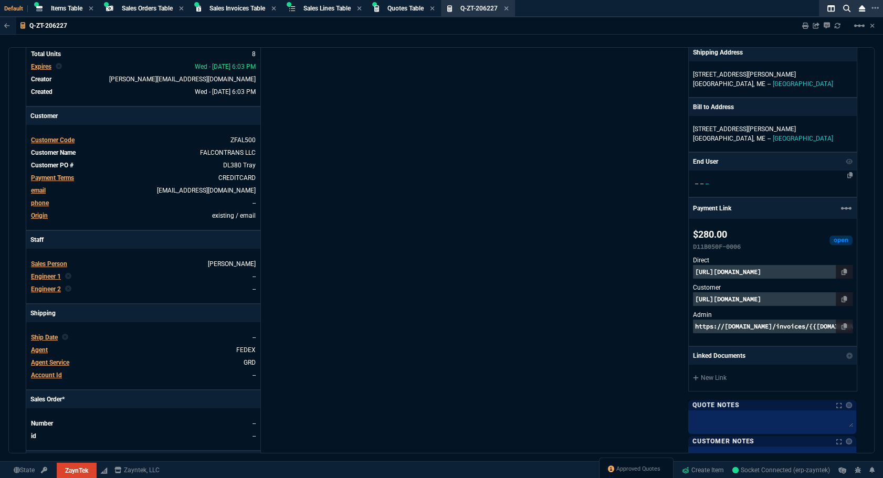
type input "78"
click at [841, 210] on mat-icon "linear_scale" at bounding box center [846, 208] width 13 height 13
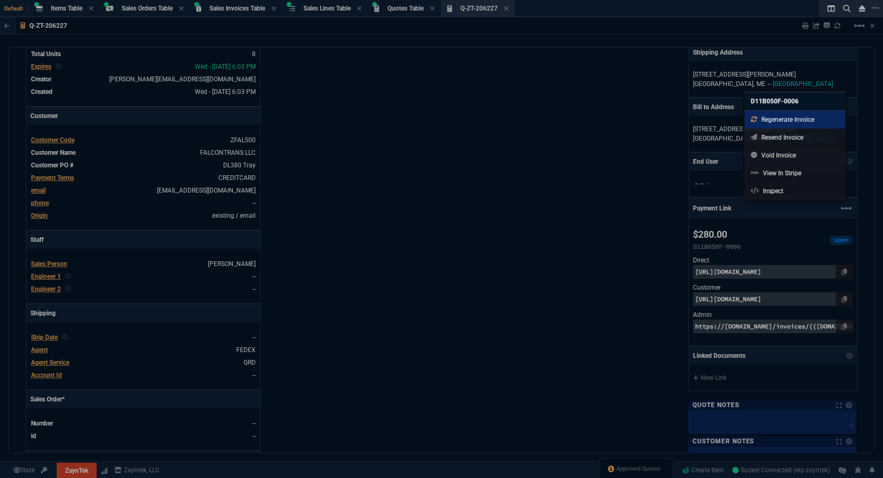
click at [777, 123] on link "Regenerate Invoice" at bounding box center [794, 120] width 101 height 18
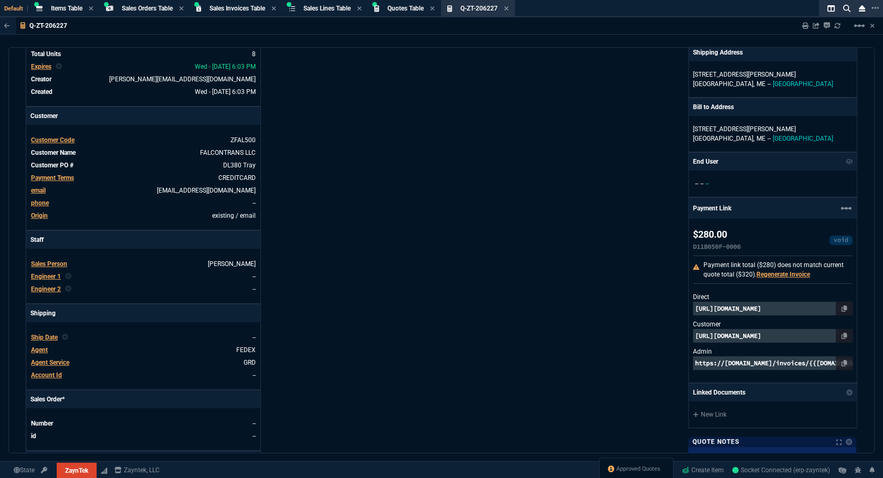
click at [771, 273] on link "Regenerate Invoice" at bounding box center [783, 274] width 54 height 7
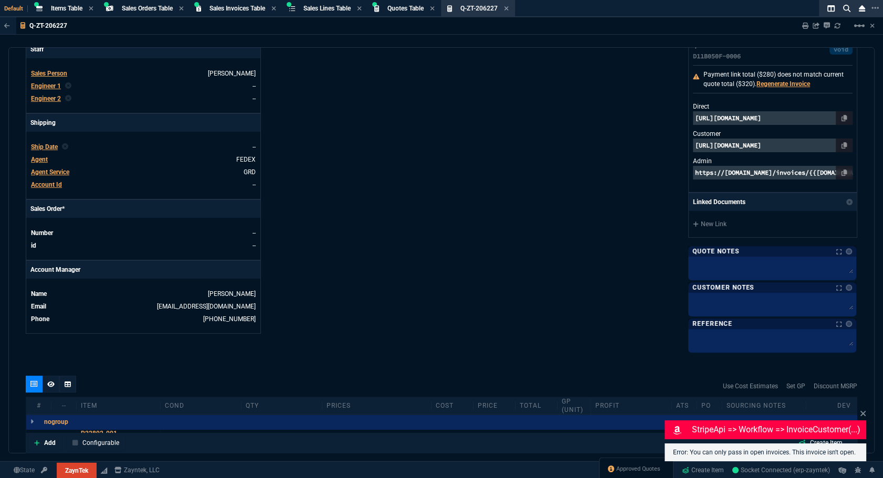
scroll to position [455, 0]
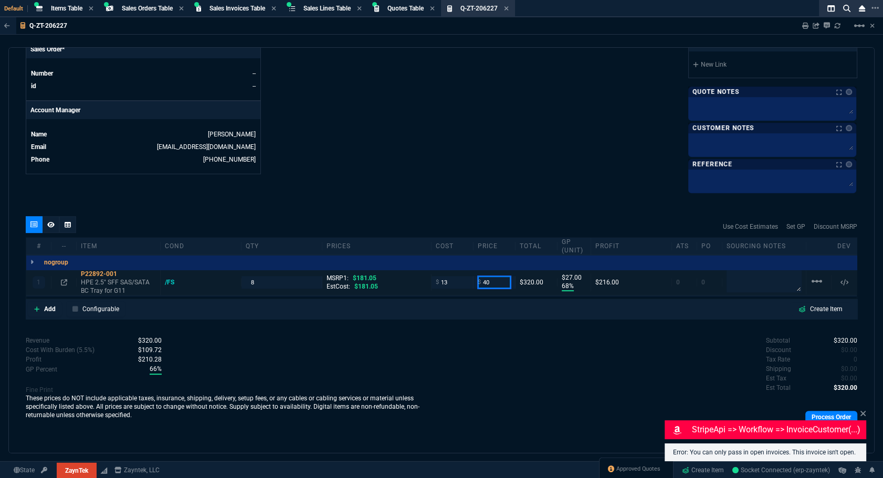
click at [484, 276] on input "40" at bounding box center [494, 282] width 33 height 12
type input "45"
type input "71"
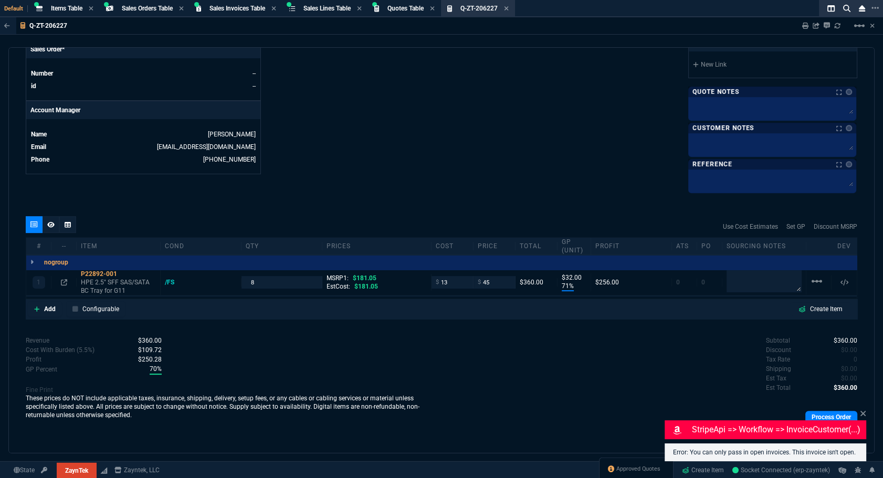
type input "32"
type input "75"
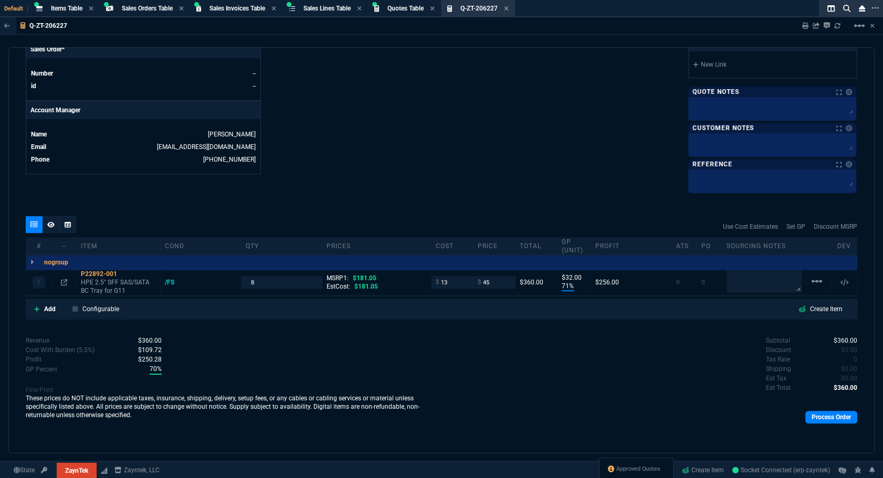
click at [740, 201] on div "quote Q-ZT-206227 FALCONTRANS LLC open ZaynTek, LLC 2609 Technology Dr Suite 20…" at bounding box center [441, 250] width 866 height 406
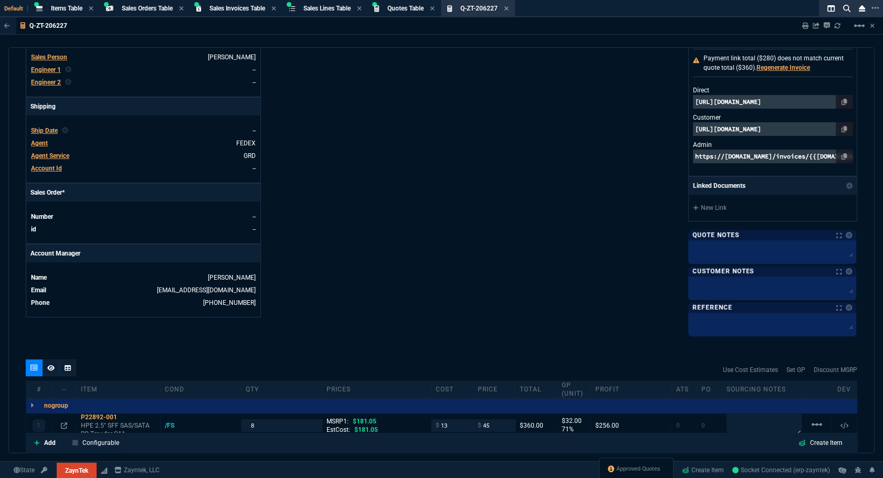
click at [39, 157] on span "Agent Service" at bounding box center [50, 155] width 38 height 7
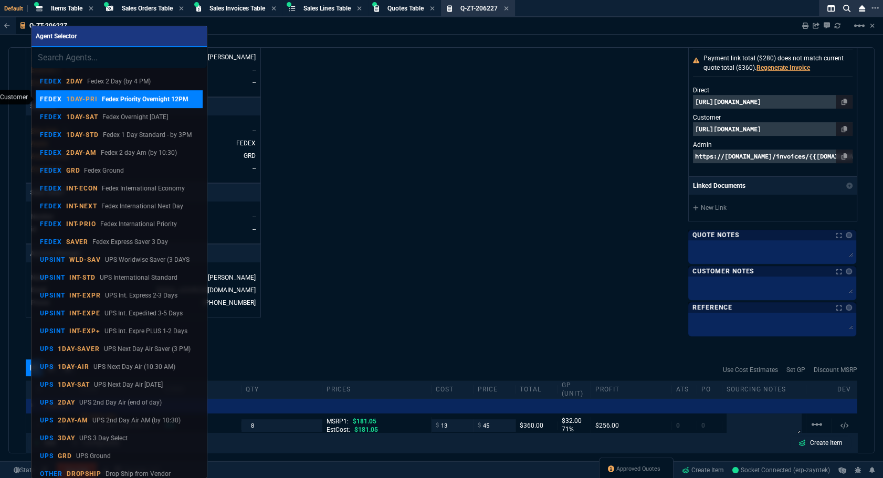
click at [100, 102] on div "FEDEX 1DAY-PRI Fedex Priority Overnight 12PM" at bounding box center [114, 98] width 149 height 9
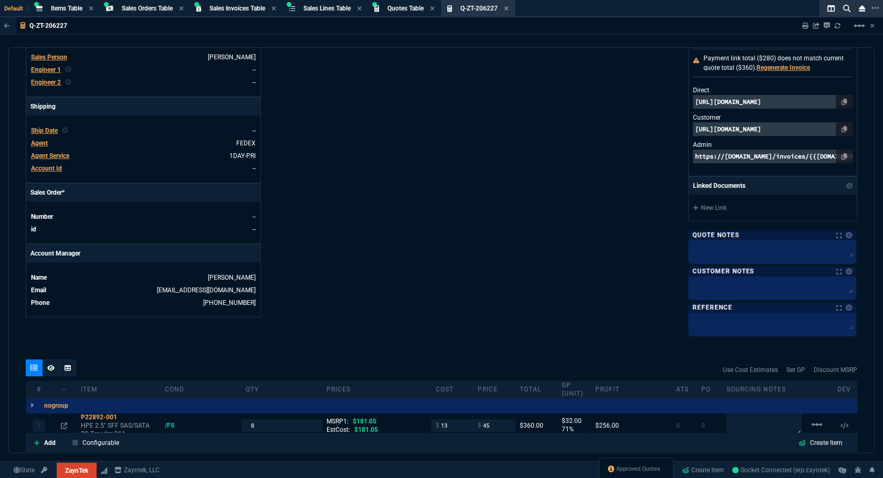
click at [553, 216] on div "ZaynTek, LLC 2609 Technology Dr Suite 200 Plano, TX 75074 Share Link Show More …" at bounding box center [649, 55] width 416 height 558
click at [703, 281] on textarea at bounding box center [772, 287] width 164 height 16
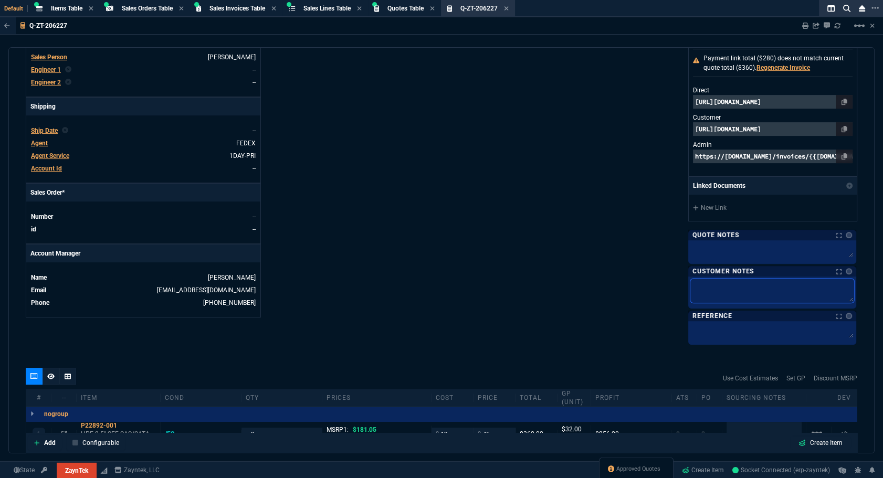
type textarea "L"
type textarea "LE"
type textarea "LEa"
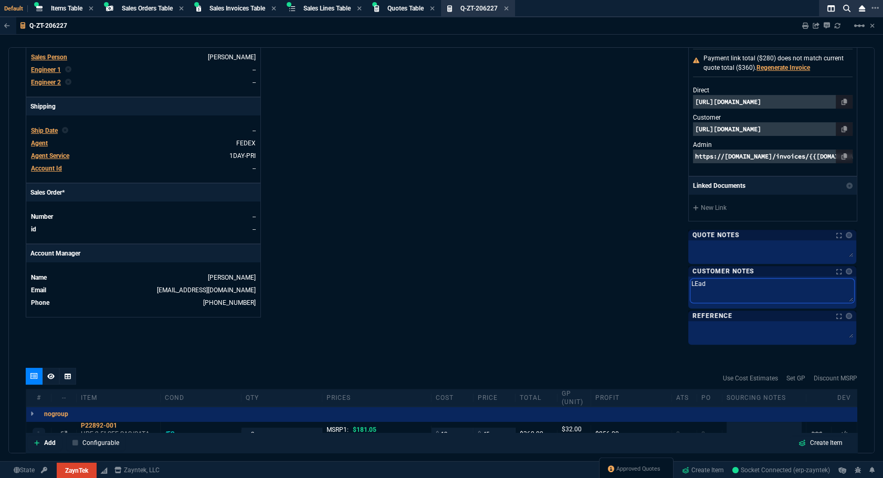
type textarea "LEad"
type textarea "LEad T"
type textarea "LEad Ti"
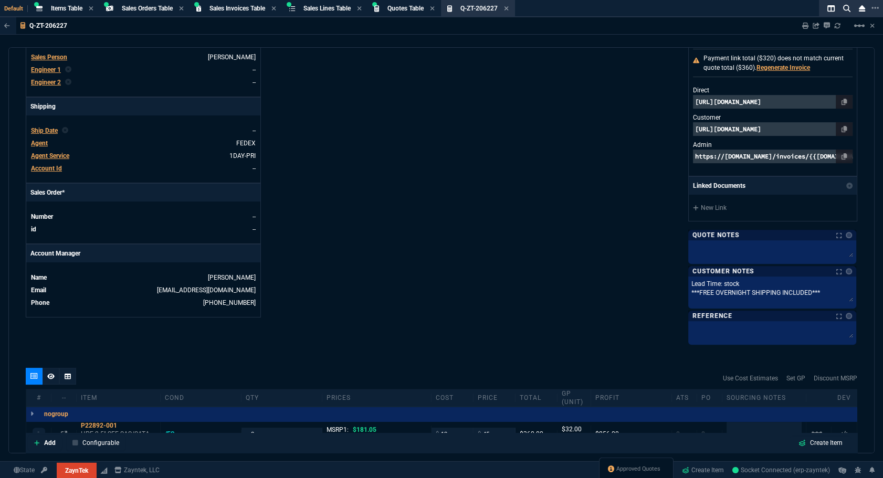
click at [546, 297] on div "ZaynTek, LLC 2609 Technology Dr Suite 200 Plano, TX 75074 Share Link Show More …" at bounding box center [649, 59] width 416 height 567
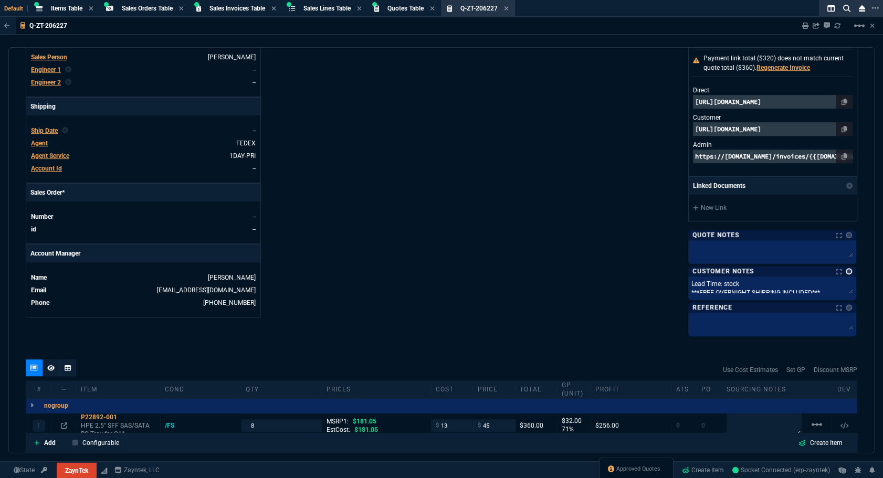
click at [845, 270] on link at bounding box center [848, 271] width 6 height 6
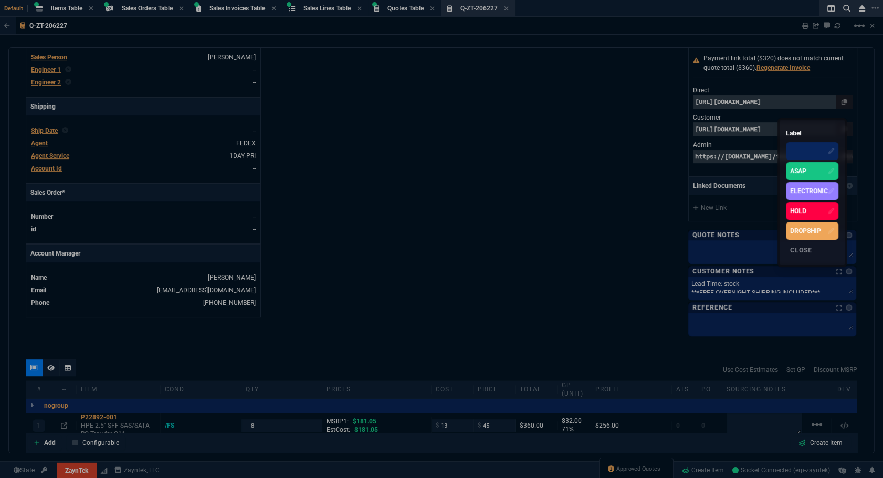
click at [801, 179] on div "ASAP" at bounding box center [812, 171] width 52 height 18
click at [590, 154] on div at bounding box center [441, 239] width 883 height 478
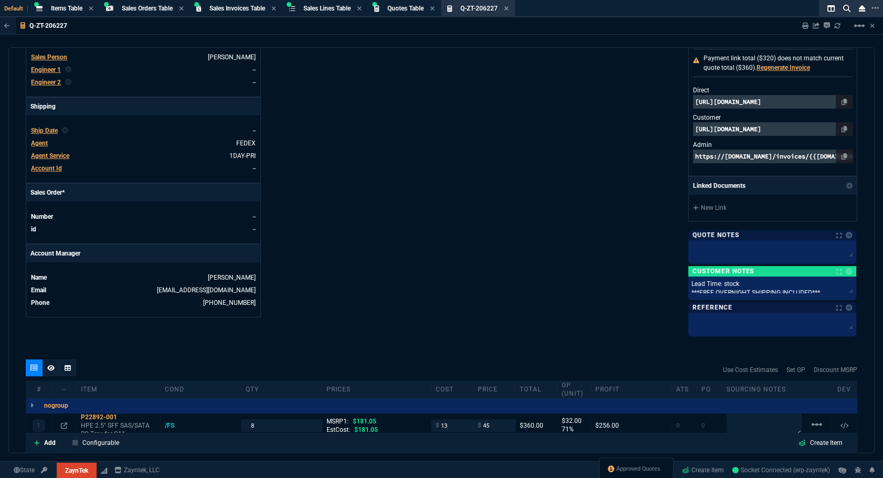
scroll to position [168, 0]
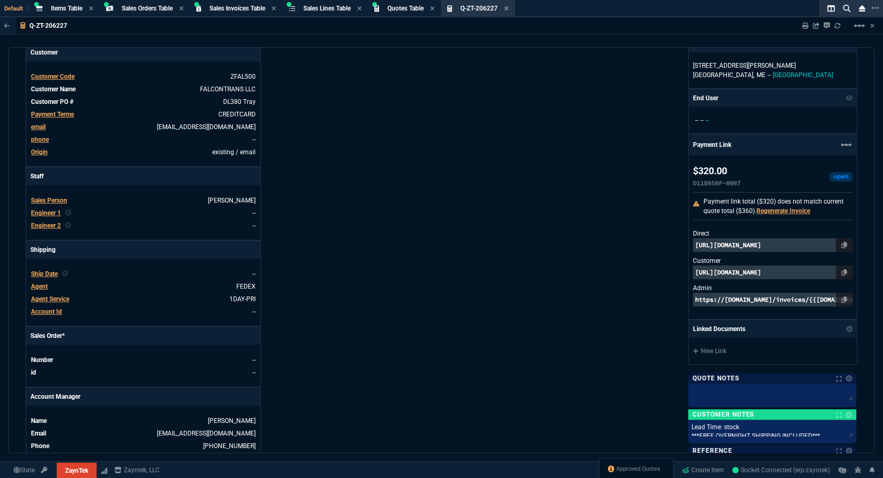
click at [766, 207] on link "Regenerate Invoice" at bounding box center [783, 210] width 54 height 7
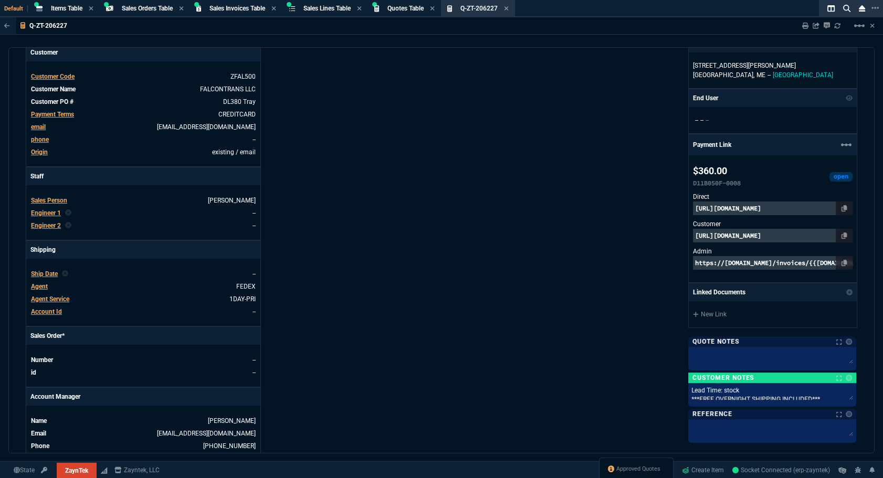
scroll to position [0, 0]
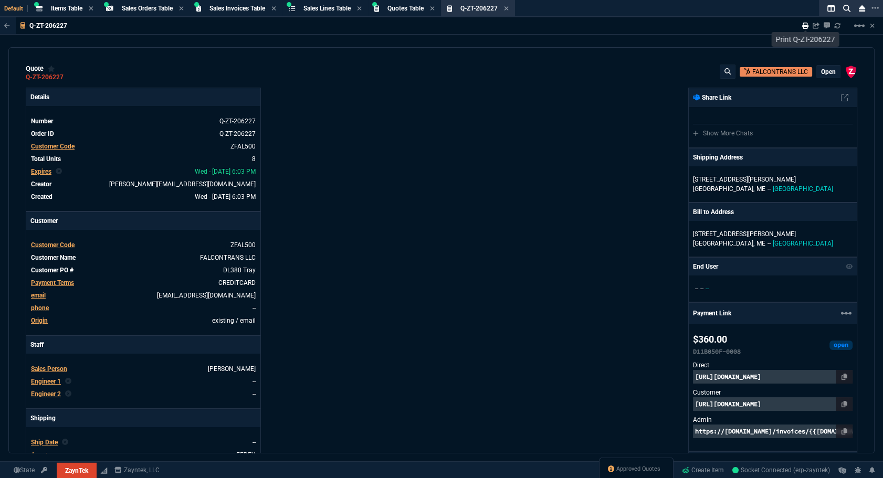
click at [802, 28] on icon at bounding box center [805, 26] width 6 height 6
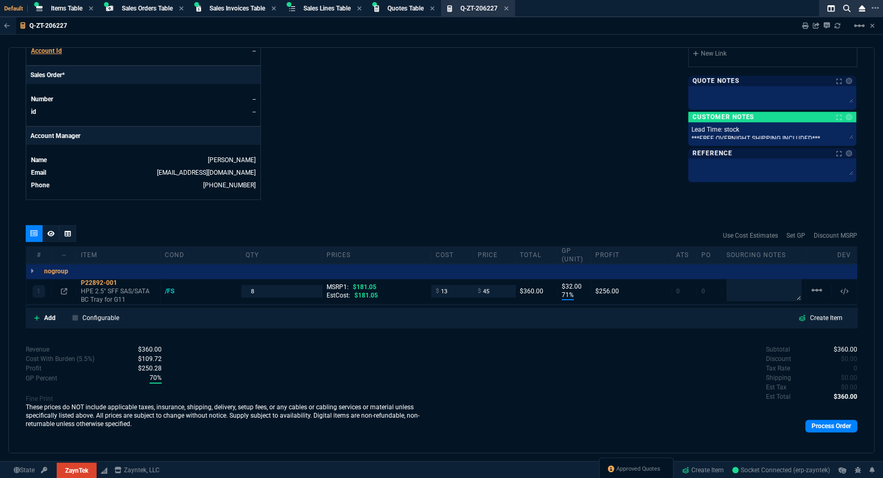
scroll to position [439, 0]
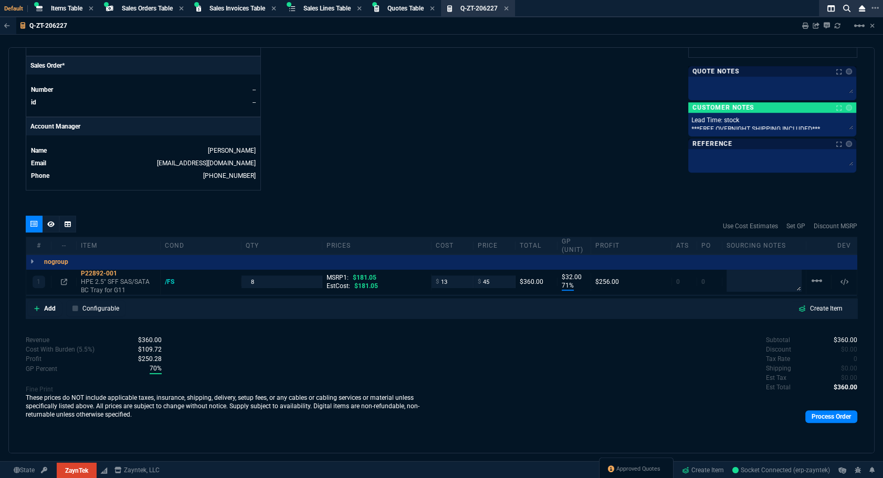
drag, startPoint x: 605, startPoint y: 129, endPoint x: 586, endPoint y: 125, distance: 19.2
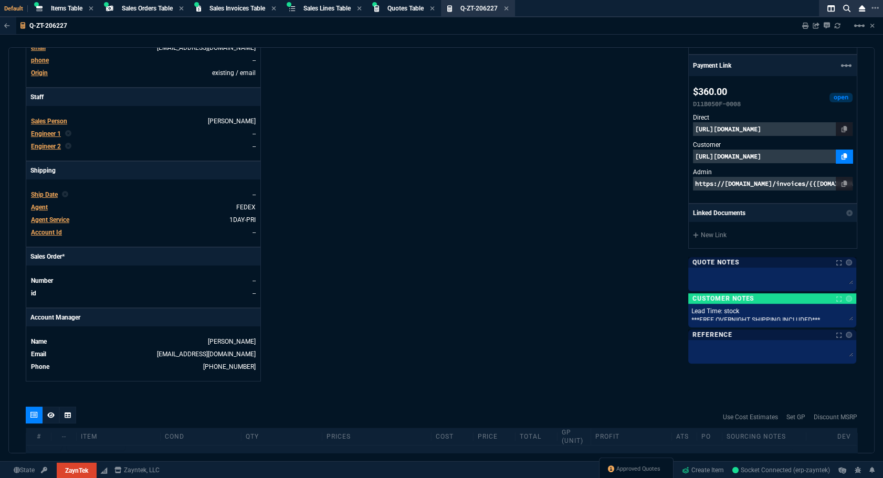
click at [835, 151] on link at bounding box center [843, 157] width 17 height 14
click at [622, 475] on div "Approved Quotes" at bounding box center [636, 470] width 75 height 25
click at [622, 473] on span "Approved Quotes" at bounding box center [638, 469] width 44 height 8
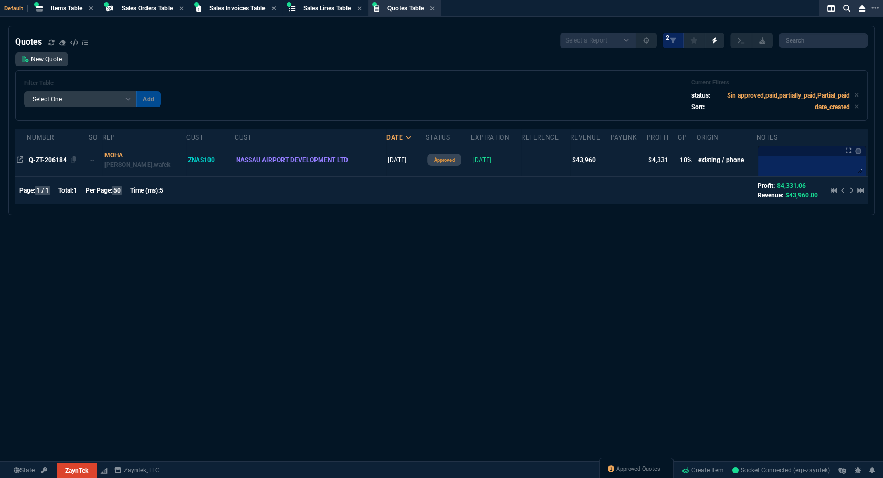
click at [42, 162] on span "Q-ZT-206184" at bounding box center [48, 159] width 38 height 7
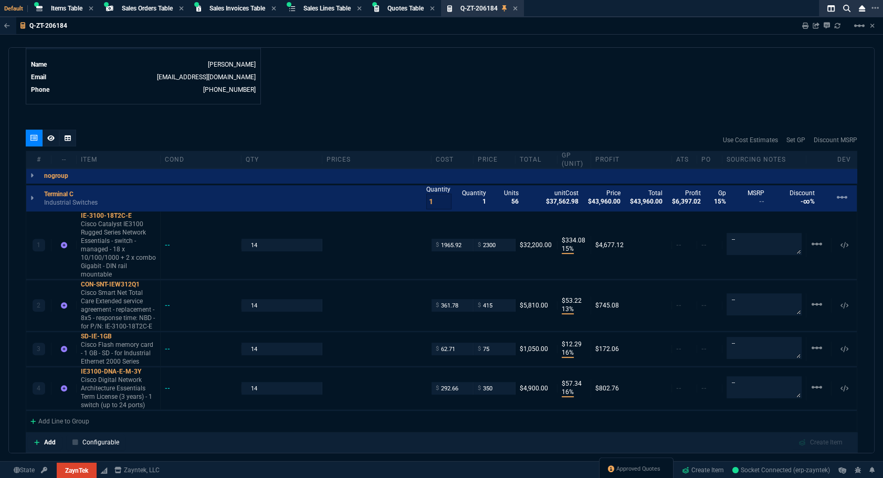
scroll to position [658, 0]
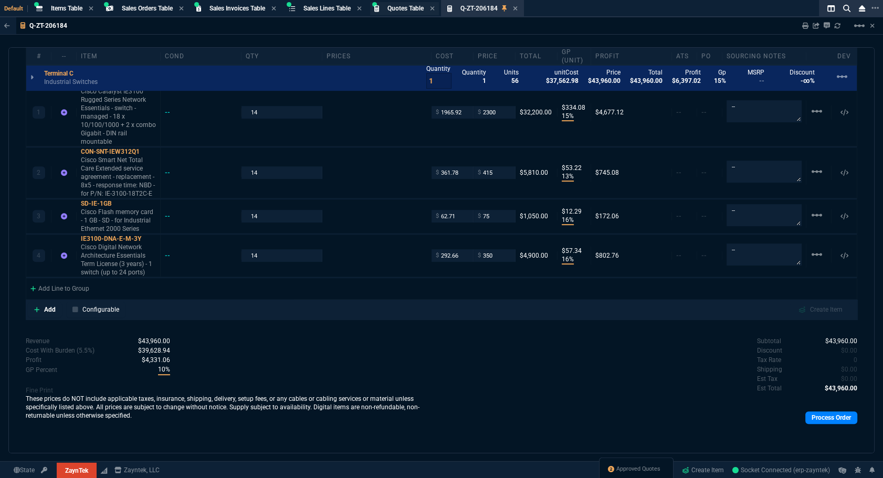
click at [399, 11] on span "Quotes Table" at bounding box center [405, 8] width 36 height 7
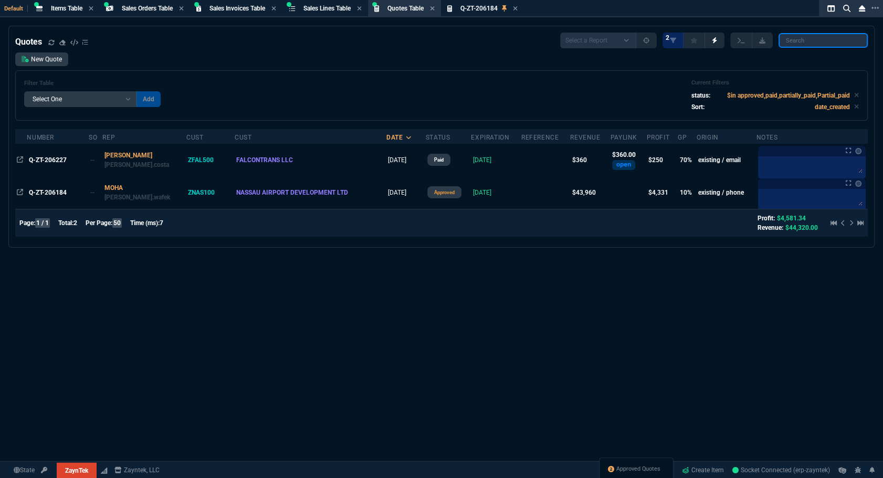
click at [834, 45] on input "search" at bounding box center [822, 40] width 89 height 15
click at [453, 255] on div "Quotes Select a Report Fruit (MTD) APPROVED Quotes 2 New Quote Filter Table Sel…" at bounding box center [441, 278] width 883 height 504
click at [45, 164] on div "Q-ZT-206227" at bounding box center [58, 159] width 58 height 9
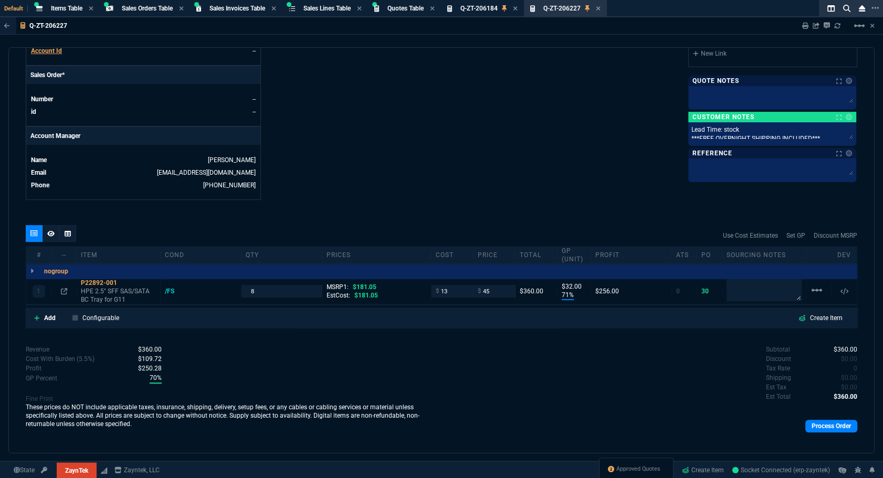
scroll to position [439, 0]
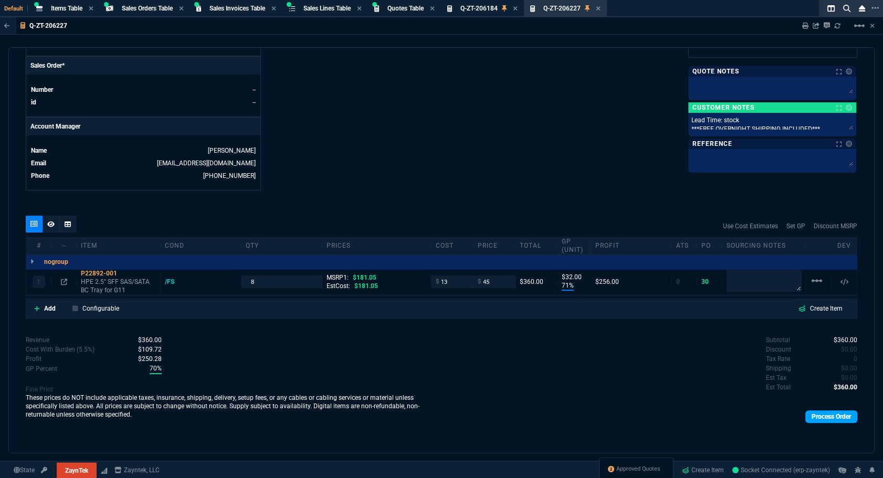
click at [850, 420] on link "Process Order" at bounding box center [831, 416] width 52 height 13
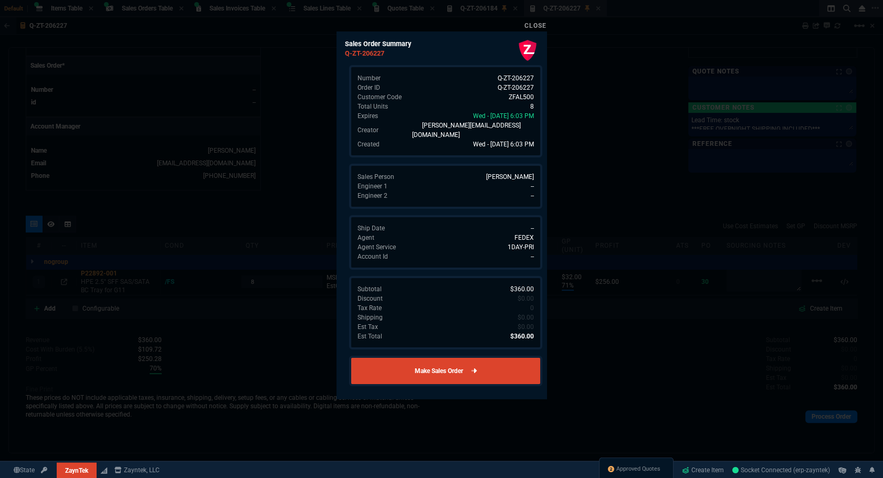
click at [516, 366] on link "Make Sales Order" at bounding box center [445, 371] width 193 height 30
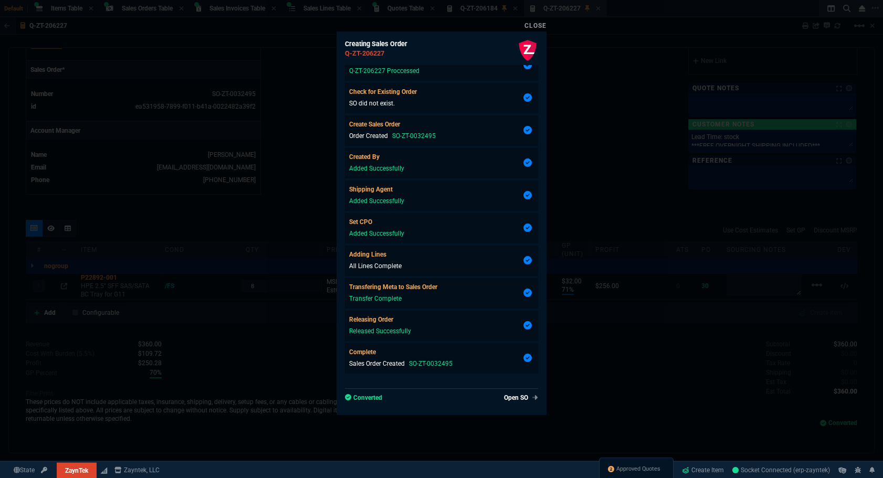
scroll to position [47, 0]
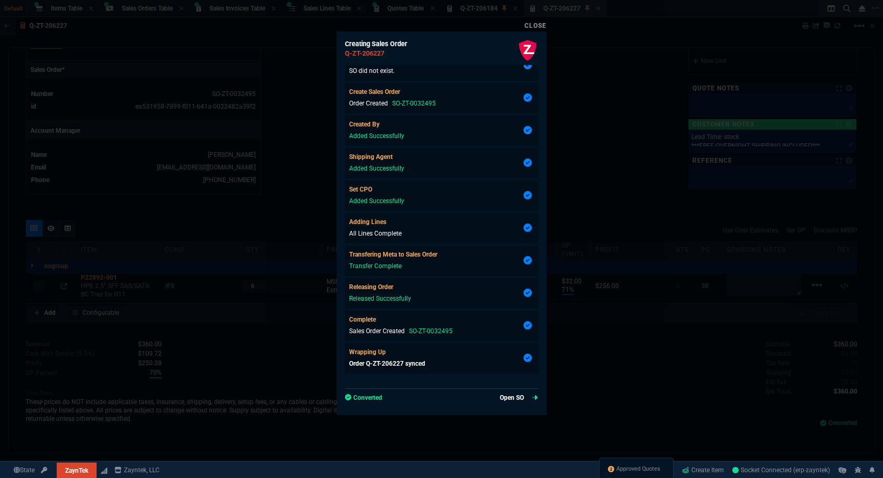
click at [500, 401] on link "Open SO" at bounding box center [519, 397] width 38 height 9
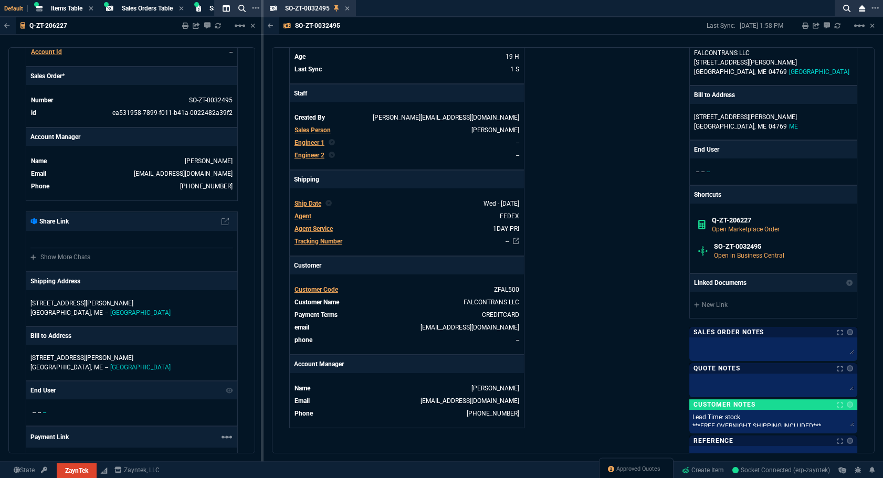
scroll to position [286, 0]
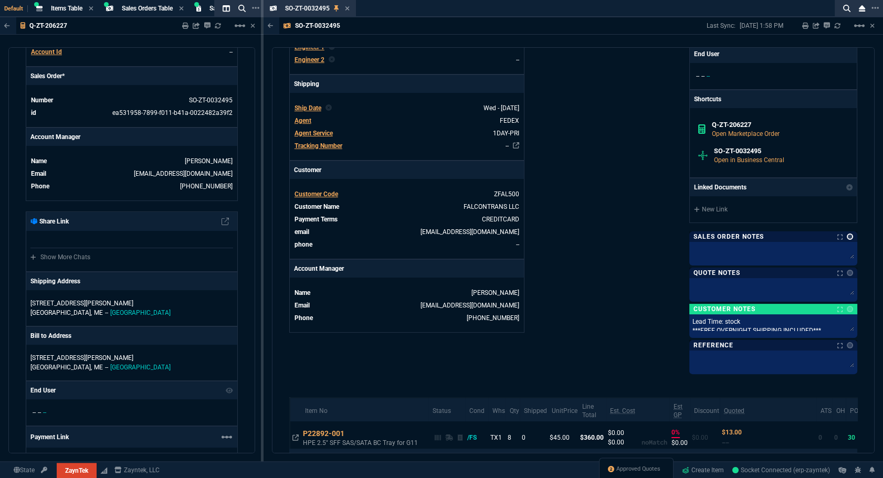
click at [846, 235] on link at bounding box center [849, 237] width 6 height 6
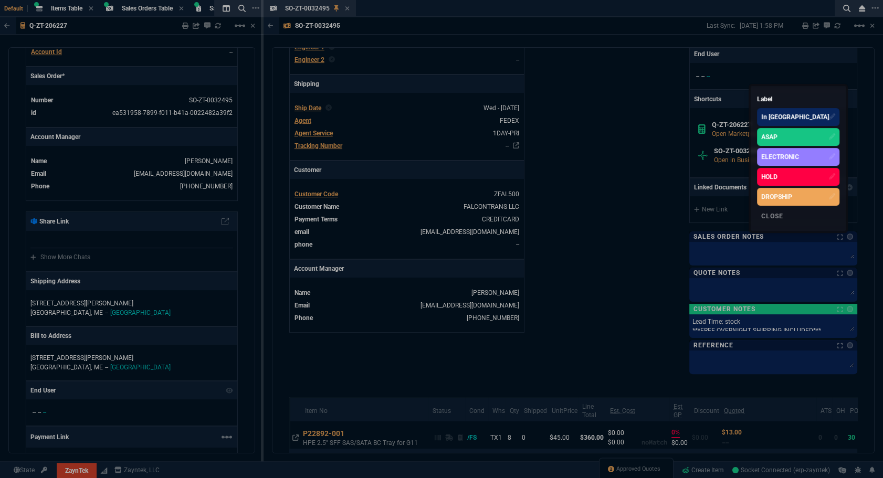
click at [790, 130] on div "ASAP" at bounding box center [798, 137] width 82 height 18
click at [626, 179] on div at bounding box center [441, 239] width 883 height 478
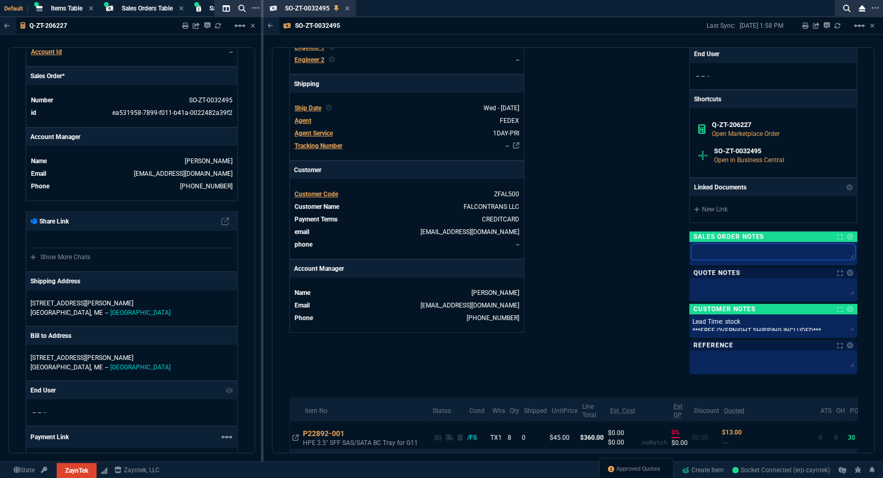
click at [718, 246] on textarea at bounding box center [773, 252] width 164 height 16
click at [601, 245] on div "ZaynTek, LLC 2609 Technology Dr Suite 200 Plano, TX 75074 Share Link Show More …" at bounding box center [715, 87] width 284 height 570
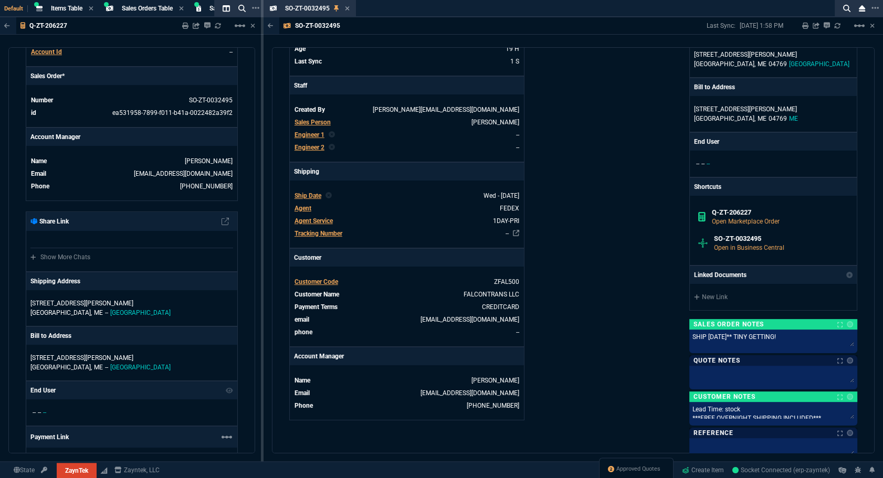
scroll to position [7, 0]
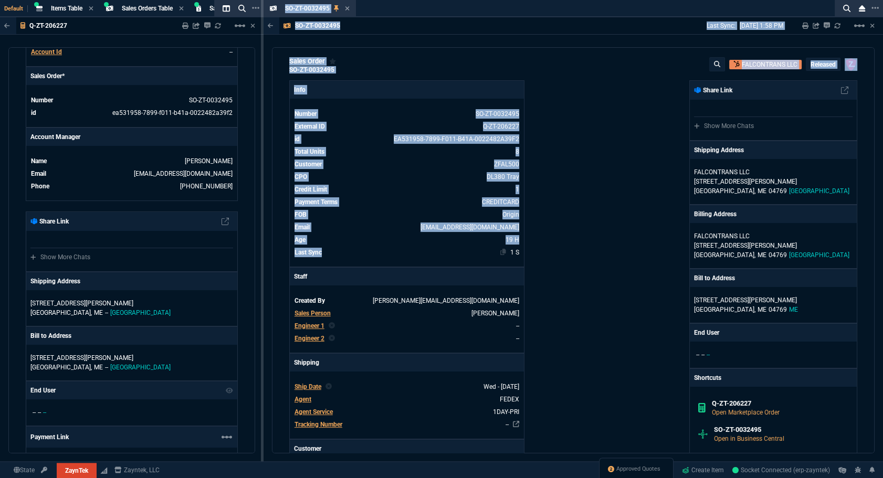
drag, startPoint x: 260, startPoint y: 246, endPoint x: 469, endPoint y: 257, distance: 209.1
click at [469, 257] on div "Default Items Table Item Sales Orders Table Sales Order Sales Invoices Table Sa…" at bounding box center [441, 252] width 883 height 504
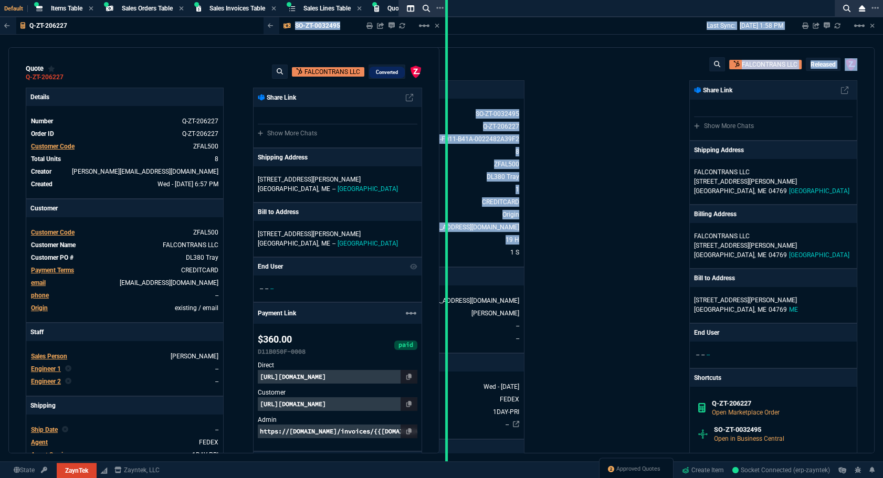
drag, startPoint x: 333, startPoint y: 259, endPoint x: 444, endPoint y: 266, distance: 112.0
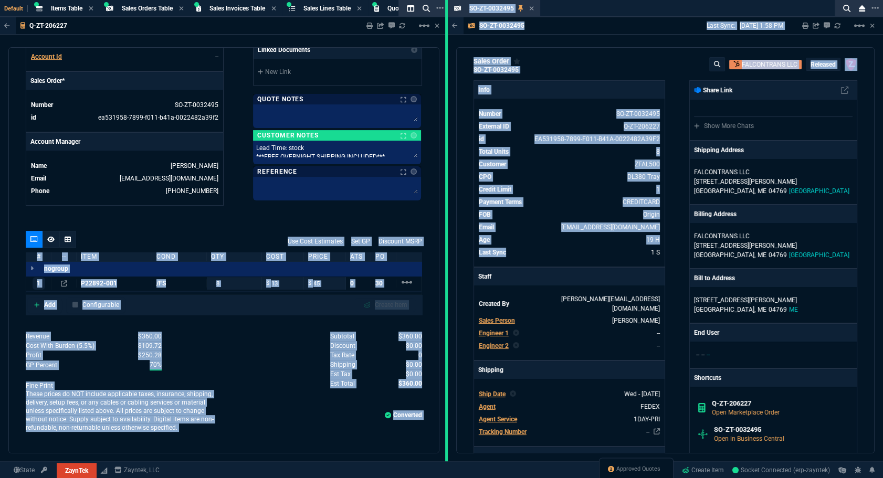
scroll to position [409, 0]
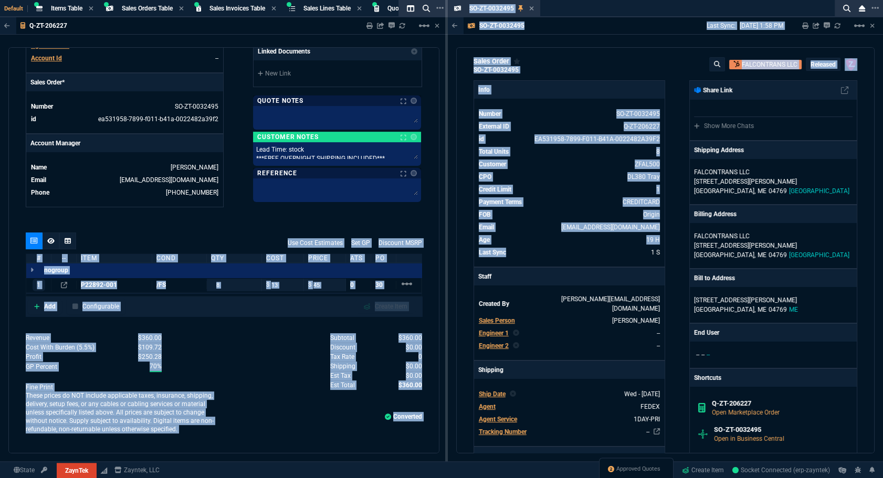
click at [351, 210] on div "quote Q-ZT-206227 FALCONTRANS LLC converted ZaynTek, LLC 2609 Technology Dr Sui…" at bounding box center [223, 250] width 431 height 406
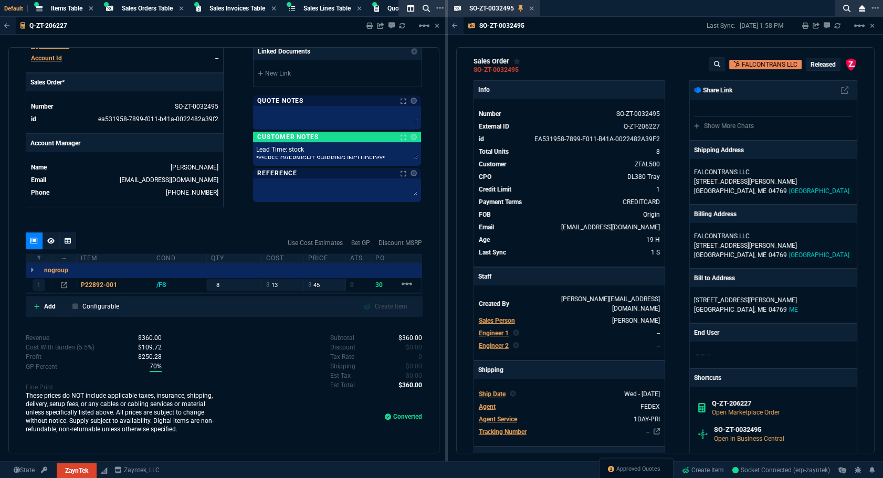
click at [532, 9] on icon at bounding box center [531, 8] width 4 height 4
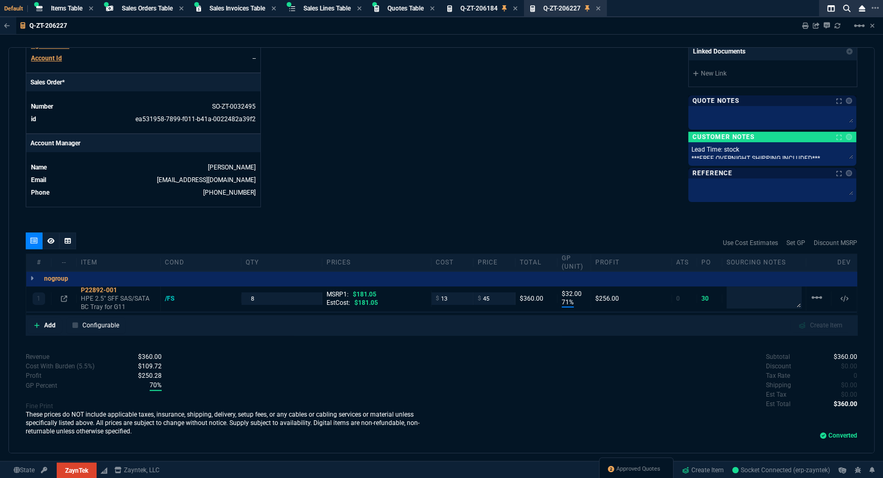
scroll to position [422, 0]
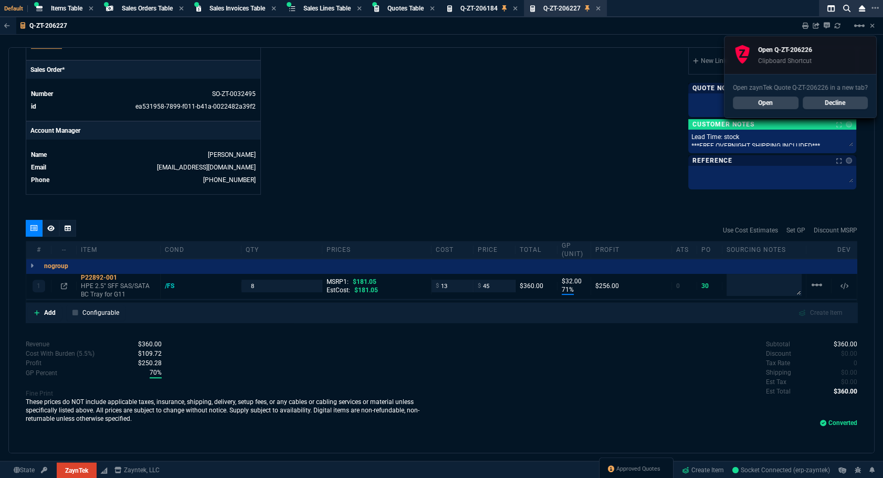
click at [750, 103] on link "Open" at bounding box center [766, 103] width 66 height 13
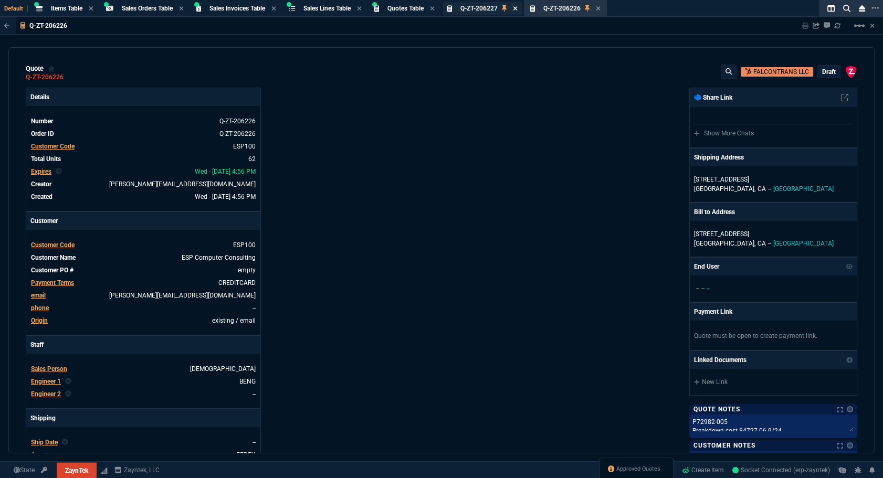
click at [517, 10] on icon at bounding box center [515, 8] width 5 height 6
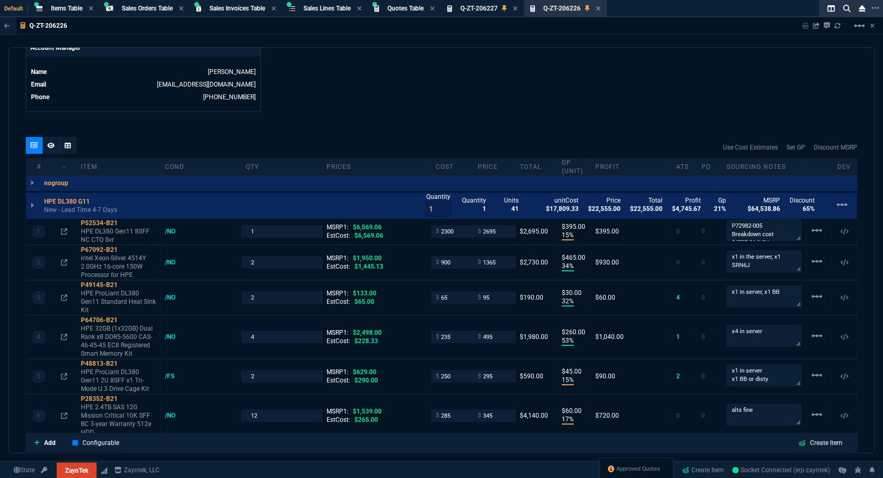
scroll to position [279, 0]
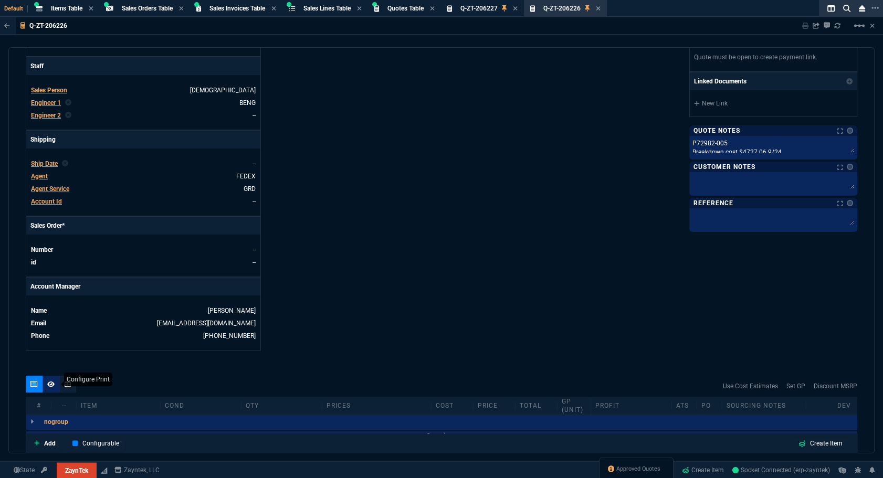
click at [51, 385] on icon at bounding box center [50, 384] width 7 height 6
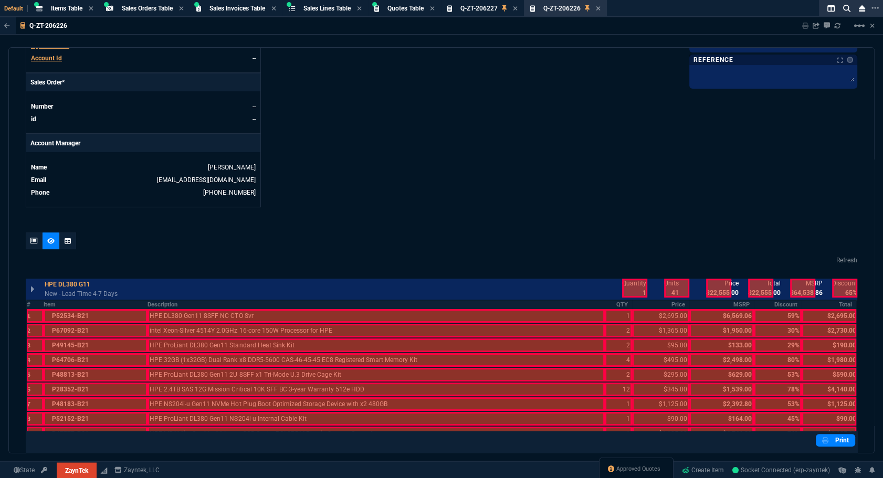
scroll to position [661, 0]
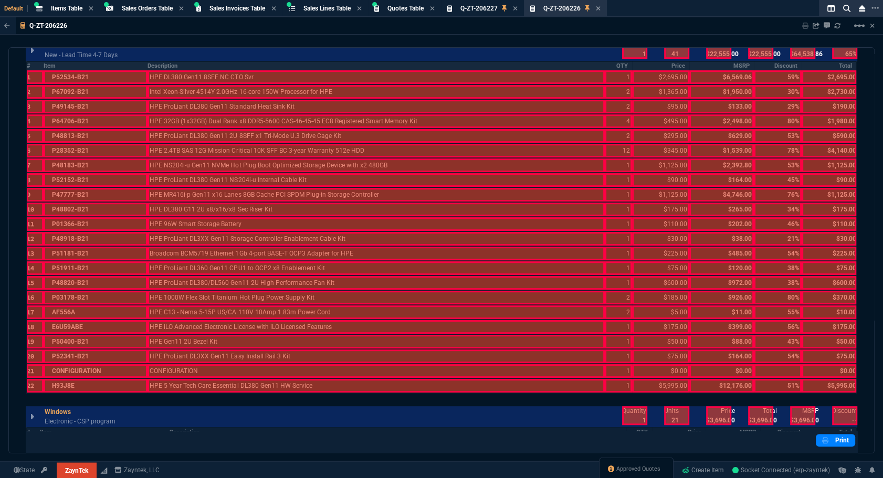
click at [36, 65] on th "#" at bounding box center [34, 65] width 17 height 9
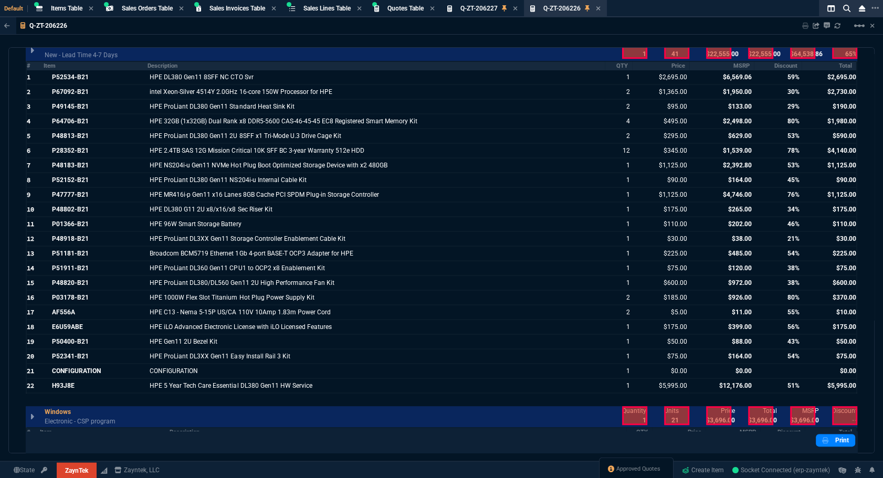
click at [666, 11] on div "Default Items Table Item Sales Orders Table Sales Order Sales Invoices Table Sa…" at bounding box center [420, 8] width 841 height 17
click at [68, 69] on th "Item" at bounding box center [96, 65] width 104 height 9
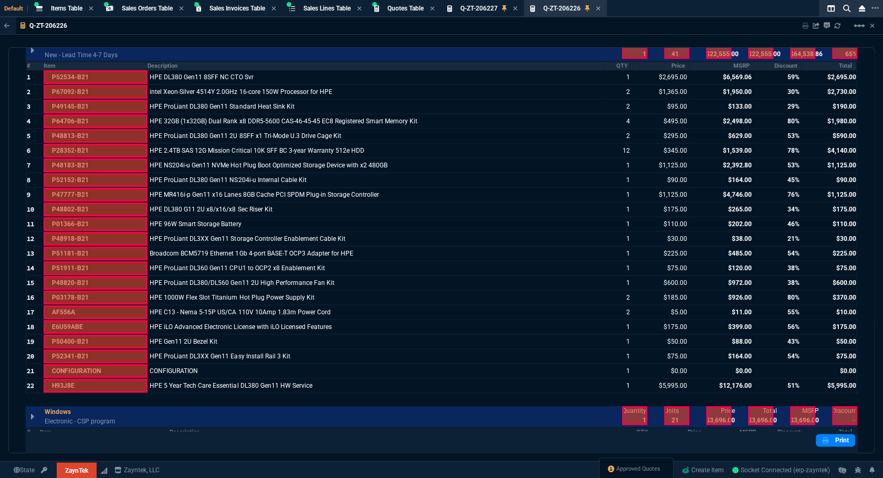
click at [728, 66] on th "MSRP" at bounding box center [721, 65] width 65 height 9
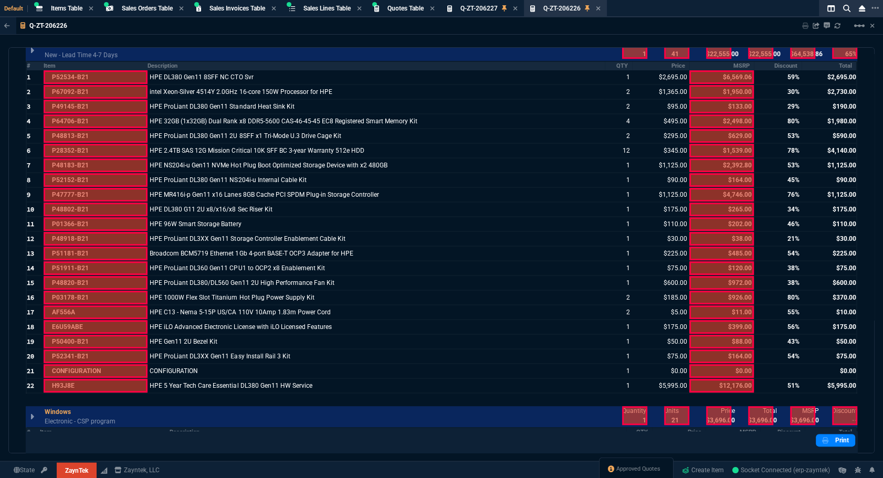
click at [772, 66] on th "Discount" at bounding box center [778, 65] width 48 height 9
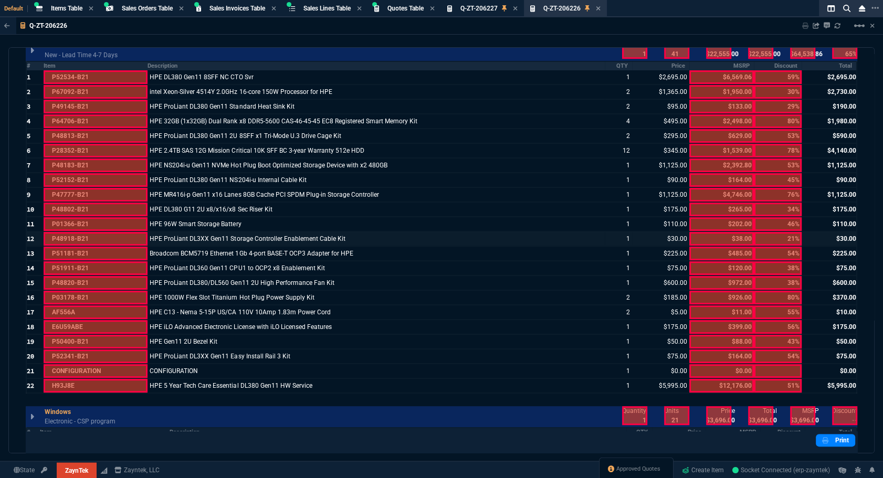
scroll to position [851, 0]
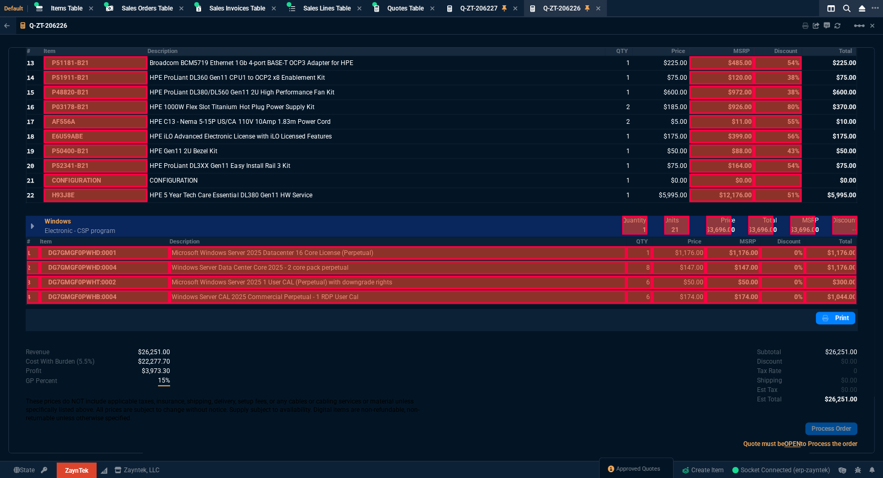
click at [629, 219] on div at bounding box center [634, 225] width 25 height 19
click at [644, 22] on div "Q-ZT-206226 Sharing Q-ZT-206226 Link Dev Link Share on Teams linear_scale" at bounding box center [441, 25] width 883 height 17
click at [31, 238] on th "#" at bounding box center [33, 241] width 14 height 9
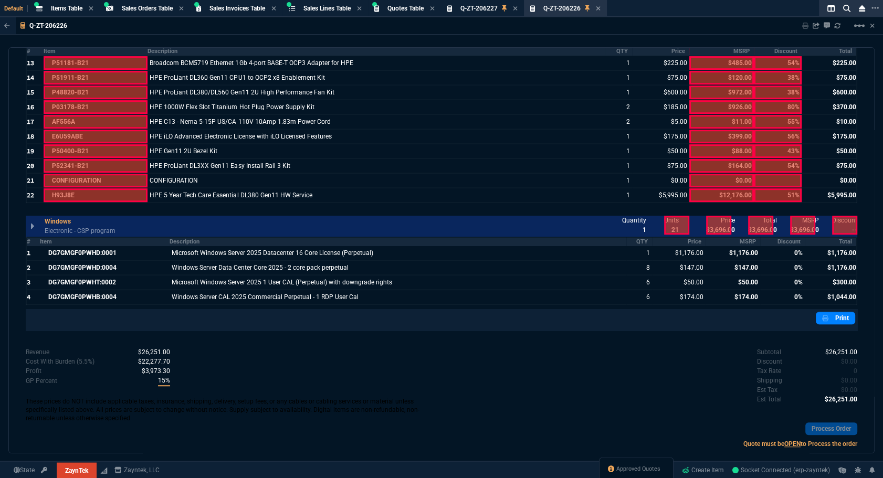
click at [100, 239] on th "Item" at bounding box center [105, 241] width 130 height 9
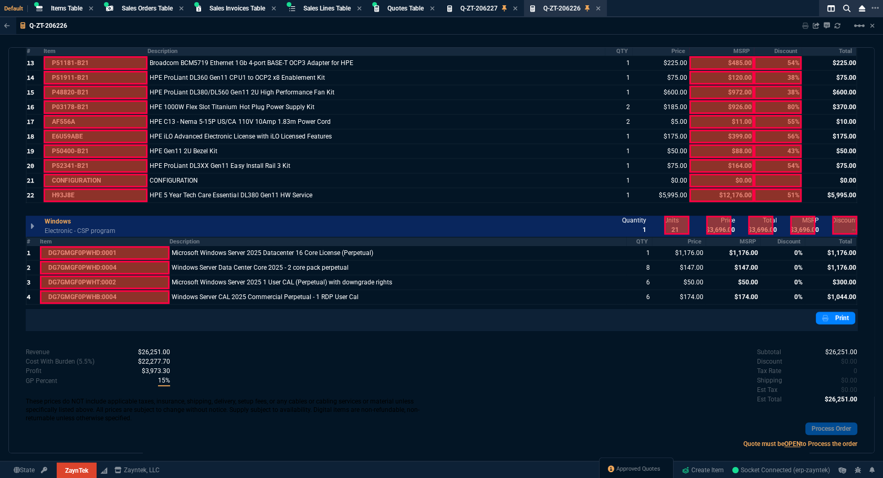
click at [746, 241] on th "MSRP" at bounding box center [732, 241] width 55 height 9
click at [777, 240] on th "Discount" at bounding box center [782, 241] width 45 height 9
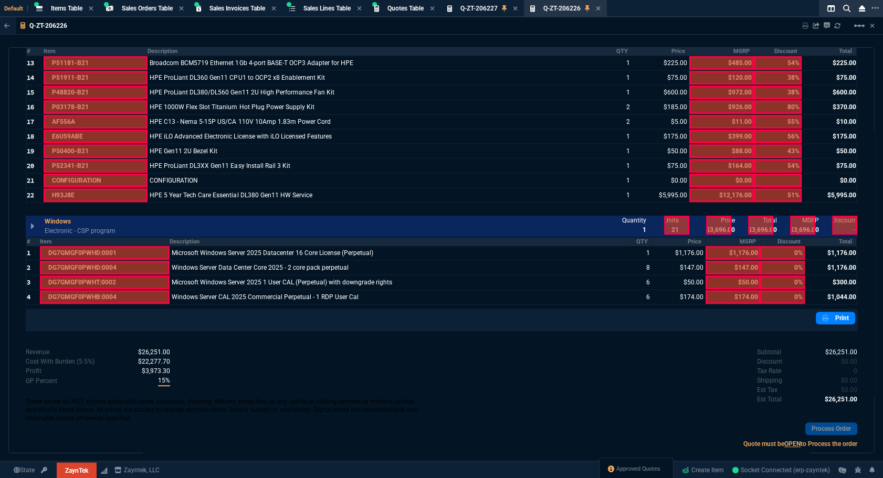
click at [668, 225] on div at bounding box center [676, 225] width 25 height 19
click at [665, 221] on div at bounding box center [676, 225] width 25 height 19
click at [719, 224] on div at bounding box center [718, 225] width 25 height 19
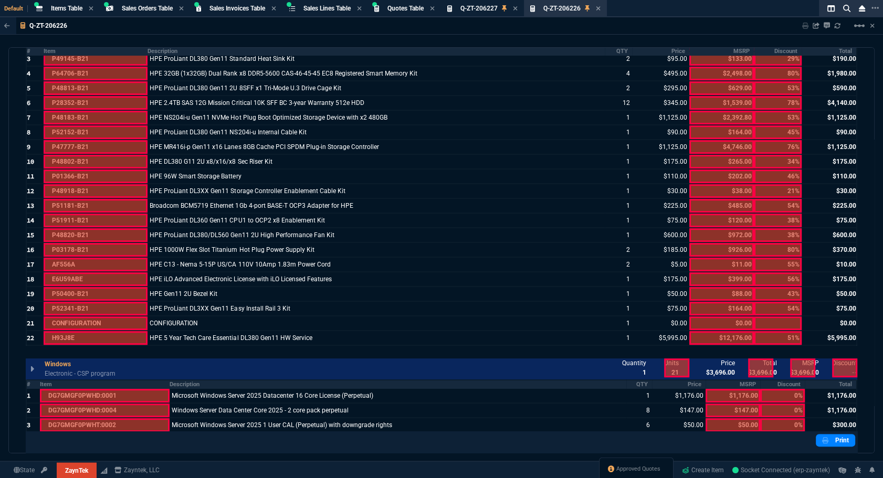
scroll to position [565, 0]
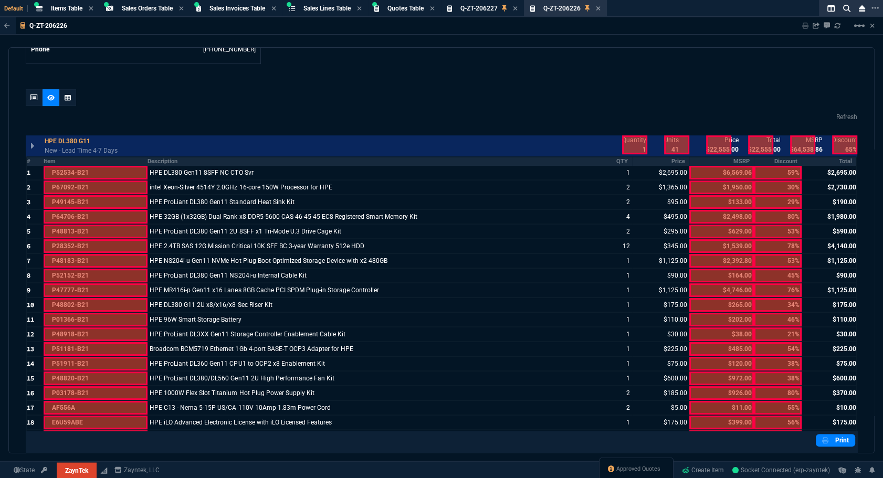
click at [718, 149] on div at bounding box center [718, 144] width 25 height 19
click at [634, 146] on div at bounding box center [634, 144] width 25 height 19
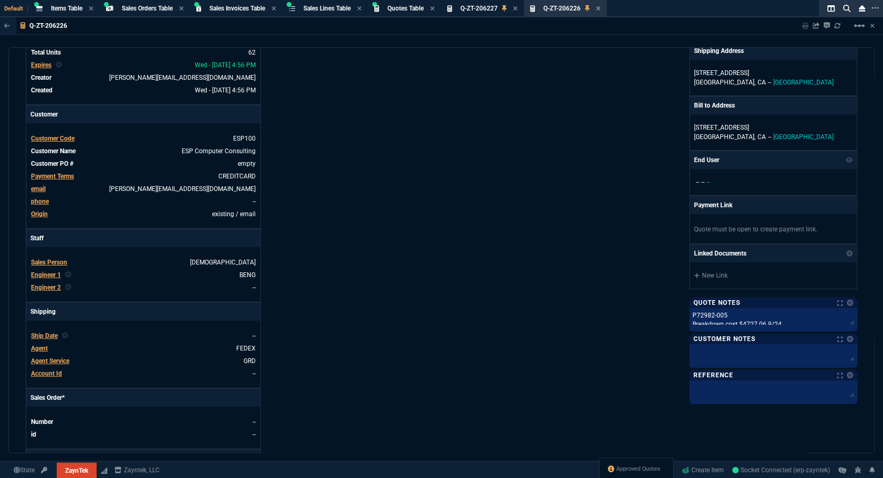
scroll to position [0, 0]
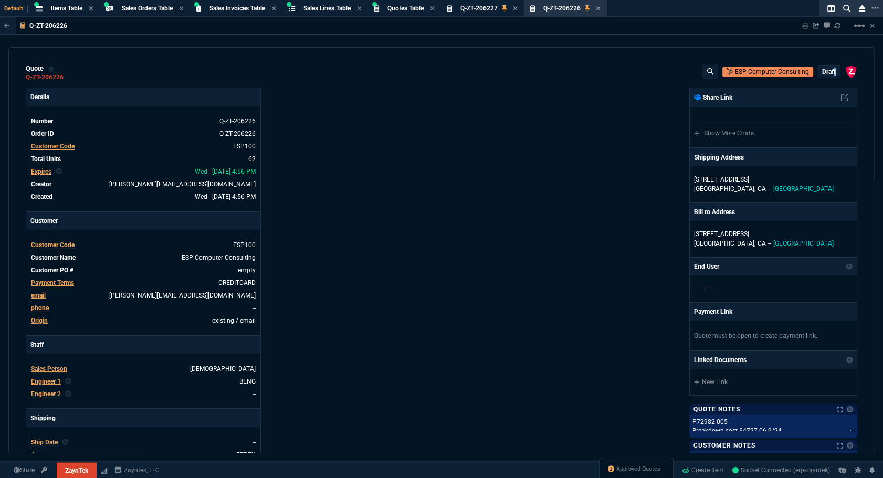
click at [829, 74] on p "draft" at bounding box center [829, 72] width 14 height 8
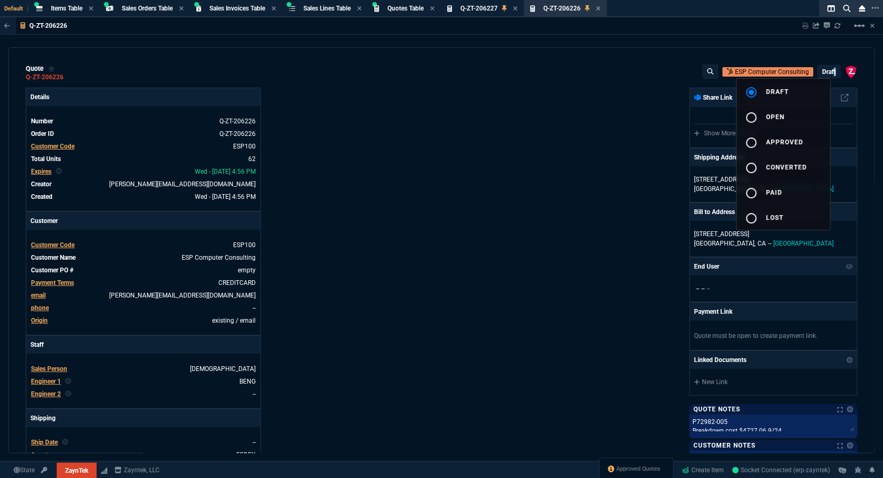
click at [777, 110] on button "radio_button_unchecked open" at bounding box center [782, 116] width 93 height 25
click at [775, 117] on span "open" at bounding box center [775, 116] width 18 height 7
click at [536, 159] on div at bounding box center [441, 239] width 883 height 478
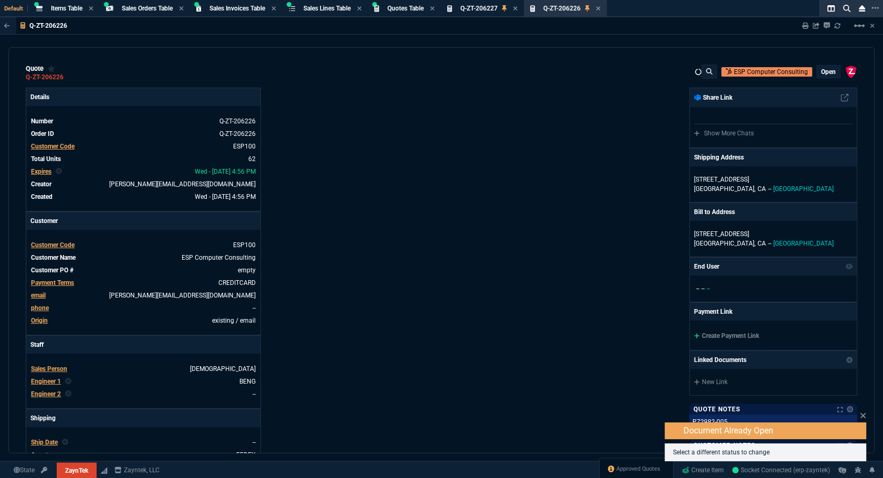
click at [802, 26] on icon at bounding box center [805, 26] width 6 height 6
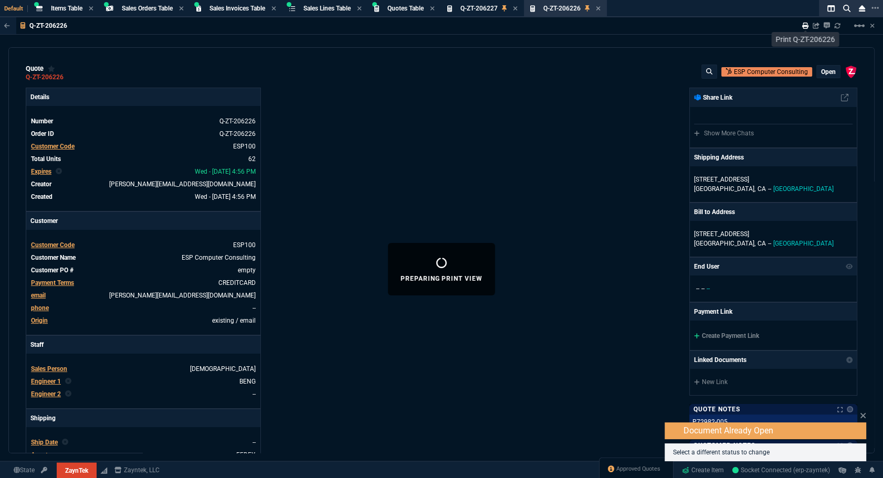
click at [804, 26] on icon at bounding box center [805, 26] width 6 height 6
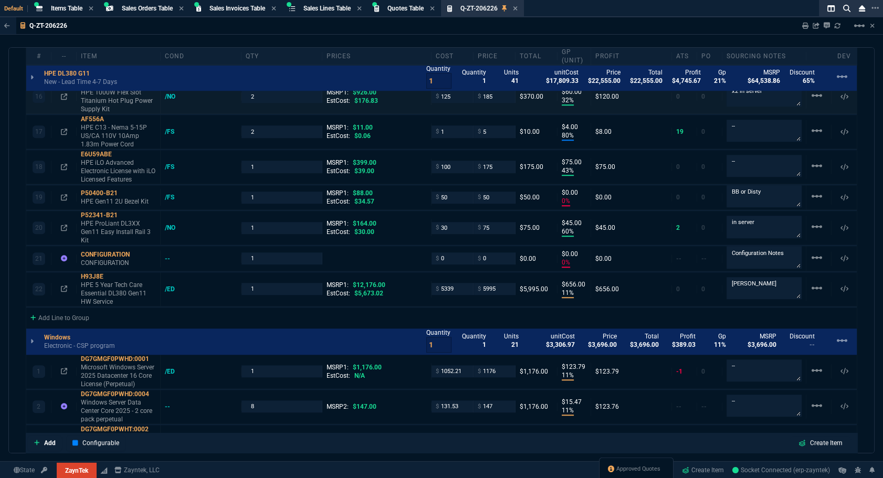
scroll to position [1383, 0]
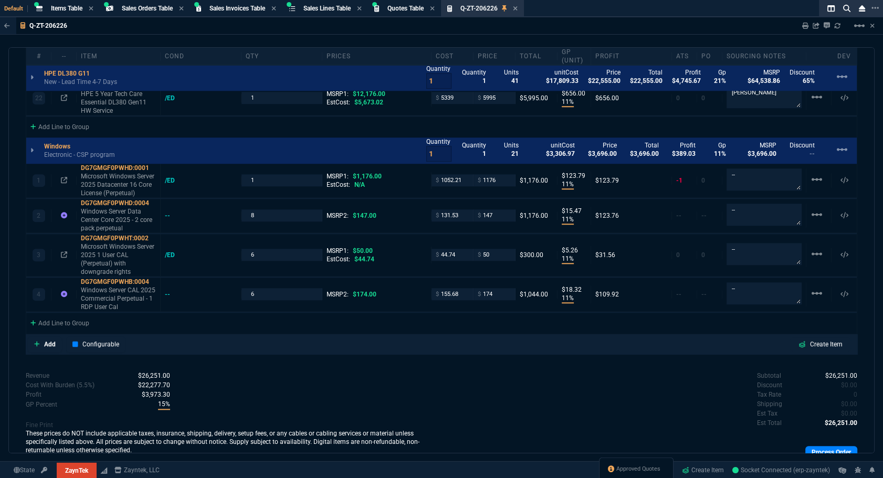
click at [709, 35] on div "Q-ZT-206226 Sharing Q-ZT-206226 Link Dev Link Share on Teams linear_scale" at bounding box center [441, 25] width 883 height 17
click at [644, 468] on span "Approved Quotes" at bounding box center [638, 469] width 44 height 8
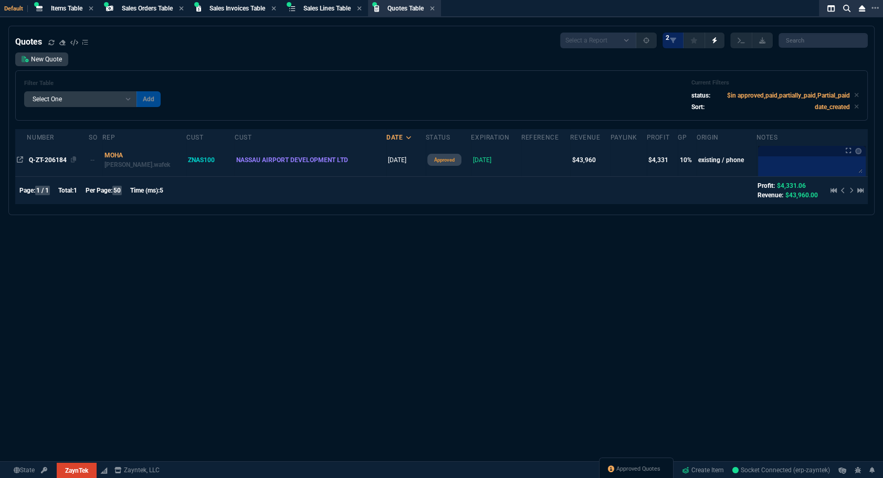
click at [39, 161] on span "Q-ZT-206184" at bounding box center [48, 159] width 38 height 7
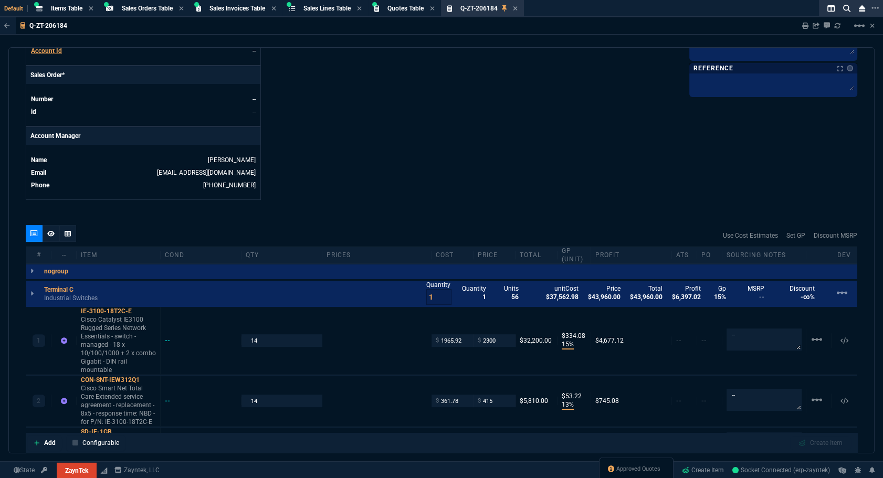
scroll to position [572, 0]
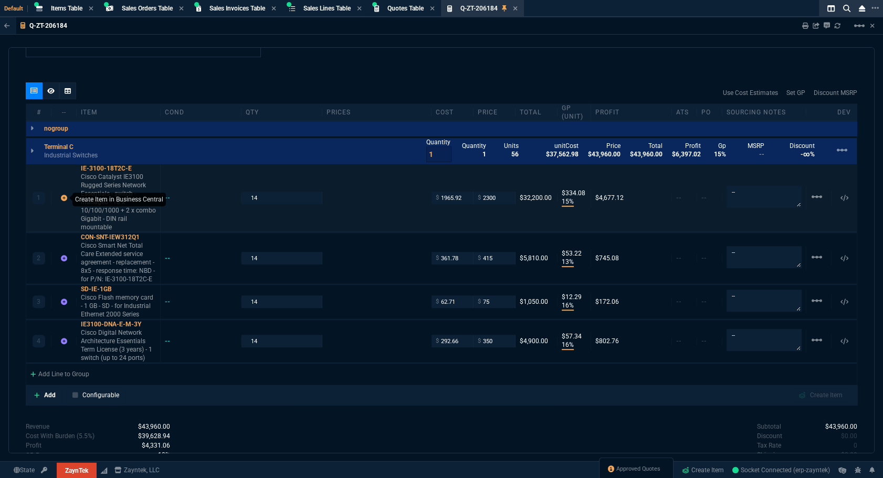
click at [63, 197] on icon at bounding box center [64, 198] width 6 height 6
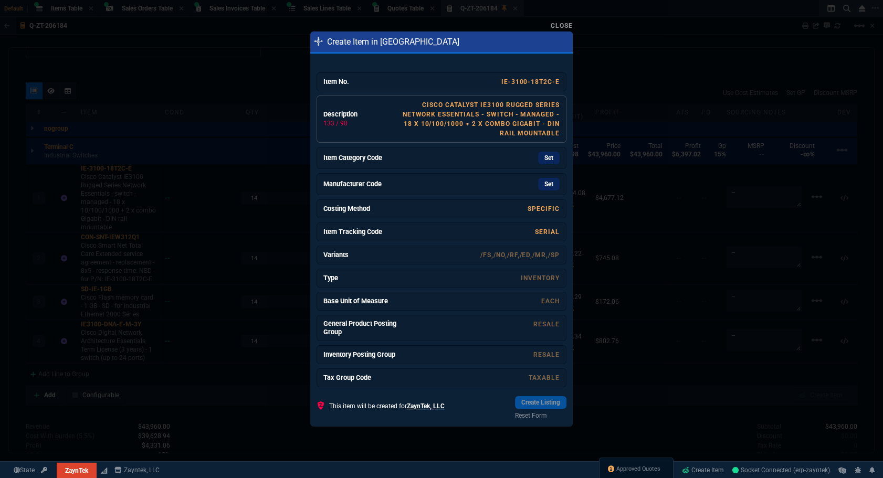
click at [481, 130] on link "Cisco Catalyst IE3100 Rugged Series Network Essentials - switch - managed - 18 …" at bounding box center [480, 119] width 157 height 36
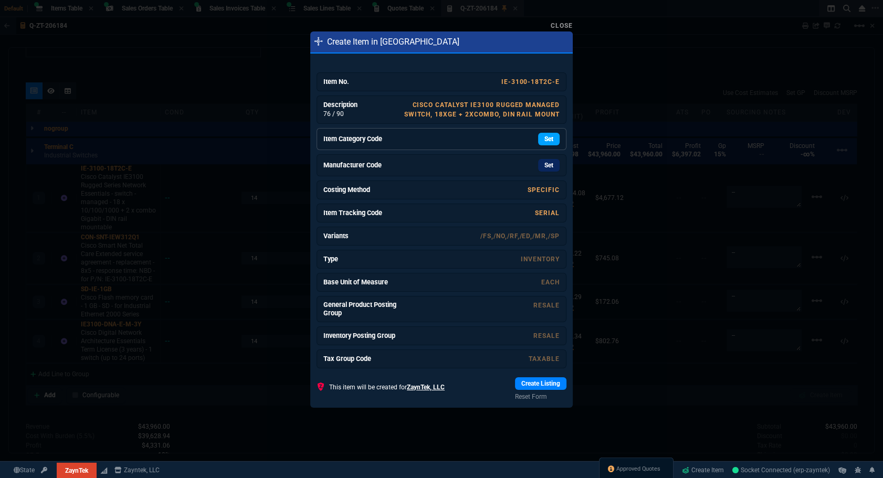
click at [538, 133] on link "Set" at bounding box center [549, 139] width 22 height 13
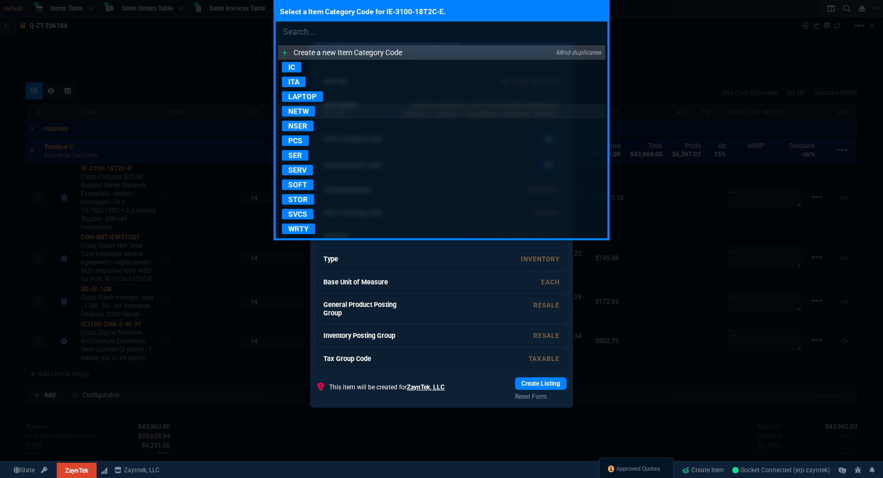
click at [301, 113] on p "NETW" at bounding box center [298, 111] width 33 height 10
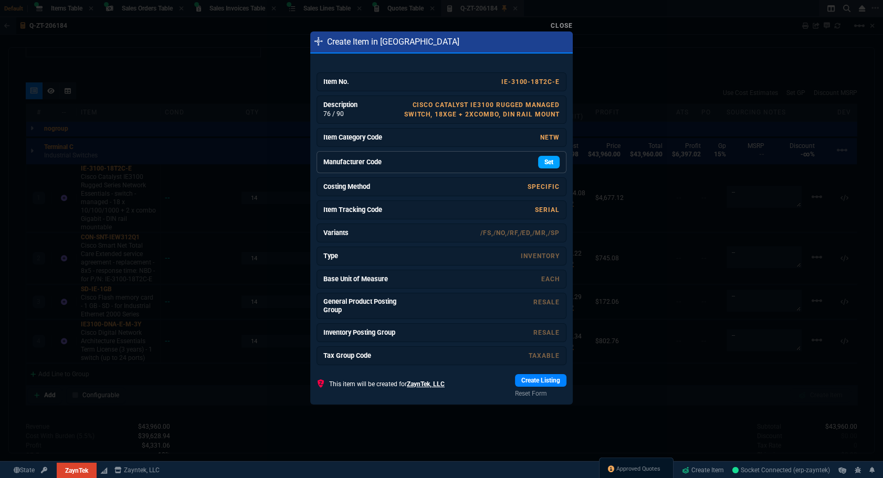
click at [540, 158] on link "Set" at bounding box center [549, 162] width 22 height 13
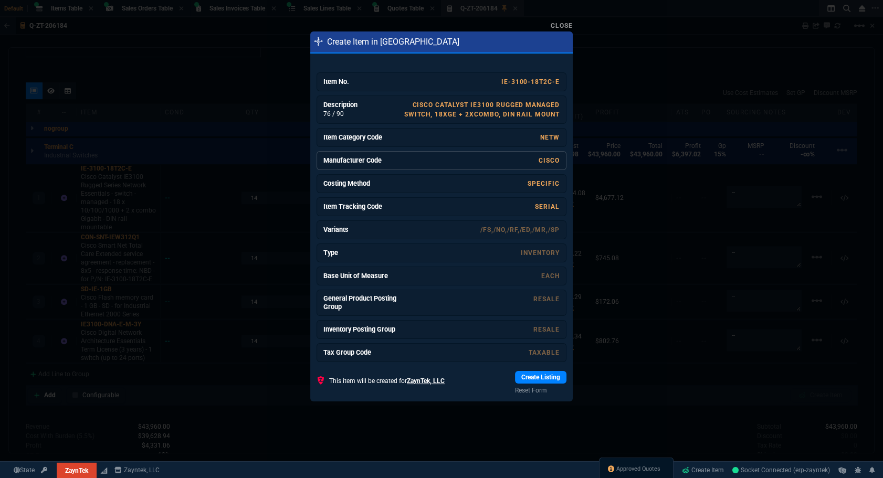
click at [534, 367] on div "Item No. IE-3100-18T2C-E Description 76 / 90 Cisco Catalyst IE3100 rugged manag…" at bounding box center [441, 230] width 262 height 344
click at [533, 372] on link "Create Listing" at bounding box center [540, 377] width 51 height 13
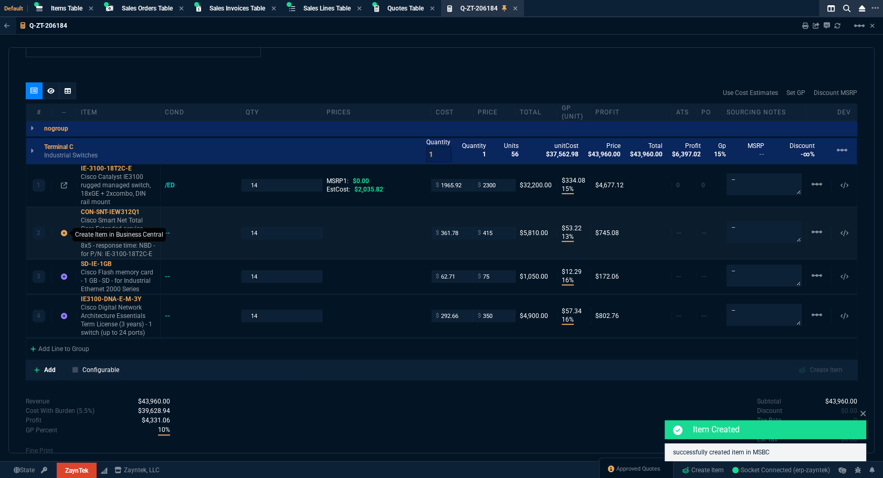
click at [62, 235] on fa-icon at bounding box center [64, 232] width 6 height 7
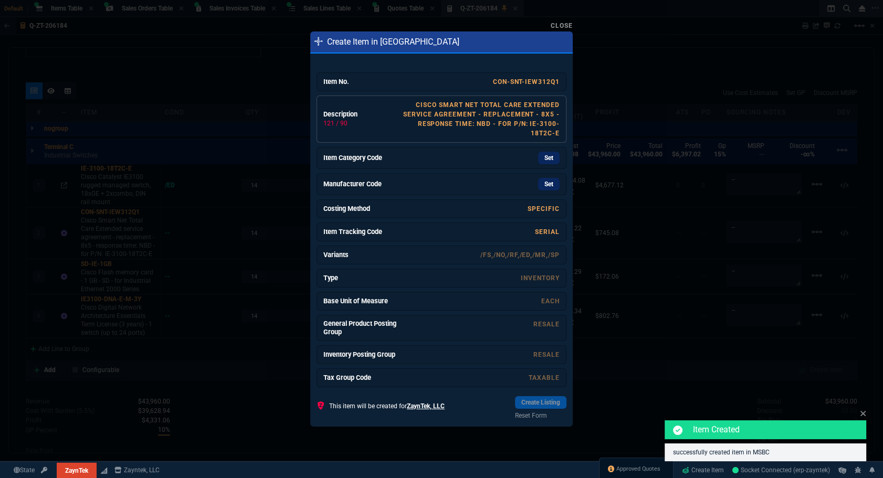
click at [483, 121] on link "Cisco Smart Net Total Care Extended service agreement - replacement - 8x5 - res…" at bounding box center [481, 119] width 156 height 36
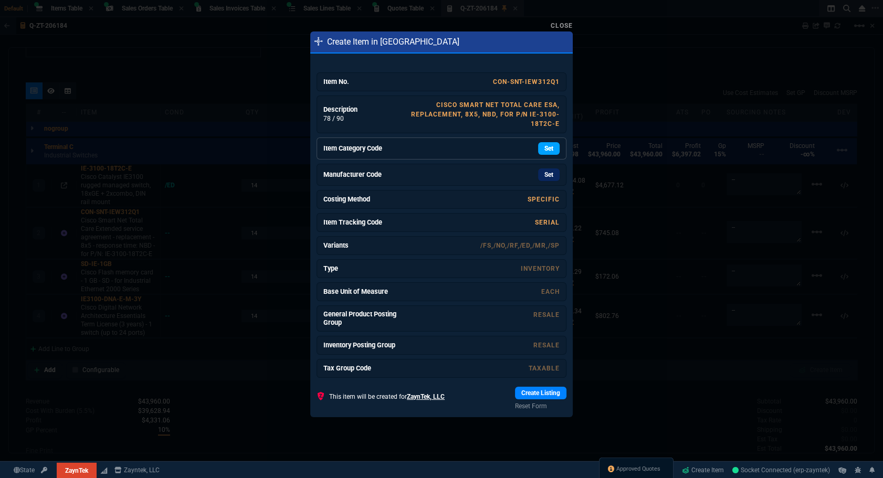
click at [540, 151] on link "Set" at bounding box center [549, 148] width 22 height 13
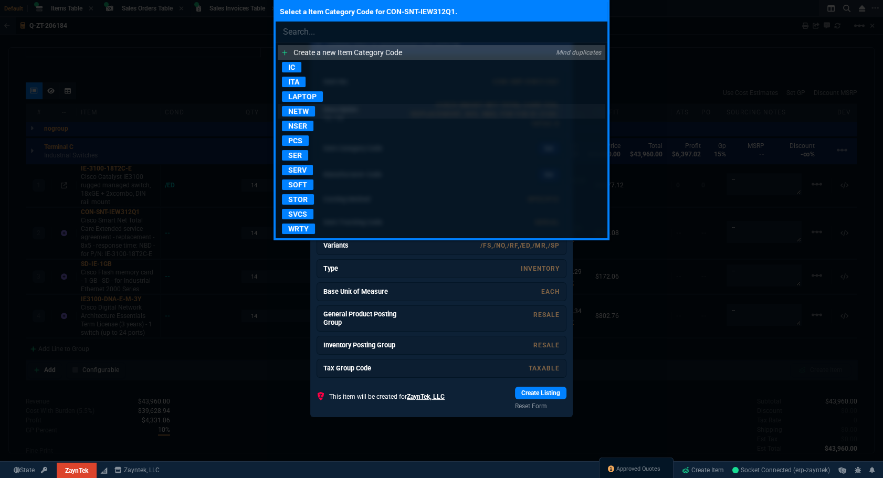
click at [295, 111] on p "NETW" at bounding box center [298, 111] width 33 height 10
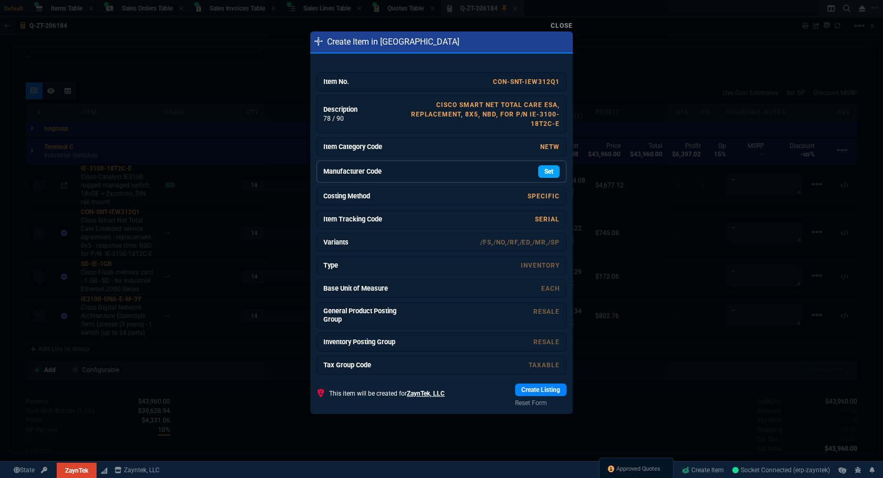
click at [541, 168] on link "Set" at bounding box center [549, 171] width 22 height 13
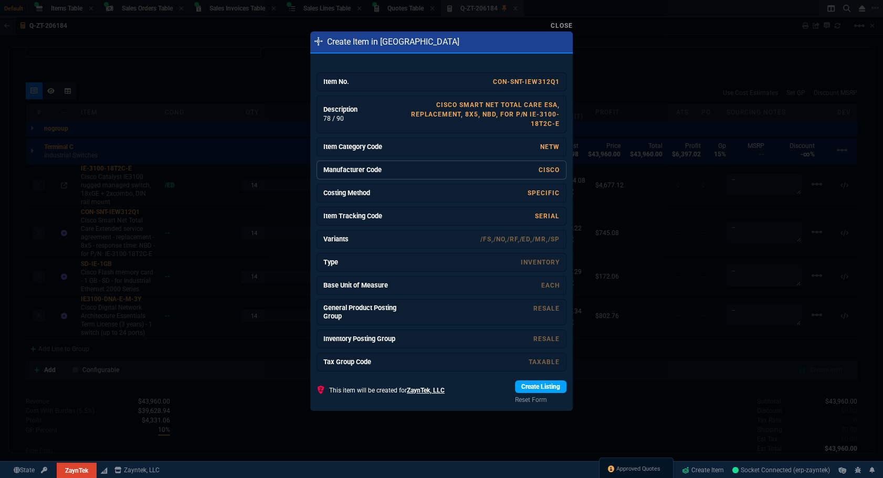
click at [550, 388] on link "Create Listing" at bounding box center [540, 386] width 51 height 13
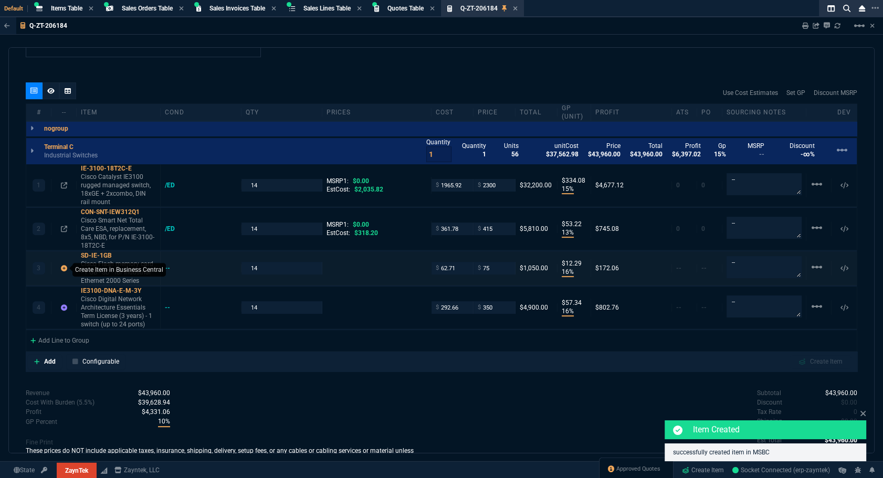
click at [61, 265] on icon at bounding box center [64, 268] width 6 height 6
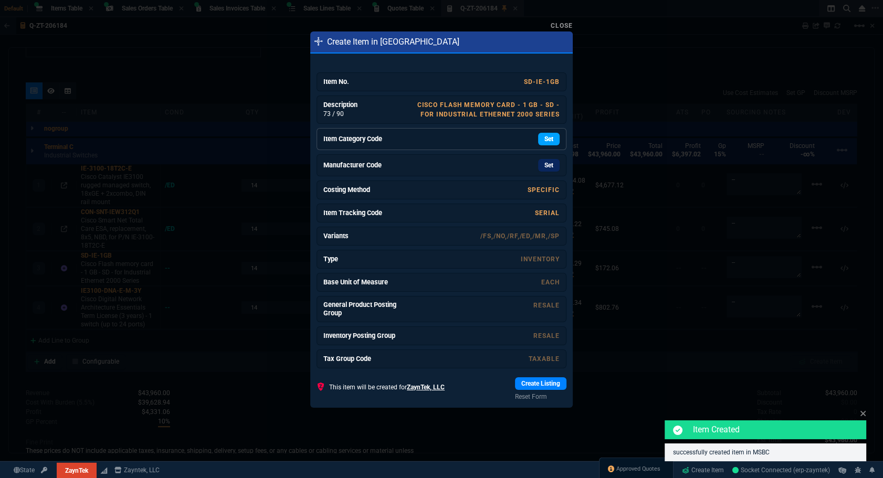
click at [546, 140] on link "Set" at bounding box center [549, 139] width 22 height 13
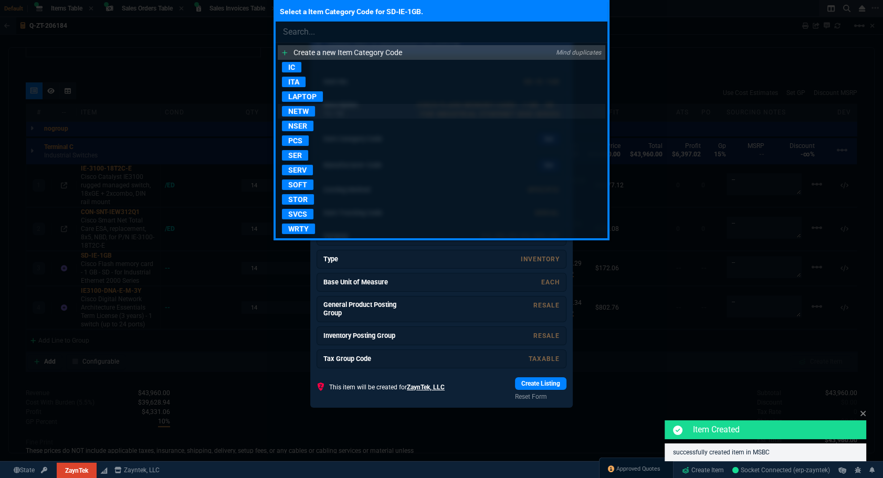
click at [302, 113] on p "NETW" at bounding box center [298, 111] width 33 height 10
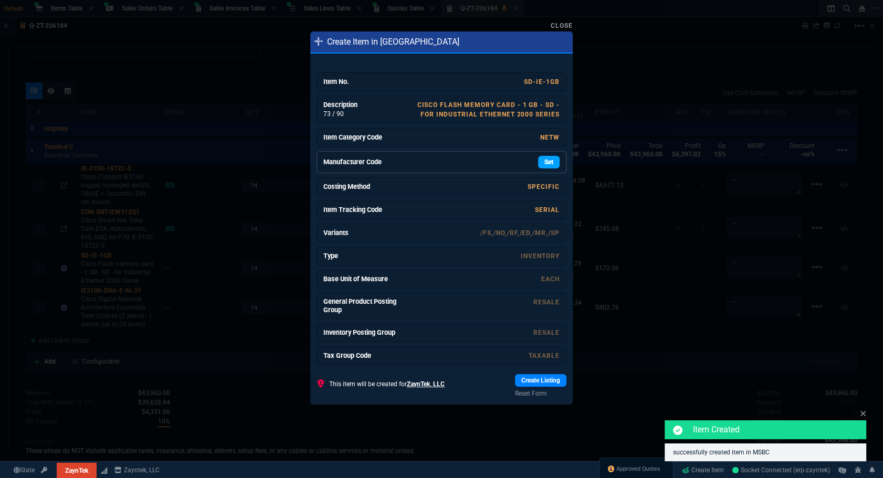
click at [540, 163] on link "Set" at bounding box center [549, 162] width 22 height 13
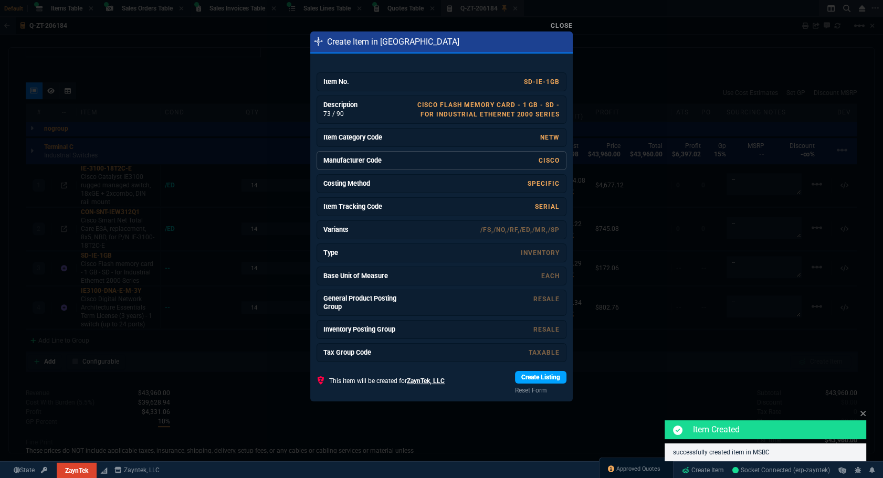
click at [524, 376] on link "Create Listing" at bounding box center [540, 377] width 51 height 13
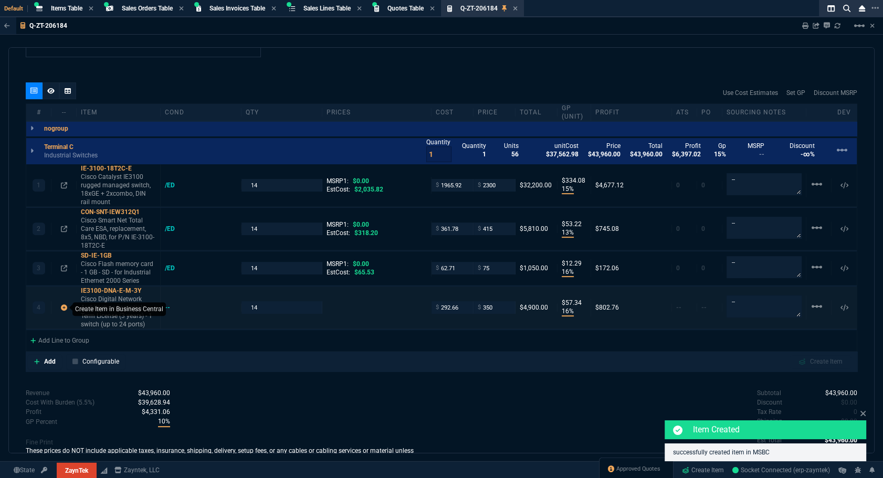
click at [64, 306] on icon at bounding box center [64, 307] width 6 height 6
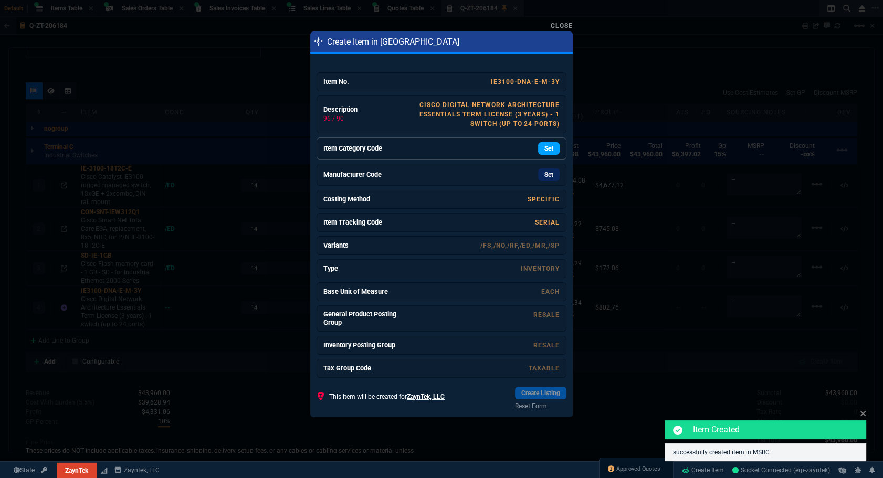
click at [549, 145] on link "Set" at bounding box center [549, 148] width 22 height 13
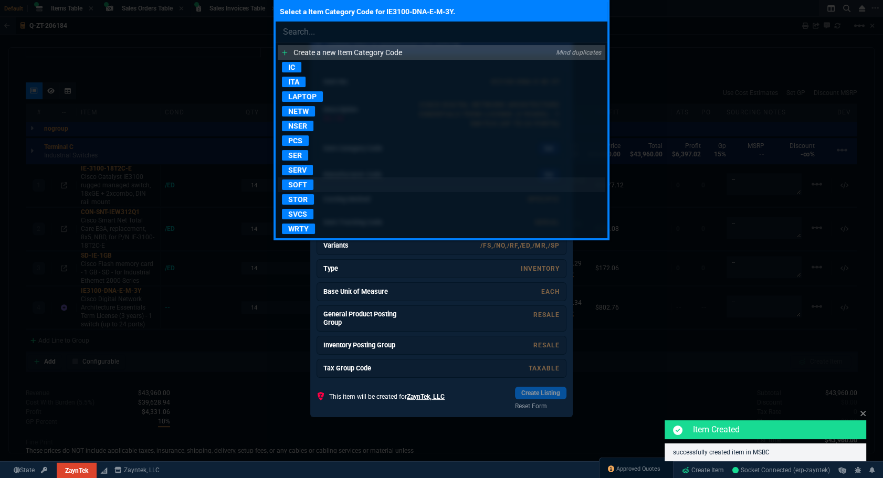
click at [294, 185] on p "SOFT" at bounding box center [297, 184] width 31 height 10
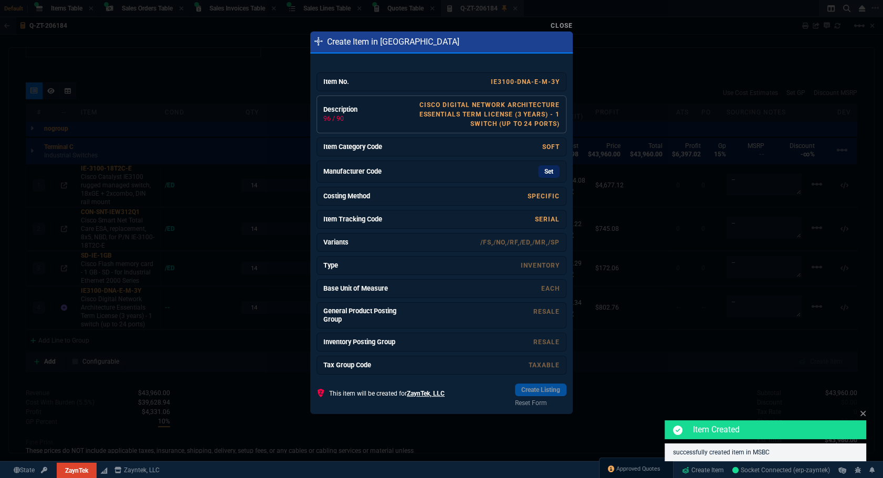
click at [518, 110] on link "Cisco Digital Network Architecture Essentials Term License (3 years) - 1 switch…" at bounding box center [489, 114] width 141 height 26
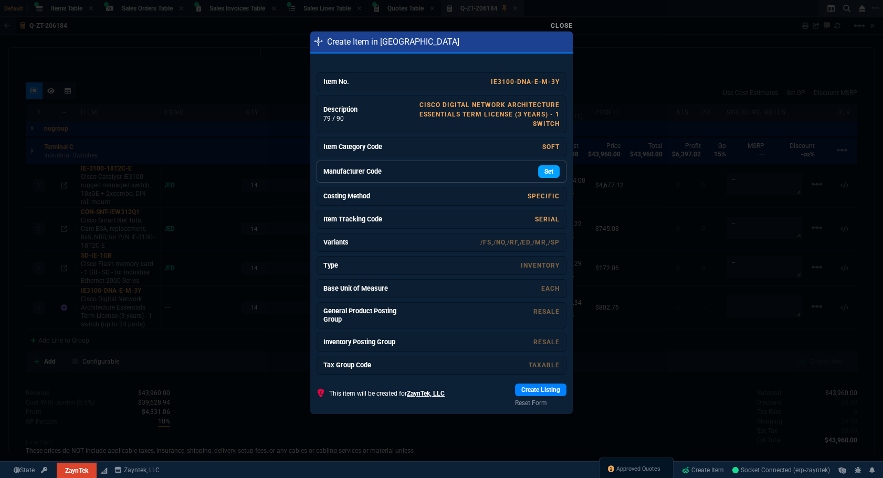
click at [538, 173] on link "Set" at bounding box center [549, 171] width 22 height 13
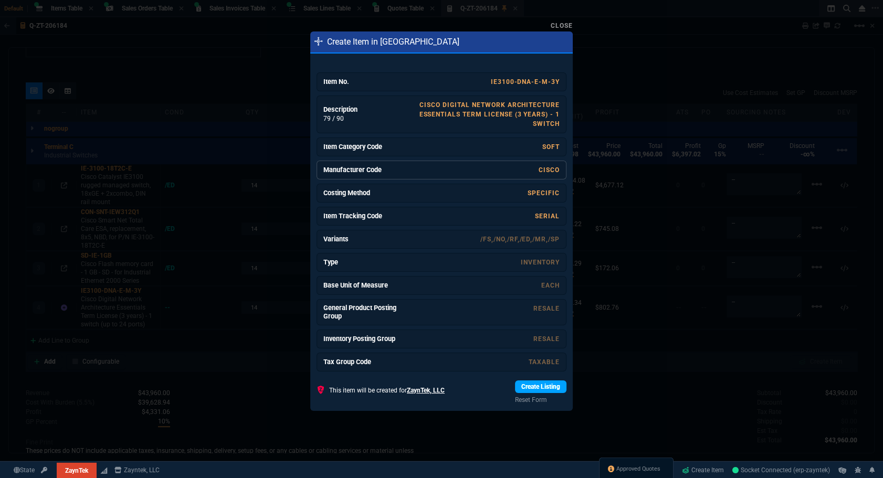
click at [538, 386] on link "Create Listing" at bounding box center [540, 386] width 51 height 13
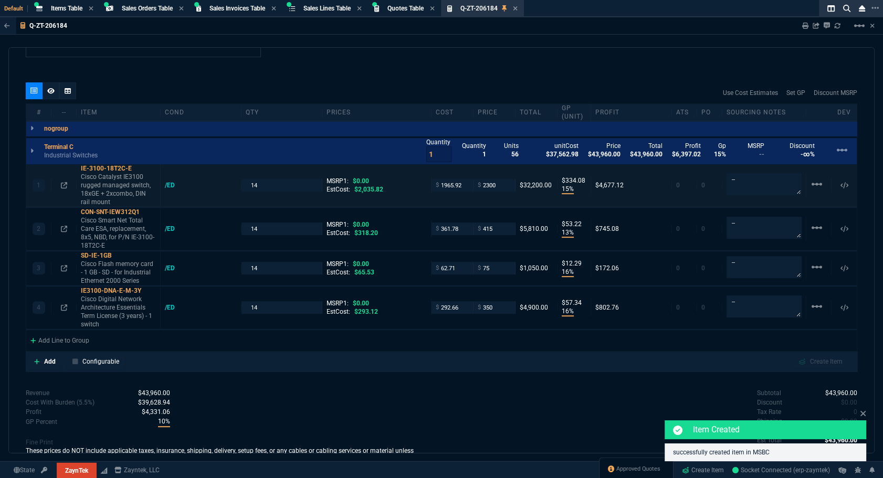
click at [167, 188] on div "1 IE-3100-18T2C-E Cisco Catalyst IE3100 rugged managed switch, 18xGE + 2xcombo,…" at bounding box center [441, 185] width 830 height 43
click at [171, 182] on div "/ED" at bounding box center [175, 185] width 20 height 8
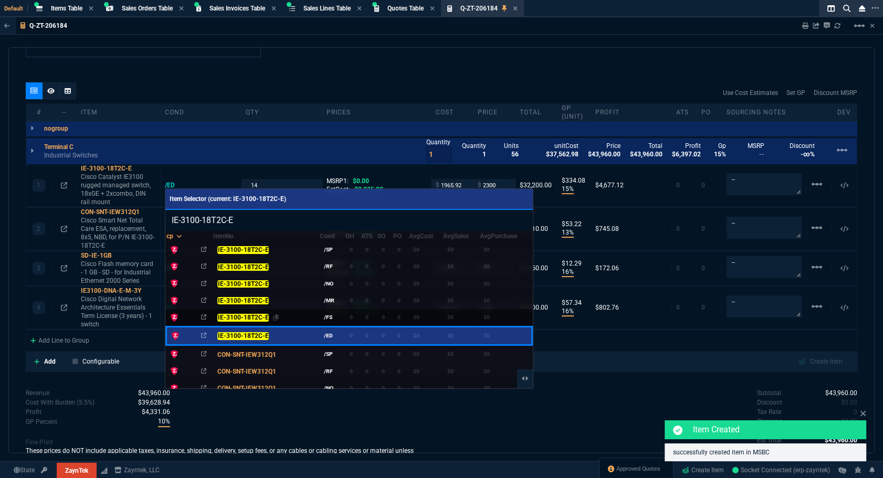
click at [249, 314] on mark "IE-3100-18T2C-E" at bounding box center [242, 317] width 51 height 7
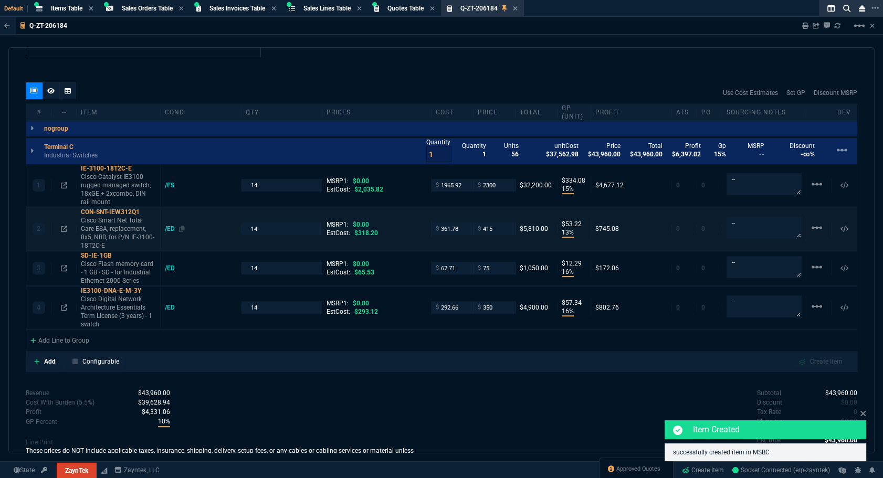
click at [169, 225] on div "/ED" at bounding box center [175, 229] width 20 height 8
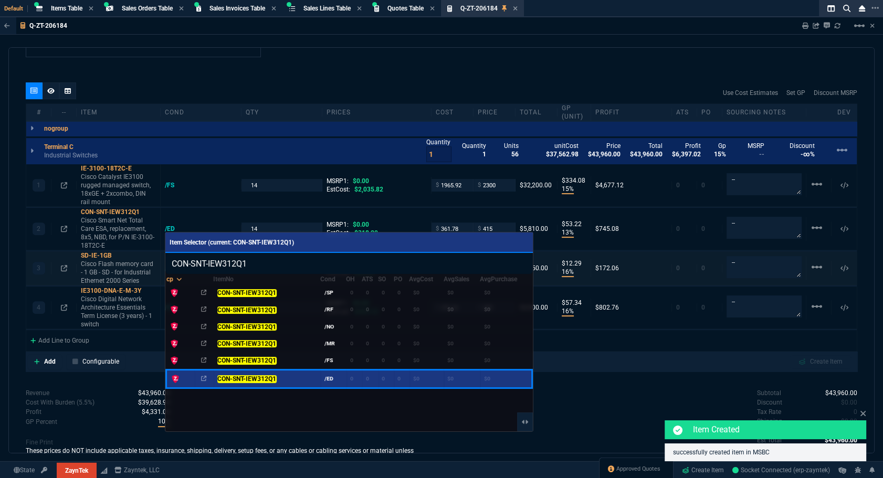
click at [244, 357] on mark "CON-SNT-IEW312Q1" at bounding box center [246, 360] width 59 height 7
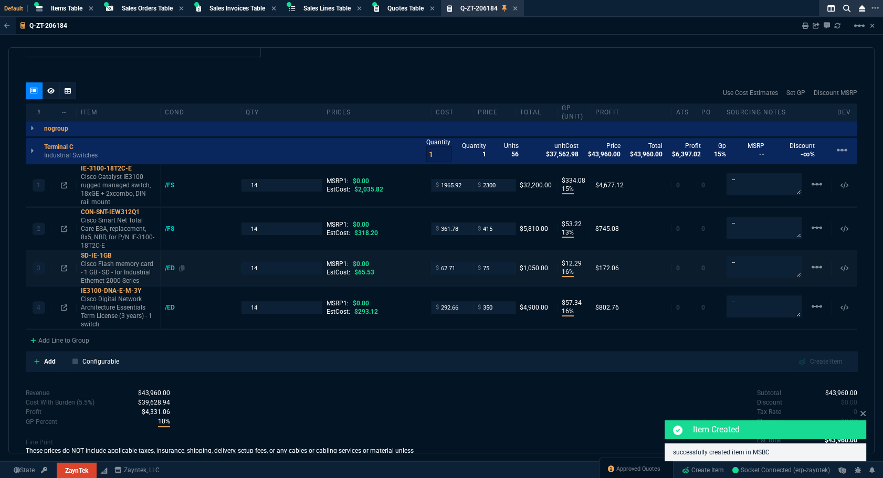
click at [173, 269] on div "/ED" at bounding box center [175, 268] width 20 height 8
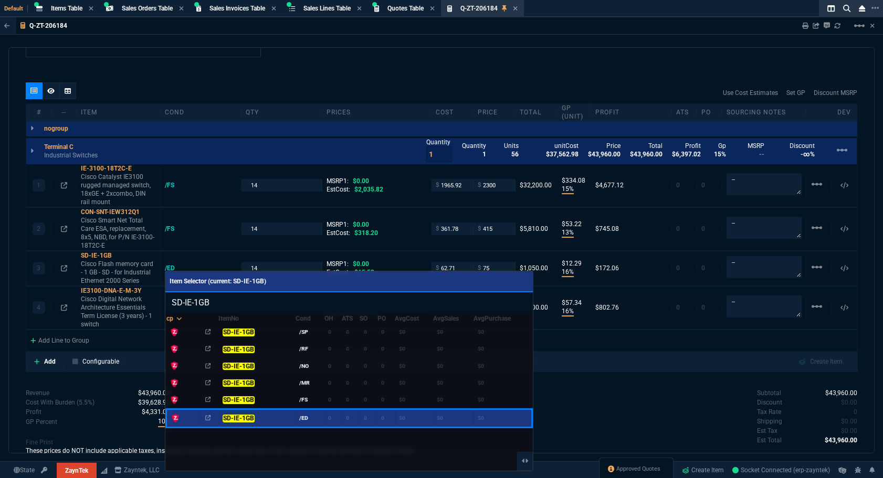
click at [227, 396] on mark "SD-IE-1GB" at bounding box center [237, 399] width 31 height 7
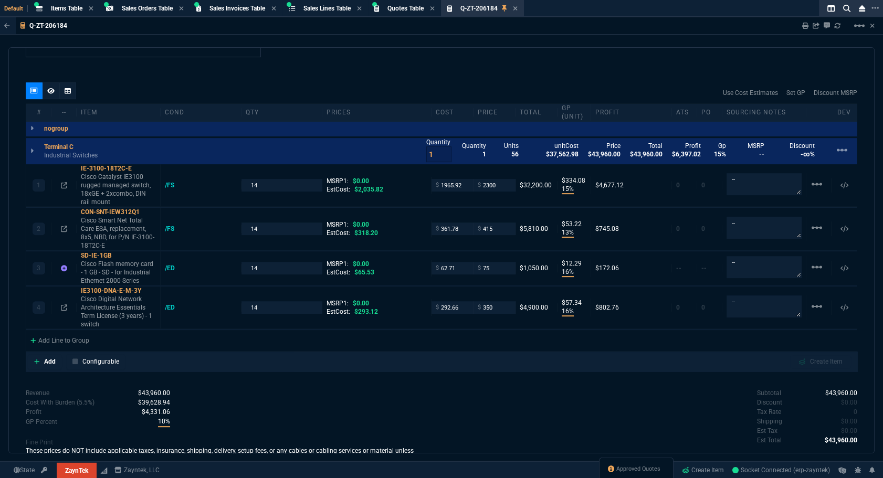
click at [559, 399] on div "Subtotal $43,960.00 Discount $0.00 Tax Rate 0 Shipping $0.00 Est Tax $0.00 Est …" at bounding box center [649, 417] width 416 height 58
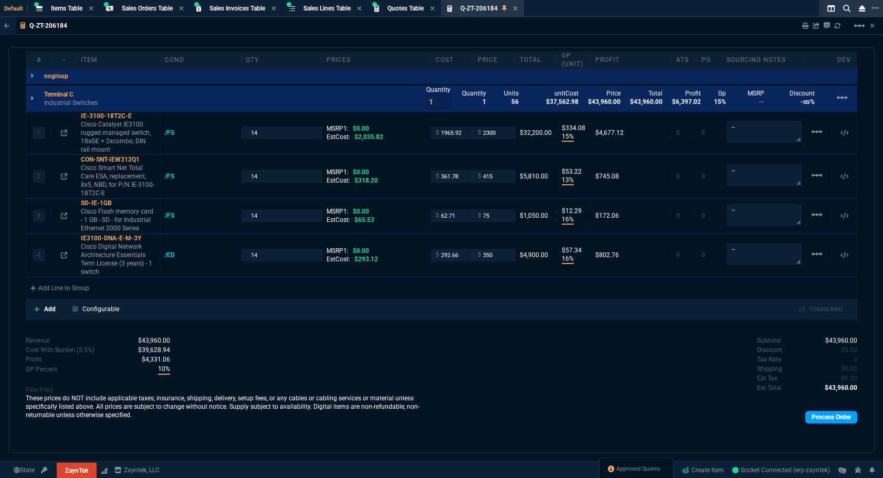
click at [827, 411] on link "Process Order" at bounding box center [831, 417] width 52 height 13
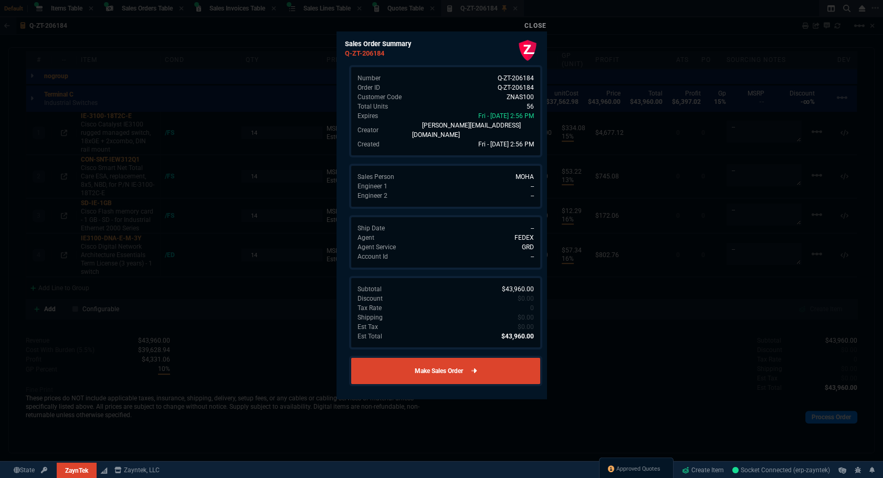
click at [426, 361] on link "Make Sales Order" at bounding box center [445, 371] width 193 height 30
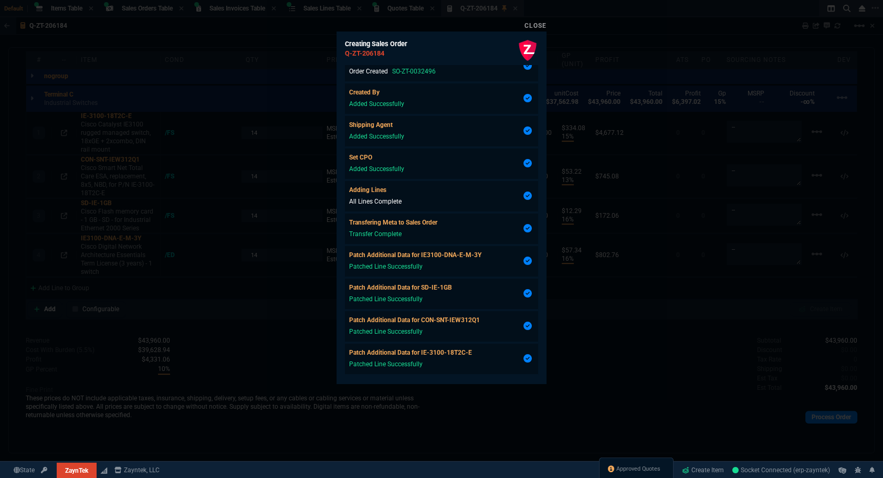
scroll to position [100, 0]
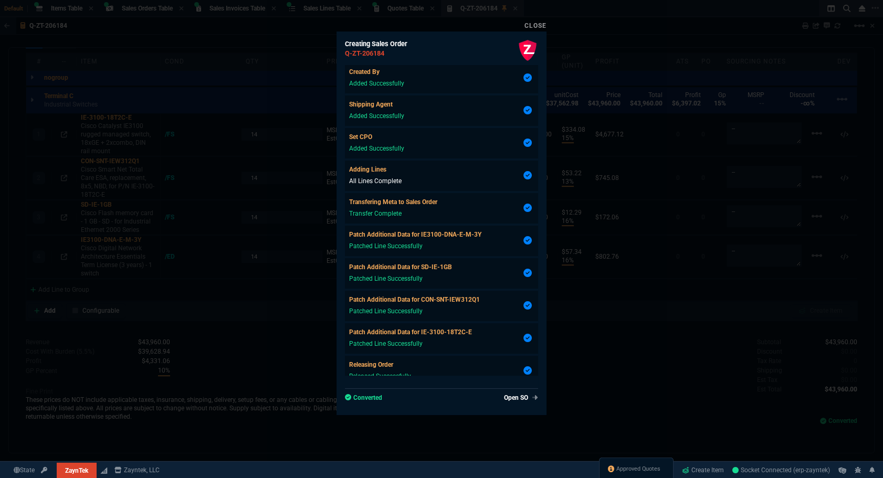
click at [506, 391] on div "Open SO Converted" at bounding box center [441, 391] width 193 height 23
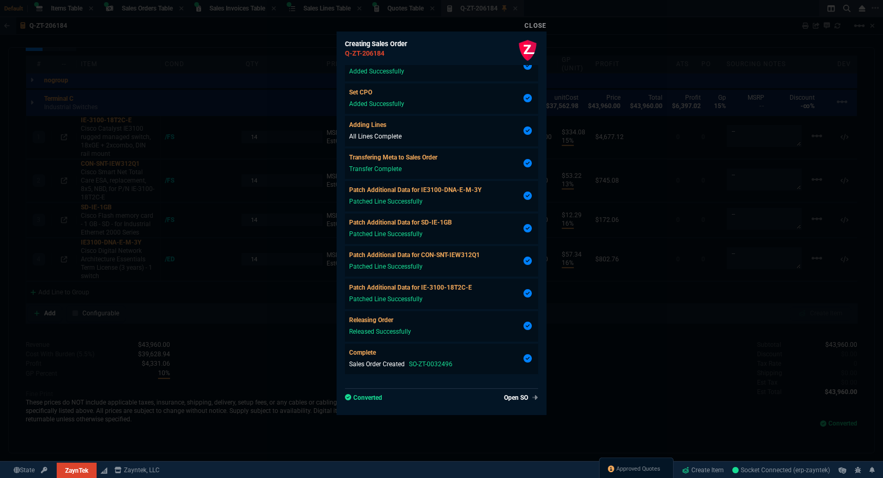
scroll to position [177, 0]
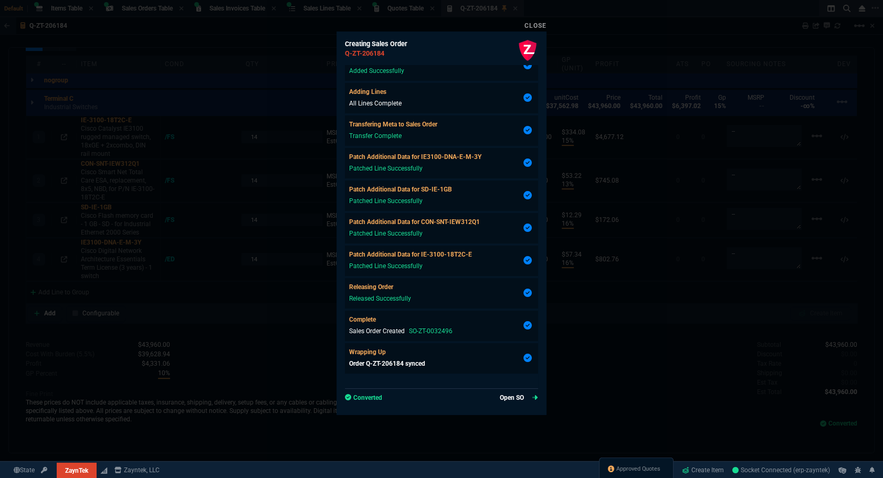
click at [516, 399] on link "Open SO" at bounding box center [519, 397] width 38 height 9
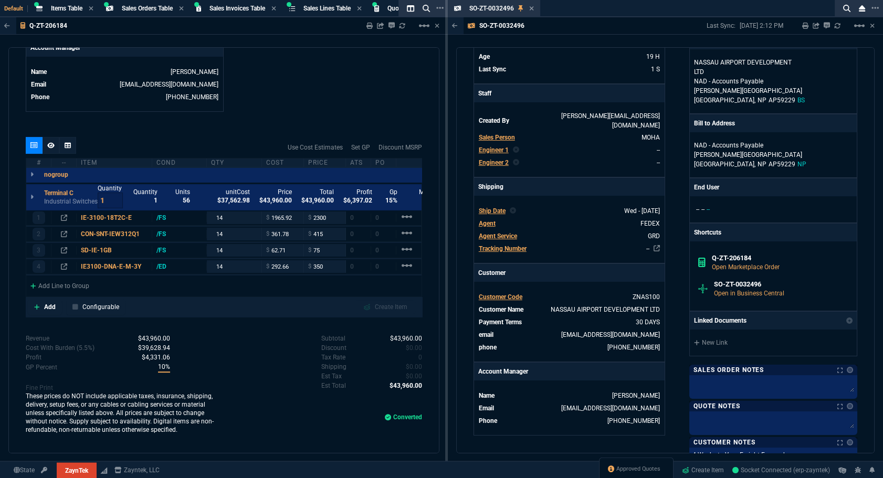
scroll to position [381, 0]
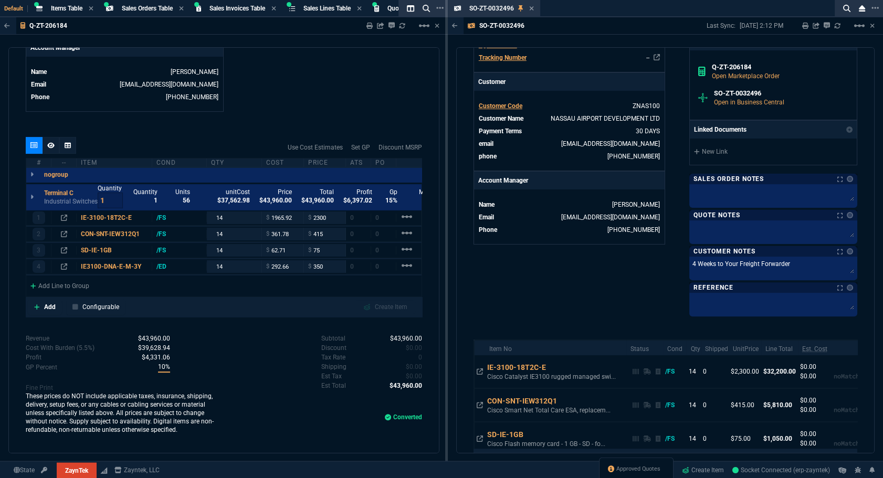
click at [842, 176] on link at bounding box center [847, 179] width 10 height 6
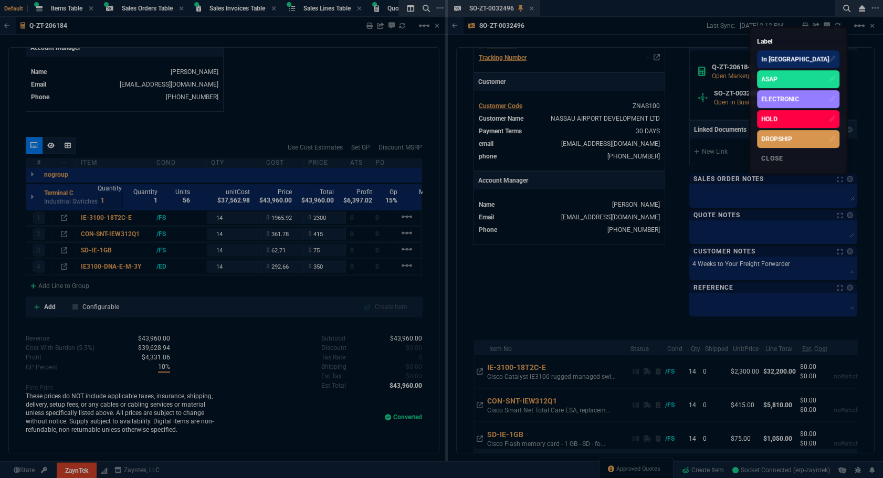
click at [792, 140] on div "DROPSHIP" at bounding box center [776, 138] width 31 height 9
click at [586, 275] on div at bounding box center [441, 239] width 883 height 478
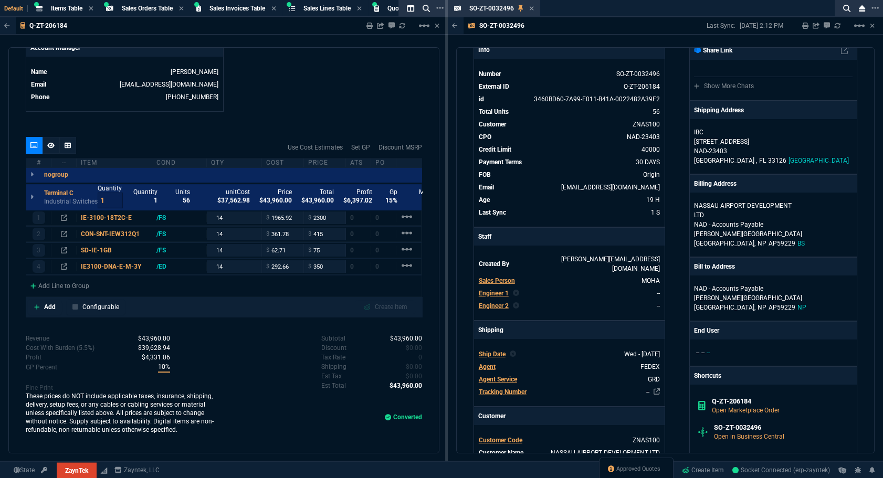
scroll to position [0, 0]
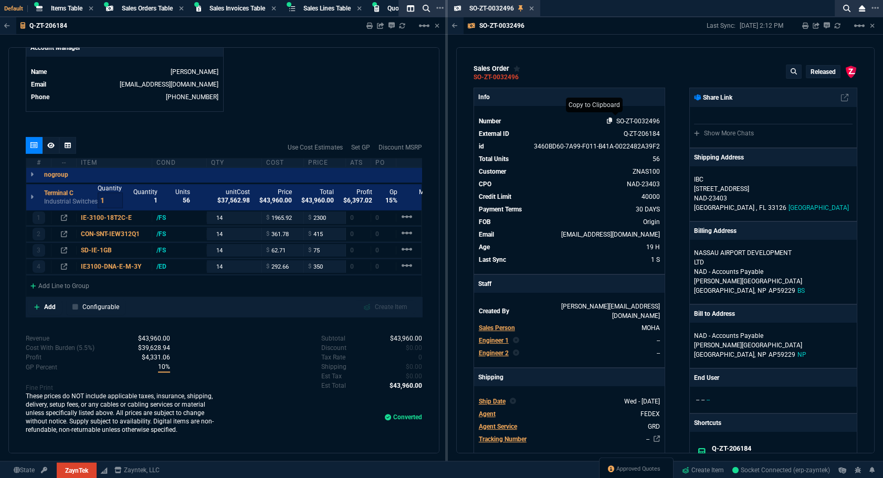
click at [607, 121] on icon at bounding box center [610, 121] width 6 height 6
click at [530, 8] on icon at bounding box center [531, 8] width 5 height 6
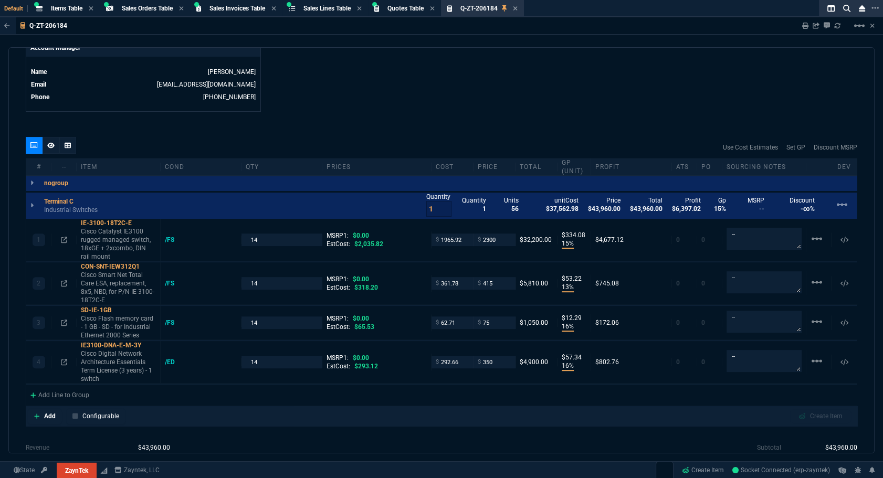
scroll to position [608, 0]
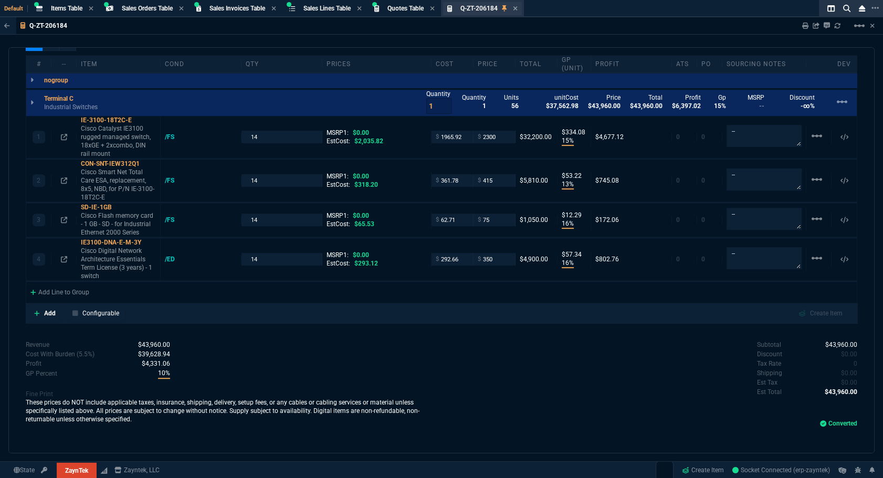
click at [517, 7] on div "Q-ZT-206184 Quote" at bounding box center [488, 8] width 57 height 9
click at [517, 8] on icon at bounding box center [515, 8] width 5 height 6
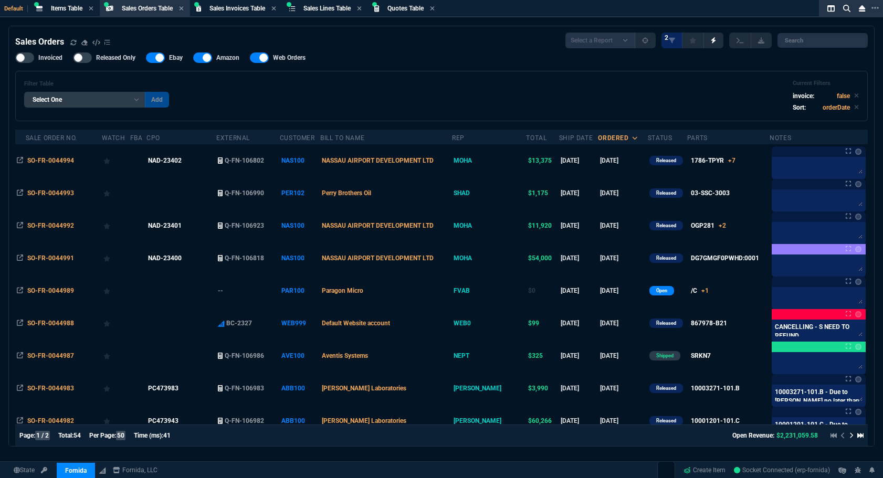
select select "4: SHAD"
select select
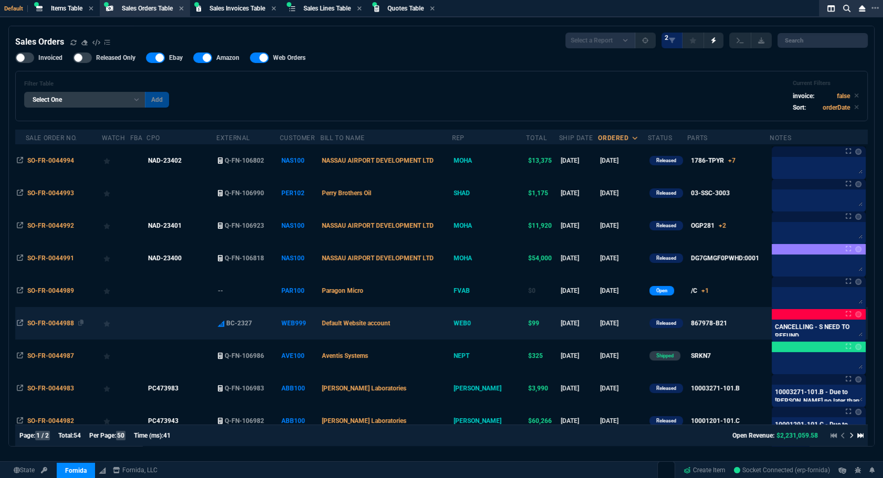
click at [30, 325] on span "SO-FR-0044988" at bounding box center [50, 323] width 47 height 7
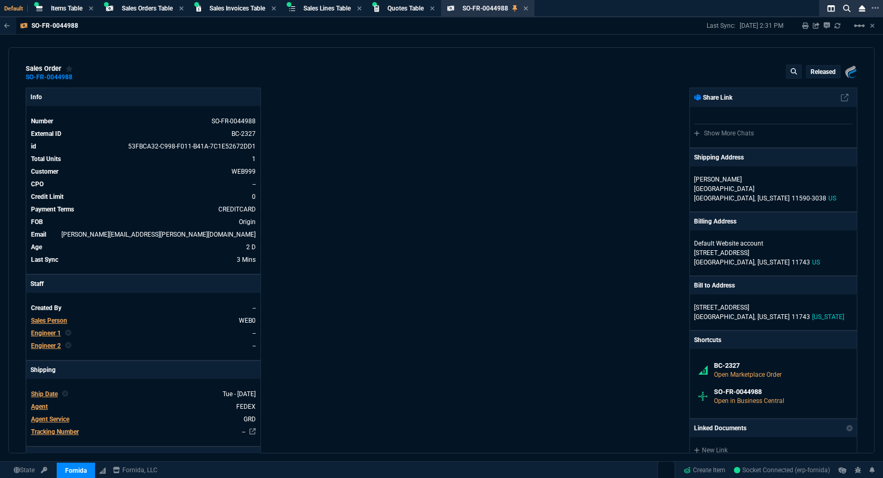
click at [820, 76] on p "Released" at bounding box center [822, 72] width 25 height 8
click at [738, 119] on button "radio_button_unchecked Open" at bounding box center [757, 116] width 146 height 25
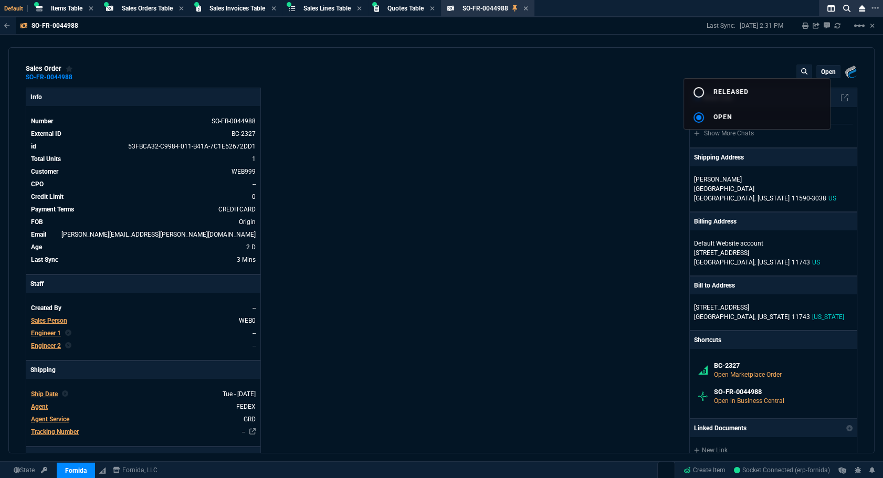
click at [563, 117] on div at bounding box center [441, 239] width 883 height 478
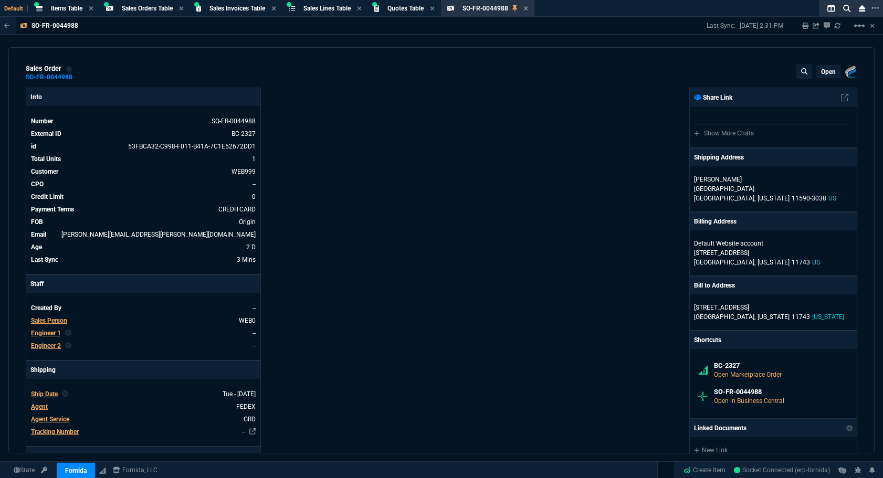
click at [835, 26] on icon at bounding box center [837, 26] width 6 height 6
click at [812, 71] on p "Released" at bounding box center [822, 72] width 25 height 8
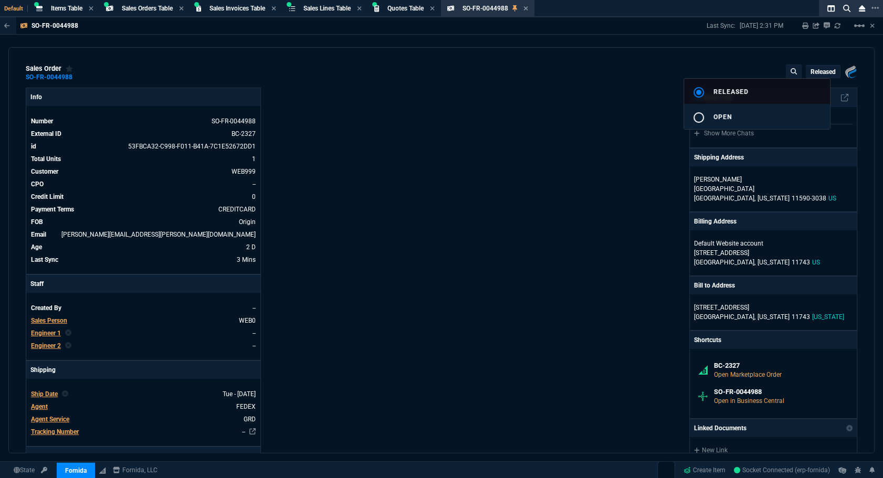
click at [757, 118] on button "radio_button_unchecked Open" at bounding box center [757, 116] width 146 height 25
click at [538, 117] on div at bounding box center [441, 239] width 883 height 478
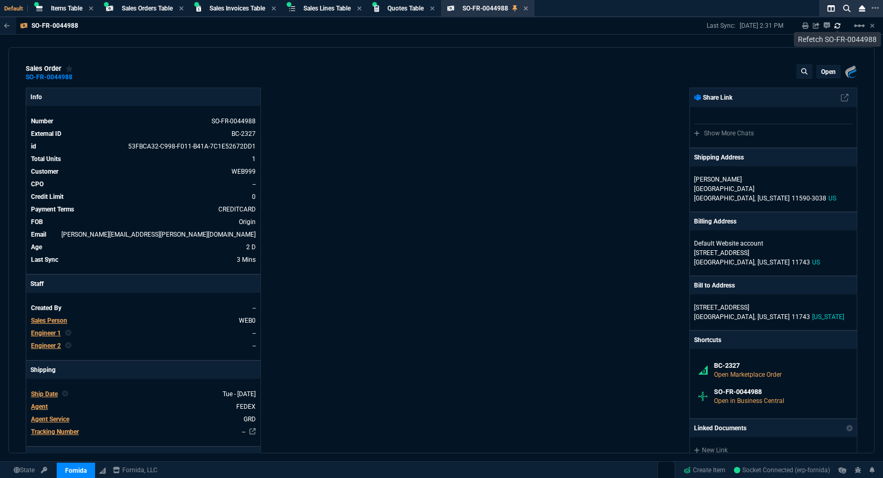
click at [837, 29] on link at bounding box center [837, 26] width 6 height 8
click at [202, 120] on icon at bounding box center [205, 121] width 6 height 6
click at [153, 9] on span "Sales Orders Table" at bounding box center [147, 8] width 51 height 7
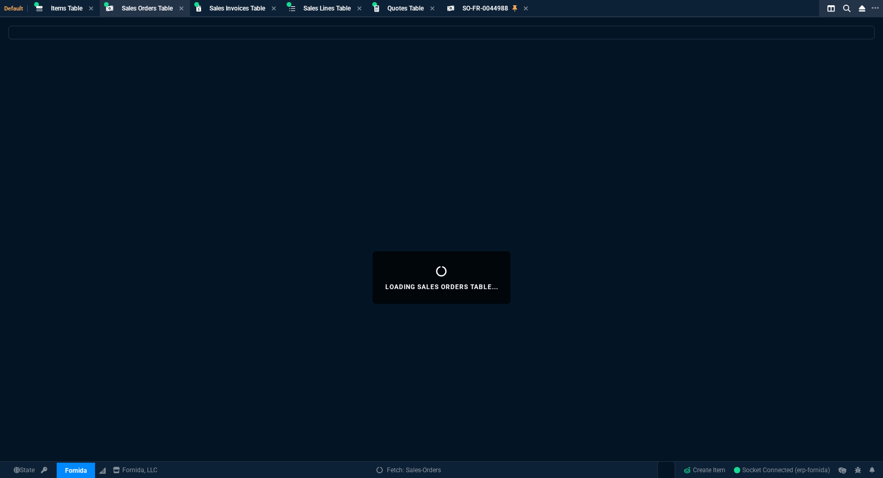
select select
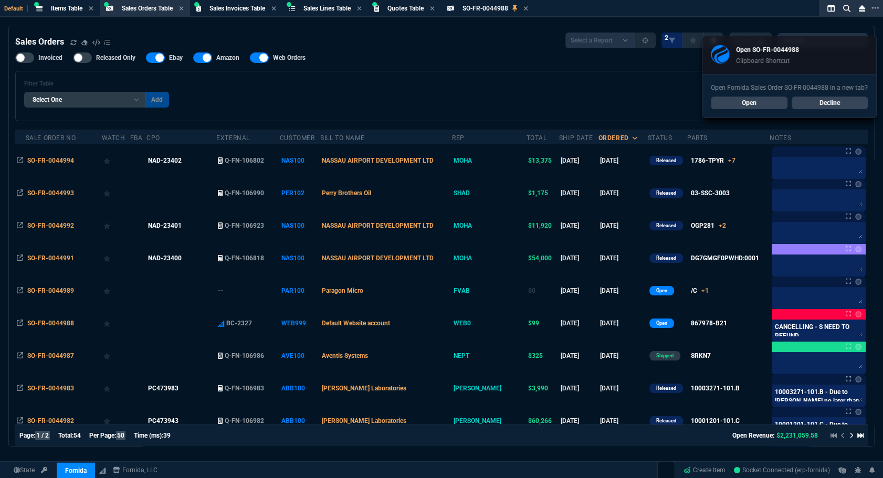
click at [811, 104] on link "Decline" at bounding box center [829, 103] width 77 height 13
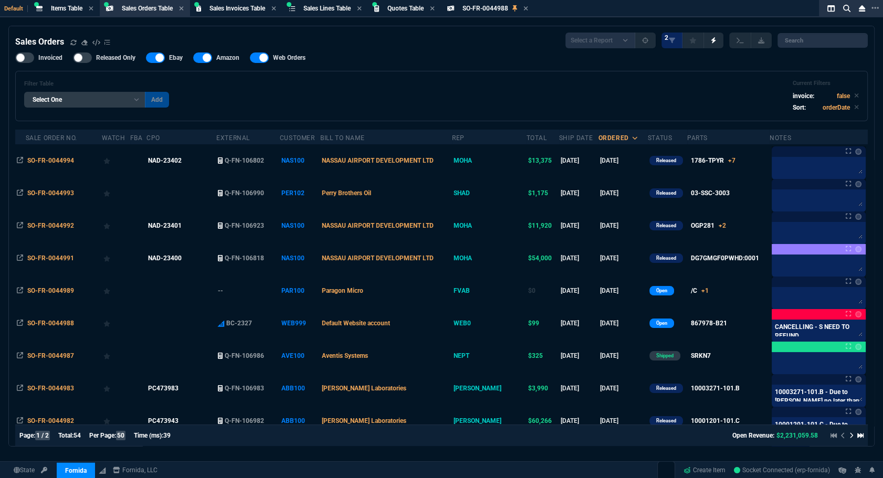
click at [711, 110] on div "Filter Table Select One Add Filter () Bill To Name (billToName) CPO (yourRefere…" at bounding box center [441, 96] width 834 height 33
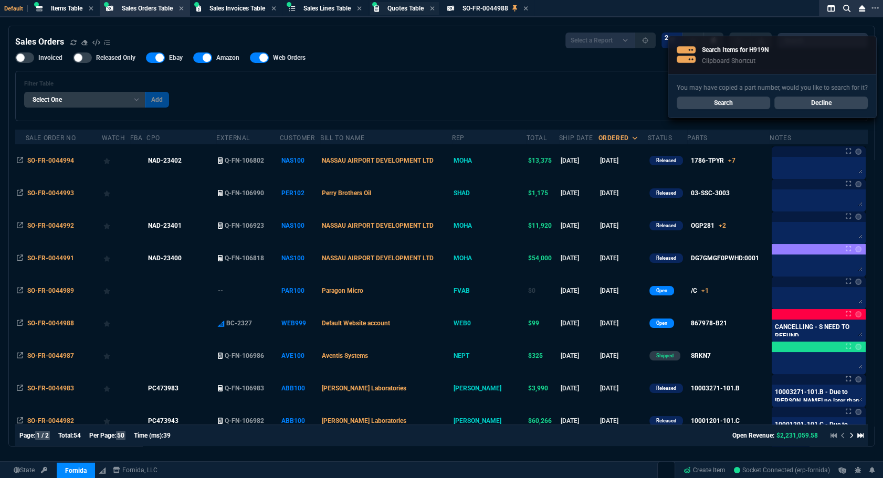
click at [426, 14] on div "Quotes Table Quote" at bounding box center [404, 8] width 69 height 13
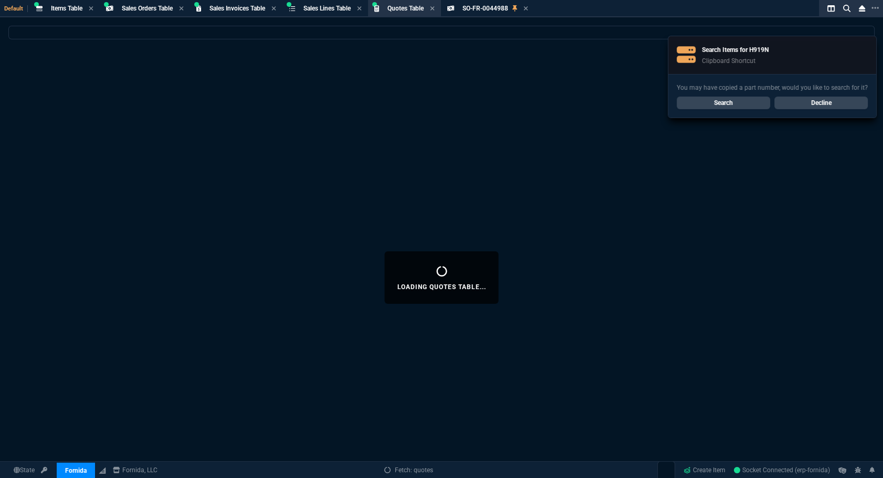
select select
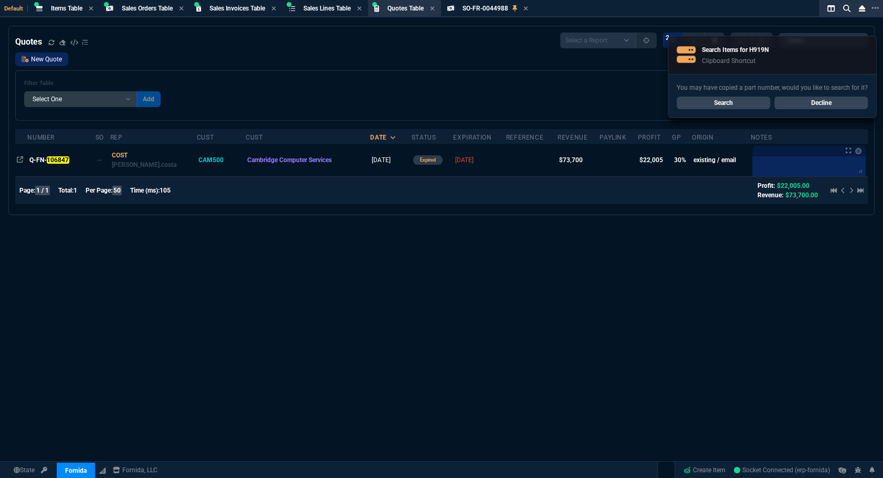
click at [42, 61] on link "New Quote" at bounding box center [41, 59] width 53 height 14
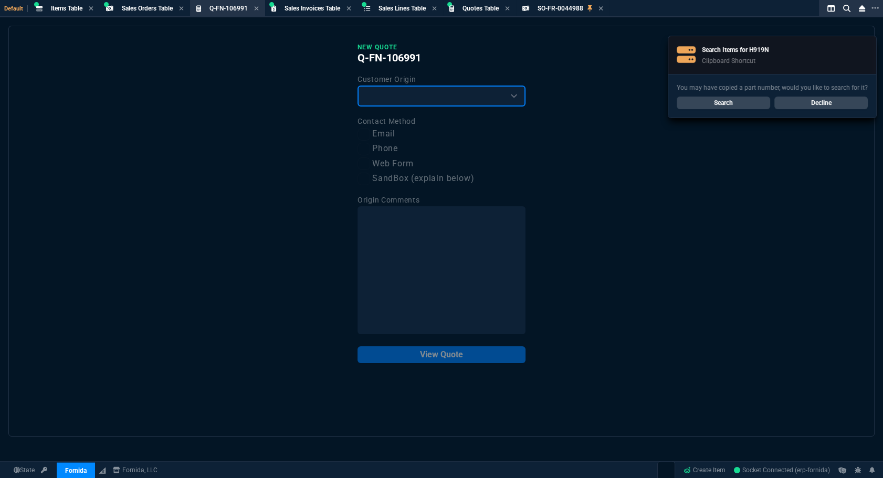
click at [380, 89] on select "Existing Customer Amazon Lead (first order) Website Lead (first order) Called (…" at bounding box center [441, 96] width 168 height 21
select select "existing"
click at [357, 86] on select "Existing Customer Amazon Lead (first order) Website Lead (first order) Called (…" at bounding box center [441, 96] width 168 height 21
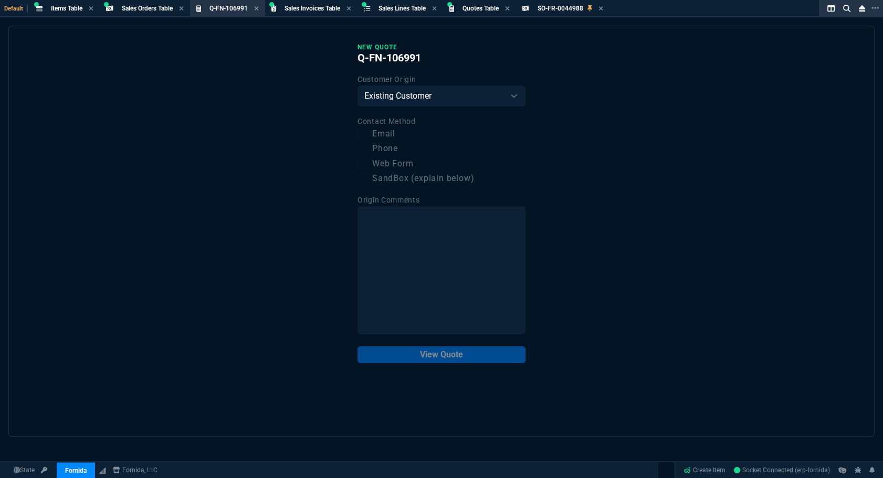
click at [379, 131] on label "Email" at bounding box center [441, 134] width 168 height 13
click at [370, 131] on input "Email" at bounding box center [363, 134] width 13 height 13
checkbox input "true"
click at [461, 357] on button "View Quote" at bounding box center [441, 354] width 168 height 17
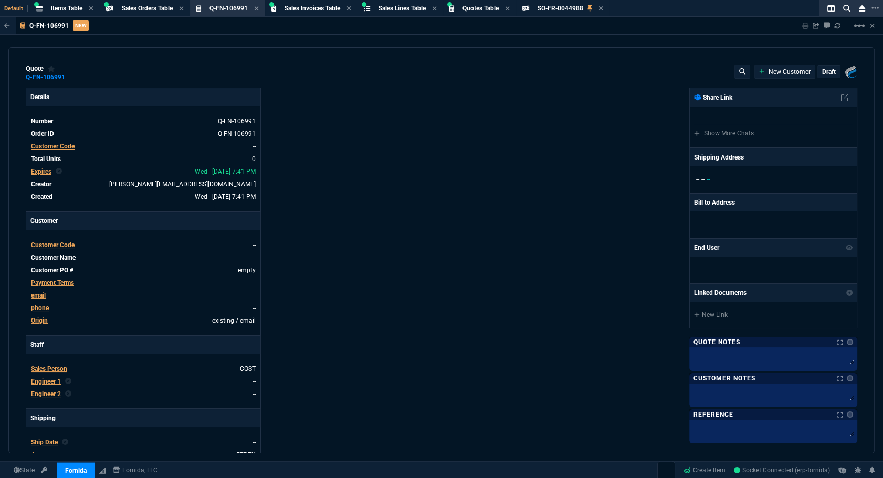
click at [59, 147] on span "Customer Code" at bounding box center [53, 146] width 44 height 7
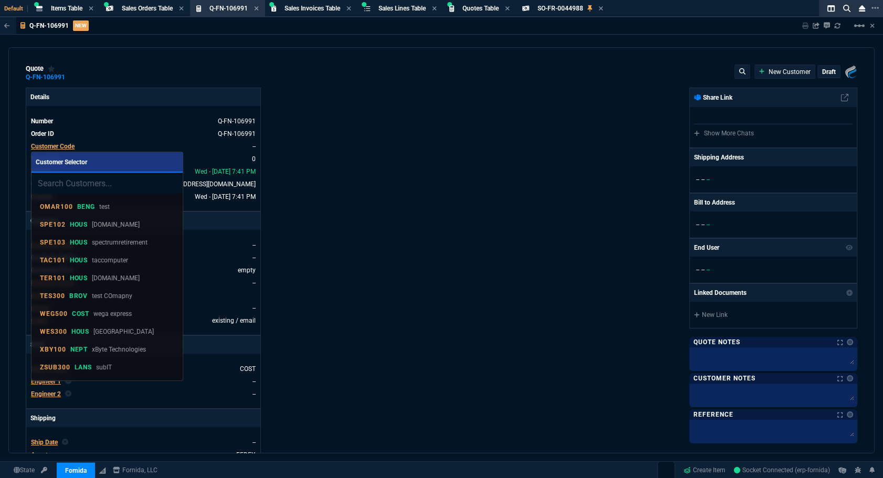
click at [711, 47] on div at bounding box center [441, 239] width 883 height 478
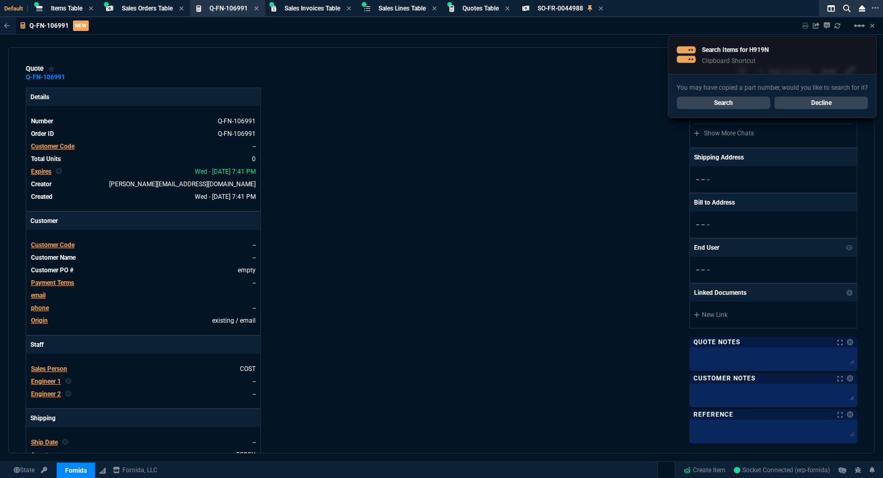
click at [47, 152] on tbody "Number Q-FN-106991 Order ID Q-FN-106991 Customer Code -- Total Units 0 Expires …" at bounding box center [143, 158] width 226 height 88
click at [48, 150] on span "Customer Code" at bounding box center [53, 146] width 44 height 7
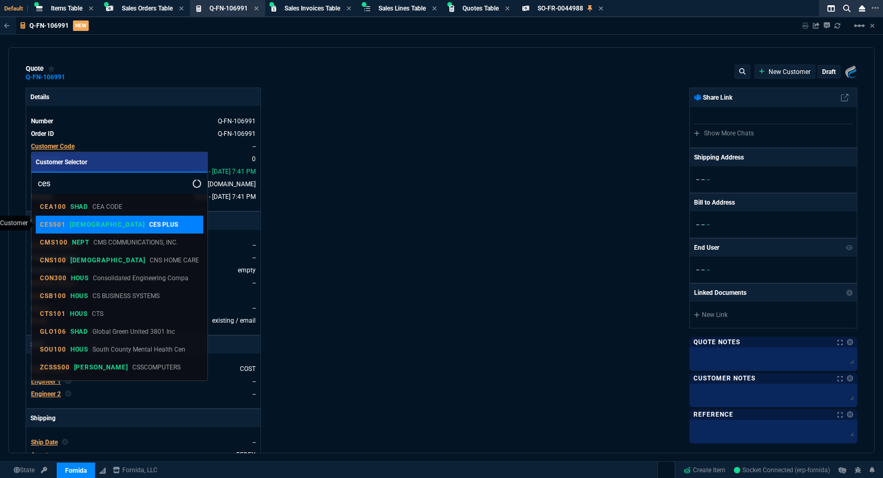
type input "ces"
click at [119, 225] on div "CES501 VAHI CES PLUS" at bounding box center [119, 224] width 159 height 9
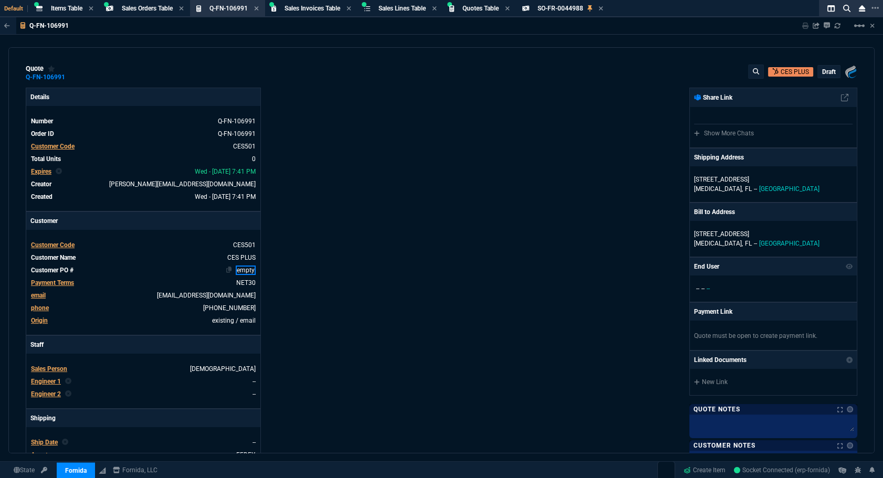
click at [247, 273] on link "empty" at bounding box center [246, 270] width 20 height 9
paste link
click at [306, 283] on div "Details Number Q-FN-106991 Order ID Q-FN-106991 Customer Code CES501 Total Unit…" at bounding box center [234, 359] width 416 height 543
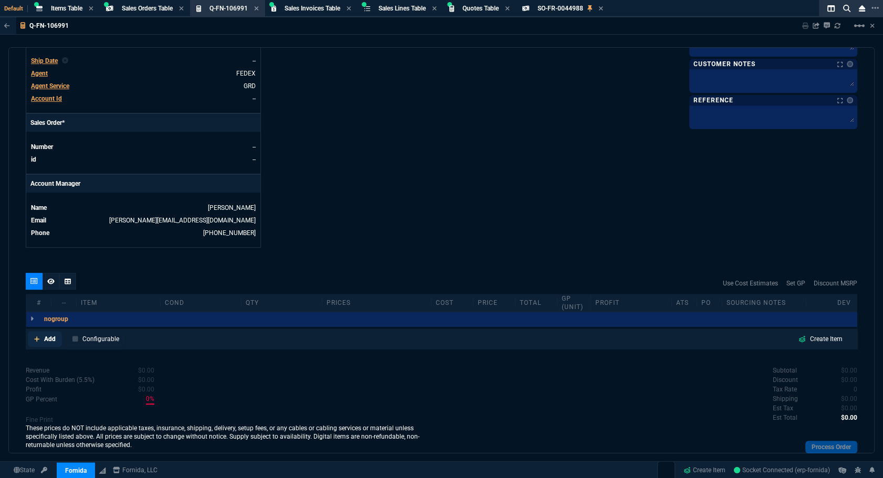
click at [52, 340] on p "Add" at bounding box center [50, 338] width 12 height 9
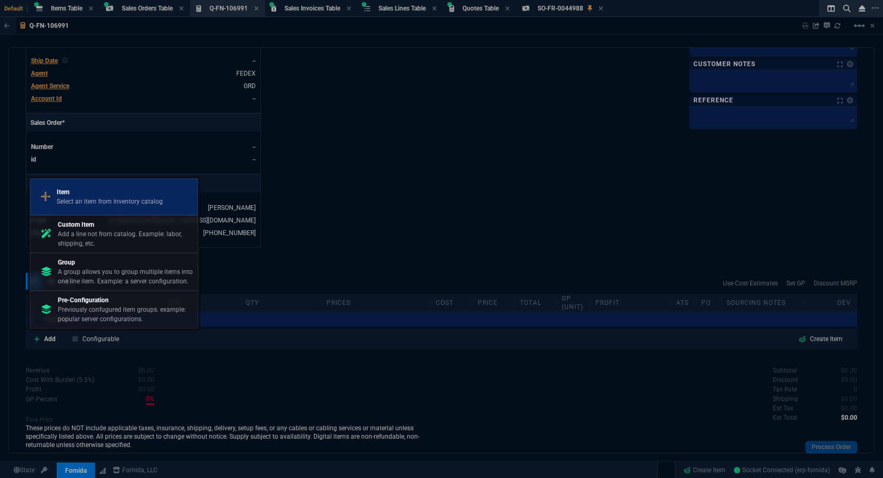
click at [110, 199] on p "Select an item from inventory catalog" at bounding box center [110, 201] width 106 height 9
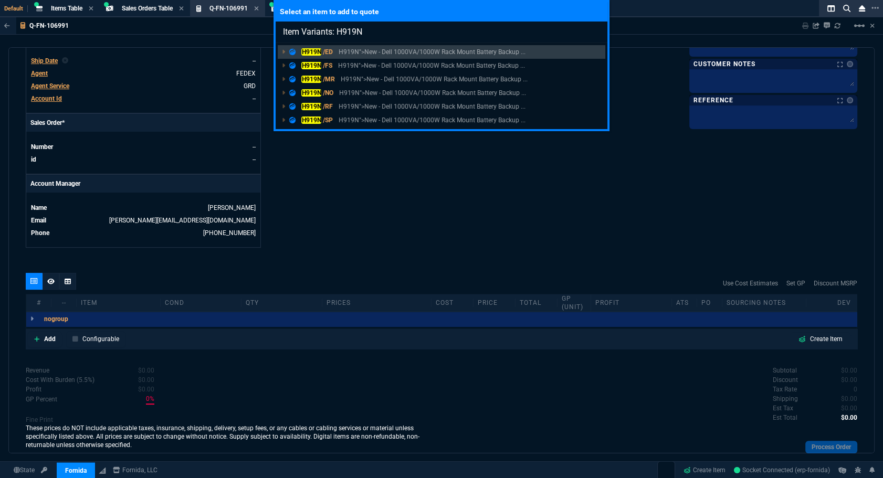
type input "Item Variants: H919N"
click at [322, 231] on div "Select an item to add to quote Item Variants: H919N H919N /ED H919N">New - Dell…" at bounding box center [441, 239] width 883 height 478
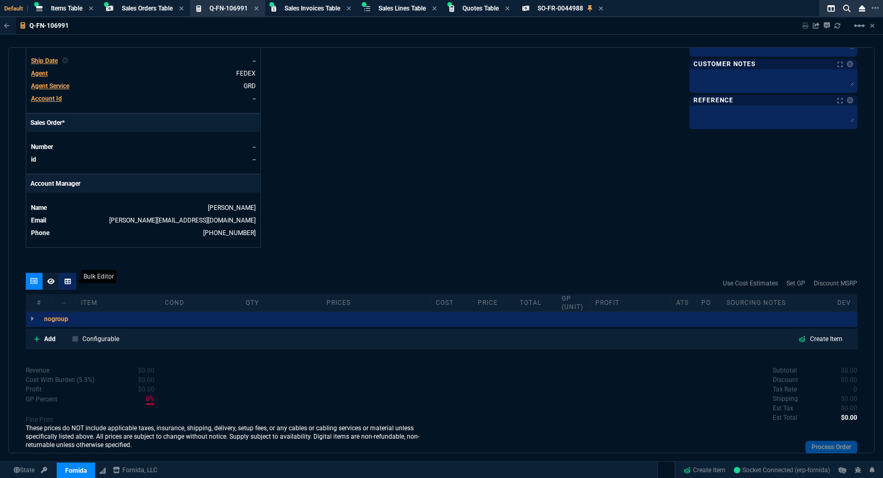
click at [68, 282] on icon at bounding box center [68, 281] width 6 height 6
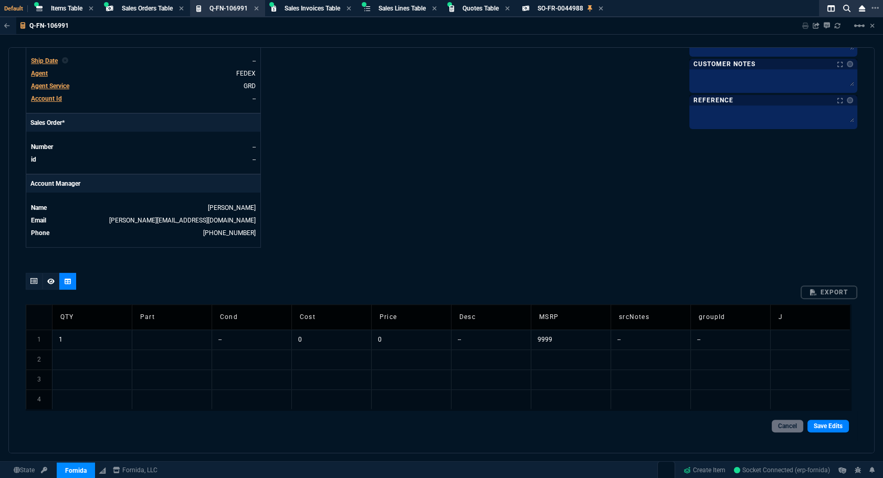
click at [169, 339] on td at bounding box center [172, 340] width 80 height 20
type input "FN-H919N"
click at [278, 266] on div "quote Q-FN-106991 CES PLUS draft Fornida, LLC 2609 Technology Dr Suite 300 Plan…" at bounding box center [441, 250] width 866 height 406
click at [477, 336] on td "--" at bounding box center [491, 340] width 80 height 20
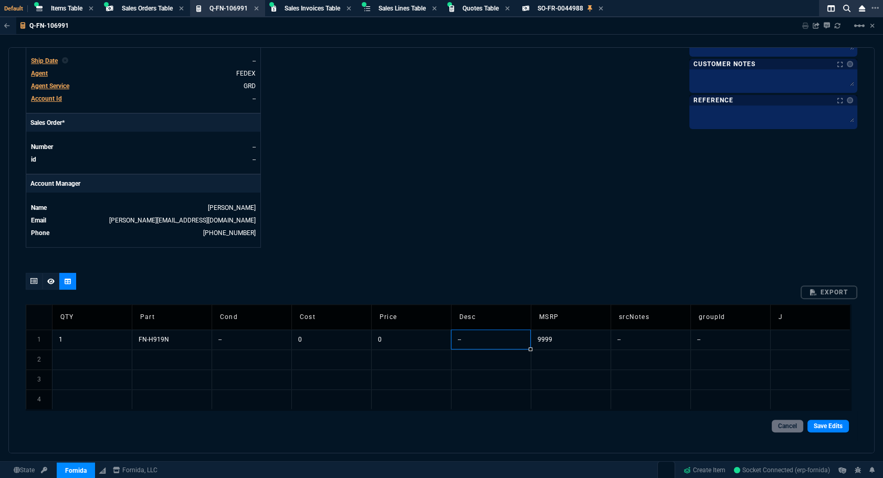
click at [477, 336] on td "--" at bounding box center [491, 340] width 80 height 20
click at [477, 336] on input "--" at bounding box center [491, 339] width 80 height 19
type input "-"
type input "Third party Battery Compatible with Dell 1000W H919N-2U 12V 9Ah UPS Battery"
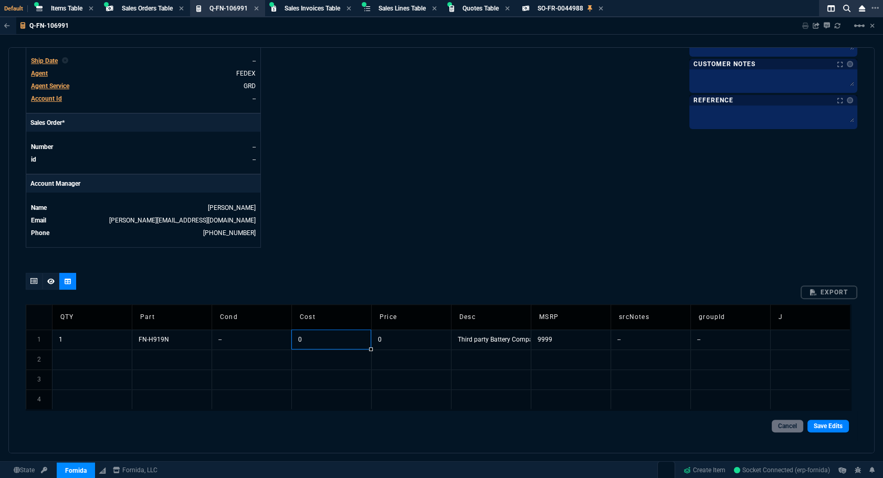
click at [307, 338] on td "0" at bounding box center [331, 340] width 80 height 20
type input "35"
click at [649, 341] on td "--" at bounding box center [650, 340] width 80 height 20
click at [649, 341] on input "--" at bounding box center [651, 339] width 80 height 19
type input "amz"
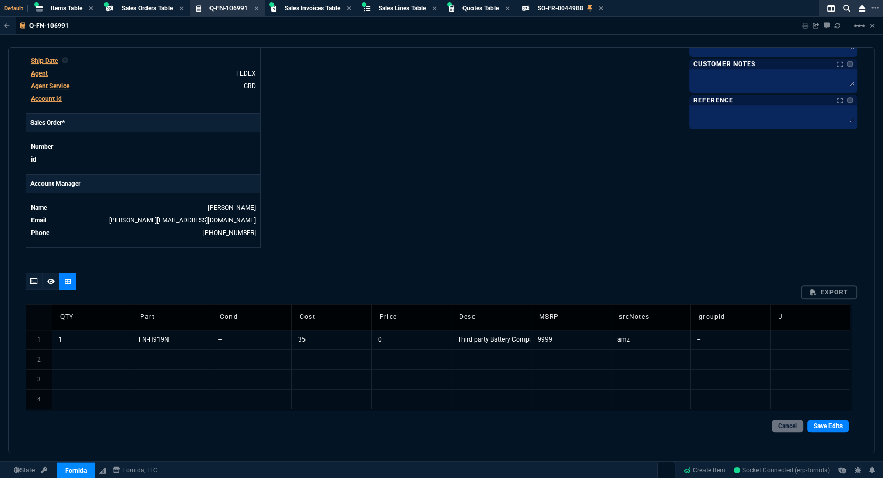
click at [331, 339] on td "35" at bounding box center [331, 340] width 80 height 20
click at [331, 339] on input "35" at bounding box center [332, 339] width 80 height 19
type input "35.09"
click at [830, 420] on link "Save Edits" at bounding box center [827, 426] width 41 height 13
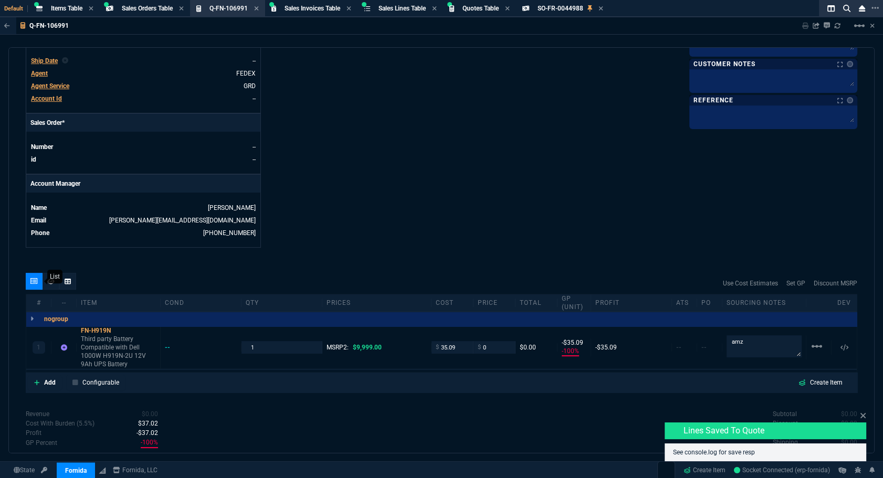
type input "-100"
type input "-35"
type input "100"
click at [89, 326] on div "FN-H919N" at bounding box center [118, 330] width 75 height 8
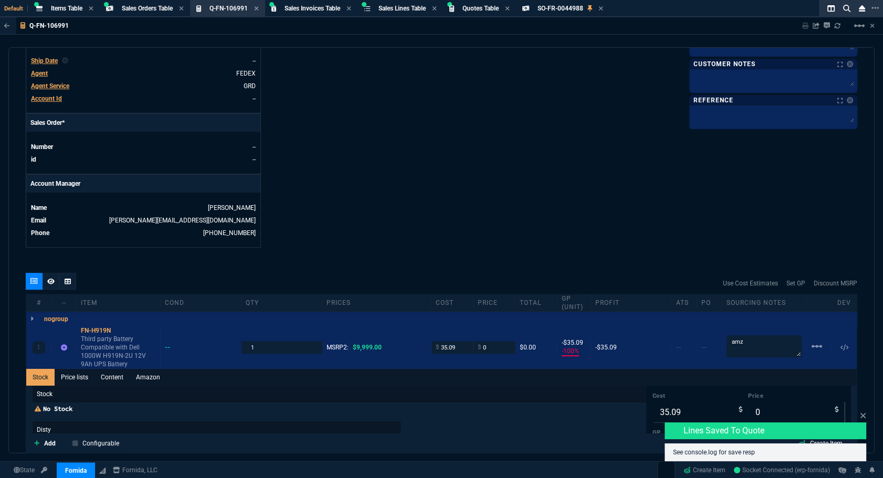
scroll to position [620, 0]
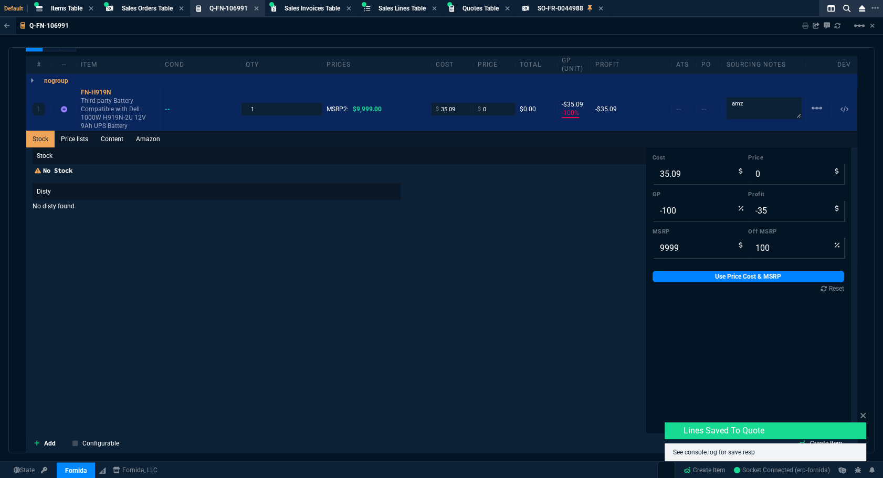
click at [675, 198] on label "GP" at bounding box center [700, 194] width 96 height 8
click at [675, 200] on input "-100" at bounding box center [700, 210] width 96 height 21
type input "3"
type input "36"
type input "1"
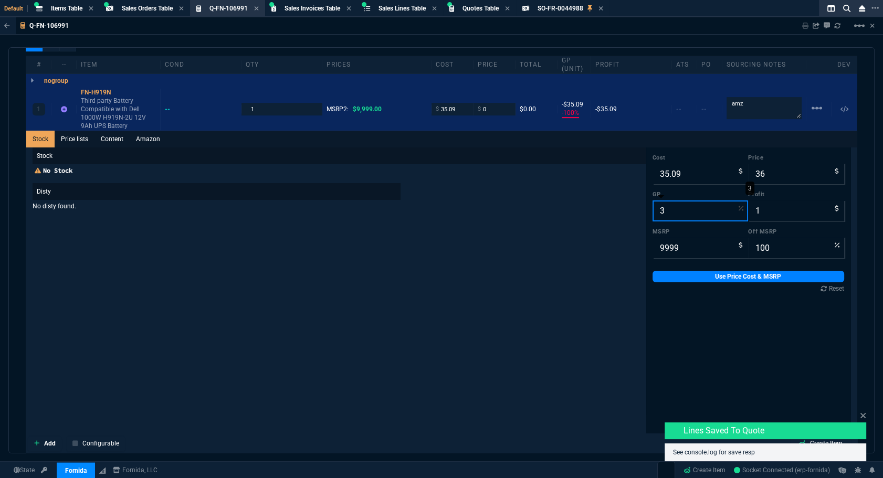
type input "30"
type input "50"
type input "15"
type input "99"
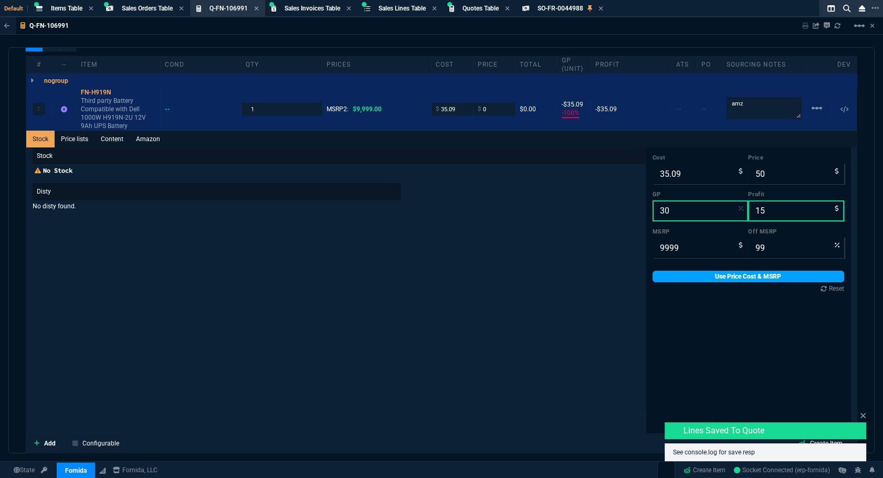
type input "30"
click at [737, 274] on link "Use Price Cost & MSRP" at bounding box center [748, 277] width 192 height 12
type input "50"
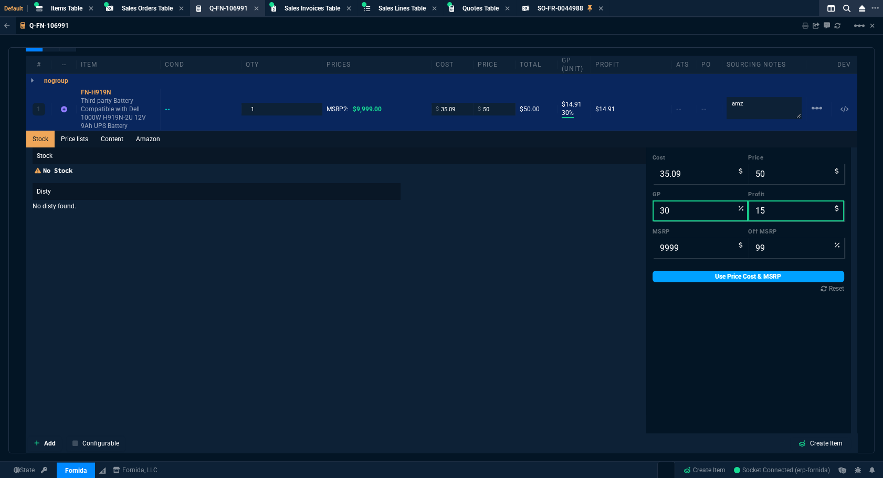
click at [710, 276] on link "Use Price Cost & MSRP" at bounding box center [748, 277] width 192 height 12
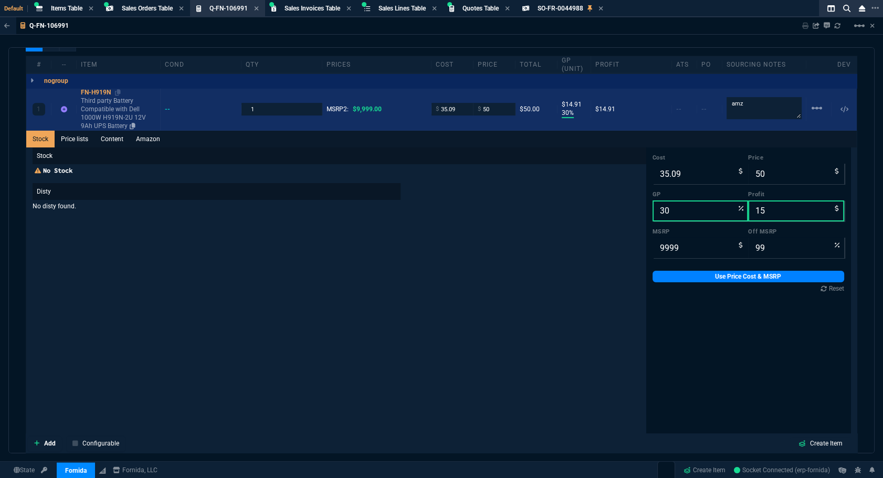
click at [104, 92] on div "FN-H919N" at bounding box center [118, 92] width 75 height 8
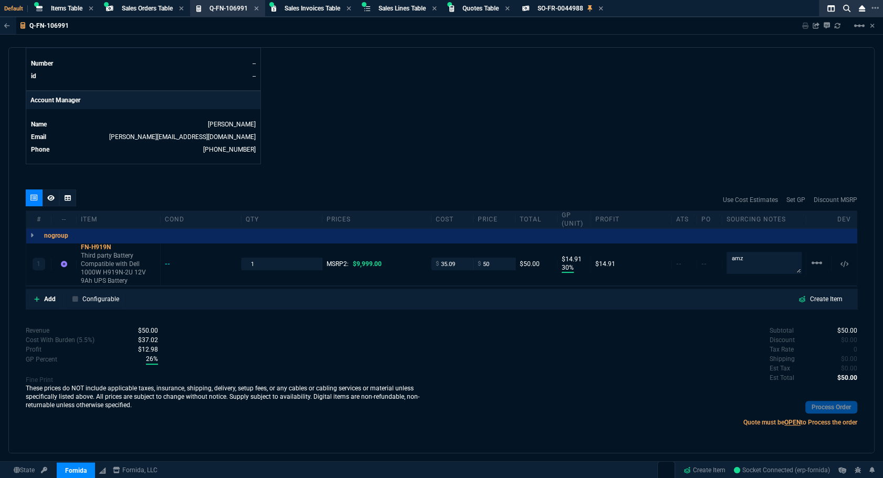
scroll to position [274, 0]
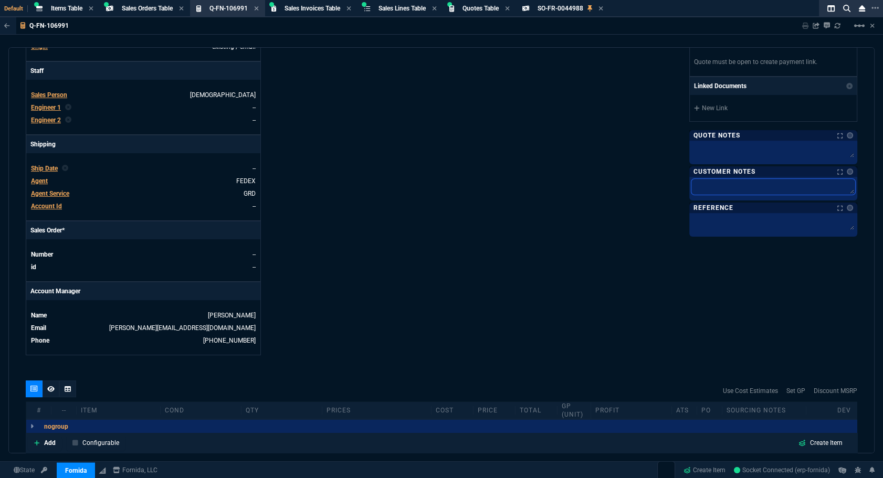
click at [735, 190] on textarea at bounding box center [773, 187] width 164 height 16
type textarea "L"
type textarea "Le"
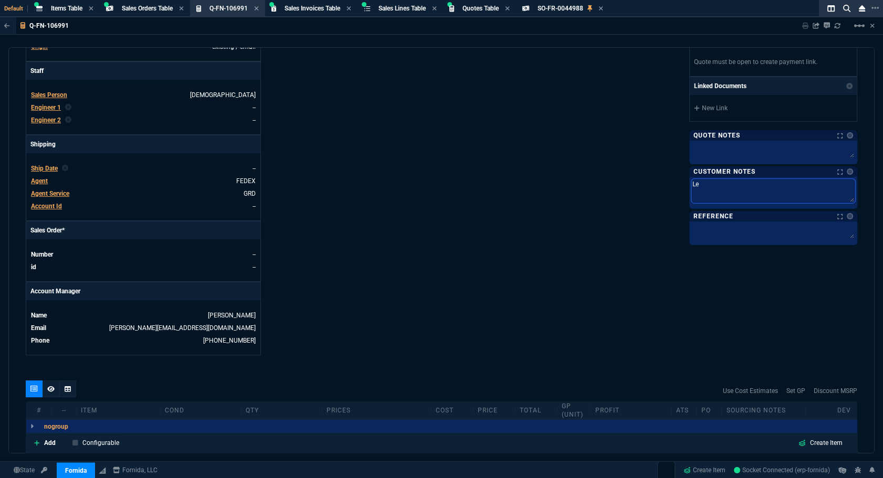
type textarea "Lea"
type textarea "Lead"
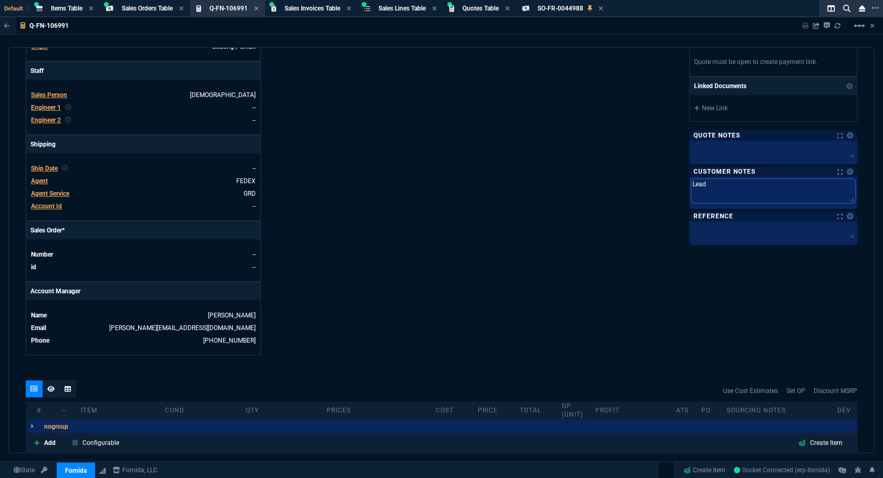
type textarea "Lead T"
type textarea "Lead Ti"
type textarea "Lead Tim"
type textarea "Lead Time"
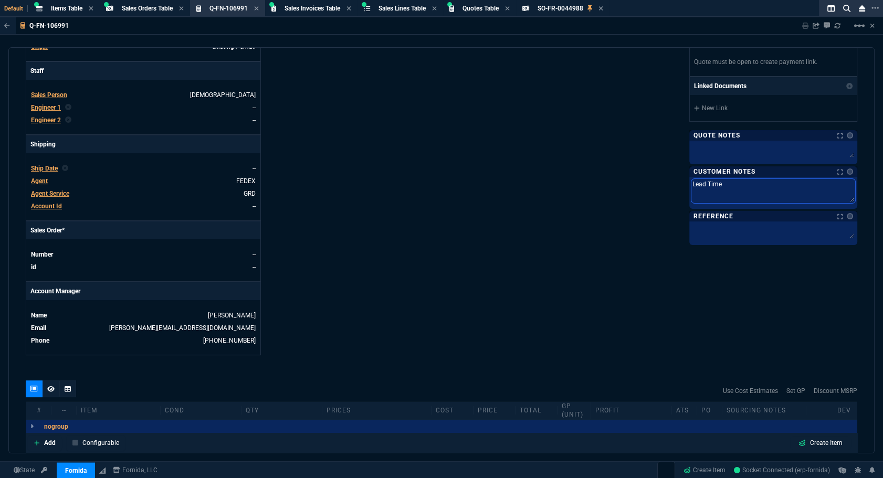
type textarea "Lead Time"
type textarea "Lead Time:"
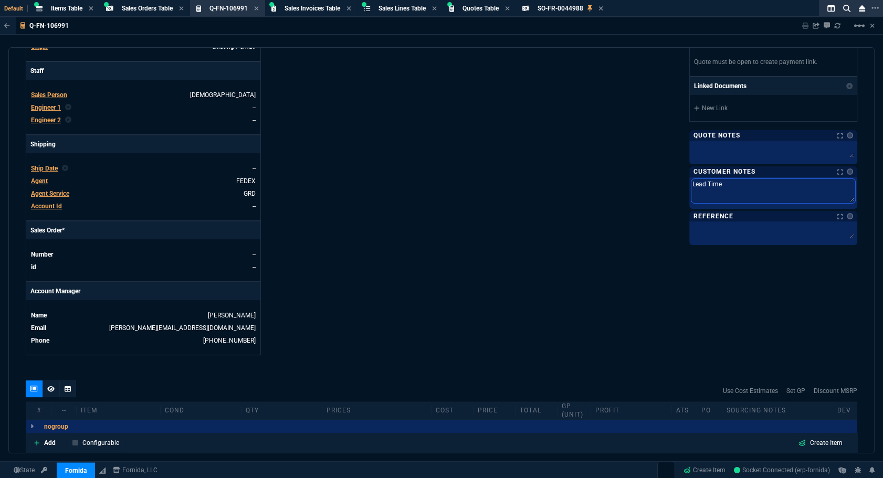
type textarea "Lead Time:"
type textarea "Lead Time: 3"
type textarea "Lead Time: 3-"
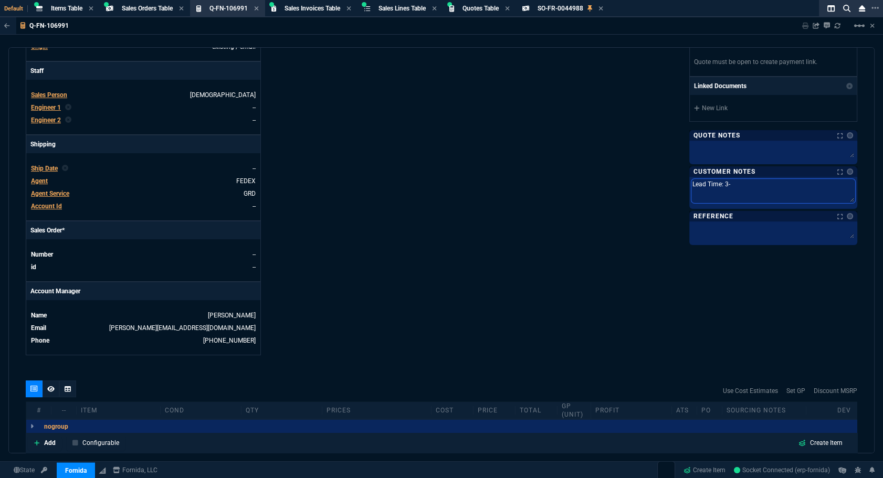
type textarea "Lead Time: 3-5"
type textarea "Lead Time: 3-5 b"
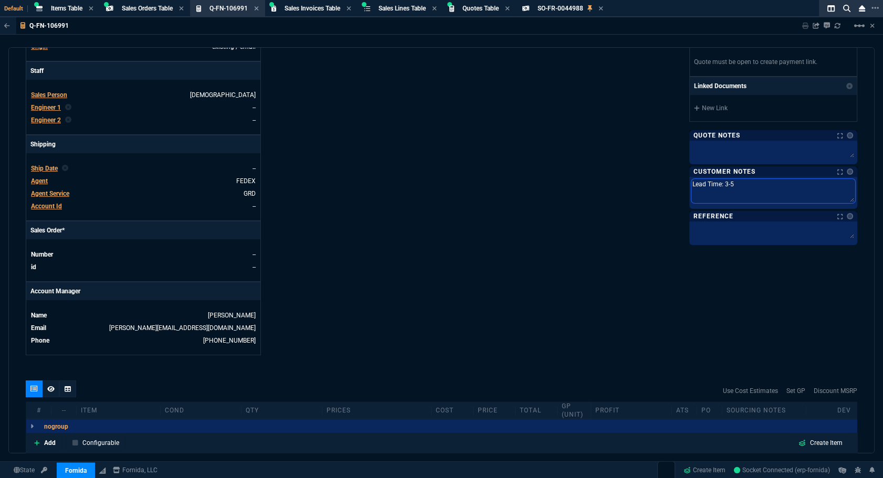
type textarea "Lead Time: 3-5 b"
type textarea "Lead Time: 3-5 bu"
type textarea "Lead Time: 3-5 bus"
type textarea "Lead Time: 3-5 busi"
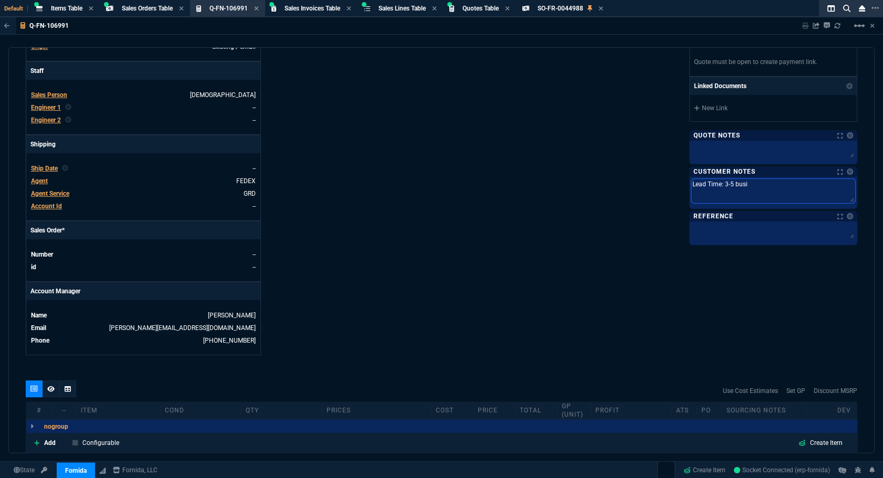
type textarea "Lead Time: 3-5 busin"
type textarea "Lead Time: 3-5 busine"
type textarea "Lead Time: 3-5 busines"
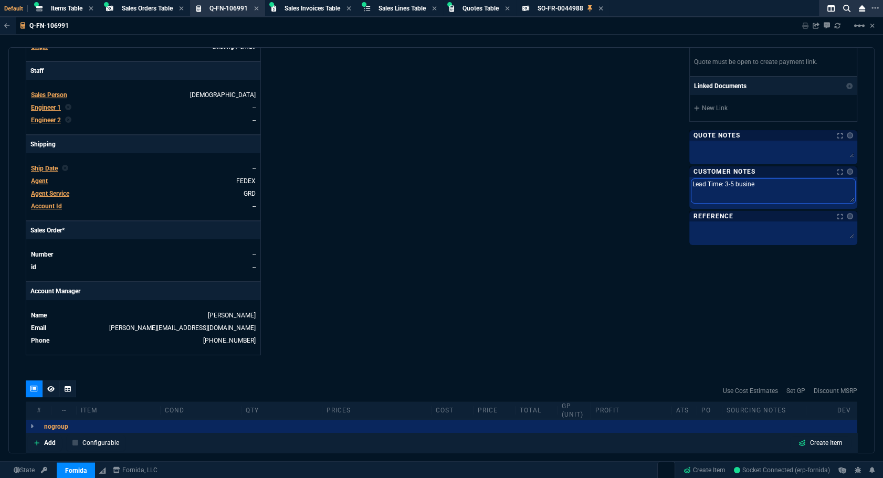
type textarea "Lead Time: 3-5 busines"
type textarea "Lead Time: 3-5 business"
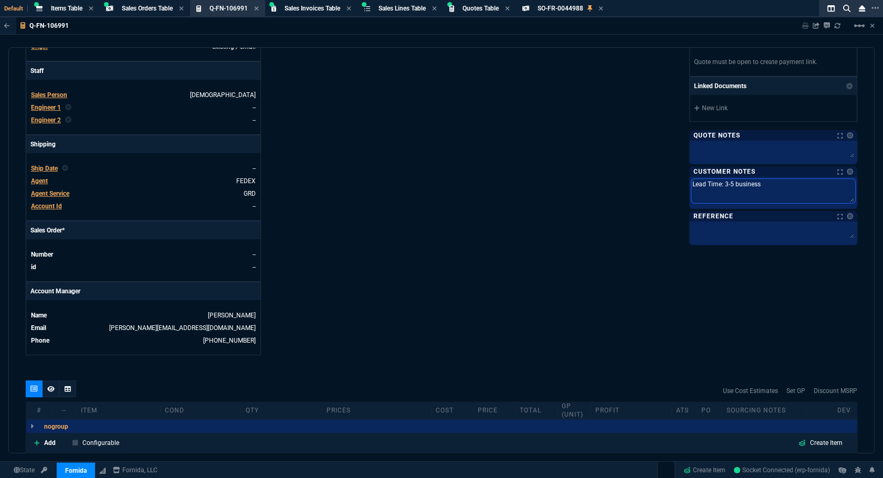
type textarea "Lead Time: 3-5 business d"
type textarea "Lead Time: 3-5 business da"
type textarea "Lead Time: 3-5 business day"
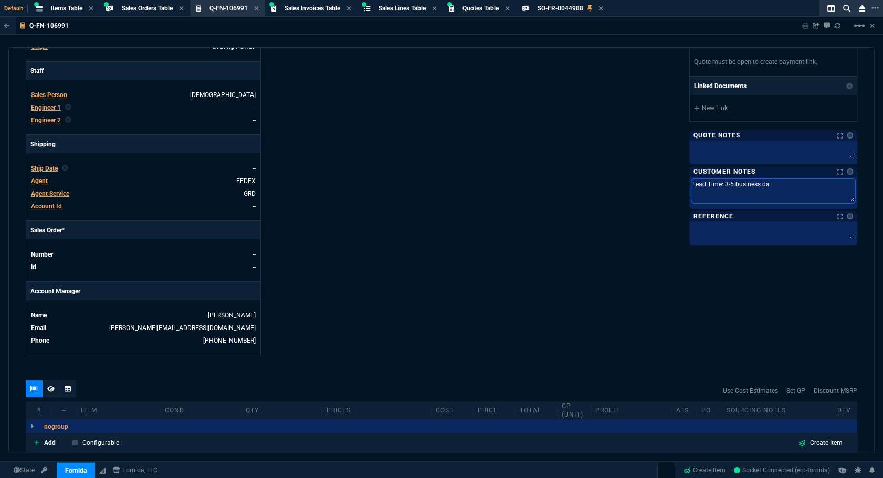
type textarea "Lead Time: 3-5 business day"
type textarea "Lead Time: 3-5 business days"
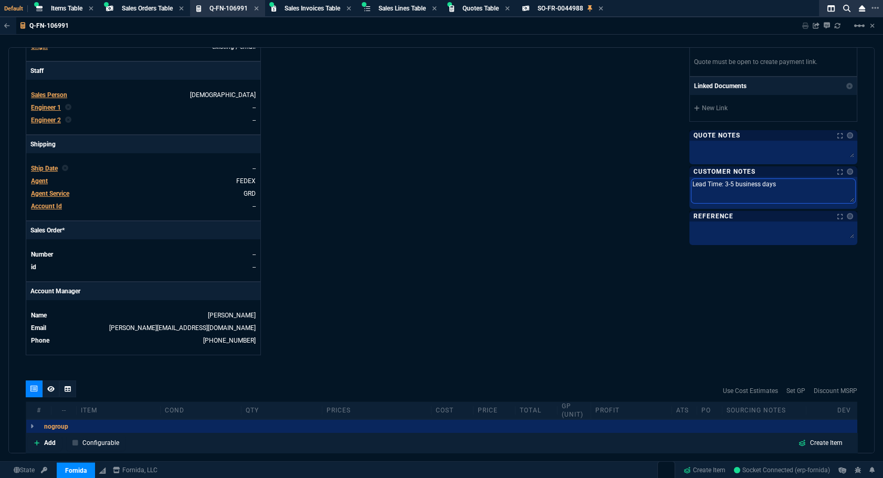
type textarea "Lead Time: 3-5 business days t"
type textarea "Lead Time: 3-5 business days to"
type textarea "Lead Time: 3-5 business days to s"
type textarea "Lead Time: 3-5 business days to sh"
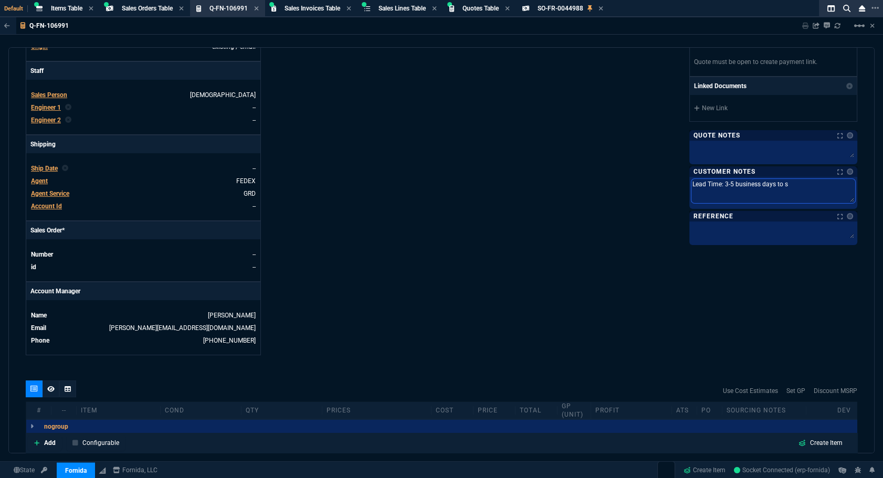
type textarea "Lead Time: 3-5 business days to sh"
type textarea "Lead Time: 3-5 business days to shi"
type textarea "Lead Time: 3-5 business days to ship"
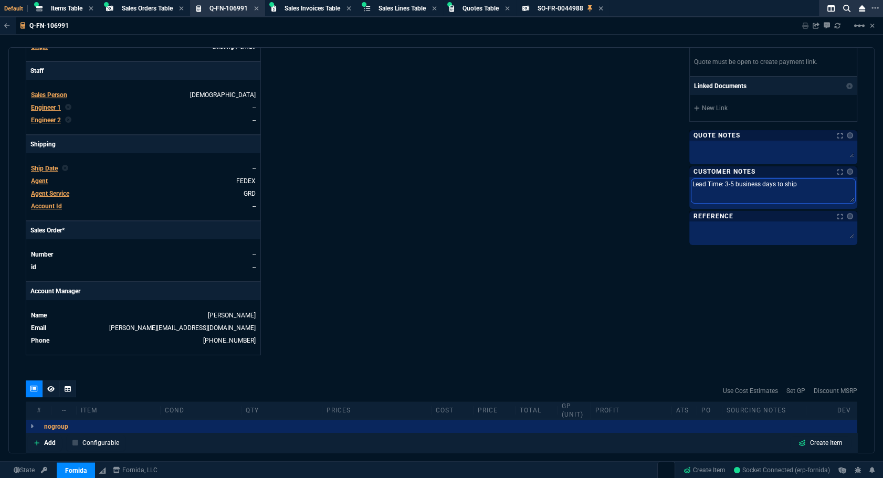
type textarea "Lead Time: 3-5 business days to ship"
type textarea "Lead Time: 3-5 business days to ship *"
type textarea "Lead Time: 3-5 business days to ship **"
type textarea "Lead Time: 3-5 business days to ship ***"
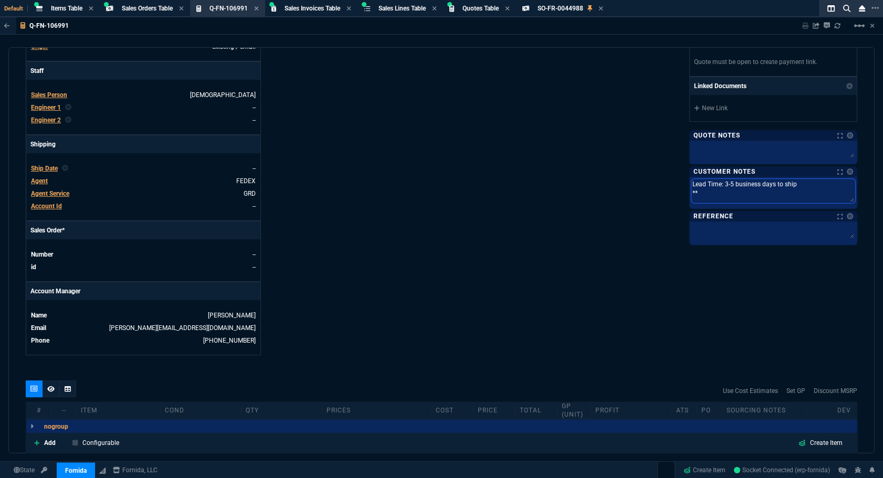
type textarea "Lead Time: 3-5 business days to ship ***"
type textarea "Lead Time: 3-5 business days to ship ***F"
type textarea "Lead Time: 3-5 business days to ship ***Fr"
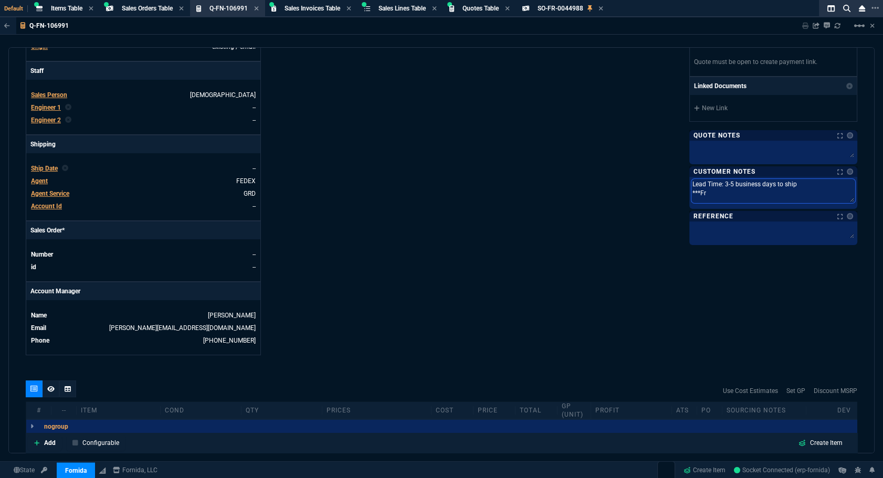
type textarea "Lead Time: 3-5 business days to ship ***Fre"
type textarea "Lead Time: 3-5 business days to ship ***Free"
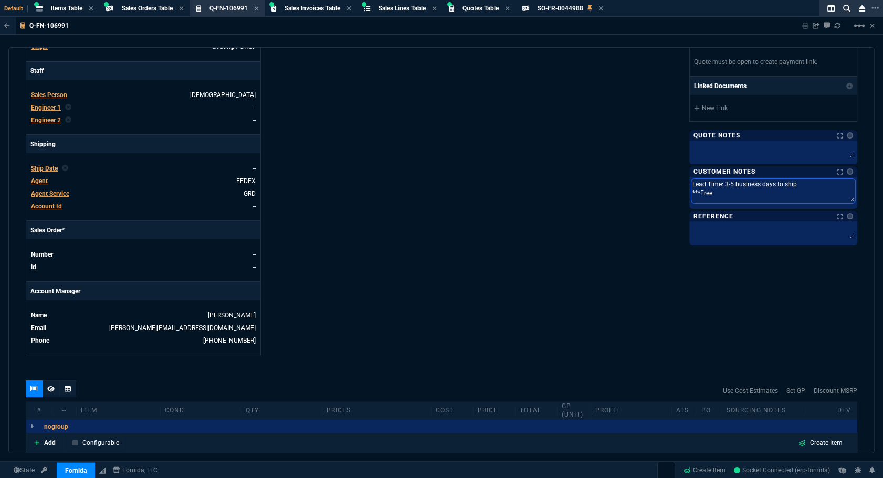
type textarea "Lead Time: 3-5 business days to ship ***Free G"
type textarea "Lead Time: 3-5 business days to ship ***Free GR"
type textarea "Lead Time: 3-5 business days to ship ***Free GRO"
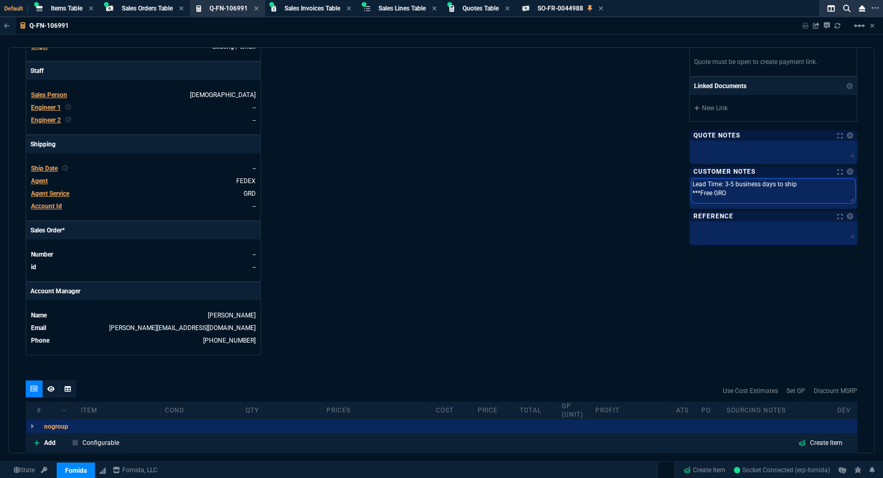
type textarea "Lead Time: 3-5 business days to ship ***Free GROU"
type textarea "Lead Time: 3-5 business days to ship ***Free GROUN"
type textarea "Lead Time: 3-5 business days to ship ***Free GROUND"
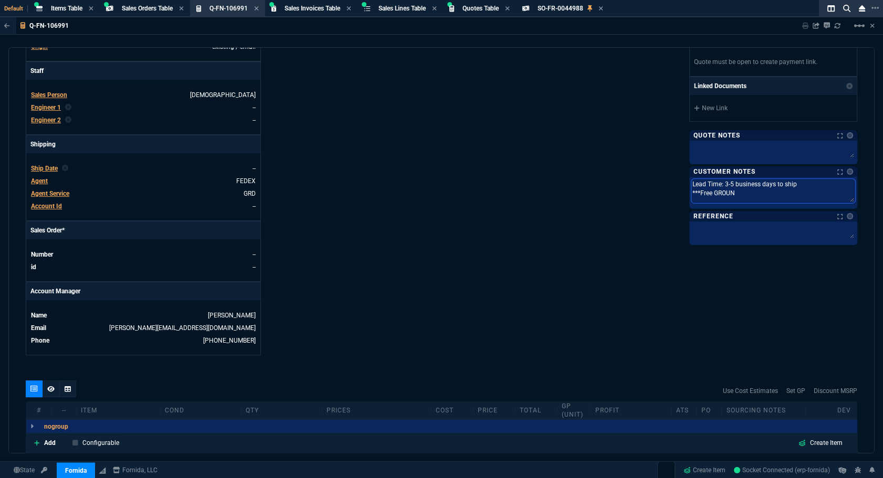
type textarea "Lead Time: 3-5 business days to ship ***Free GROUND"
type textarea "Lead Time: 3-5 business days to ship ***Free GROUND S"
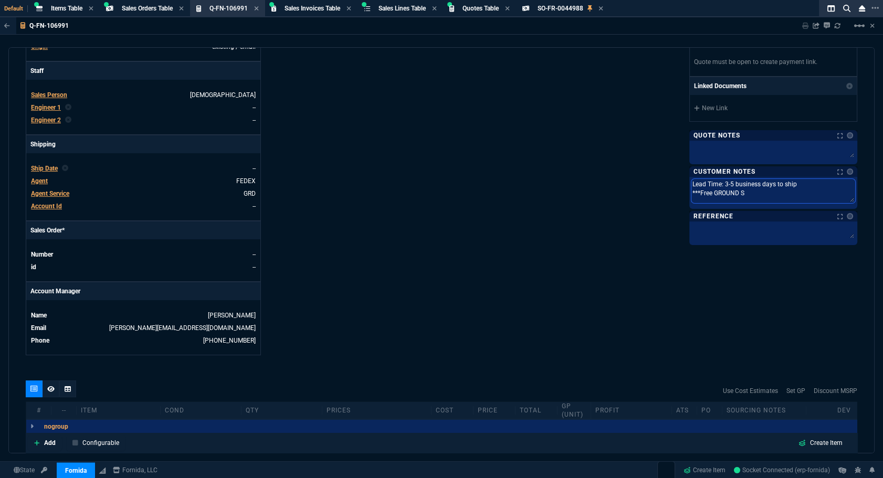
type textarea "Lead Time: 3-5 business days to ship ***Free GROUND SH"
type textarea "Lead Time: 3-5 business days to ship ***Free GROUND SHI"
type textarea "Lead Time: 3-5 business days to ship ***Free GROUND SHIP"
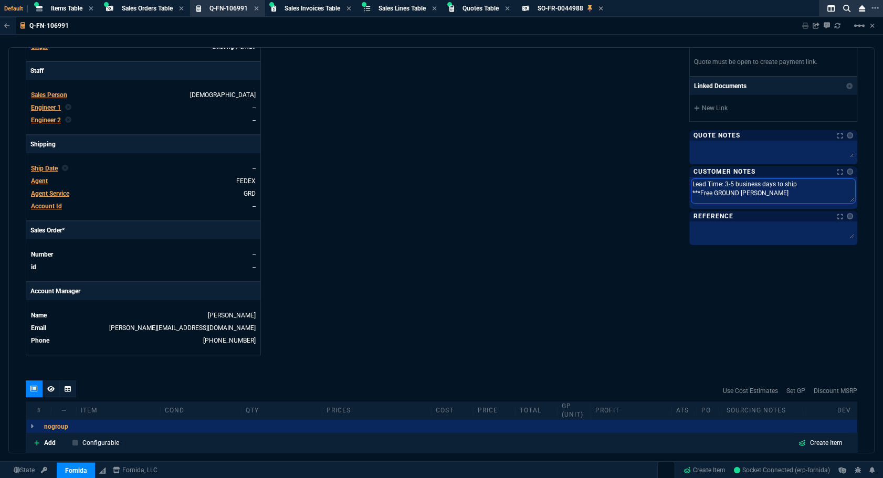
type textarea "Lead Time: 3-5 business days to ship ***Free GROUND SHIPPI"
type textarea "Lead Time: 3-5 business days to ship ***Free GROUND SHIPPIN"
type textarea "Lead Time: 3-5 business days to ship ***Free GROUND SHIPPING"
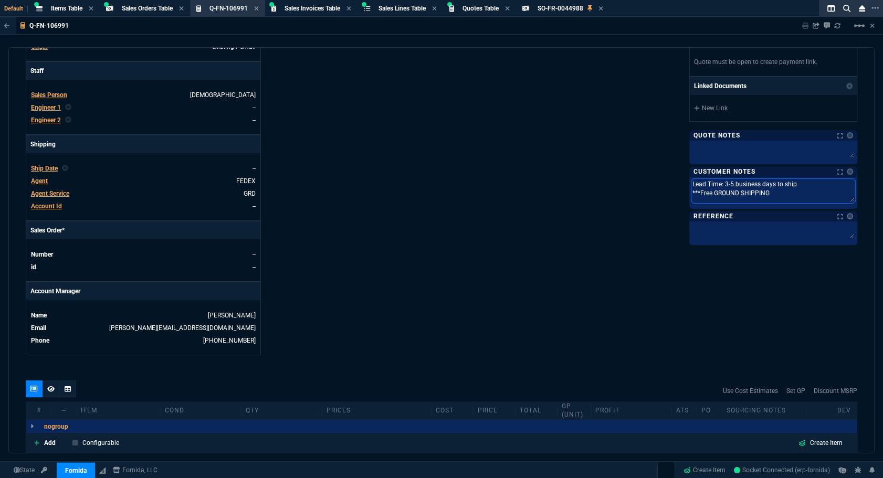
type textarea "Lead Time: 3-5 business days to ship ***Free GROUND SHIPPING"
type textarea "Lead Time: 3-5 business days to ship ***Free GROUND SHIPPING I"
type textarea "Lead Time: 3-5 business days to ship ***Free GROUND SHIPPING IN"
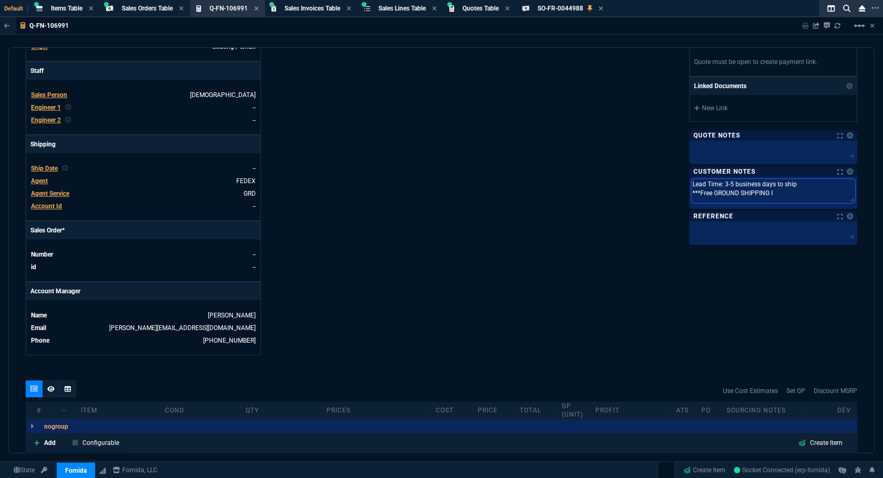
type textarea "Lead Time: 3-5 business days to ship ***Free GROUND SHIPPING IN"
type textarea "Lead Time: 3-5 business days to ship ***Free GROUND SHIPPING INC"
type textarea "Lead Time: 3-5 business days to ship ***Free GROUND SHIPPING INCL"
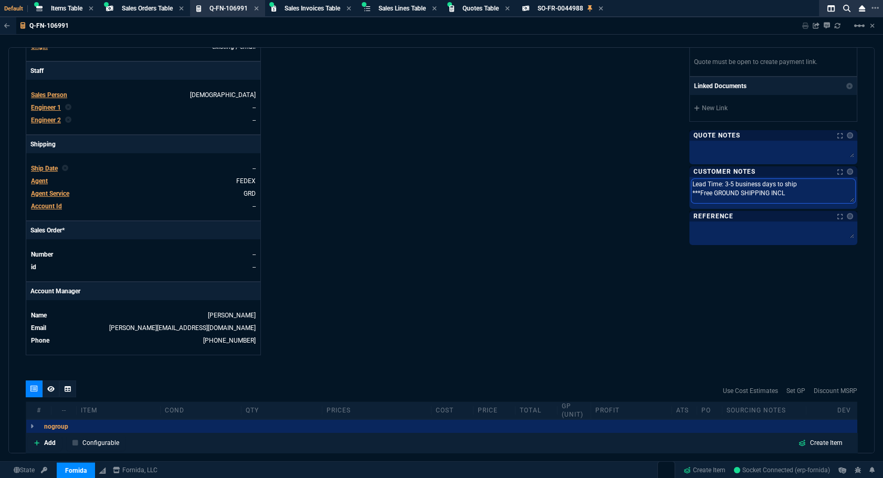
type textarea "Lead Time: 3-5 business days to ship ***Free GROUND SHIPPING INCLU"
type textarea "Lead Time: 3-5 business days to ship ***Free GROUND SHIPPING INCLUD"
type textarea "Lead Time: 3-5 business days to ship ***Free GROUND SHIPPING INCLUDE"
type textarea "Lead Time: 3-5 business days to ship ***Free GROUND SHIPPING INCLUDED"
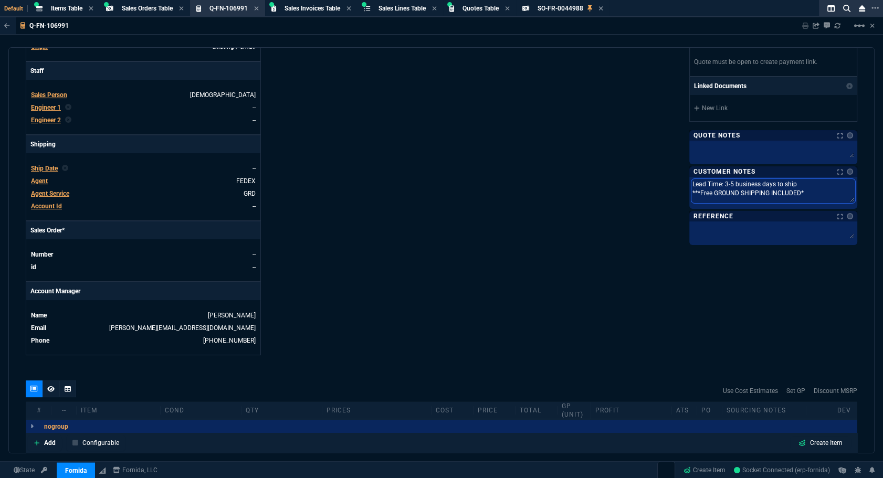
type textarea "Lead Time: 3-5 business days to ship ***Free GROUND SHIPPING INCLUDED**"
type textarea "Lead Time: 3-5 business days to ship ***Free GROUND SHIPPING INCLUDED***"
click at [846, 169] on link at bounding box center [849, 171] width 6 height 6
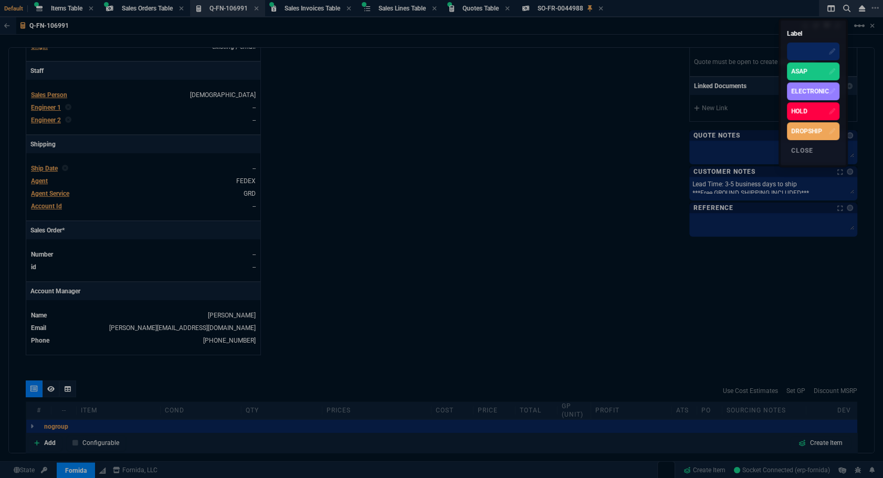
click at [798, 78] on div "ASAP" at bounding box center [813, 71] width 52 height 18
click at [395, 251] on div at bounding box center [441, 239] width 883 height 478
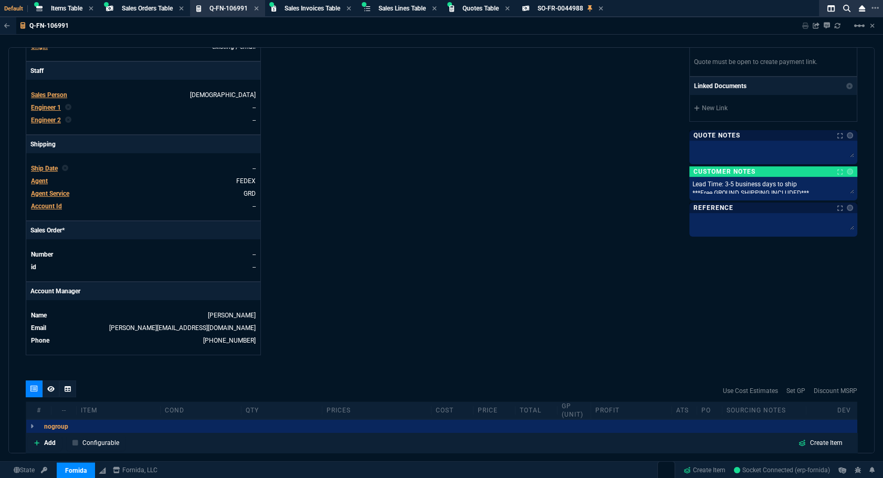
scroll to position [465, 0]
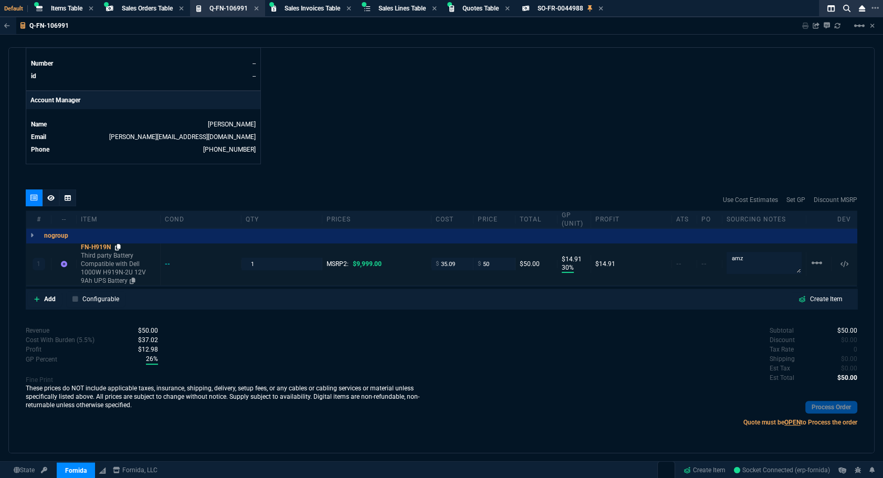
click at [118, 245] on icon at bounding box center [118, 247] width 6 height 6
click at [495, 261] on input "50" at bounding box center [494, 264] width 33 height 12
type input "65"
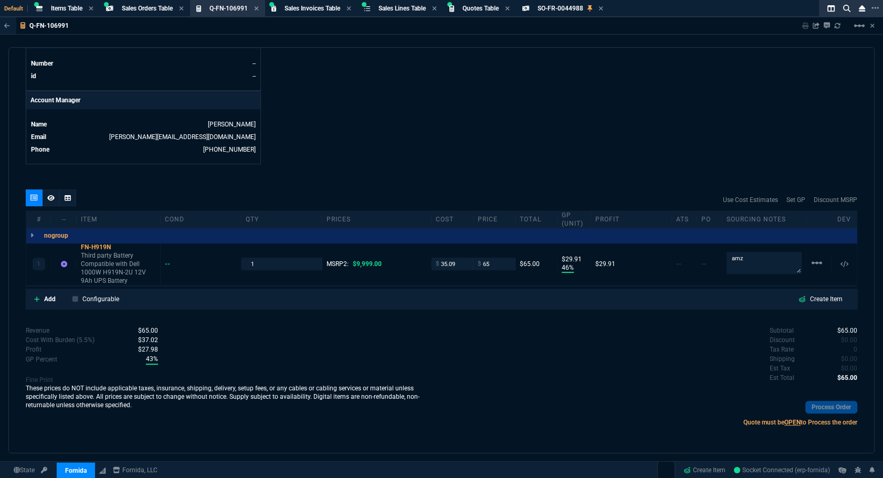
type input "46"
type input "30"
click at [54, 200] on fa-icon at bounding box center [50, 197] width 7 height 7
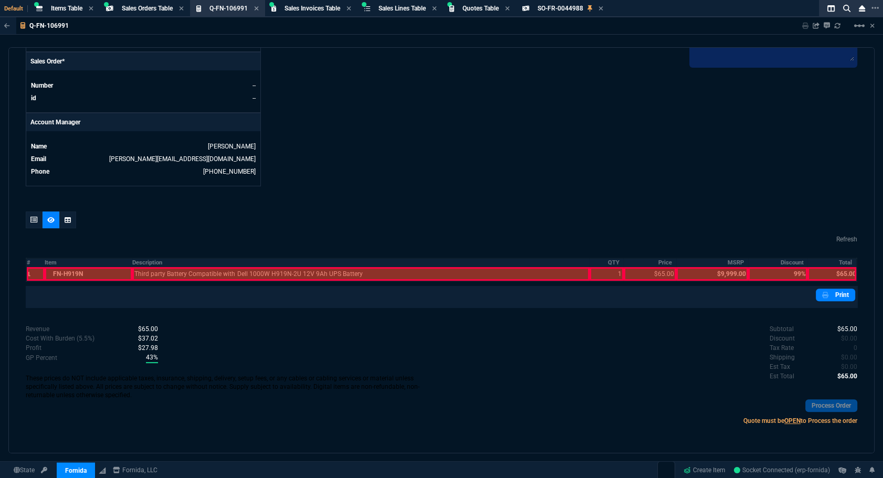
scroll to position [441, 0]
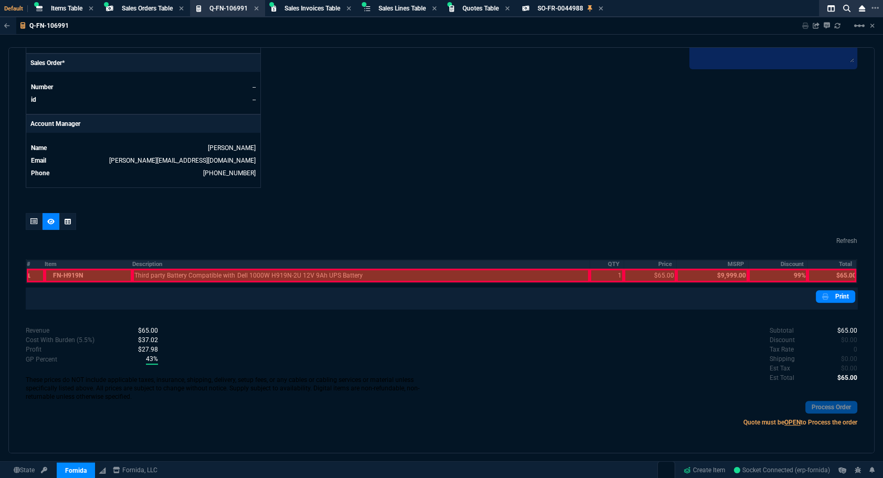
click at [30, 261] on th "#" at bounding box center [35, 264] width 18 height 9
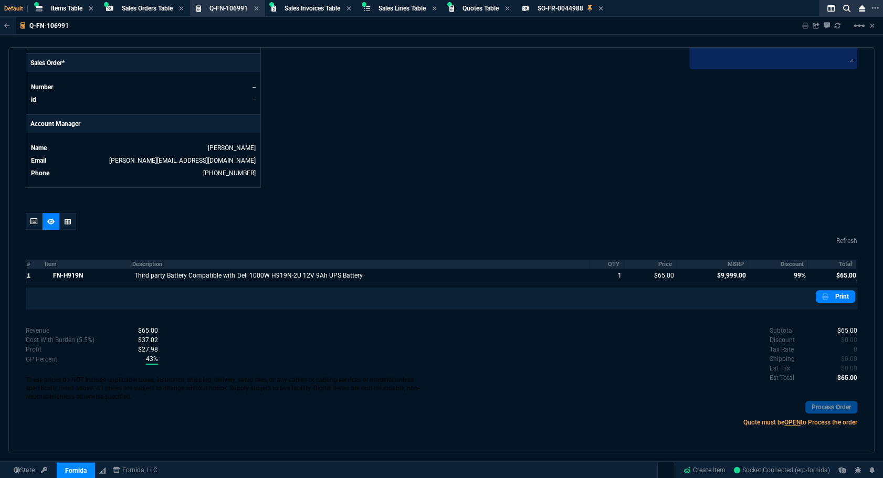
click at [729, 265] on th "MSRP" at bounding box center [712, 264] width 72 height 9
click at [773, 260] on th "Discount" at bounding box center [777, 264] width 59 height 9
click at [31, 222] on icon at bounding box center [33, 221] width 7 height 6
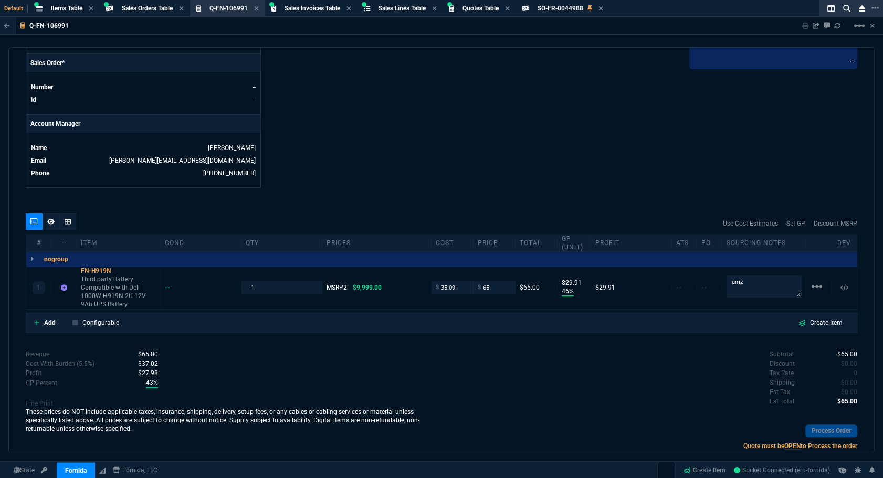
type input "46"
type input "30"
type input "99"
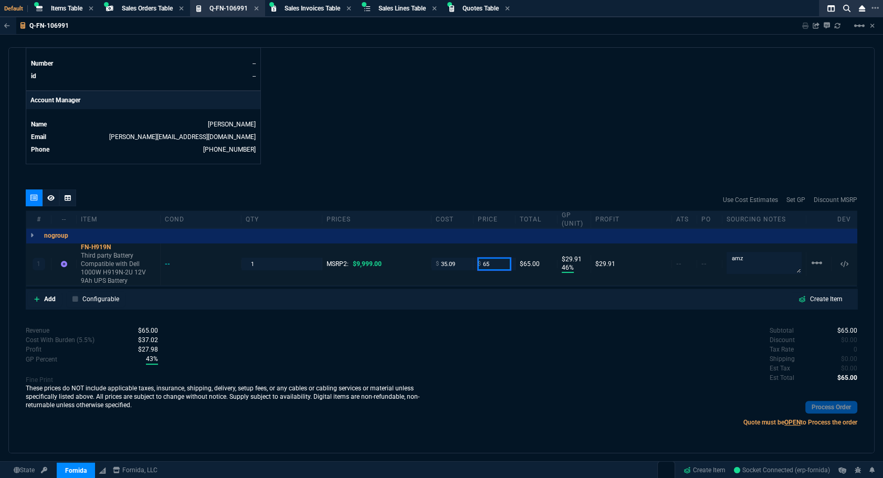
click at [503, 263] on input "65" at bounding box center [494, 264] width 33 height 12
type input "72"
type input "51"
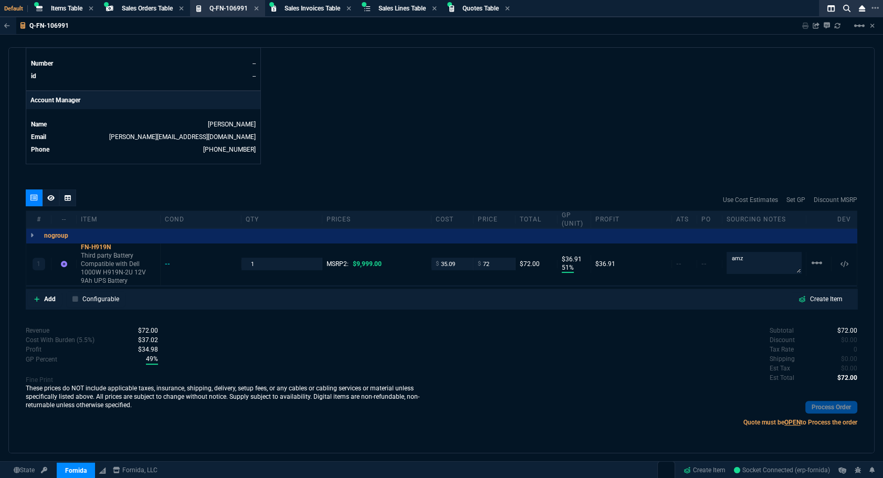
type input "37"
click at [50, 201] on nx-icon at bounding box center [50, 198] width 7 height 8
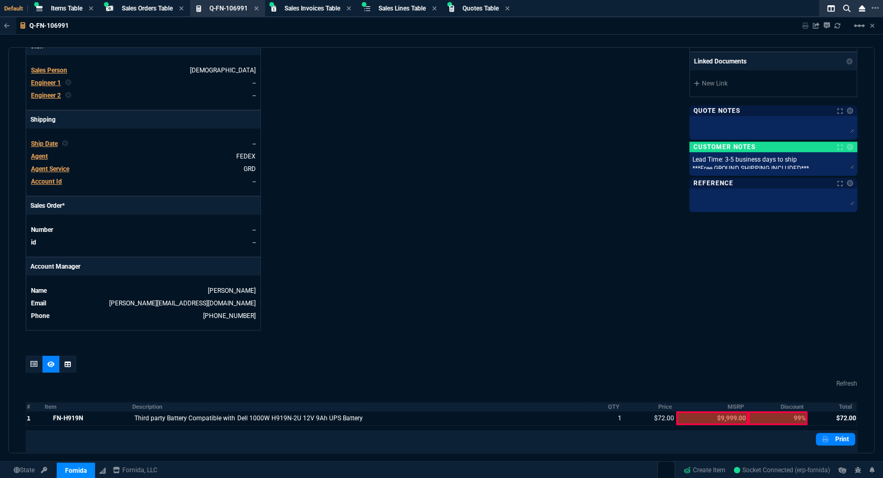
scroll to position [0, 0]
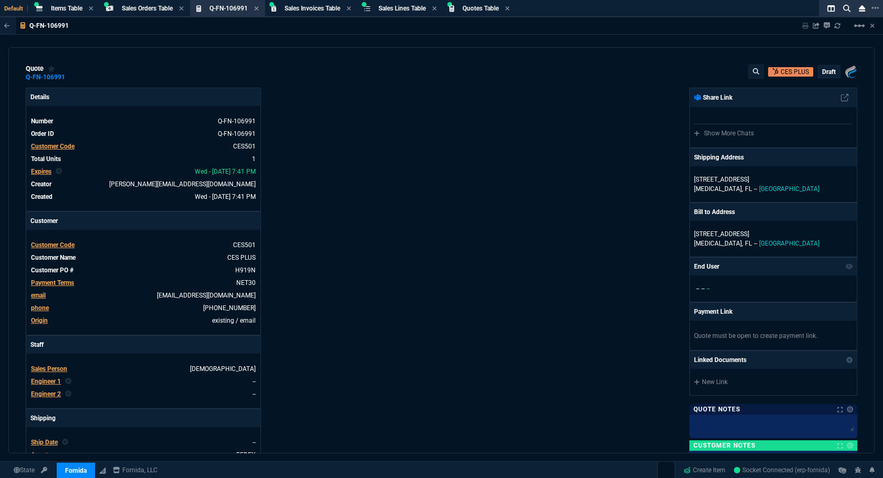
click at [829, 75] on div "draft" at bounding box center [829, 72] width 22 height 12
click at [825, 70] on p "draft" at bounding box center [829, 72] width 14 height 8
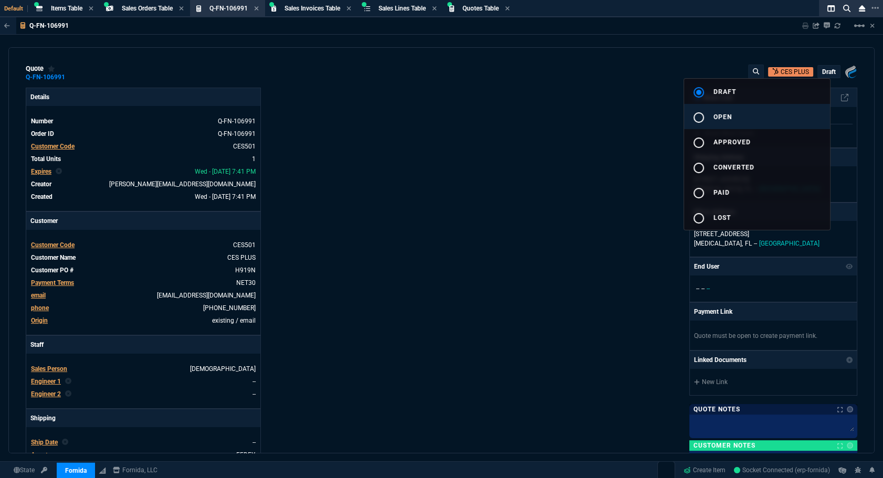
click at [771, 111] on button "radio_button_unchecked open" at bounding box center [757, 116] width 146 height 25
type input "51"
type input "37"
drag, startPoint x: 478, startPoint y: 108, endPoint x: 817, endPoint y: 18, distance: 350.7
click at [479, 108] on div at bounding box center [441, 239] width 883 height 478
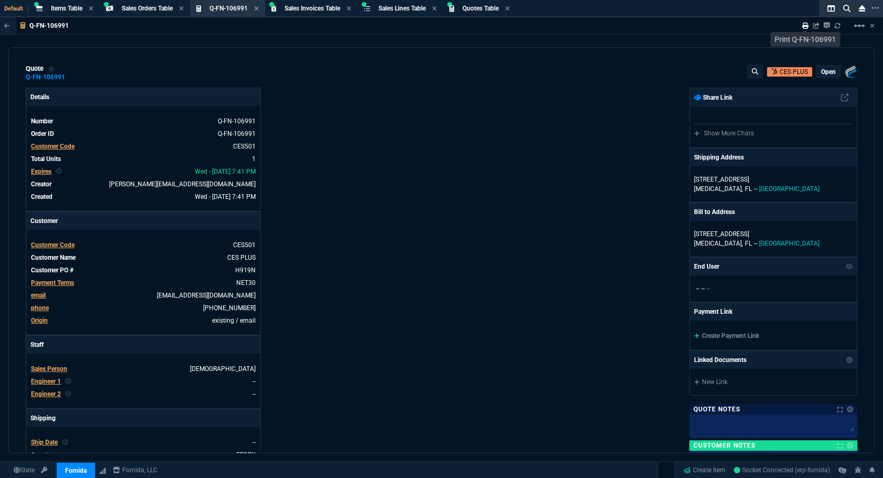
type input "51"
type input "37"
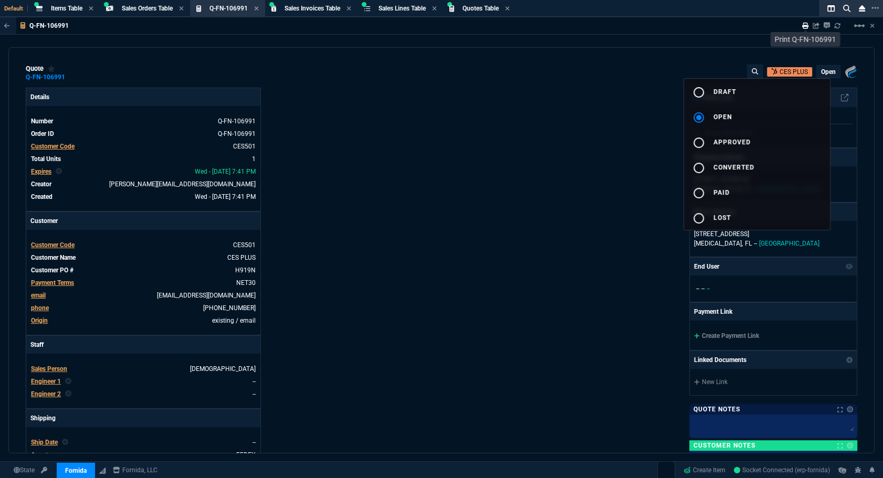
type input "99"
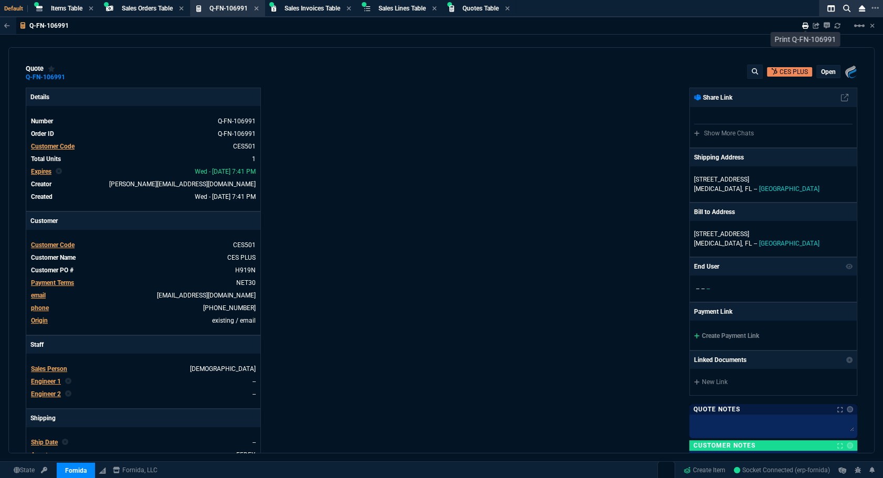
click at [804, 26] on icon at bounding box center [805, 26] width 6 height 6
type input "51"
type input "37"
type input "99"
click at [137, 11] on span "Sales Orders Table" at bounding box center [147, 8] width 51 height 7
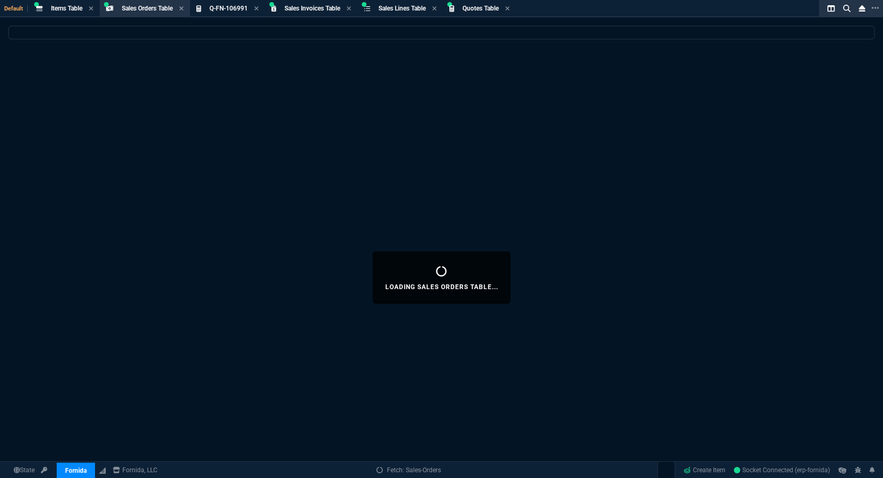
select select
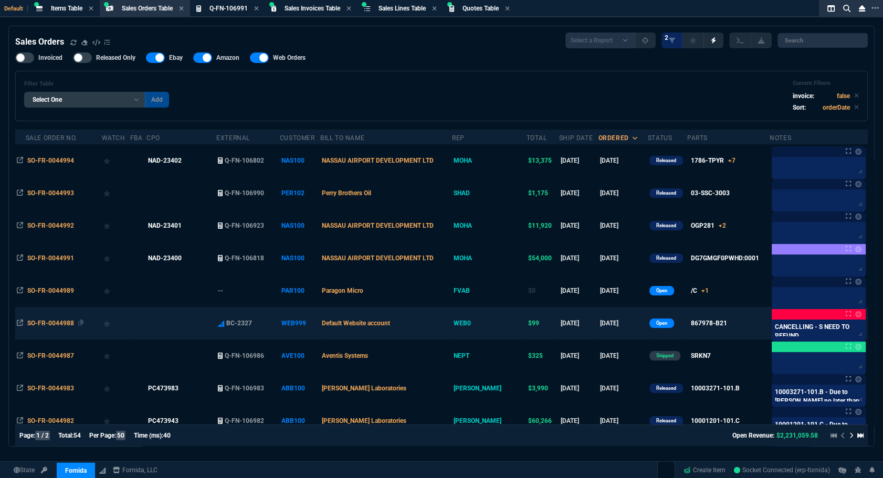
click at [59, 325] on span "SO-FR-0044988" at bounding box center [50, 323] width 47 height 7
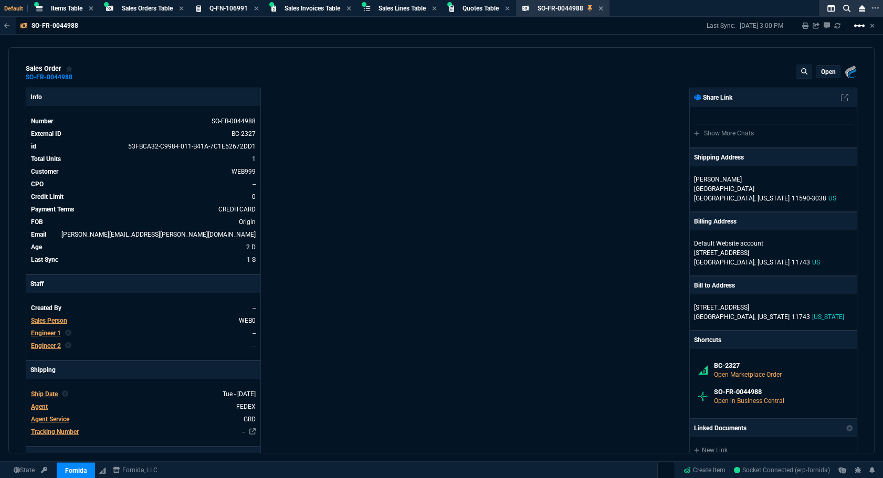
click at [861, 27] on mat-icon "linear_scale" at bounding box center [859, 25] width 13 height 13
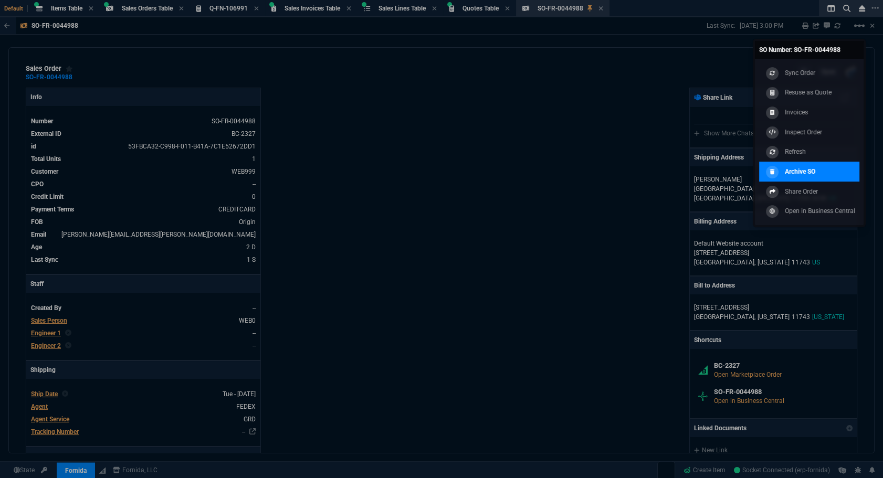
click at [802, 172] on p "Archive SO" at bounding box center [800, 171] width 30 height 9
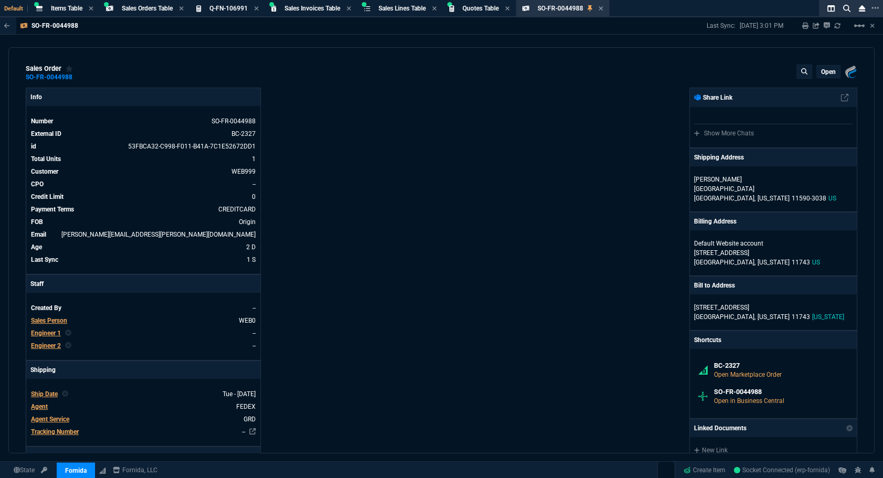
click at [840, 26] on div "Last Sync: 9/24/25, 3:01 PM Sharing SO-FR-0044988 Link Dev Link Share on Teams …" at bounding box center [790, 25] width 168 height 17
click at [838, 29] on link at bounding box center [837, 26] width 6 height 8
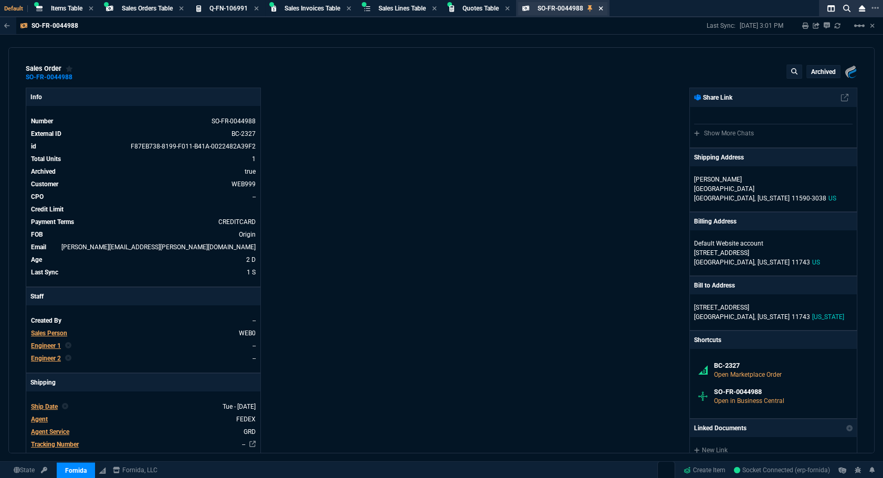
click at [603, 7] on icon at bounding box center [601, 8] width 4 height 4
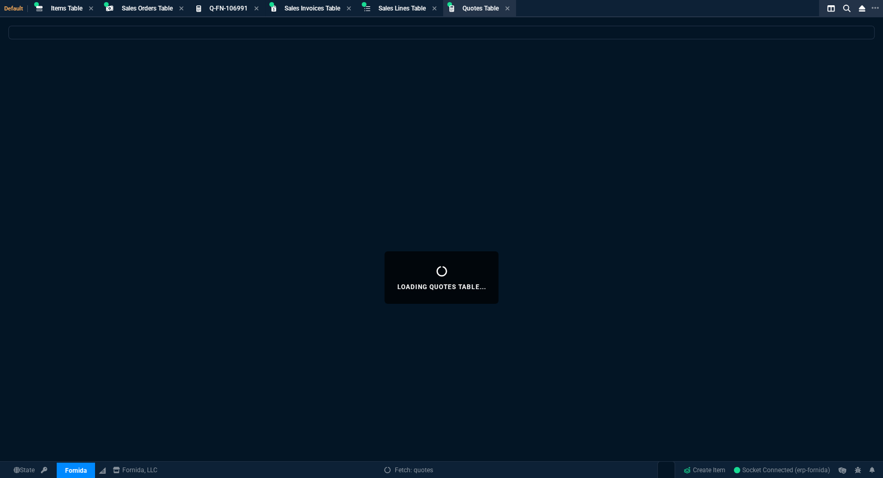
select select
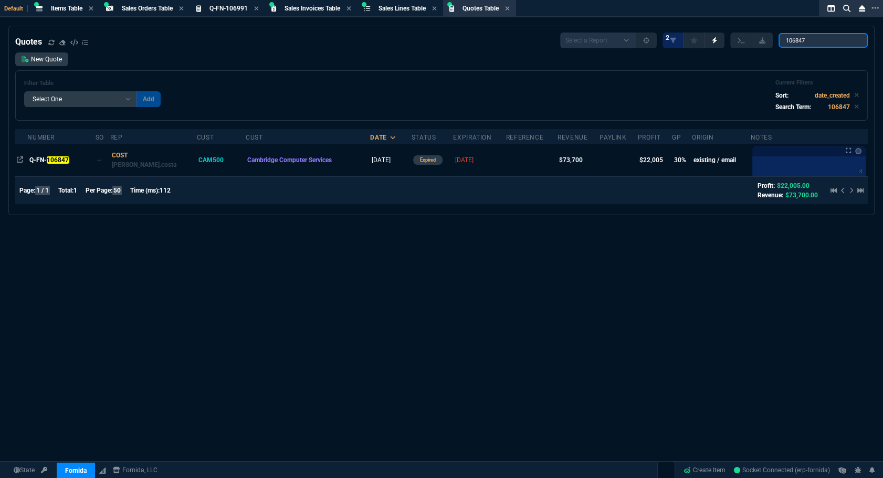
click at [828, 41] on input "106847" at bounding box center [822, 40] width 89 height 15
click at [851, 42] on input "106847" at bounding box center [822, 40] width 89 height 15
